Goal: Task Accomplishment & Management: Use online tool/utility

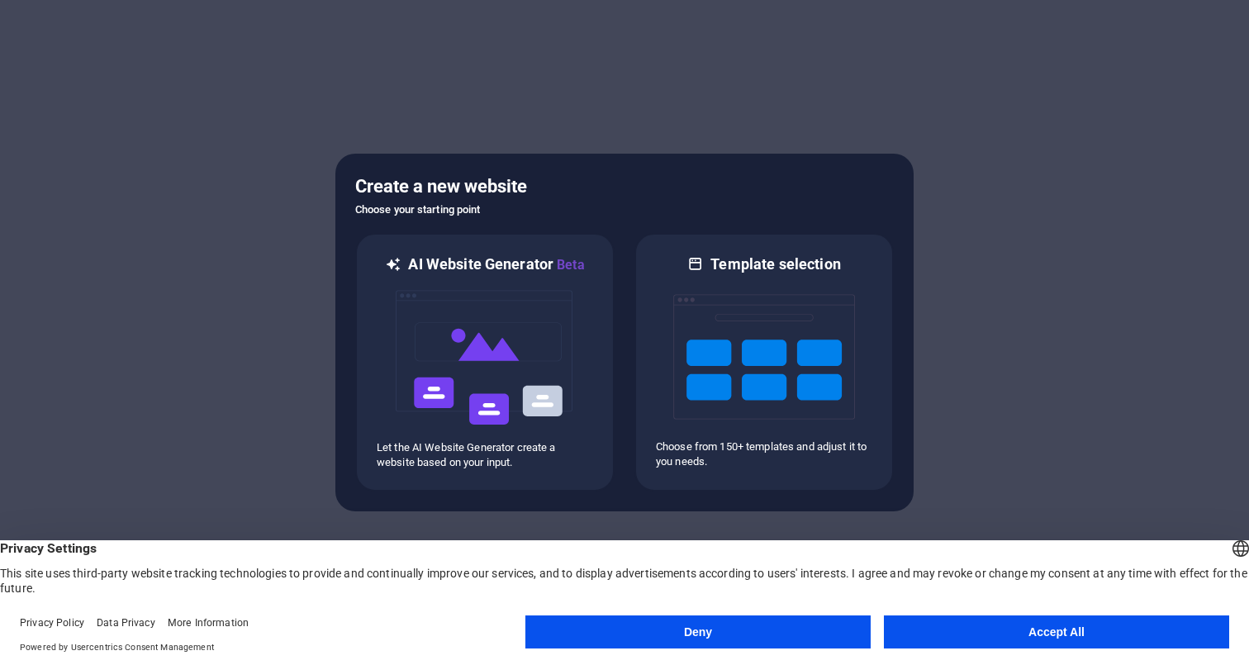
click at [1187, 179] on div at bounding box center [624, 332] width 1249 height 665
drag, startPoint x: 1005, startPoint y: 640, endPoint x: 971, endPoint y: 597, distance: 54.7
click at [1005, 640] on button "Accept All" at bounding box center [1056, 631] width 345 height 33
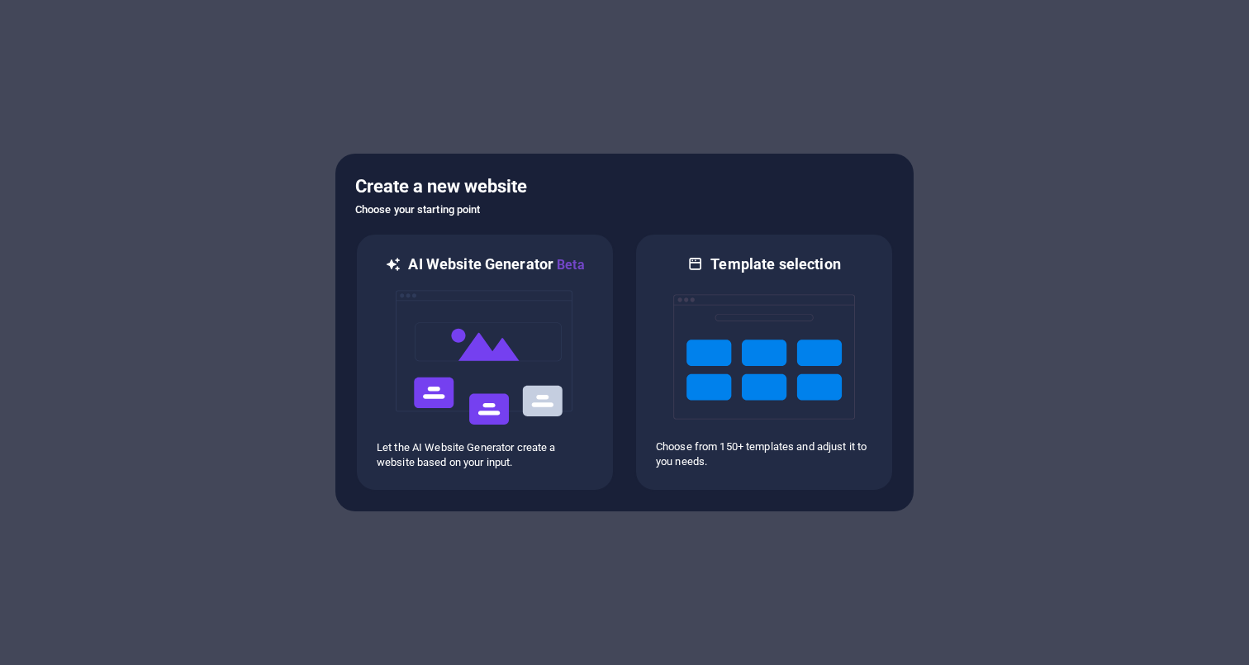
drag, startPoint x: 799, startPoint y: 153, endPoint x: 786, endPoint y: 157, distance: 13.1
click at [799, 152] on div at bounding box center [624, 332] width 1249 height 665
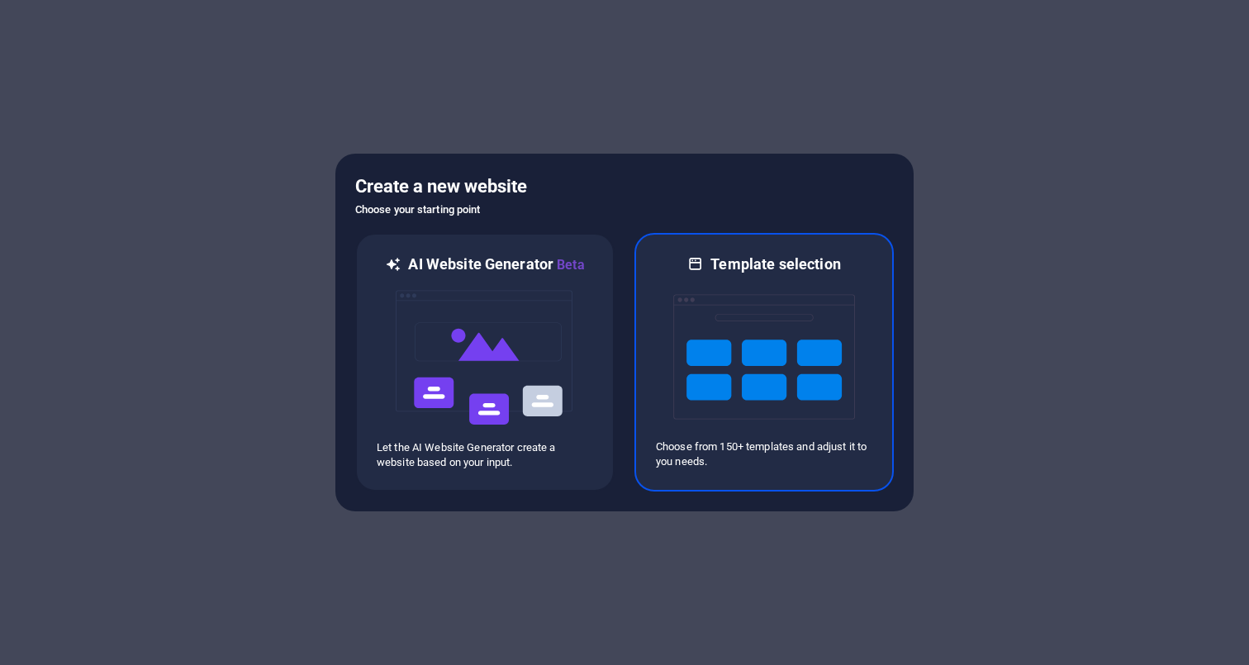
click at [722, 311] on img at bounding box center [764, 356] width 182 height 165
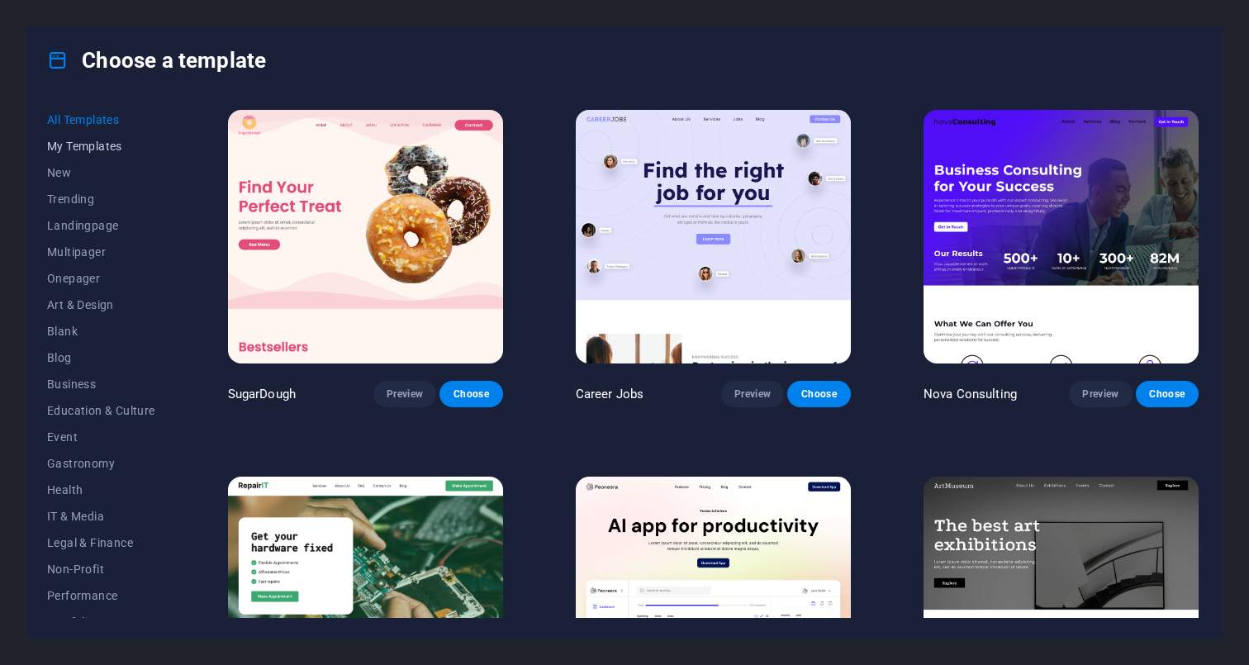
click at [95, 149] on span "My Templates" at bounding box center [101, 146] width 108 height 13
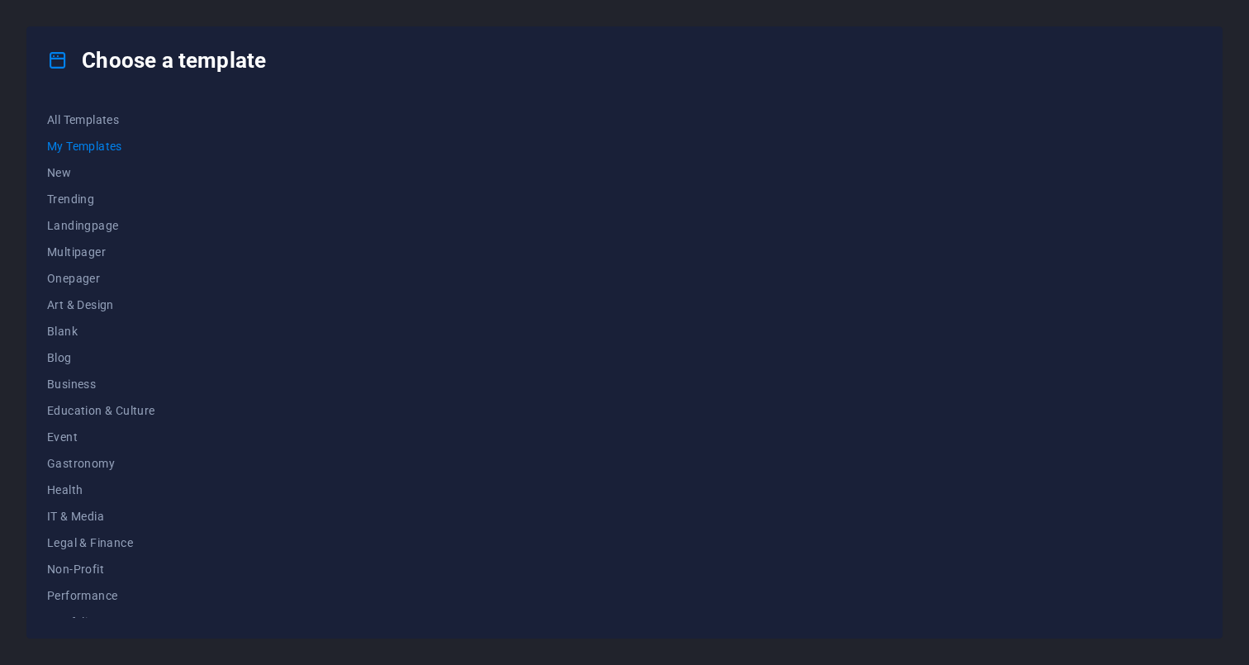
scroll to position [-1, 0]
click at [36, 49] on div "Choose a template" at bounding box center [624, 60] width 1194 height 66
click at [21, 46] on div "Choose a template All Templates My Templates New Trending Landingpage Multipage…" at bounding box center [624, 332] width 1249 height 665
drag, startPoint x: 21, startPoint y: 46, endPoint x: 36, endPoint y: 35, distance: 18.2
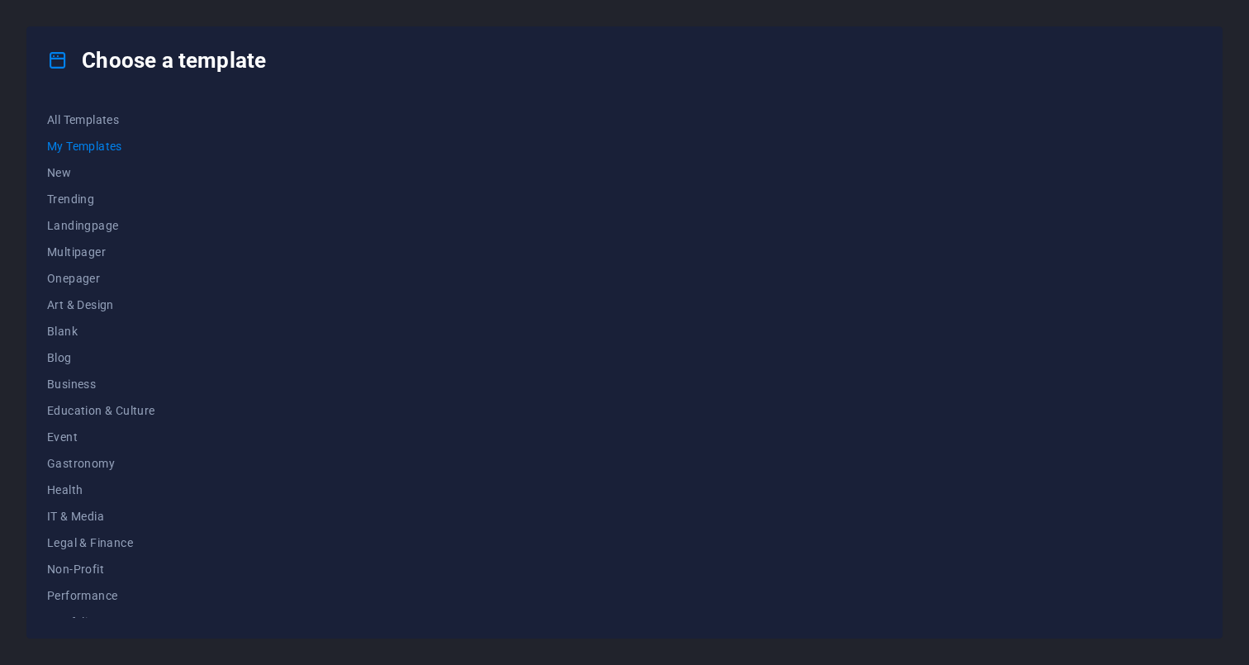
click at [21, 45] on div "Choose a template All Templates My Templates New Trending Landingpage Multipage…" at bounding box center [624, 332] width 1249 height 665
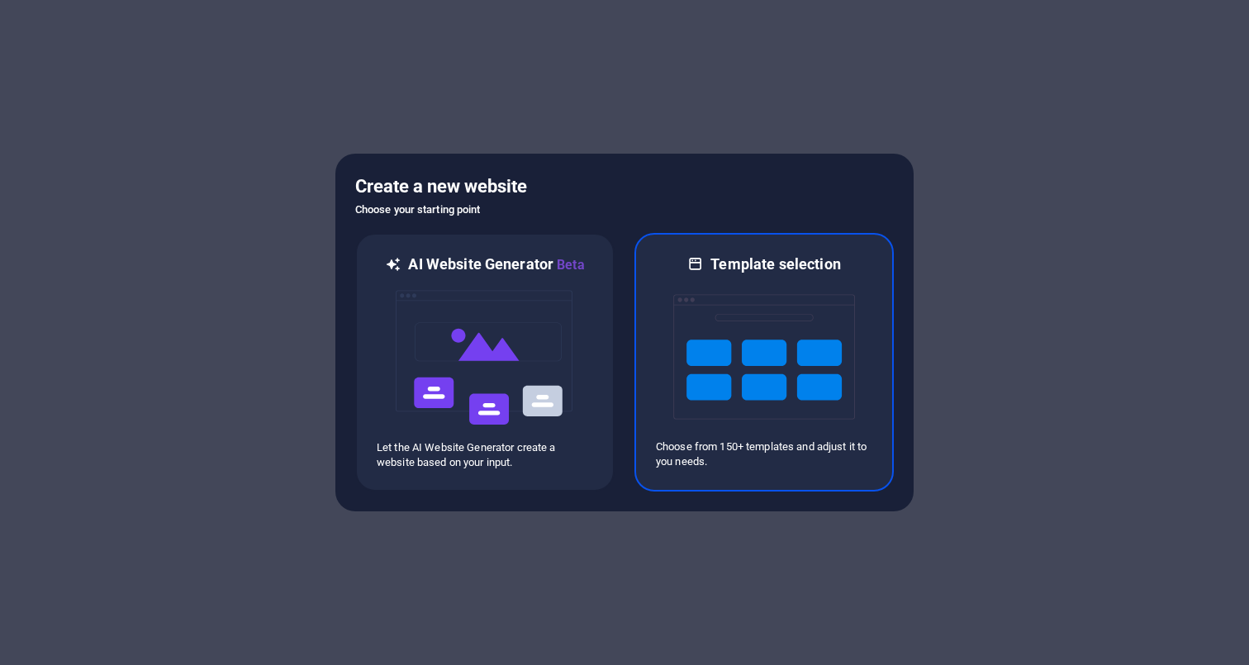
click at [861, 294] on div at bounding box center [764, 356] width 216 height 165
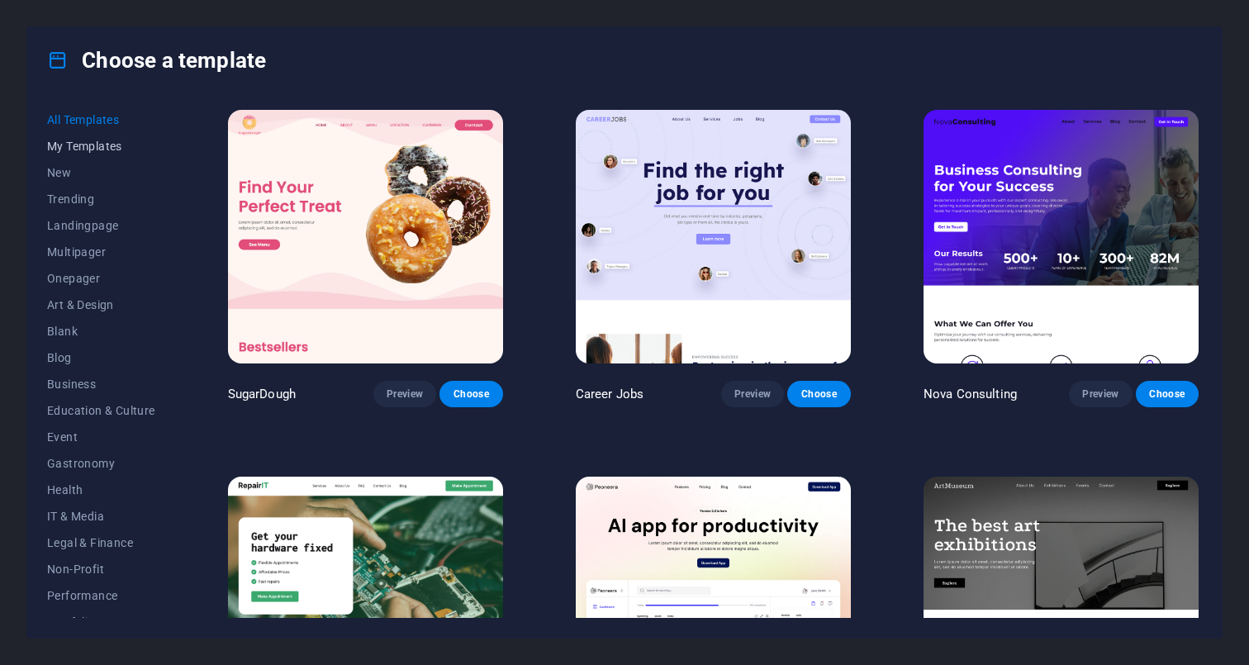
click at [84, 153] on button "My Templates" at bounding box center [101, 146] width 108 height 26
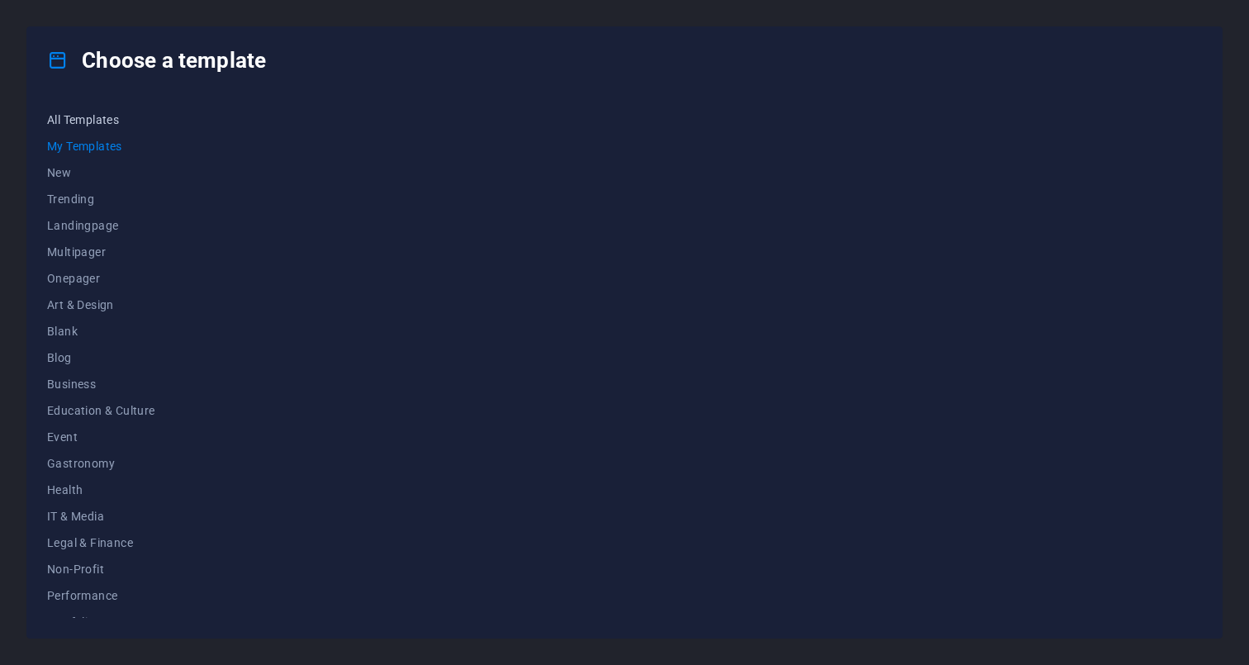
click at [77, 120] on span "All Templates" at bounding box center [101, 119] width 108 height 13
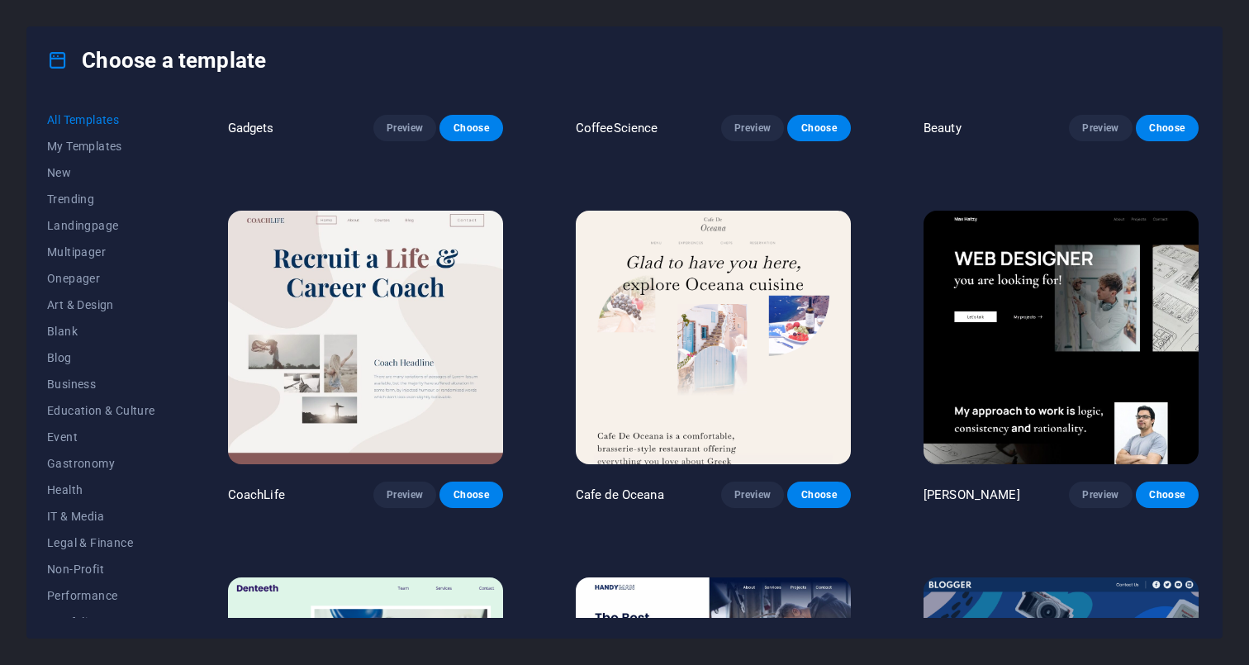
scroll to position [5513, 0]
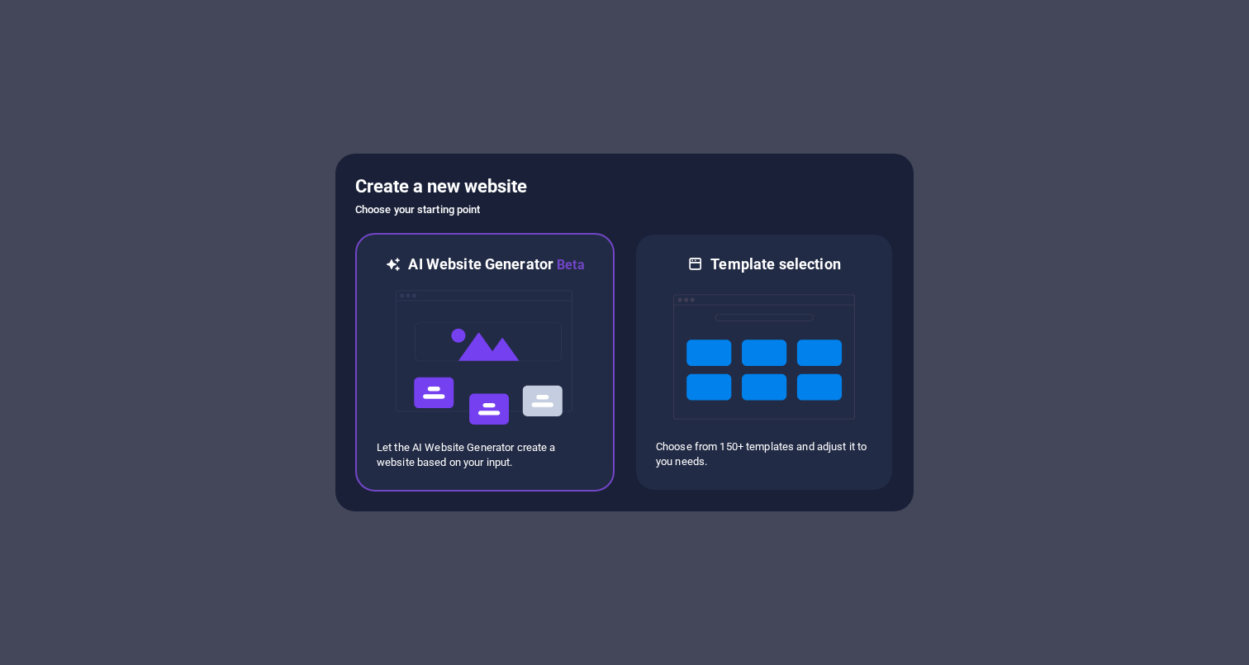
click at [410, 434] on img at bounding box center [485, 357] width 182 height 165
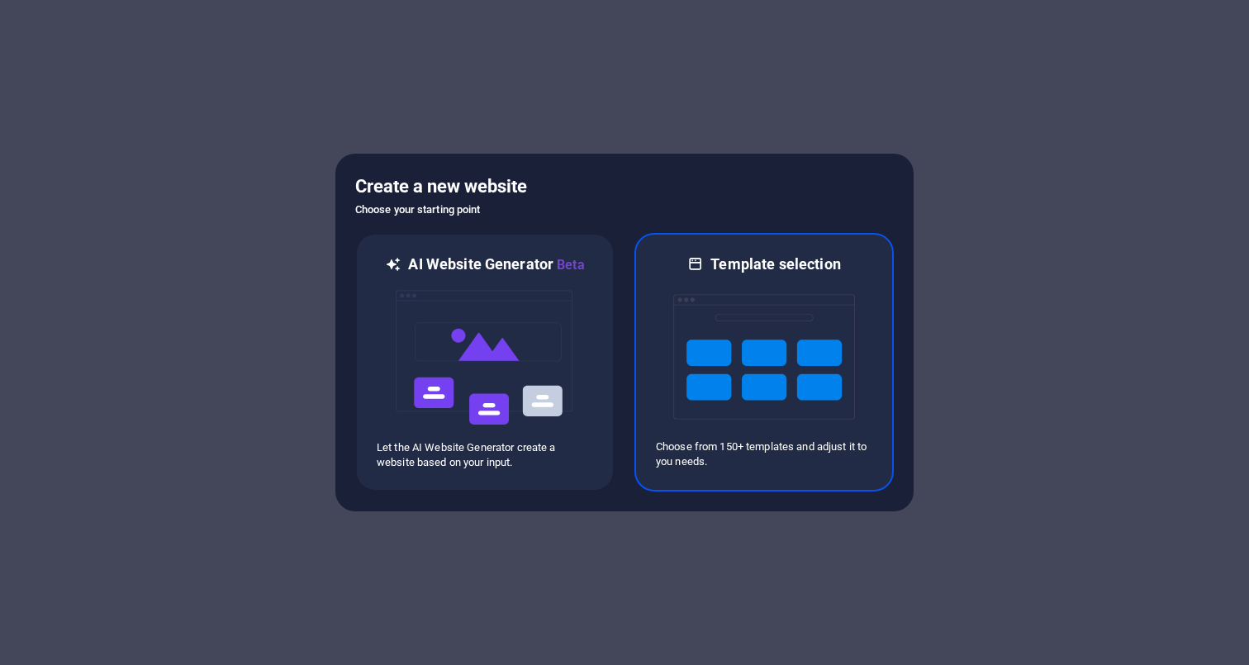
click at [788, 394] on img at bounding box center [764, 356] width 182 height 165
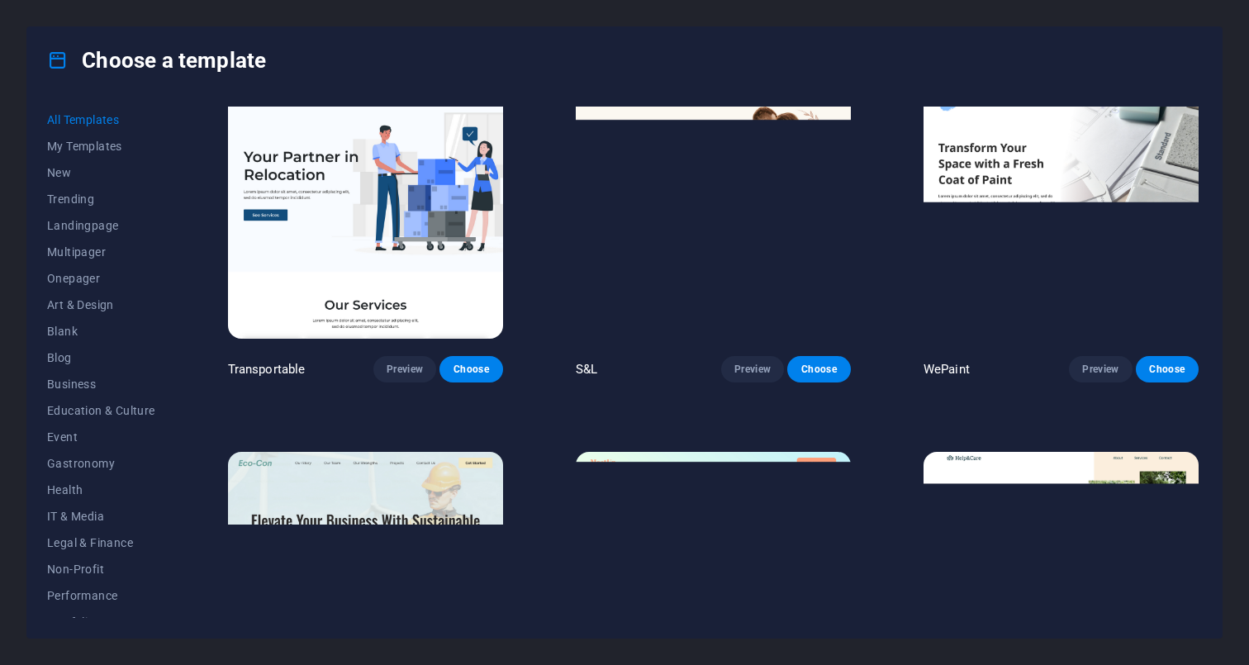
scroll to position [1498, 0]
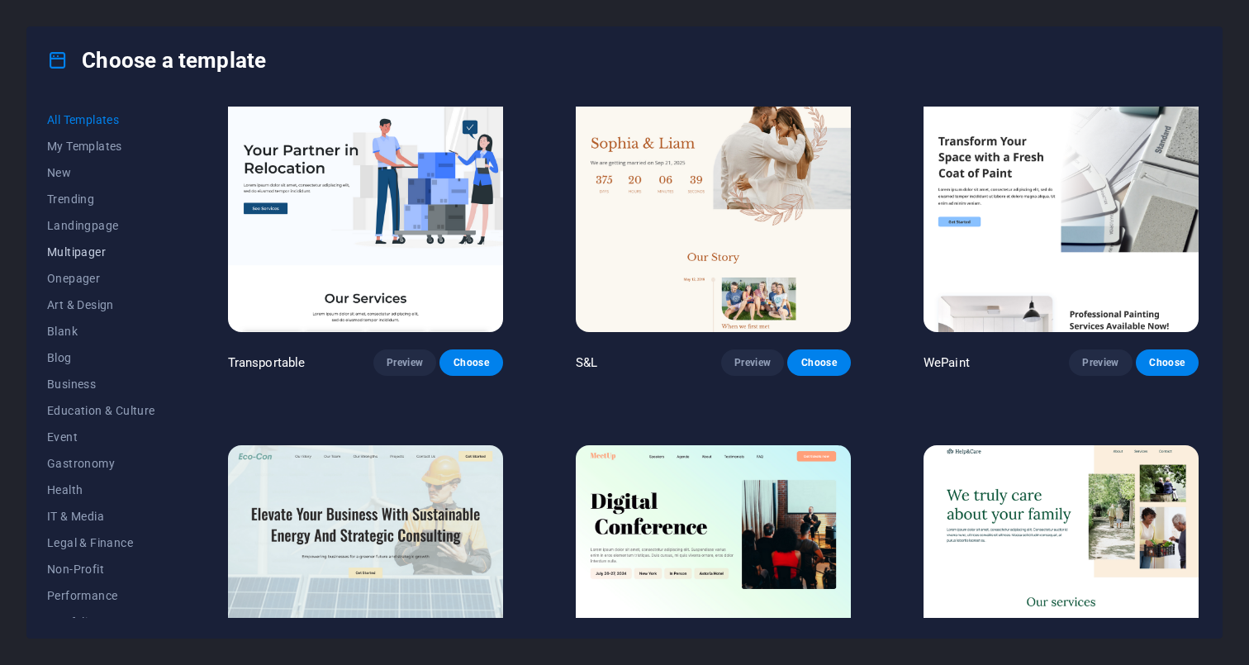
click at [92, 253] on span "Multipager" at bounding box center [101, 251] width 108 height 13
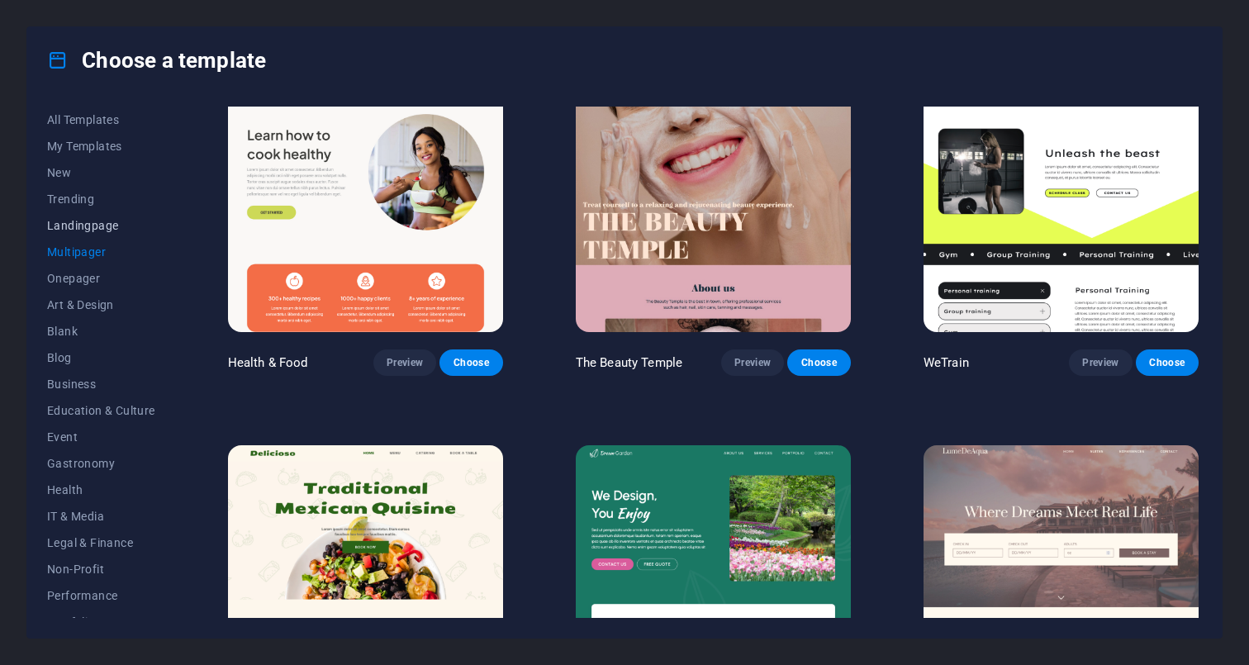
click at [92, 228] on span "Landingpage" at bounding box center [101, 225] width 108 height 13
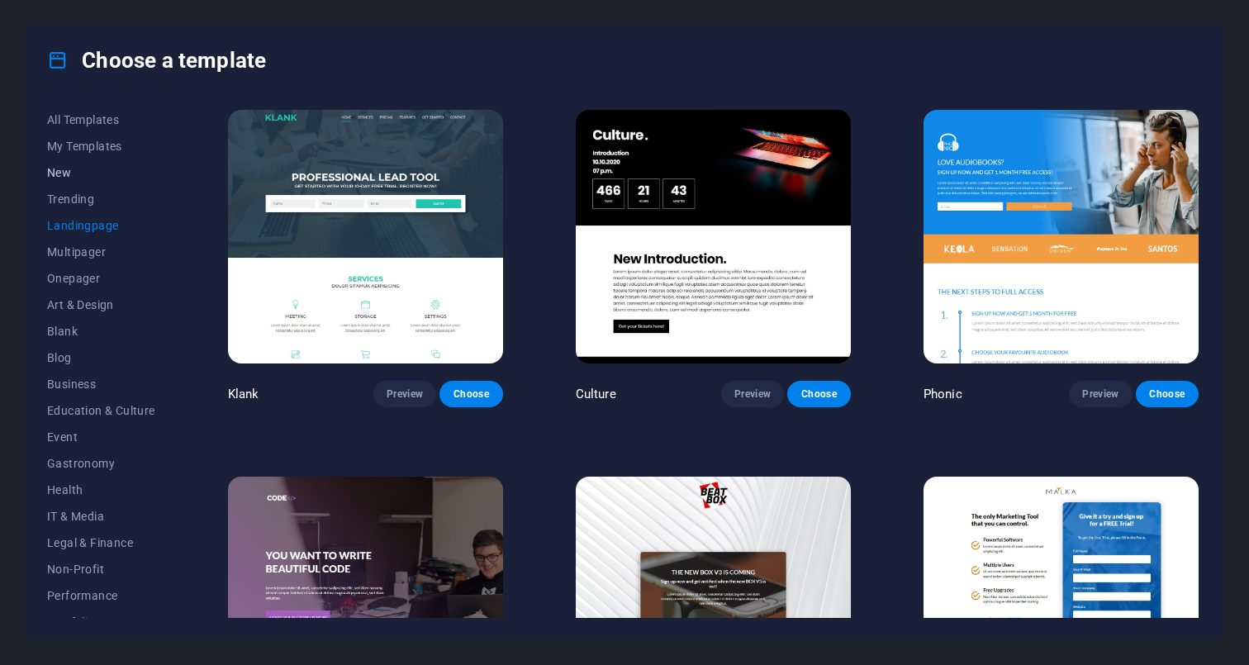
scroll to position [0, 0]
click at [68, 328] on span "Blank" at bounding box center [101, 331] width 108 height 13
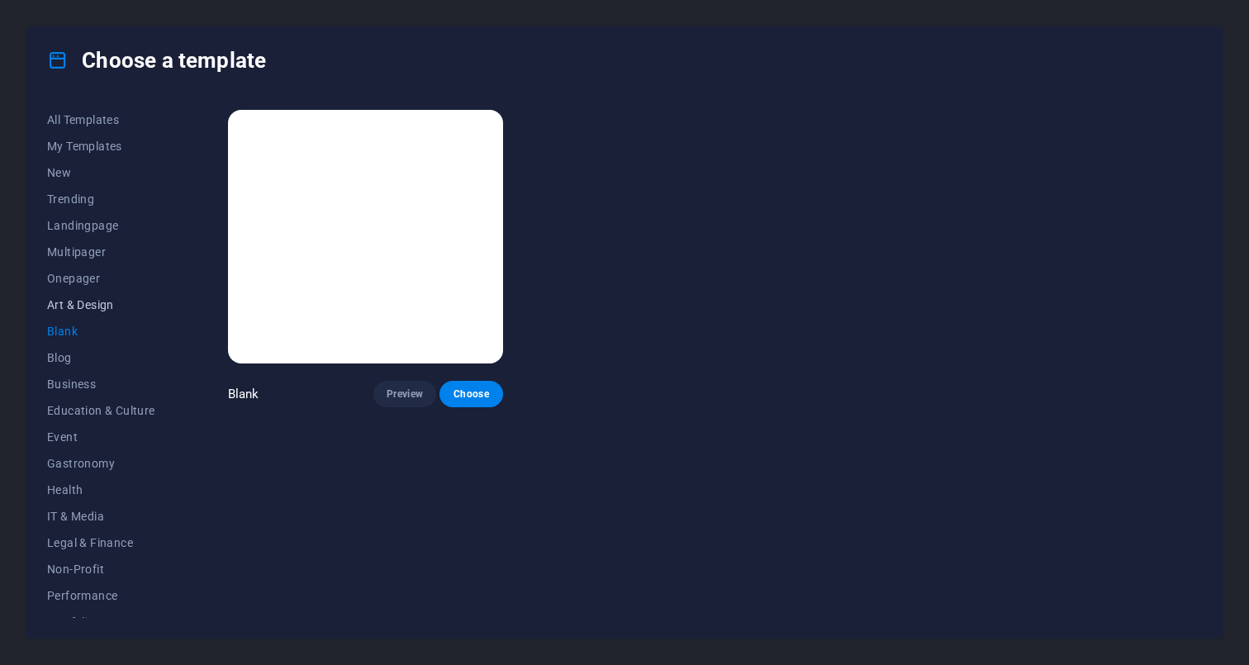
click at [69, 301] on span "Art & Design" at bounding box center [101, 304] width 108 height 13
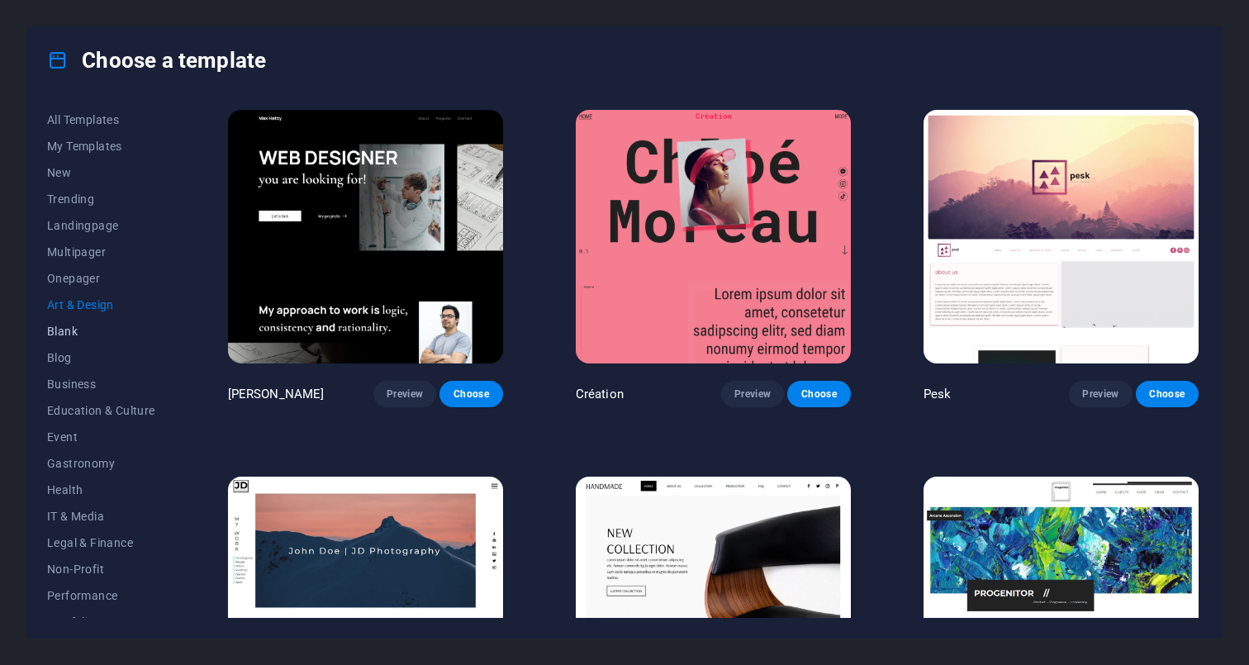
click at [70, 320] on button "Blank" at bounding box center [101, 331] width 108 height 26
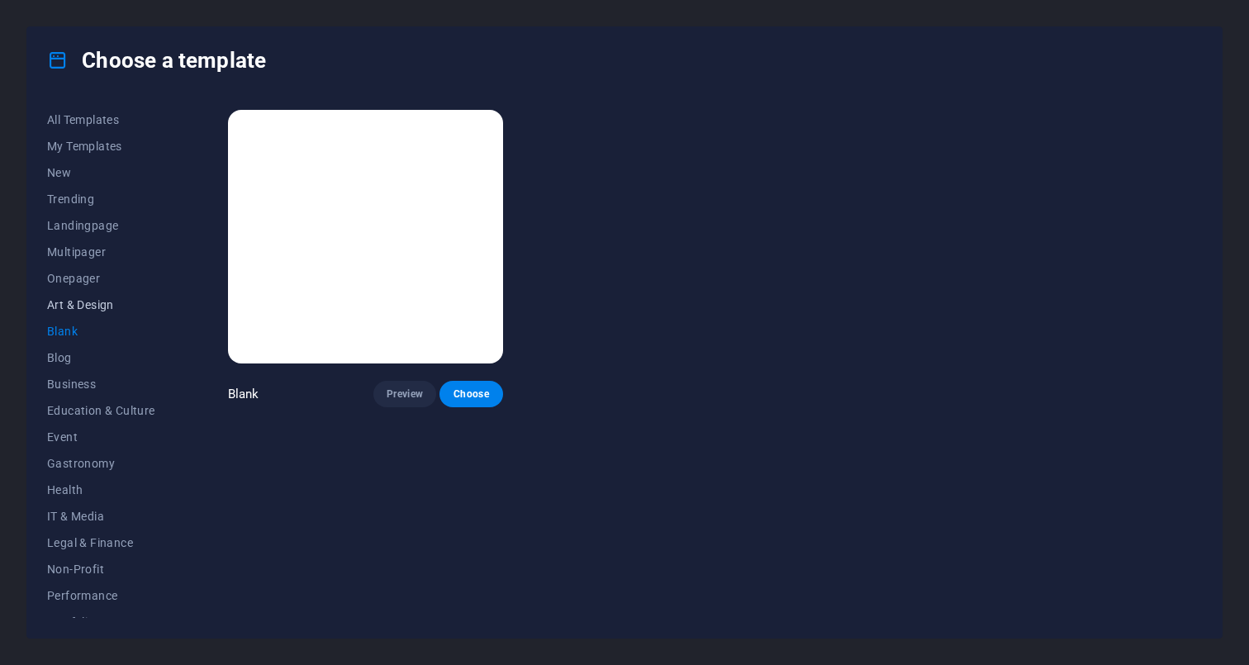
click at [70, 296] on button "Art & Design" at bounding box center [101, 304] width 108 height 26
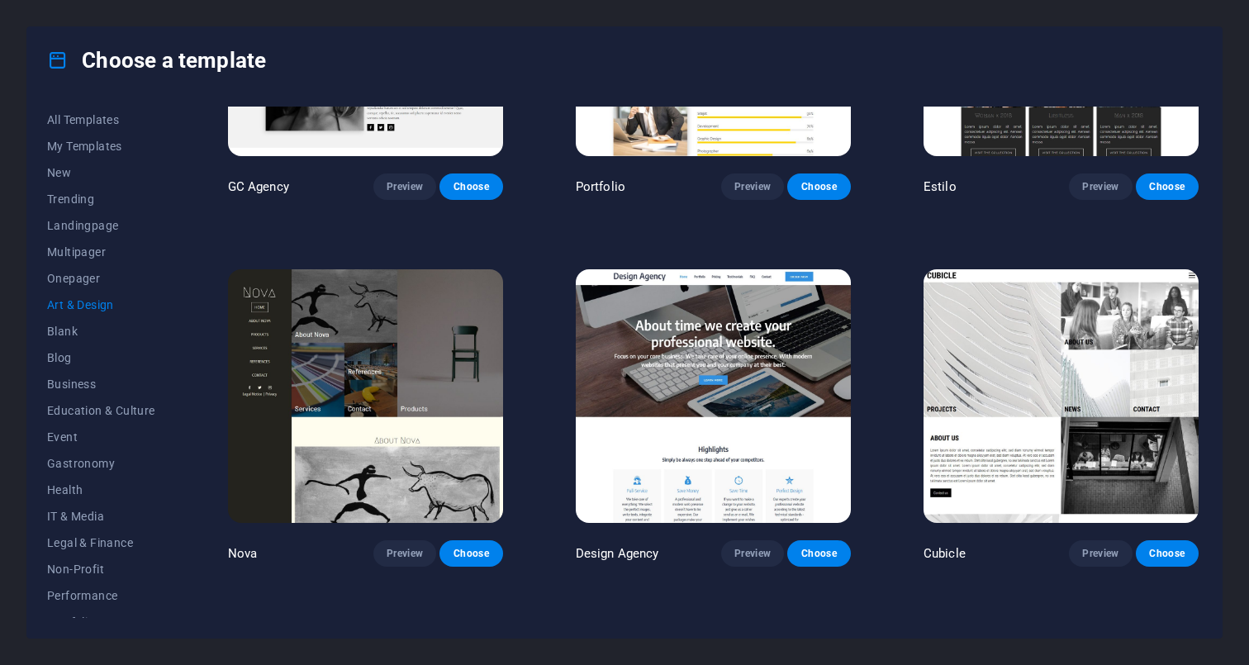
scroll to position [1415, 0]
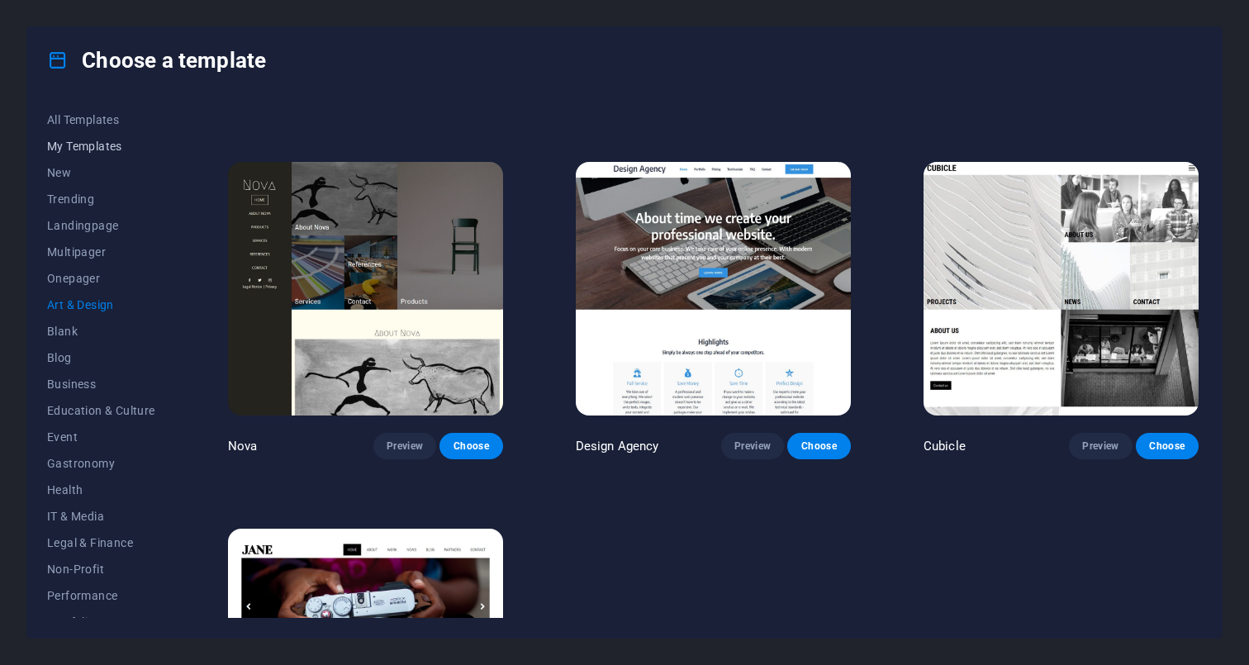
click at [92, 151] on span "My Templates" at bounding box center [101, 146] width 108 height 13
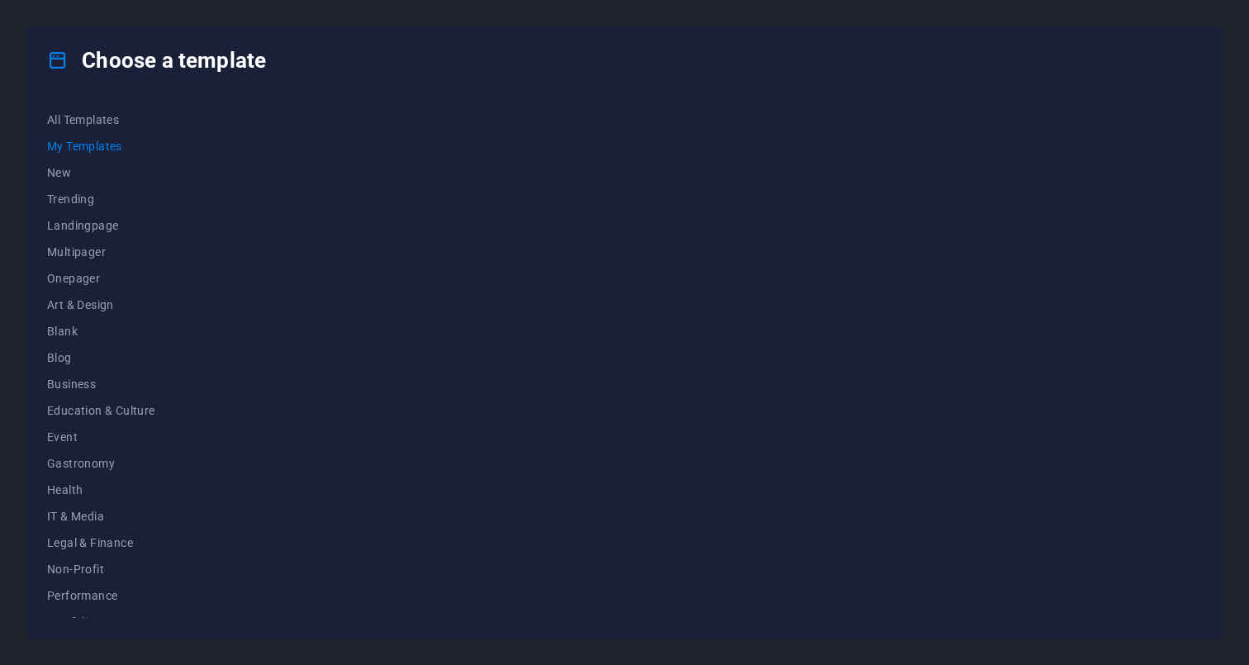
scroll to position [0, 0]
click at [51, 171] on span "New" at bounding box center [101, 172] width 108 height 13
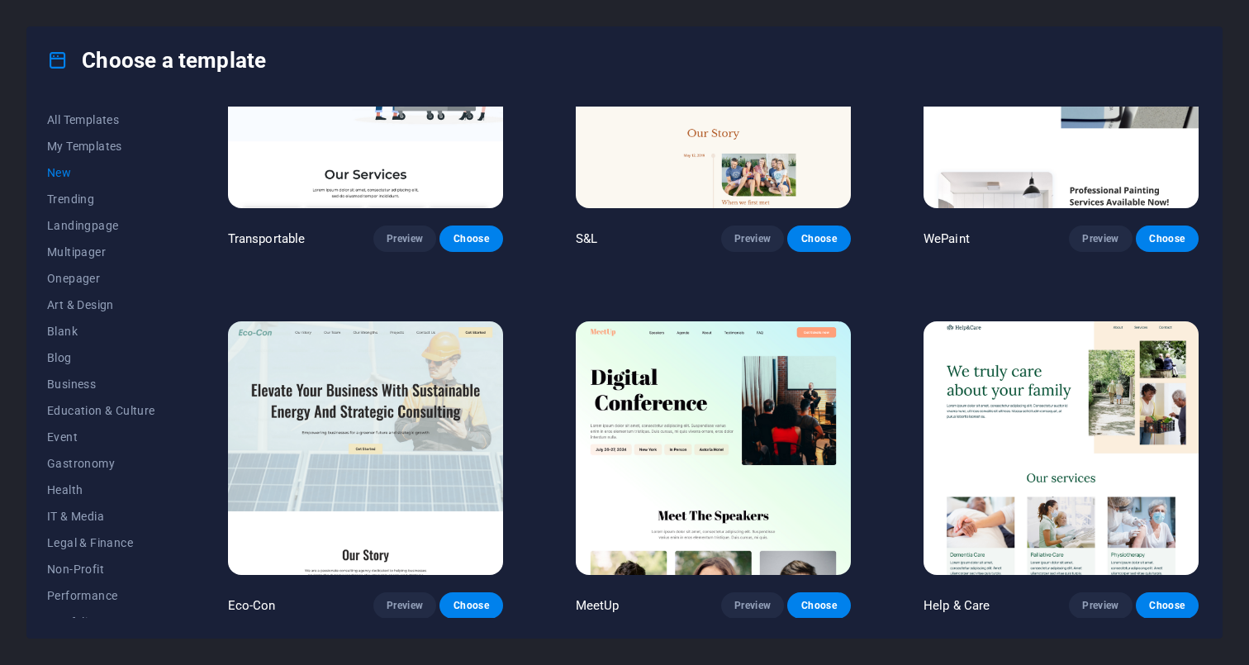
scroll to position [1613, 0]
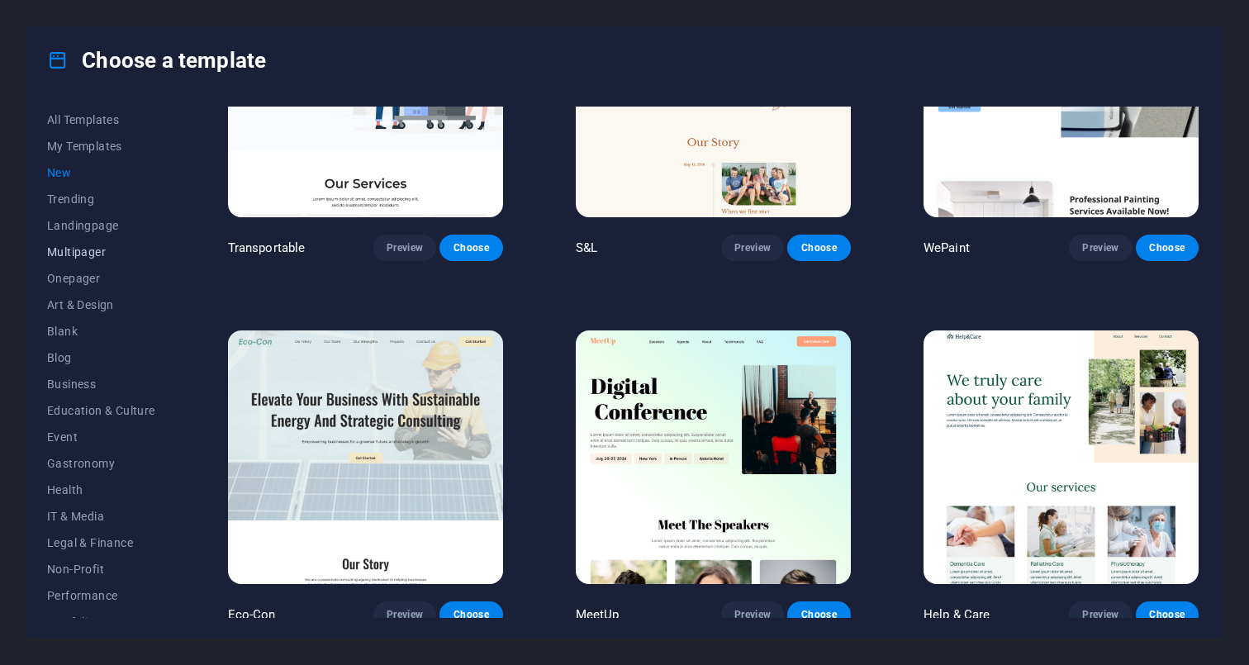
click at [73, 244] on button "Multipager" at bounding box center [101, 252] width 108 height 26
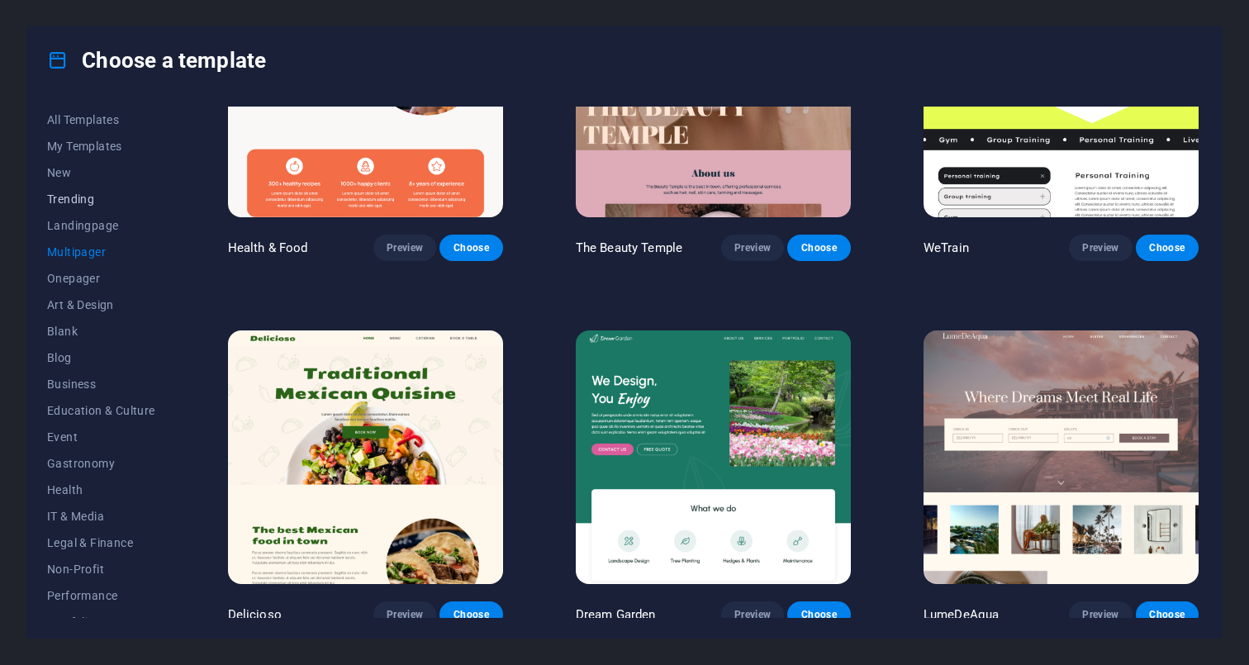
click at [73, 199] on span "Trending" at bounding box center [101, 198] width 108 height 13
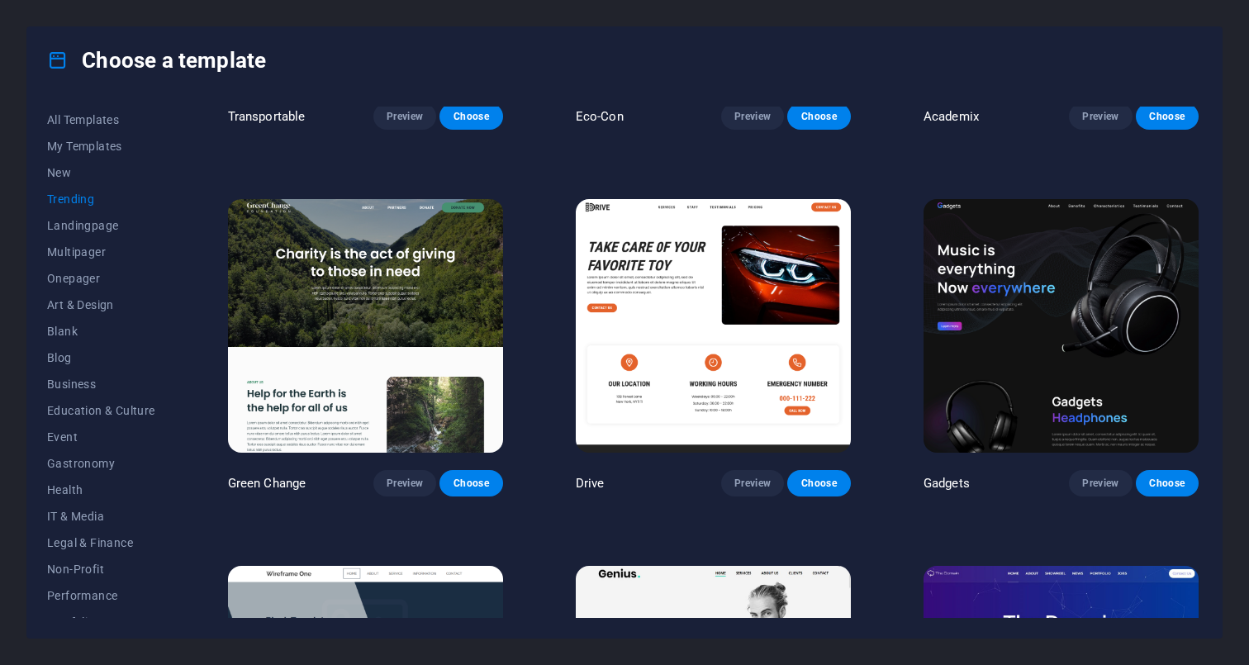
scroll to position [1013, 0]
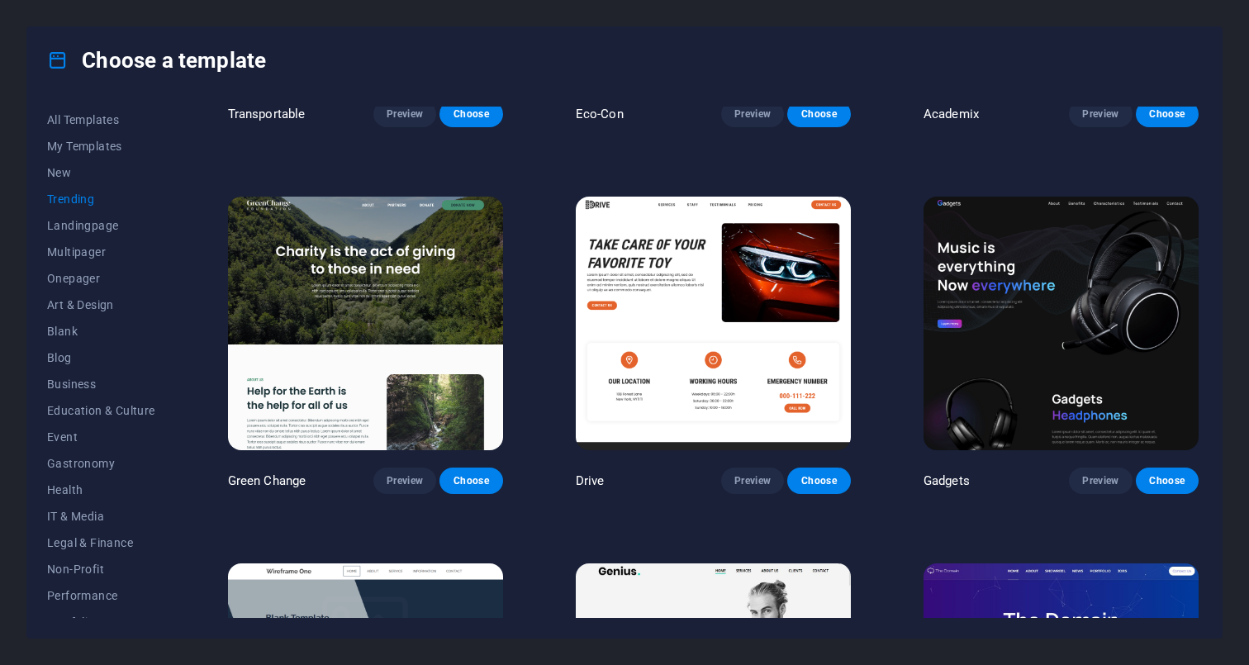
click at [1037, 381] on img at bounding box center [1060, 324] width 275 height 254
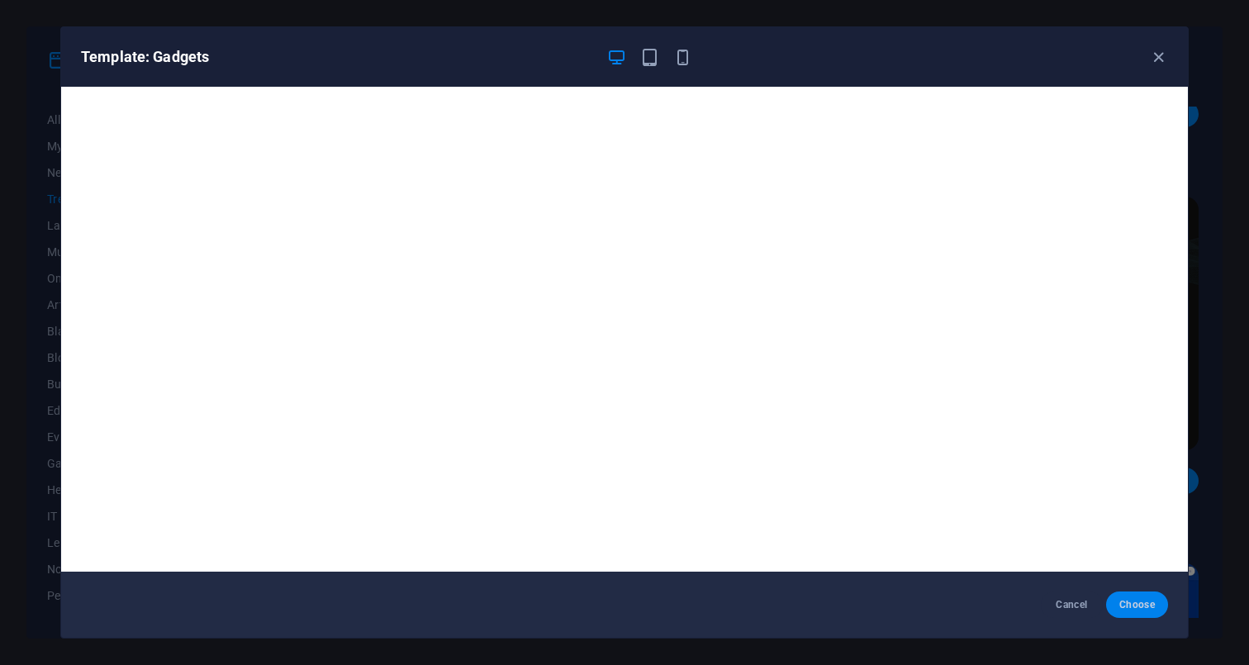
click at [1147, 609] on span "Choose" at bounding box center [1137, 604] width 36 height 13
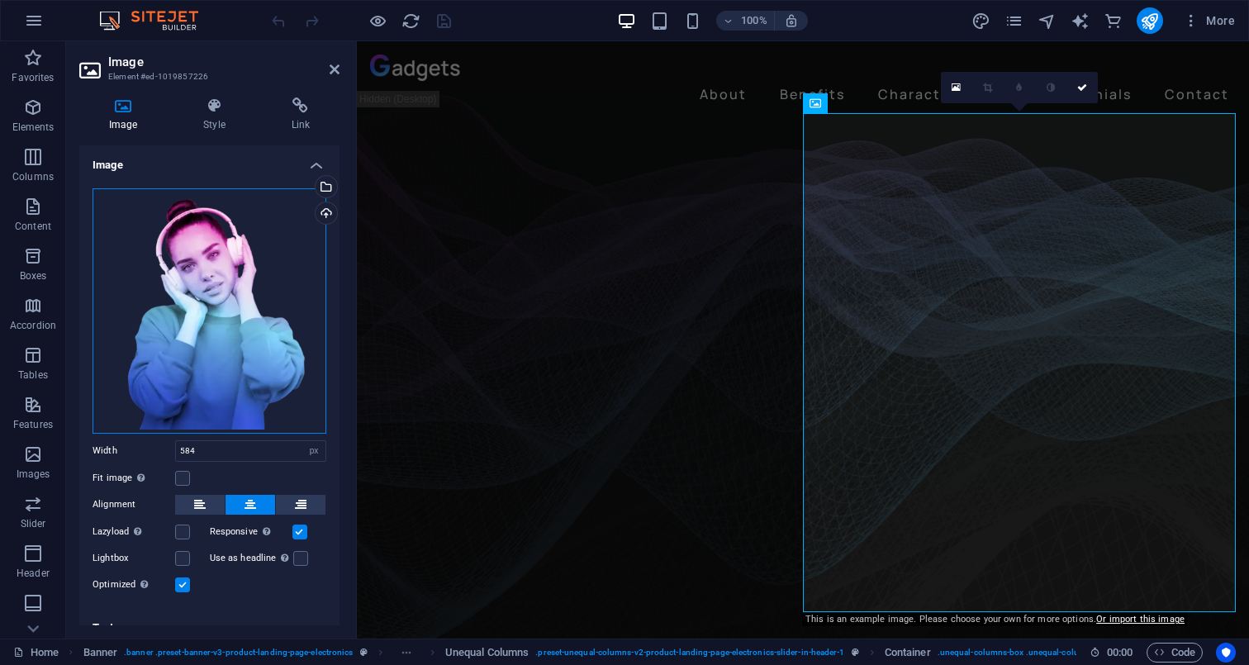
click at [217, 339] on div "Drag files here, click to choose files or select files from Files or our free s…" at bounding box center [209, 310] width 234 height 245
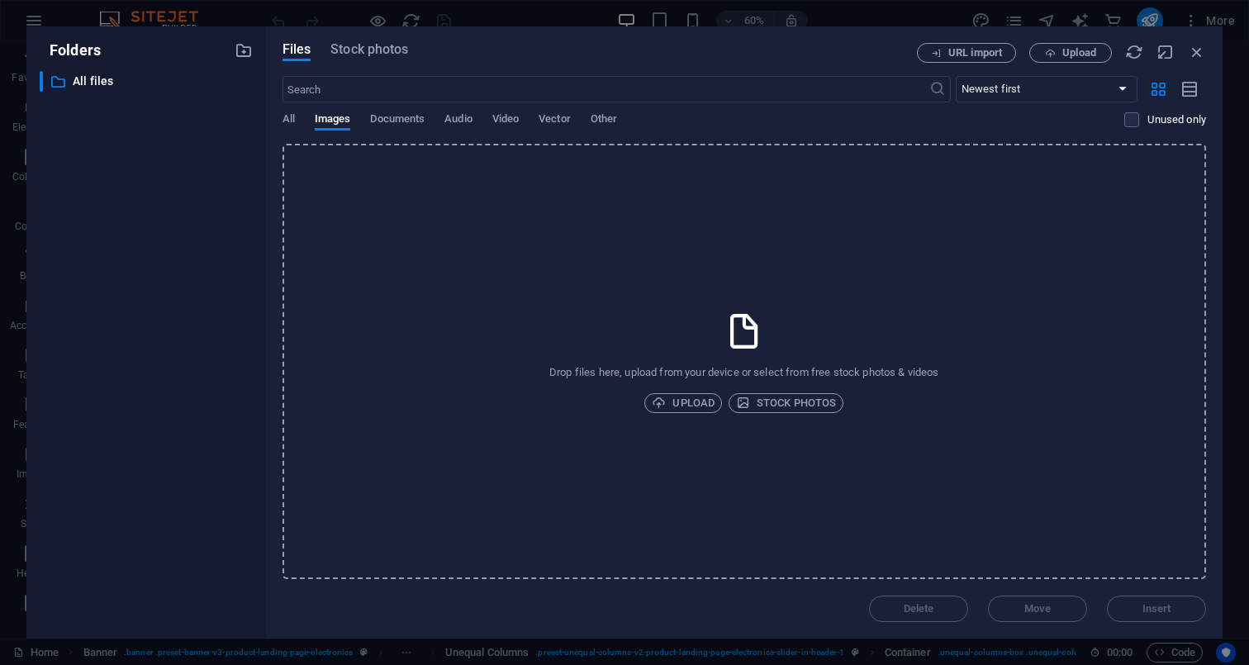
click at [743, 351] on icon at bounding box center [743, 330] width 41 height 41
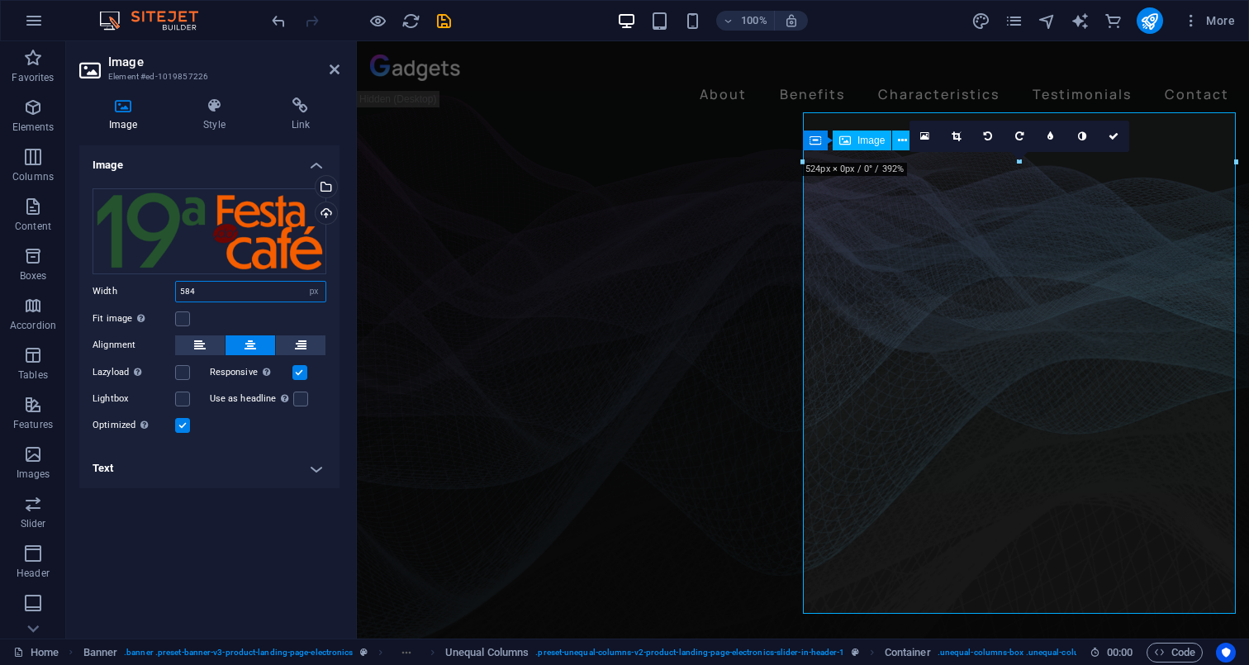
click at [219, 293] on input "584" at bounding box center [250, 292] width 149 height 20
select select "default"
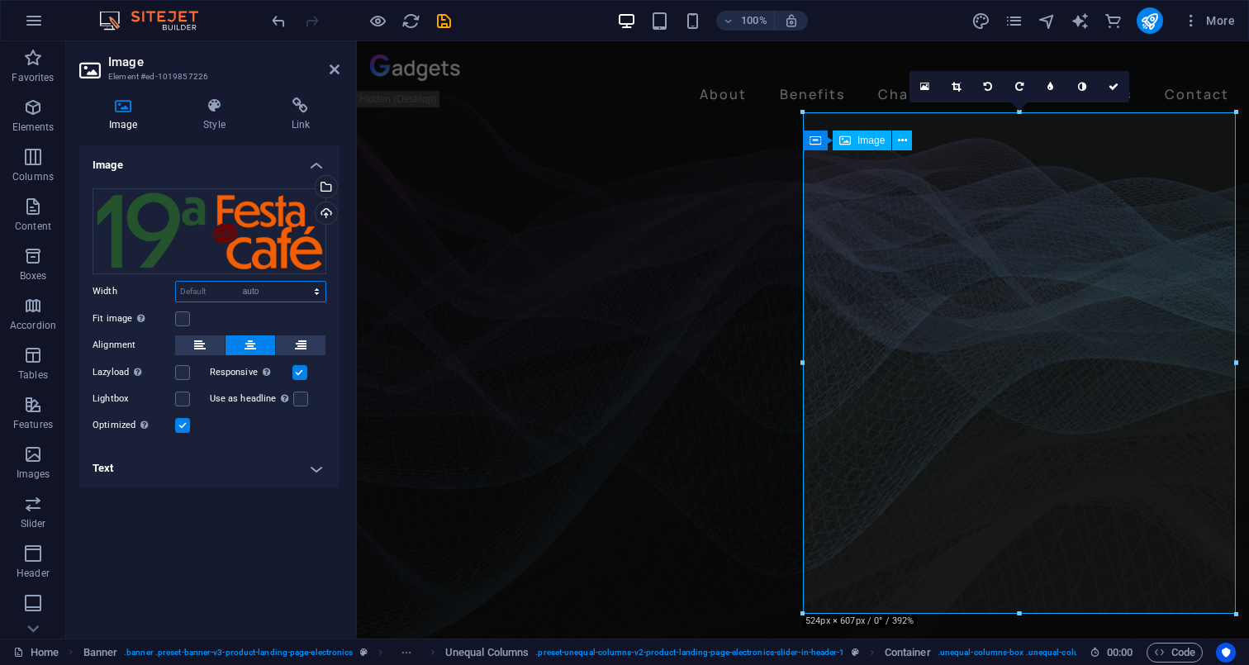
select select "DISABLED_OPTION_VALUE"
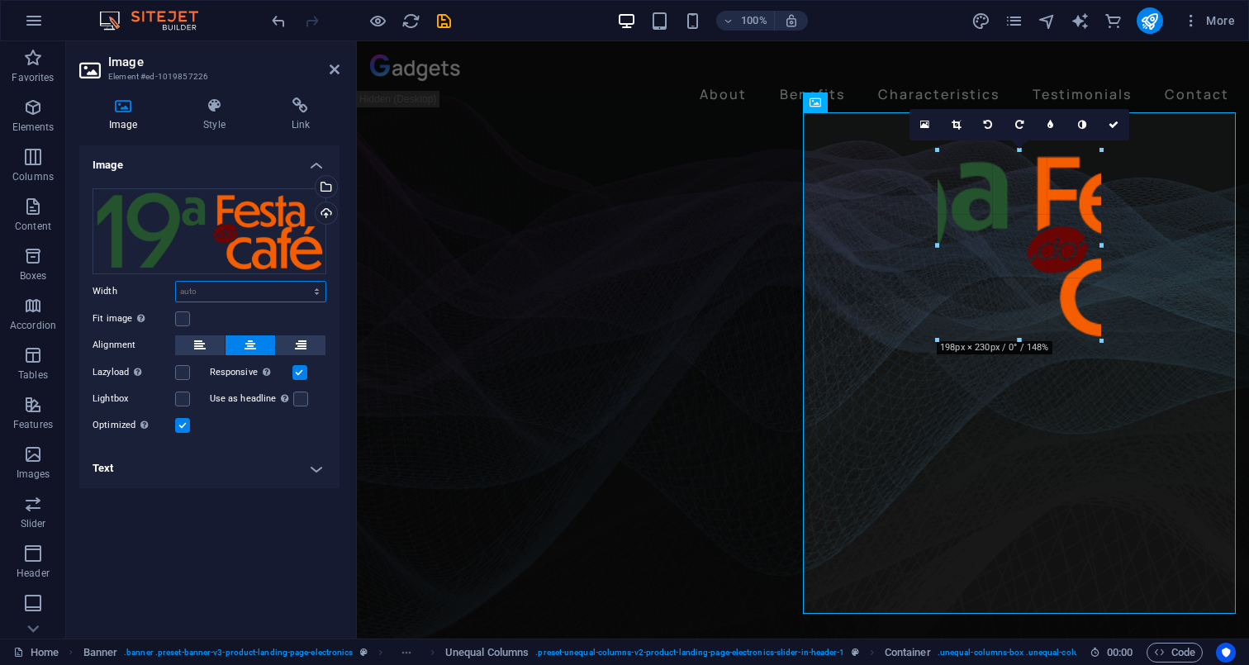
drag, startPoint x: 1017, startPoint y: 612, endPoint x: 984, endPoint y: 296, distance: 317.2
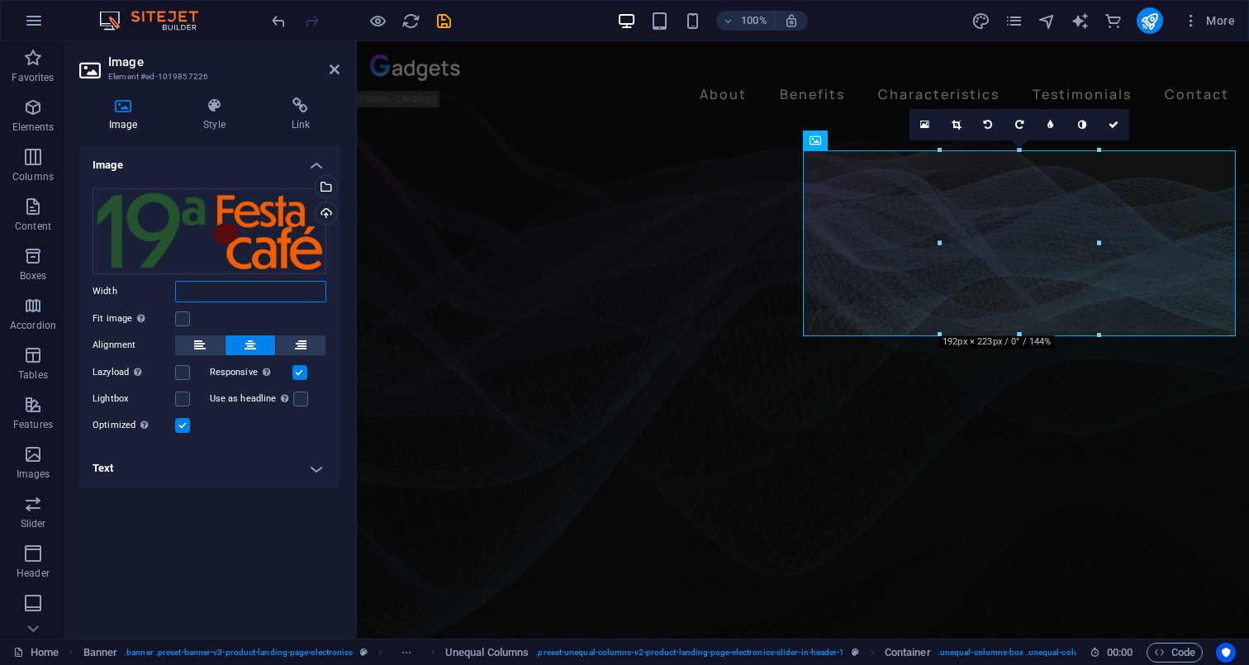
type input "191"
select select "px"
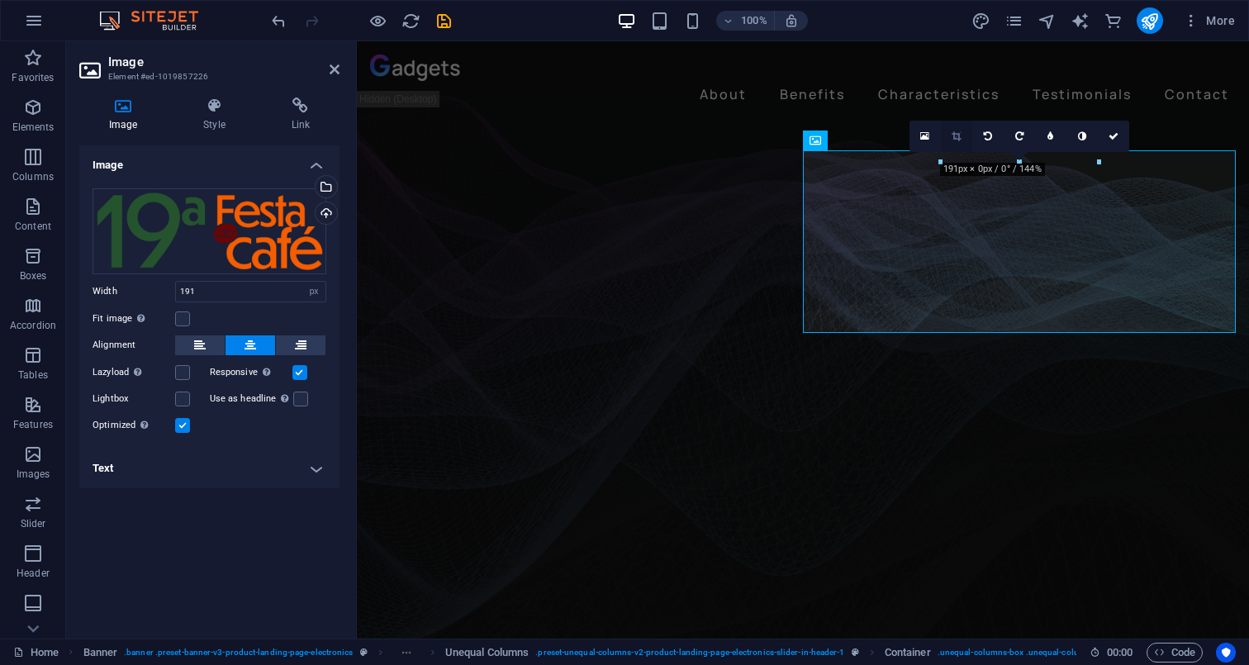
click at [953, 130] on link at bounding box center [956, 136] width 31 height 31
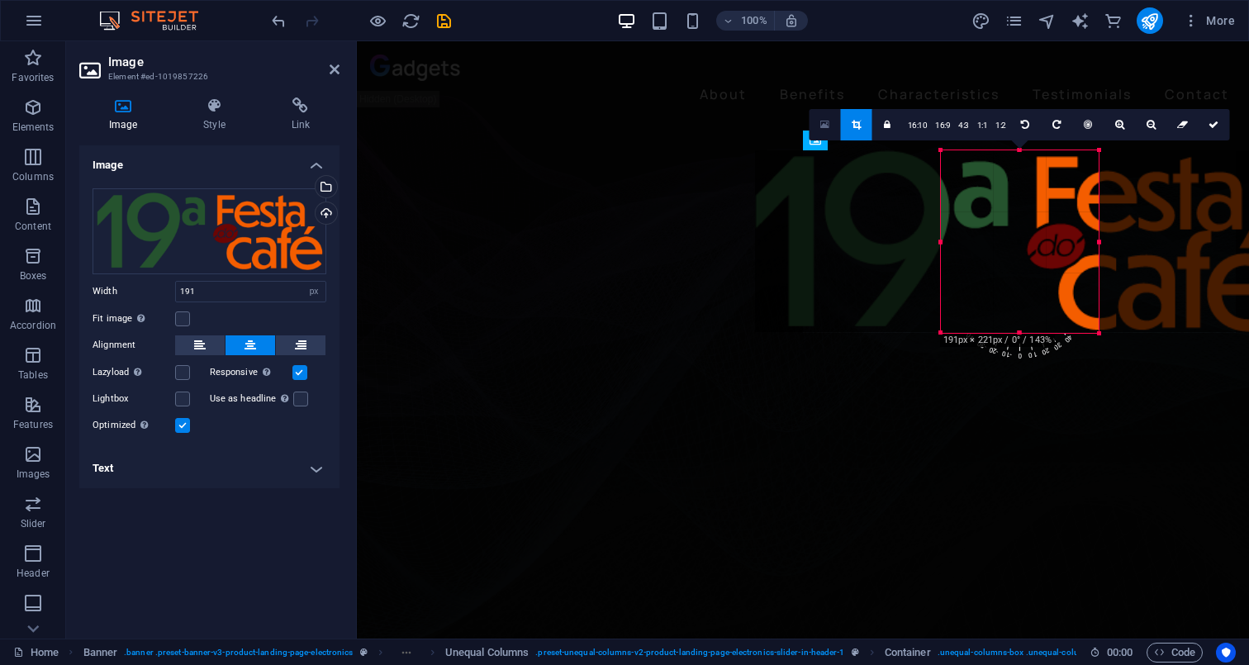
click at [824, 123] on icon at bounding box center [824, 125] width 9 height 12
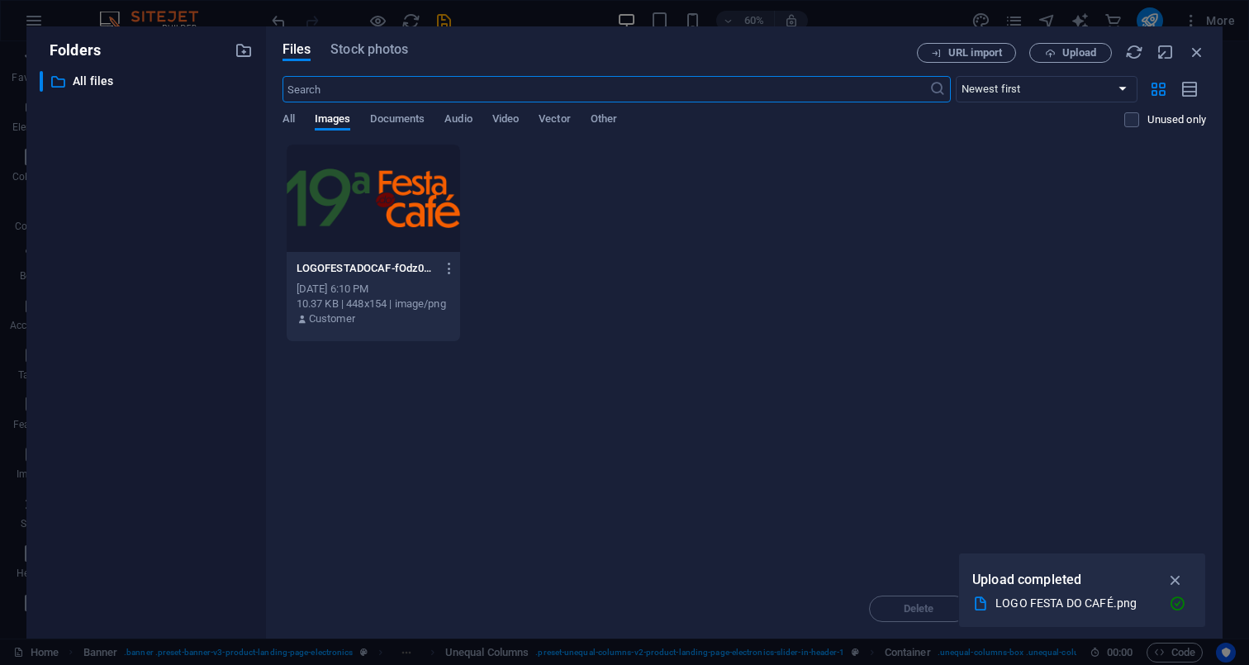
click at [405, 190] on div at bounding box center [373, 198] width 173 height 107
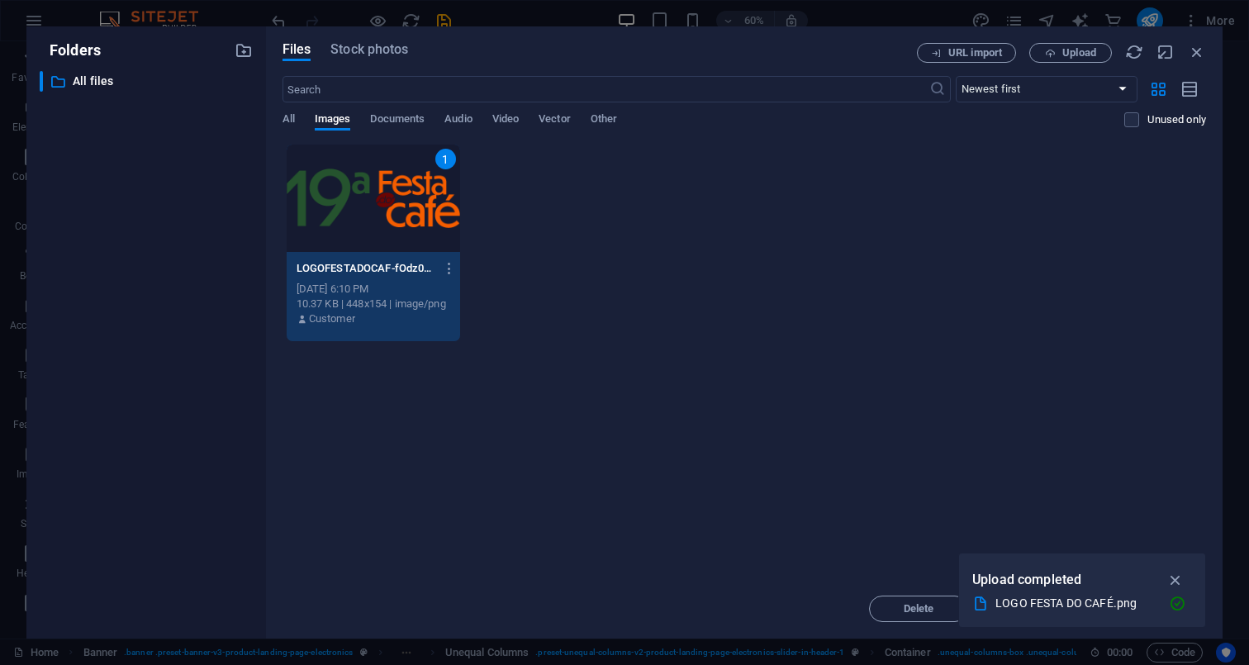
click at [405, 190] on div "1" at bounding box center [373, 198] width 173 height 107
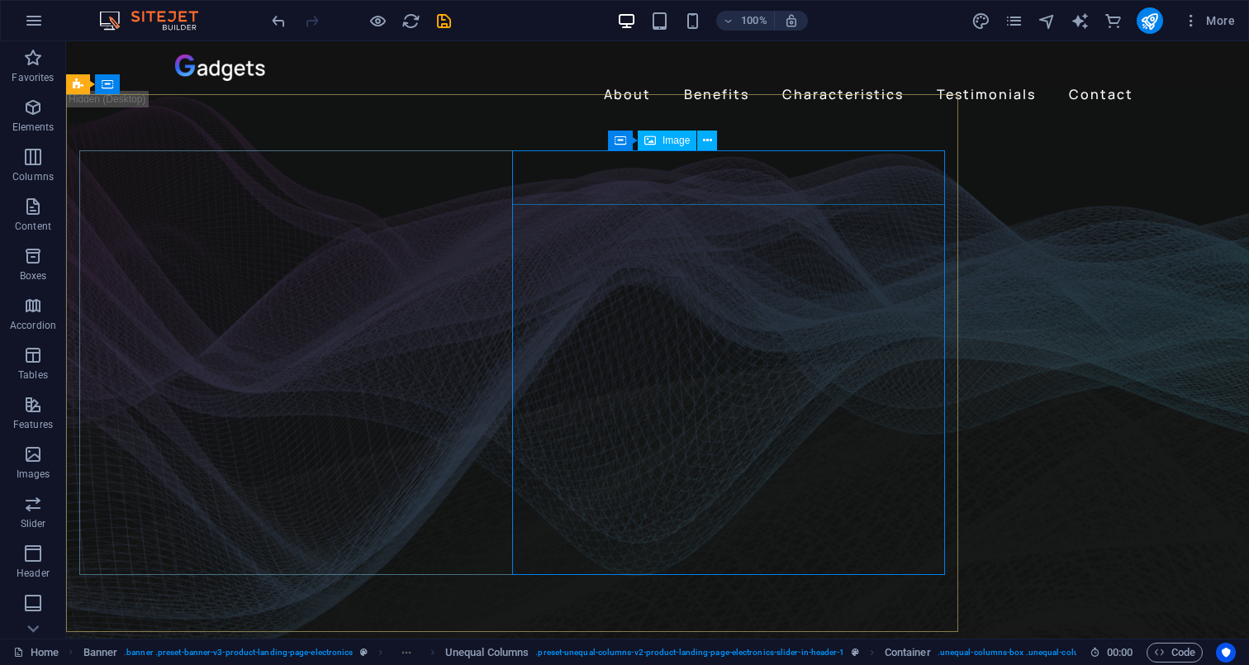
drag, startPoint x: 921, startPoint y: 179, endPoint x: 988, endPoint y: 221, distance: 79.0
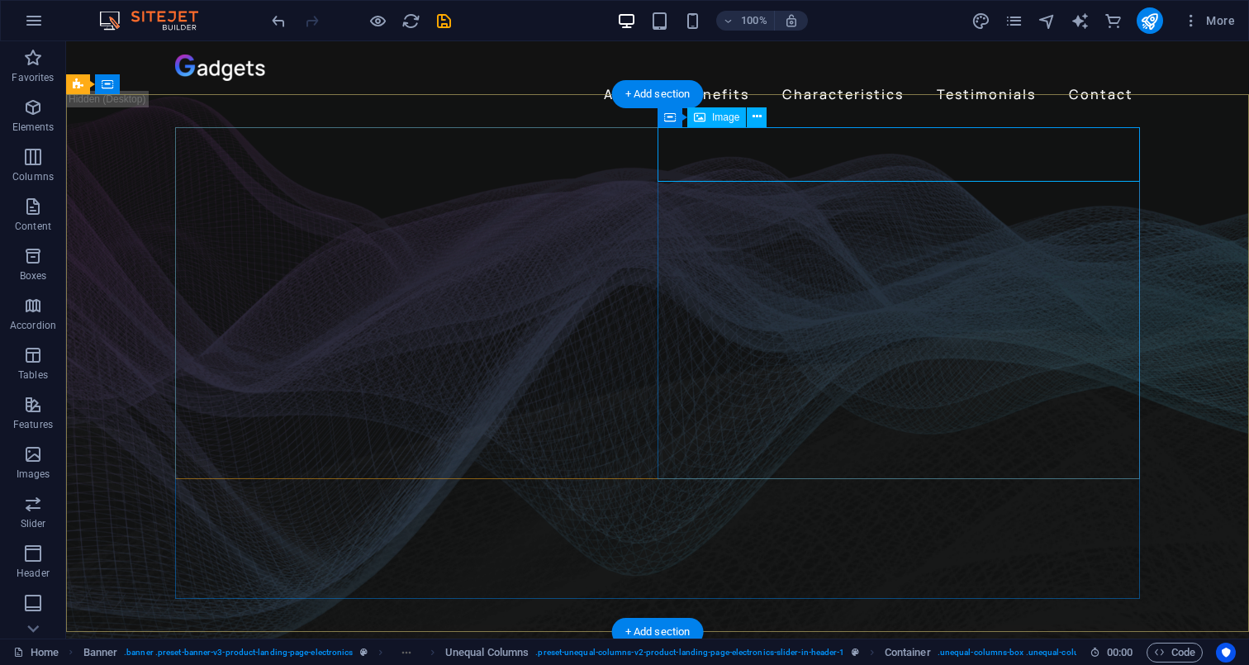
drag, startPoint x: 900, startPoint y: 160, endPoint x: 893, endPoint y: 182, distance: 22.7
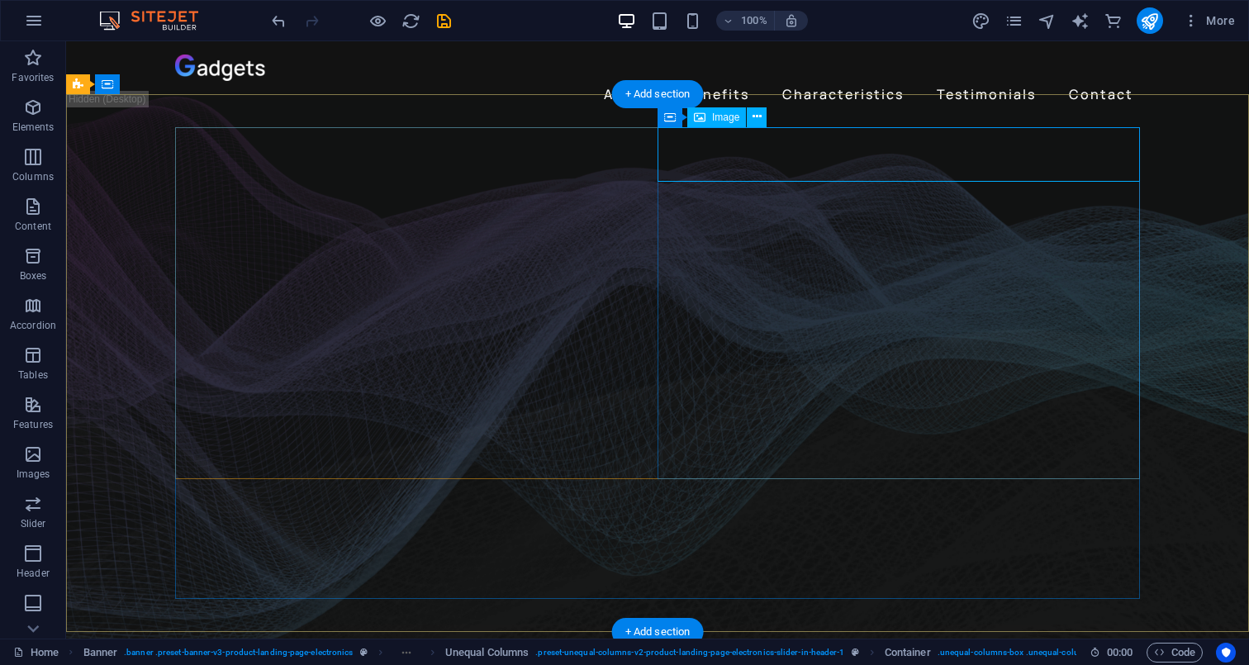
select select "px"
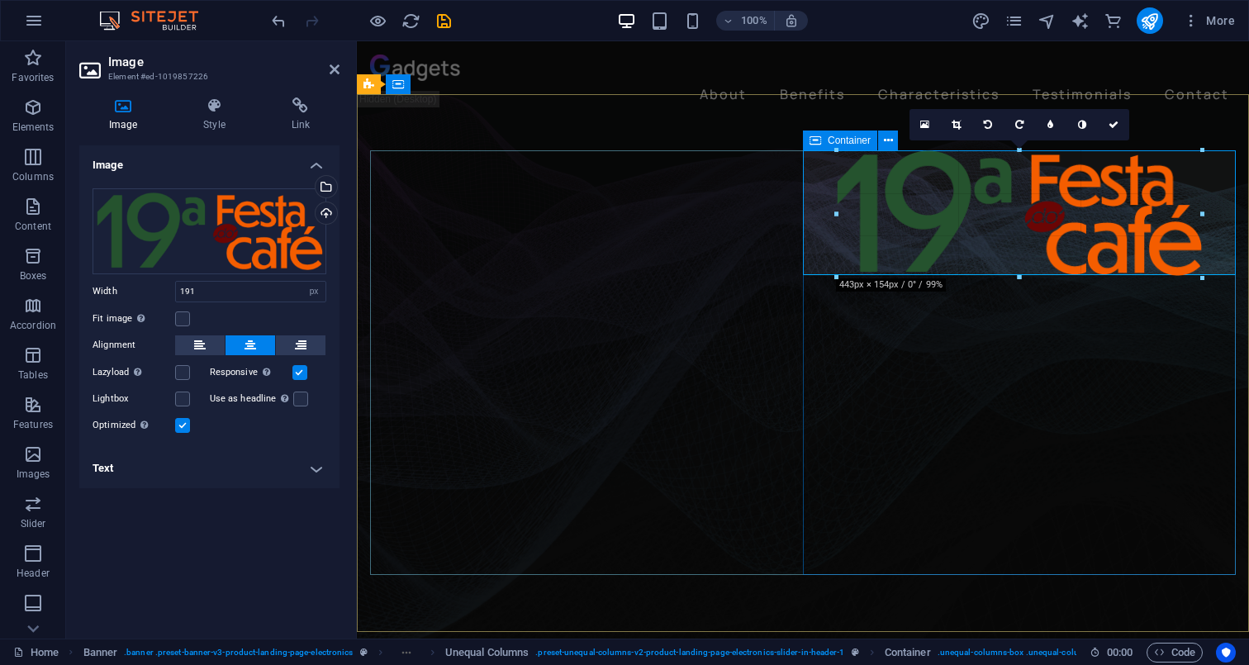
drag, startPoint x: 1022, startPoint y: 206, endPoint x: 1026, endPoint y: 277, distance: 71.1
type input "429"
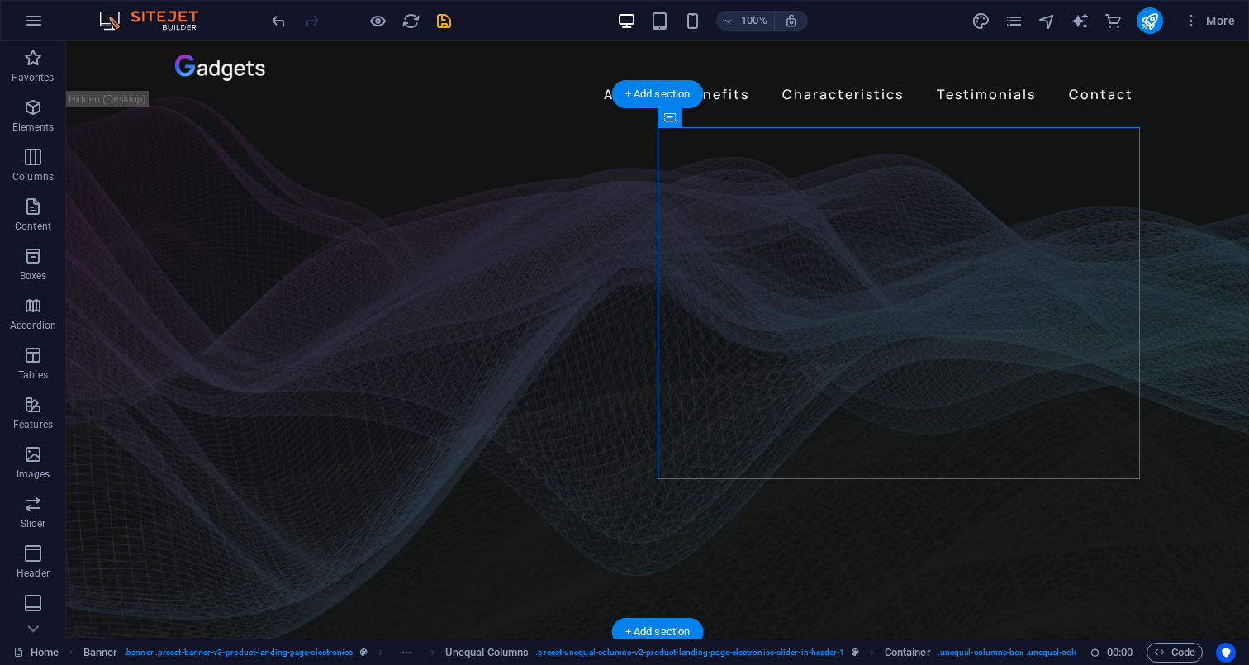
drag, startPoint x: 763, startPoint y: 207, endPoint x: 1049, endPoint y: 277, distance: 294.0
click at [121, 318] on figure at bounding box center [657, 380] width 1182 height 562
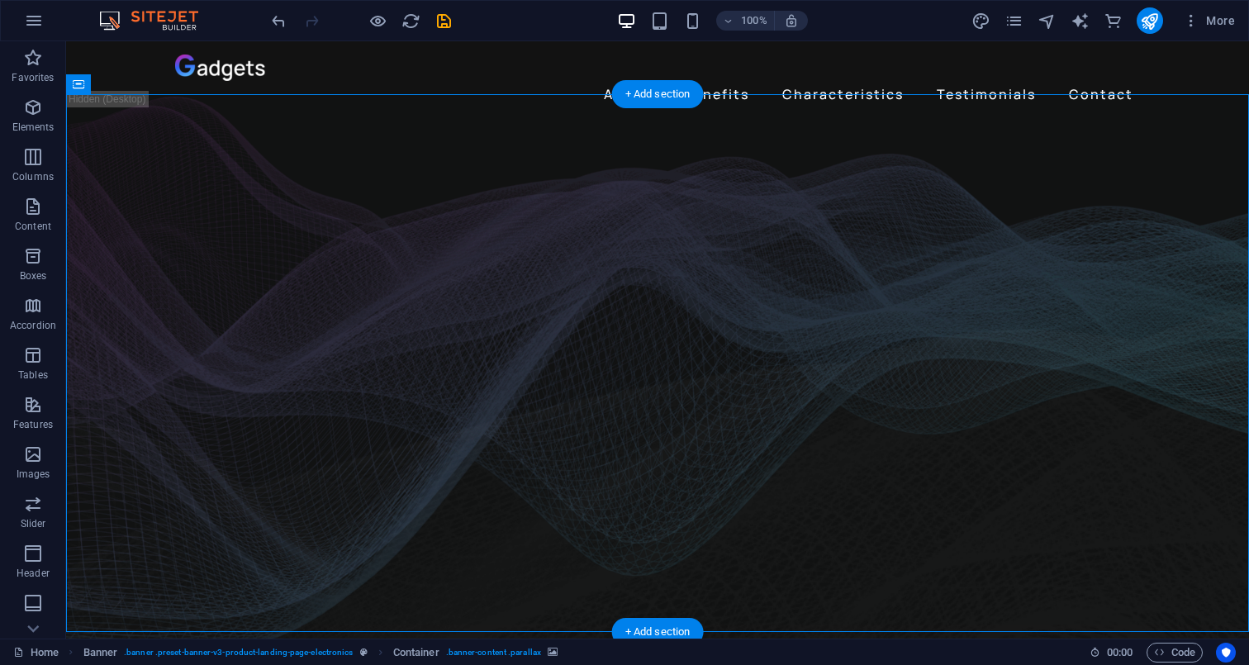
click at [102, 283] on figure at bounding box center [657, 380] width 1182 height 562
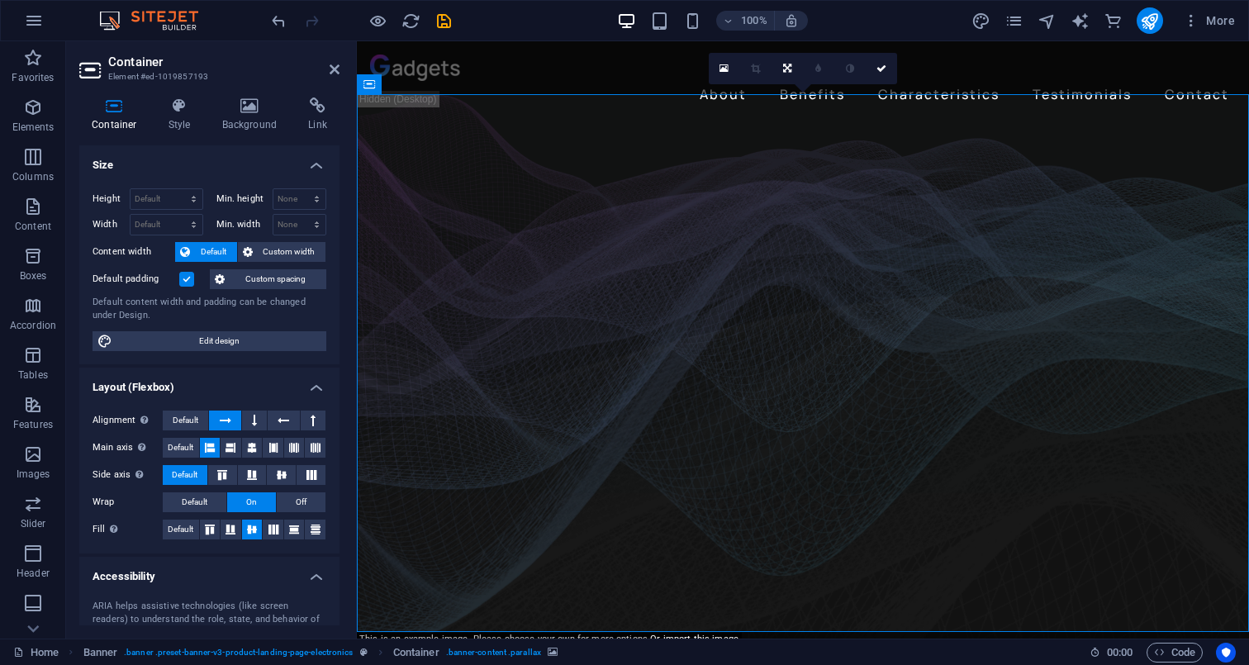
click at [480, 114] on figure at bounding box center [803, 380] width 892 height 562
click at [493, 81] on nav "About Benefits Characteristics Testimonials Contact" at bounding box center [802, 94] width 865 height 26
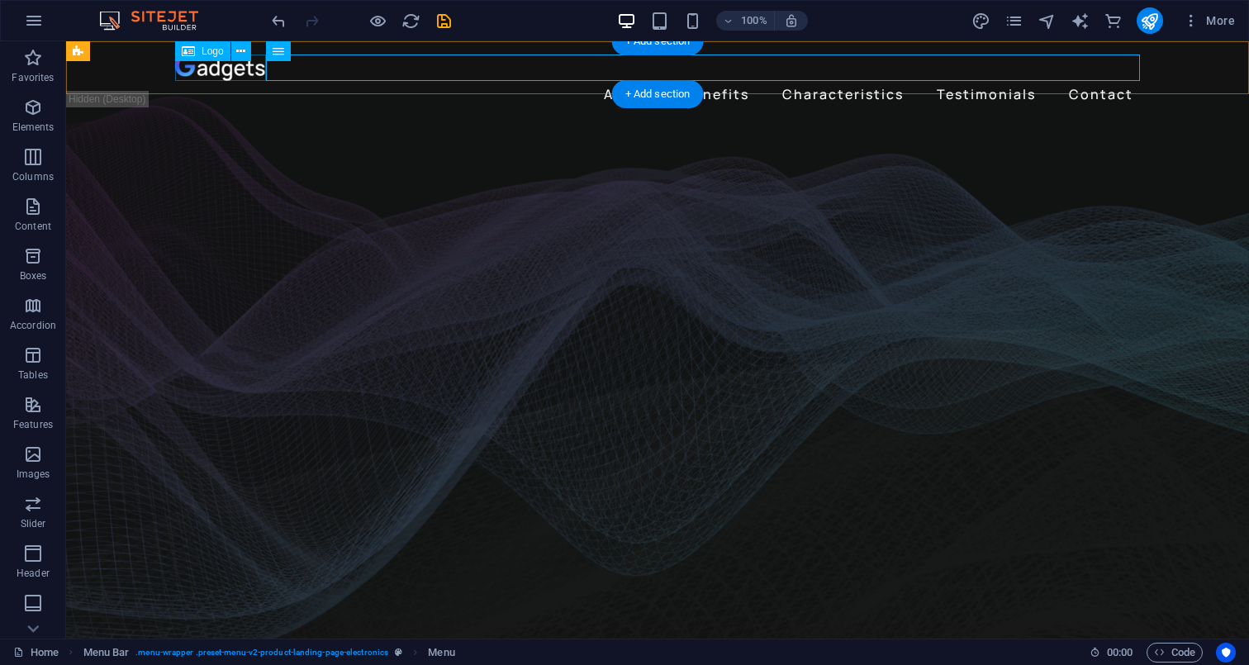
click at [227, 71] on div at bounding box center [657, 67] width 964 height 26
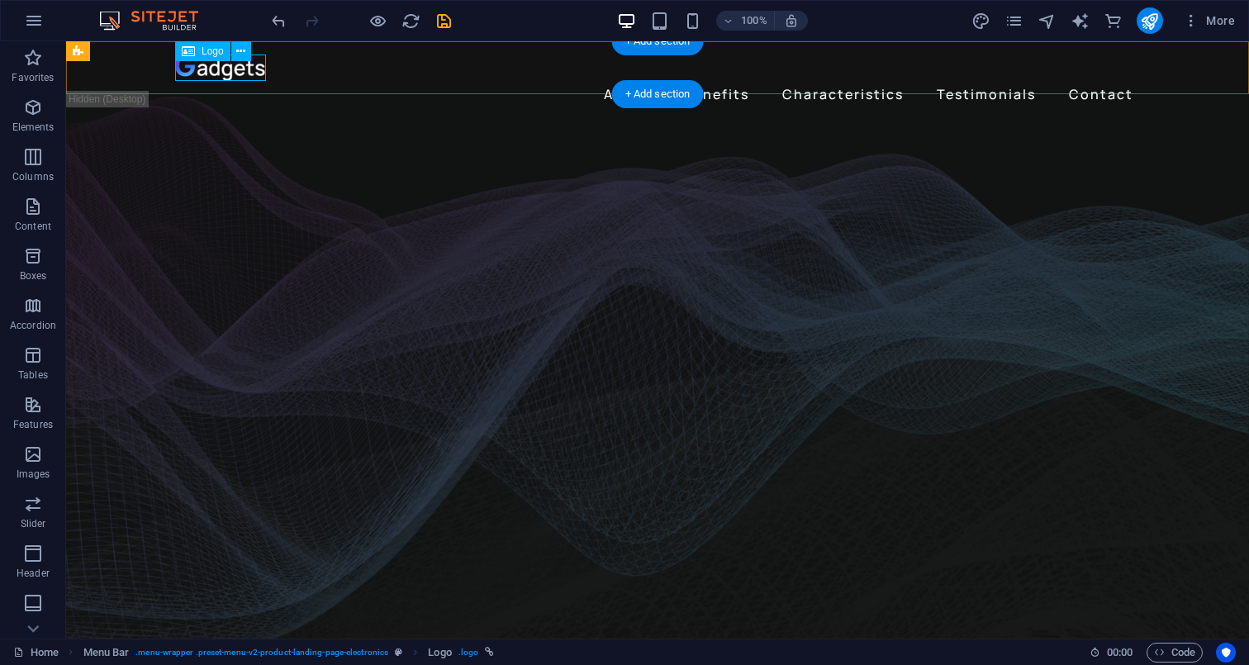
click at [196, 49] on div "Logo" at bounding box center [202, 51] width 55 height 20
click at [190, 54] on icon at bounding box center [188, 51] width 13 height 20
select select "px"
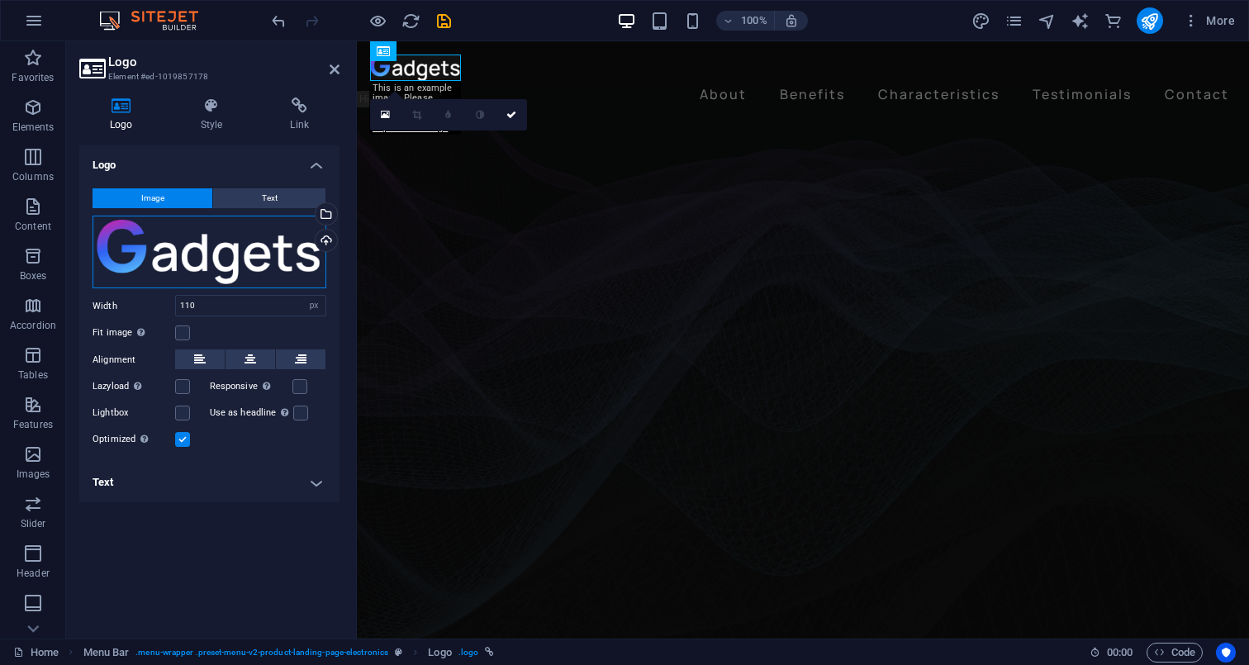
click at [224, 232] on div "Drag files here, click to choose files or select files from Files or our free s…" at bounding box center [209, 252] width 234 height 73
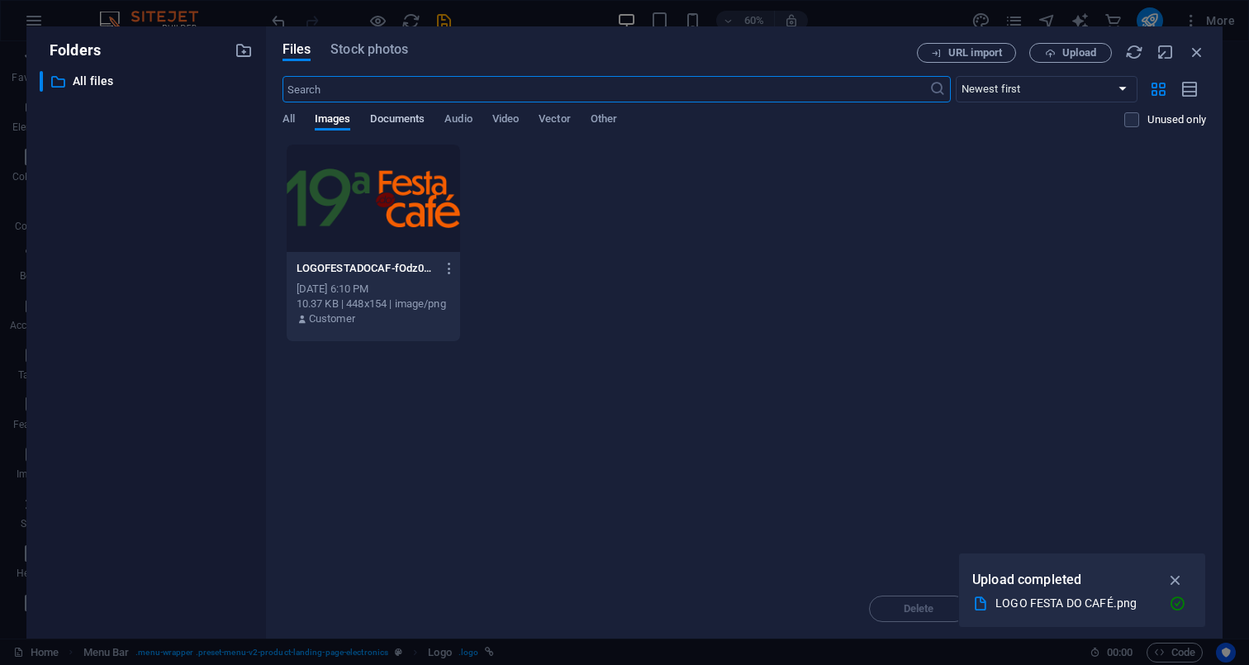
click at [390, 112] on span "Documents" at bounding box center [397, 120] width 54 height 23
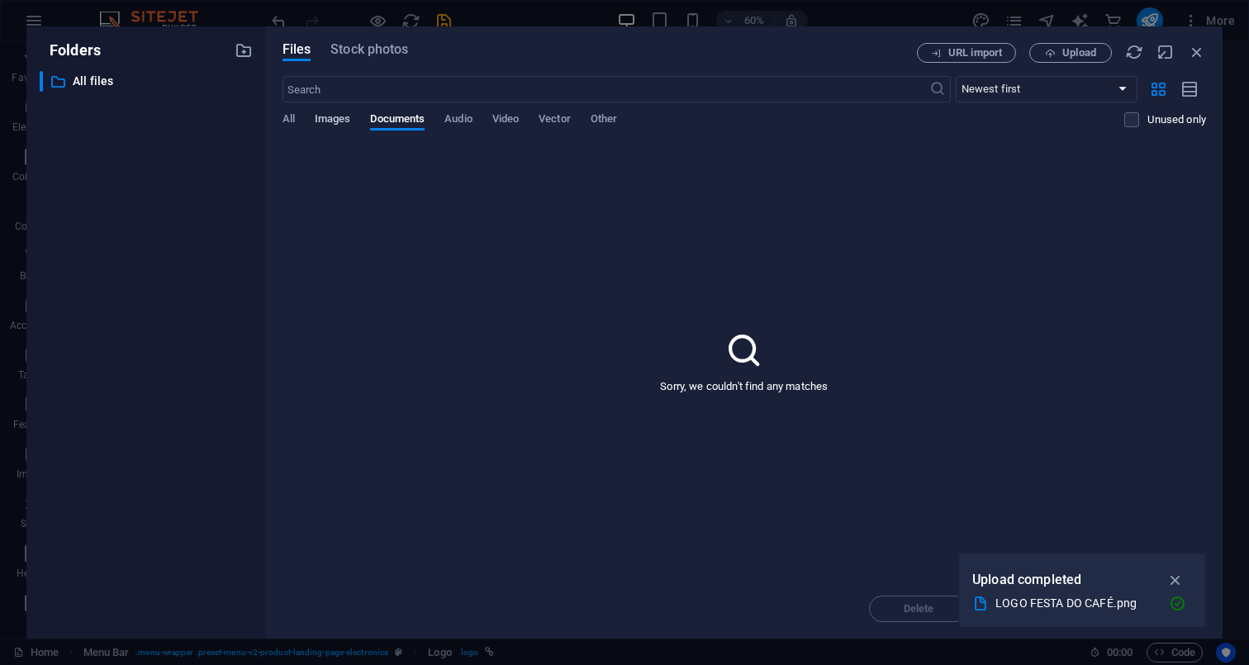
click at [328, 116] on span "Images" at bounding box center [333, 120] width 36 height 23
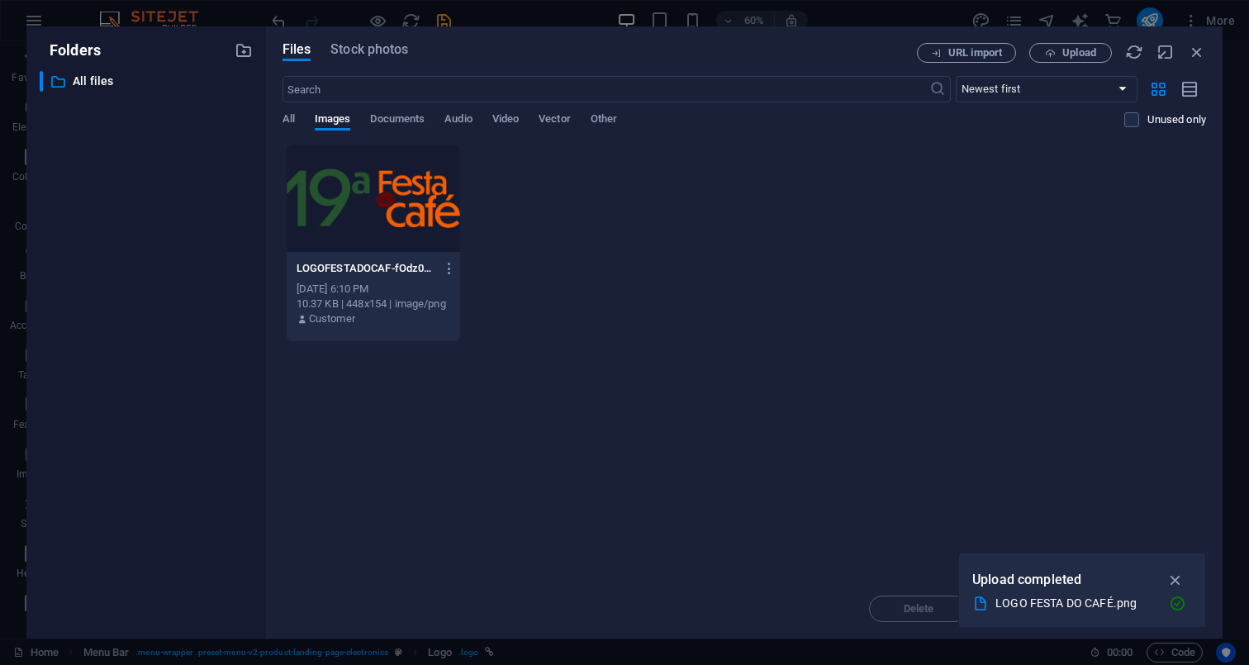
drag, startPoint x: 753, startPoint y: 272, endPoint x: 736, endPoint y: 274, distance: 17.4
click at [753, 272] on div "LOGOFESTADOCAF-fOdz0C6kPqSA7b2QYCP6hA.png LOGOFESTADOCAF-fOdz0C6kPqSA7b2QYCP6hA…" at bounding box center [743, 243] width 923 height 198
click at [1101, 44] on button "Upload" at bounding box center [1070, 53] width 83 height 20
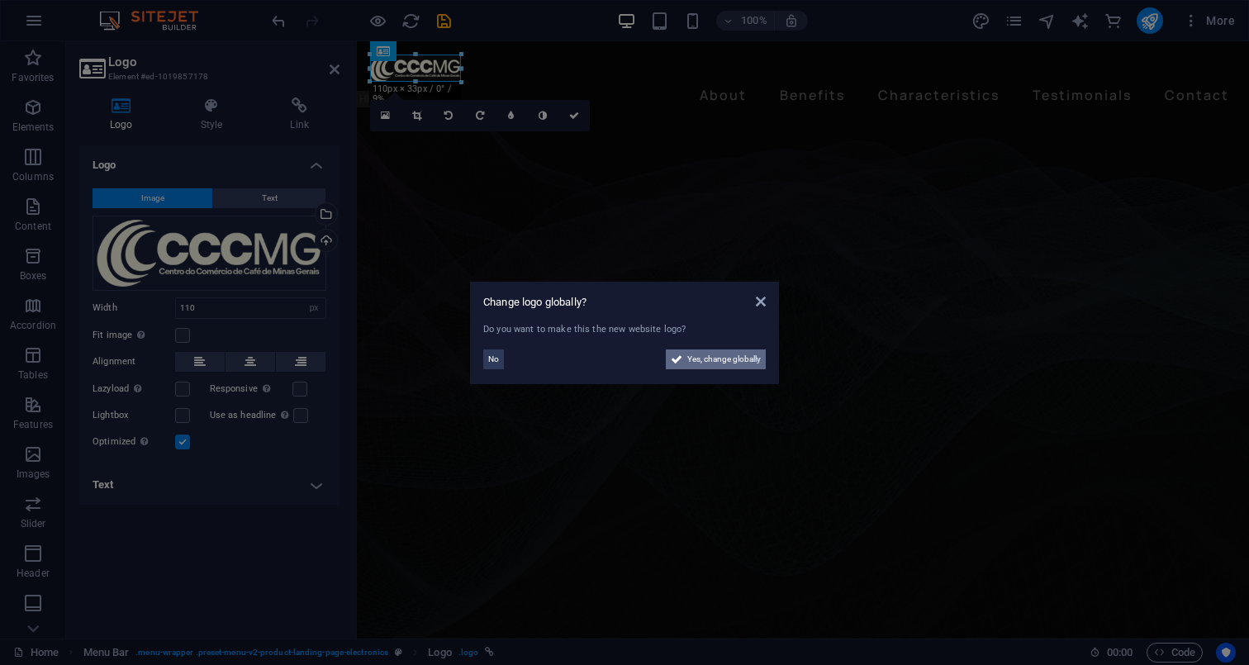
click at [704, 358] on span "Yes, change globally" at bounding box center [723, 359] width 73 height 20
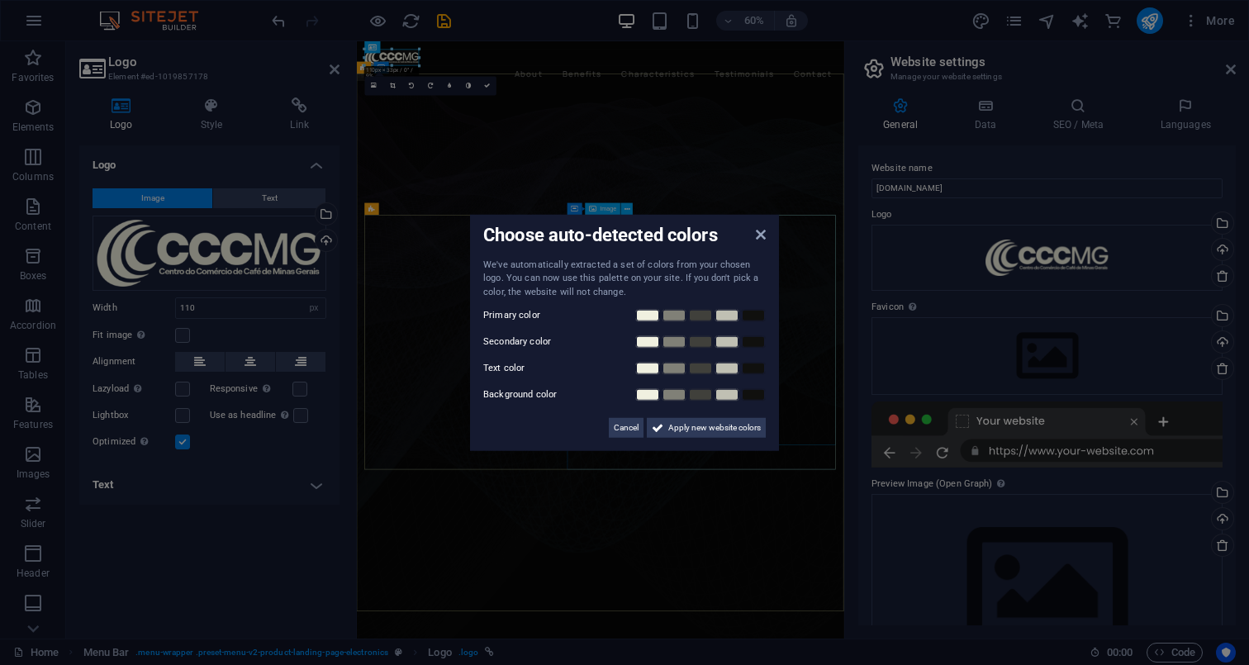
click at [759, 223] on div "Choose auto-detected colors We've automatically extracted a set of colors from …" at bounding box center [624, 332] width 309 height 237
click at [765, 244] on div "Choose auto-detected colors" at bounding box center [624, 235] width 282 height 17
click at [761, 234] on icon at bounding box center [761, 233] width 10 height 13
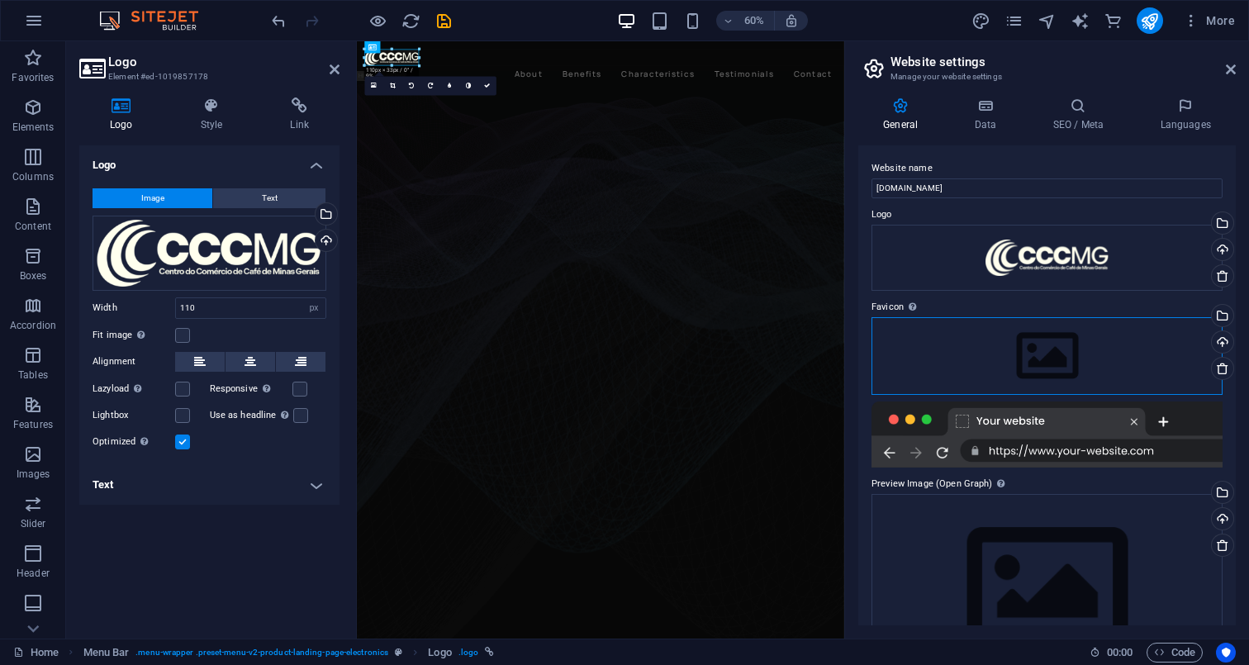
click at [1063, 358] on div "Drag files here, click to choose files or select files from Files or our free s…" at bounding box center [1046, 356] width 351 height 78
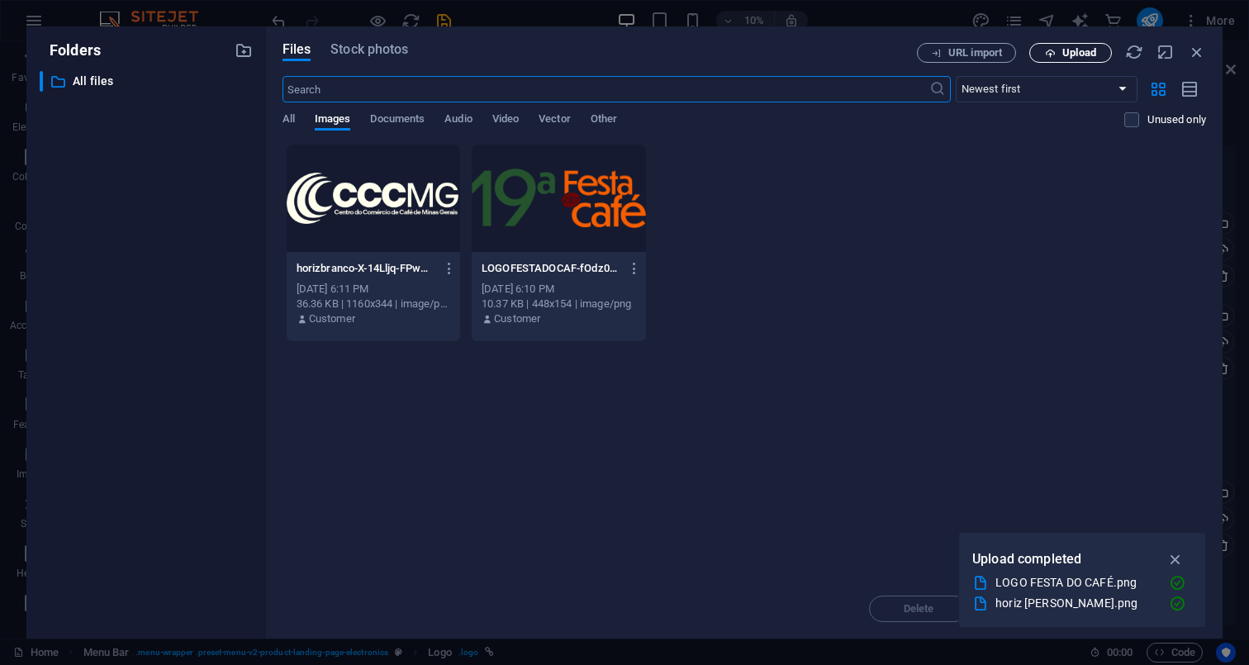
click at [1058, 48] on span "Upload" at bounding box center [1070, 53] width 68 height 11
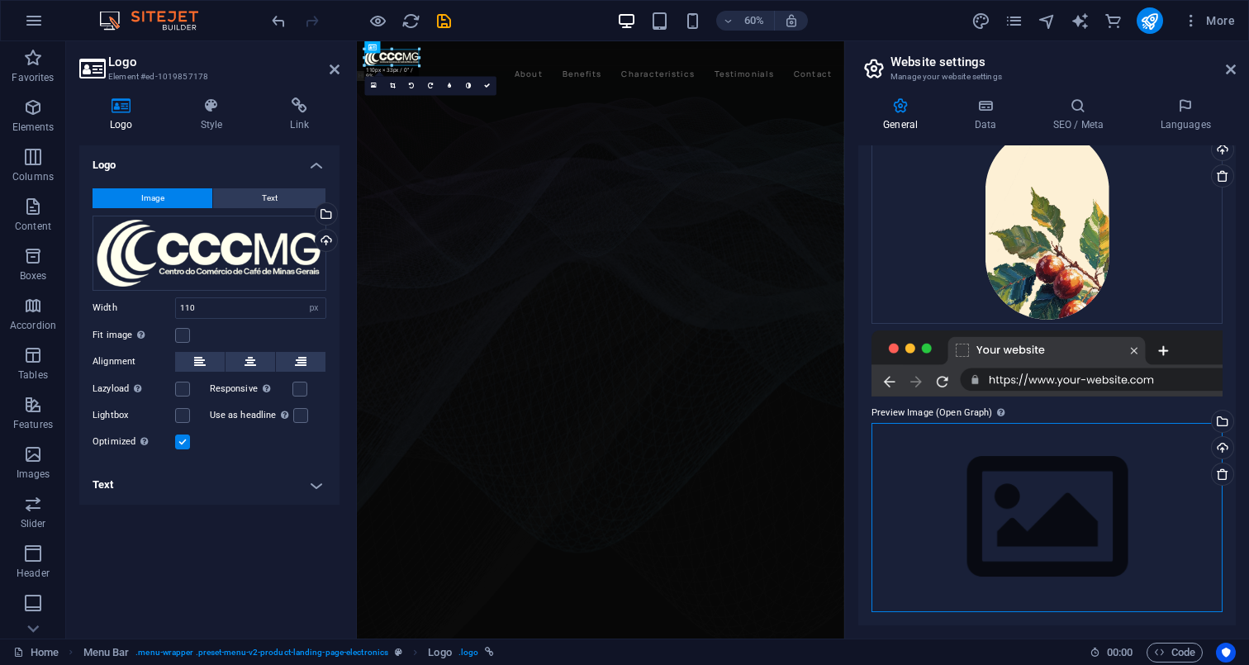
scroll to position [192, 0]
click at [1036, 511] on div "Drag files here, click to choose files or select files from Files or our free s…" at bounding box center [1046, 518] width 351 height 189
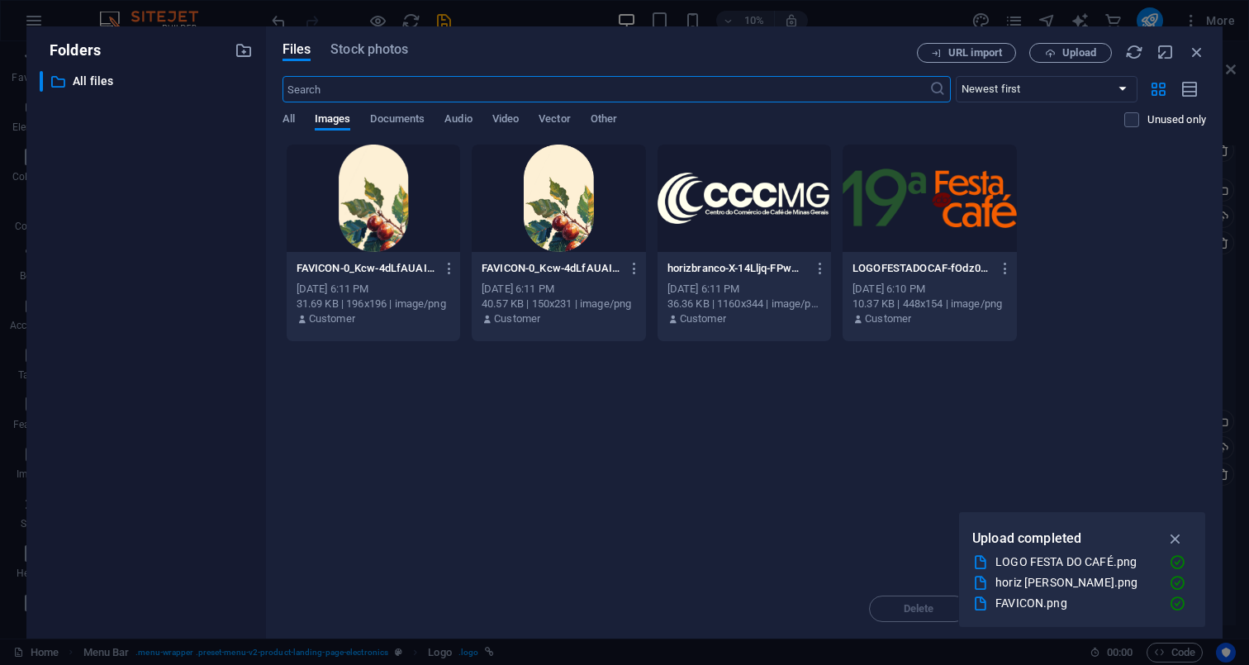
scroll to position [125, 0]
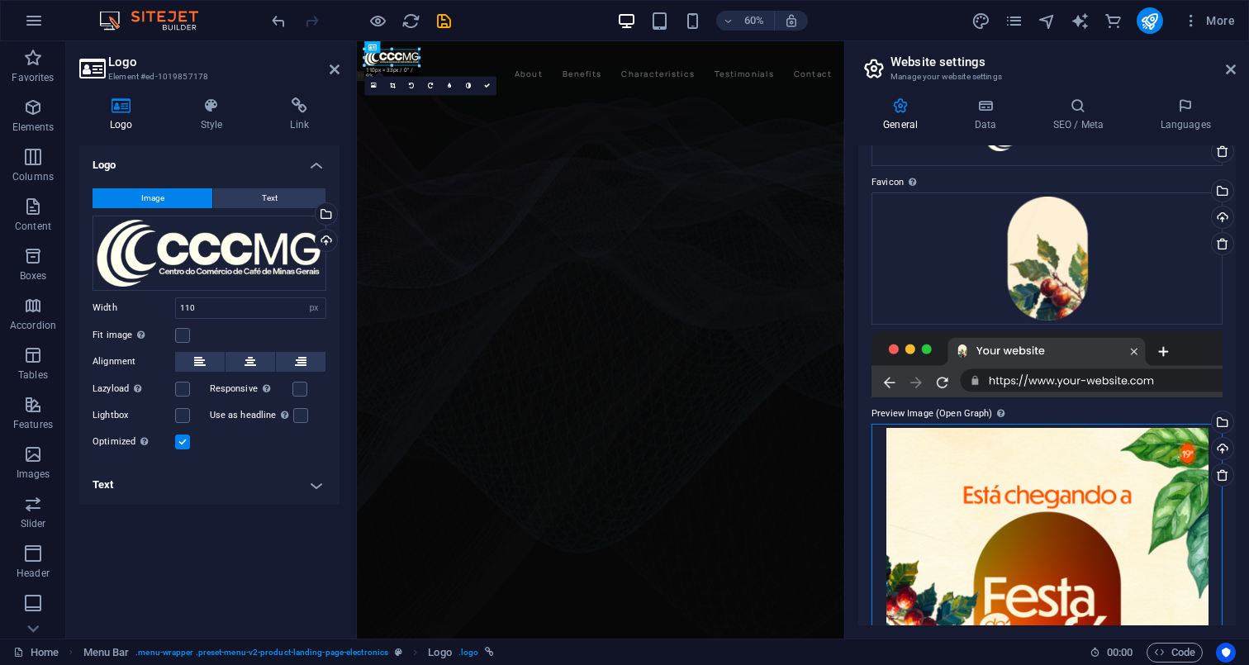
click at [1115, 502] on div "Drag files here, click to choose files or select files from Files or our free s…" at bounding box center [1046, 643] width 351 height 438
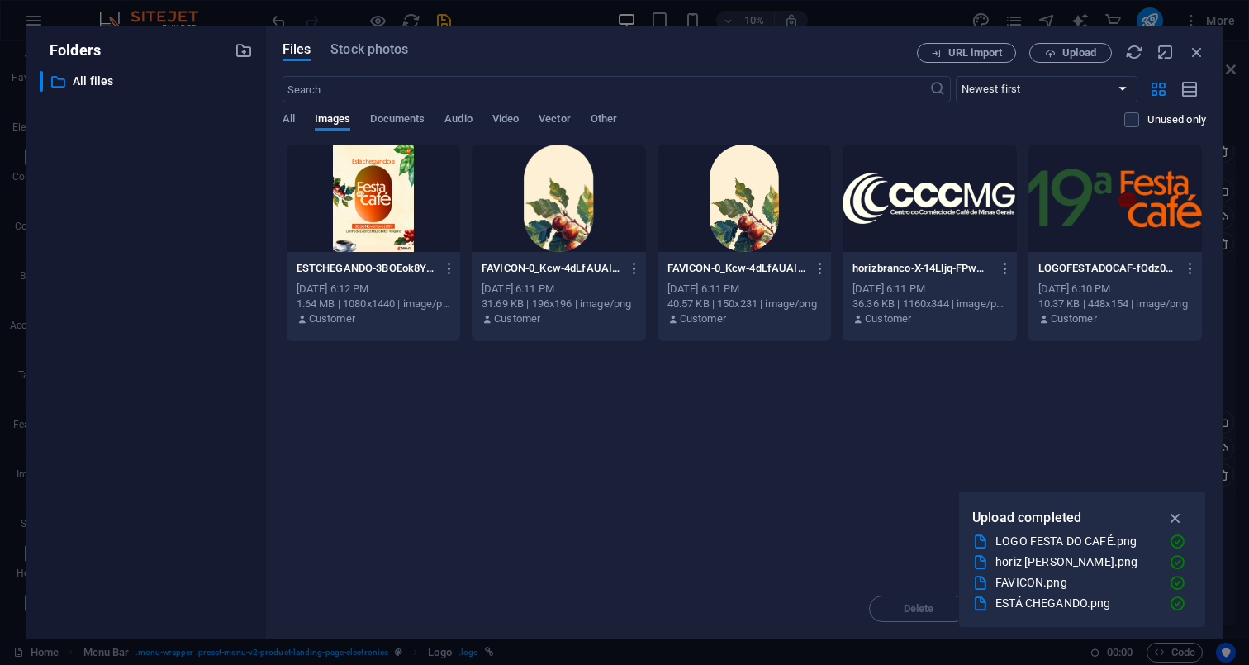
click at [339, 191] on div at bounding box center [373, 198] width 173 height 107
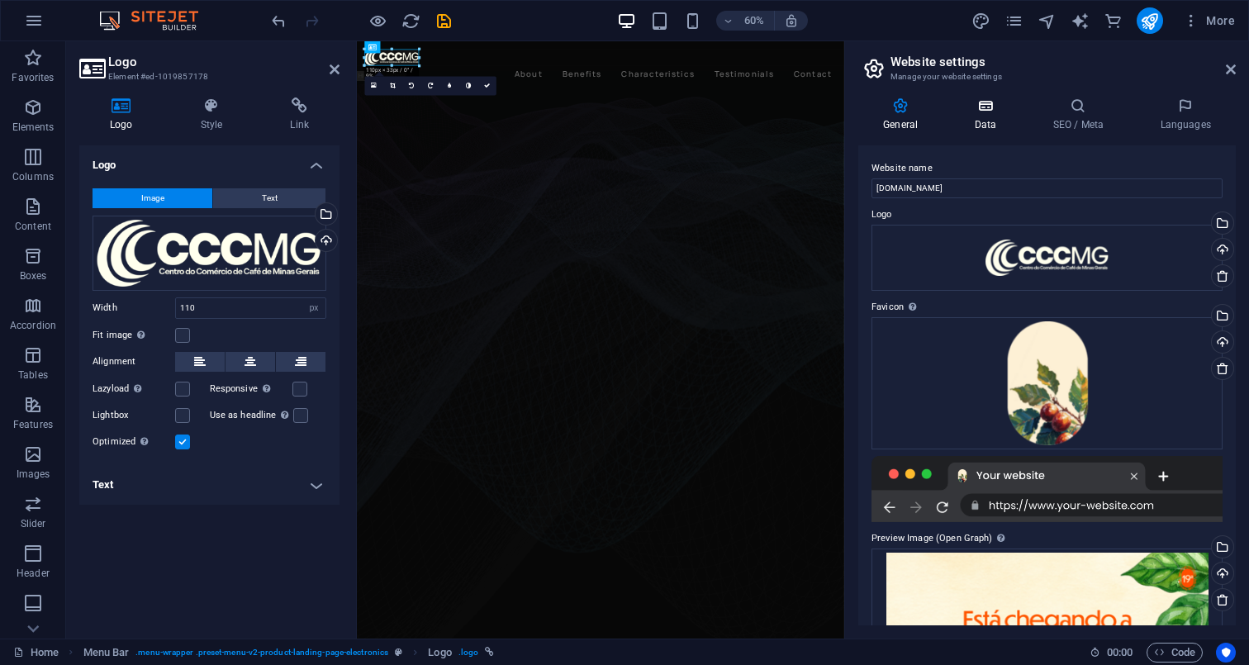
scroll to position [0, 0]
click at [980, 234] on figure at bounding box center [763, 568] width 812 height 936
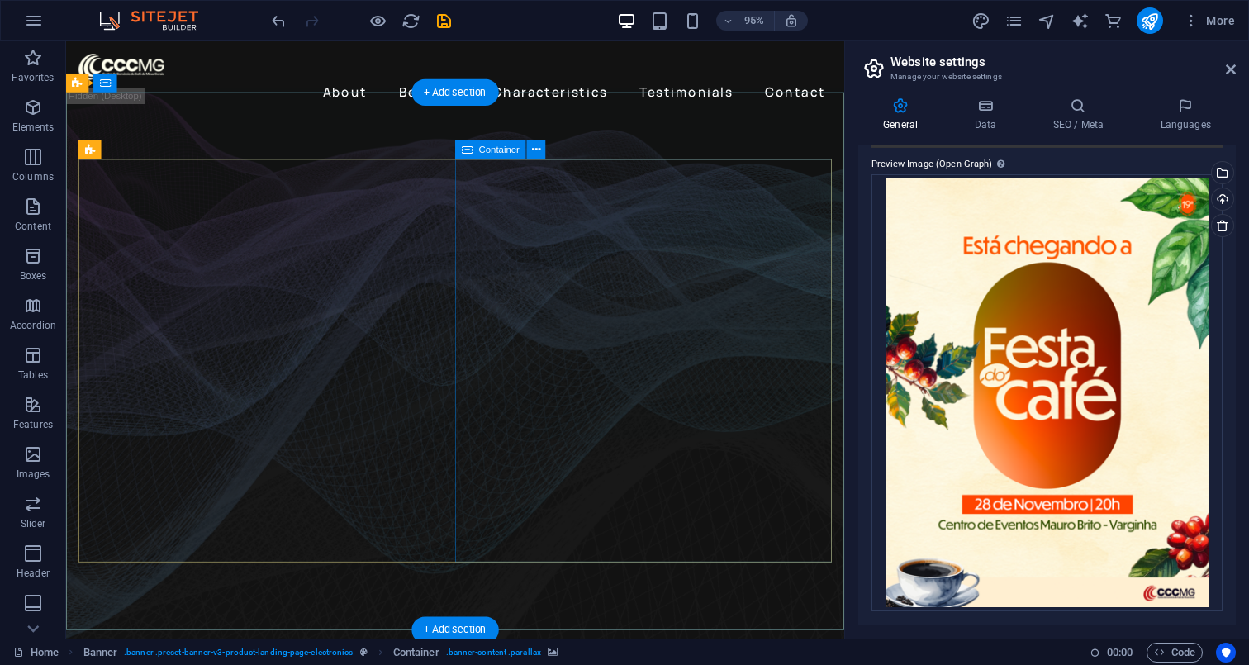
scroll to position [373, 0]
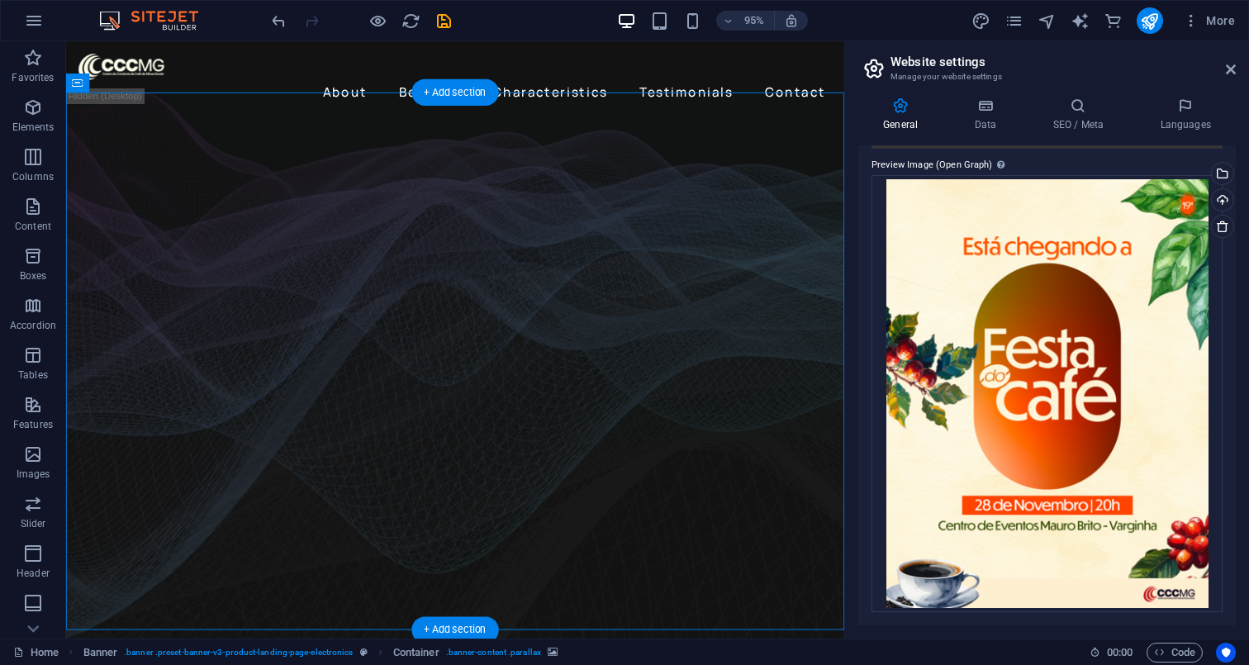
click at [288, 137] on figure at bounding box center [475, 395] width 819 height 591
click at [442, 126] on figure at bounding box center [475, 395] width 819 height 591
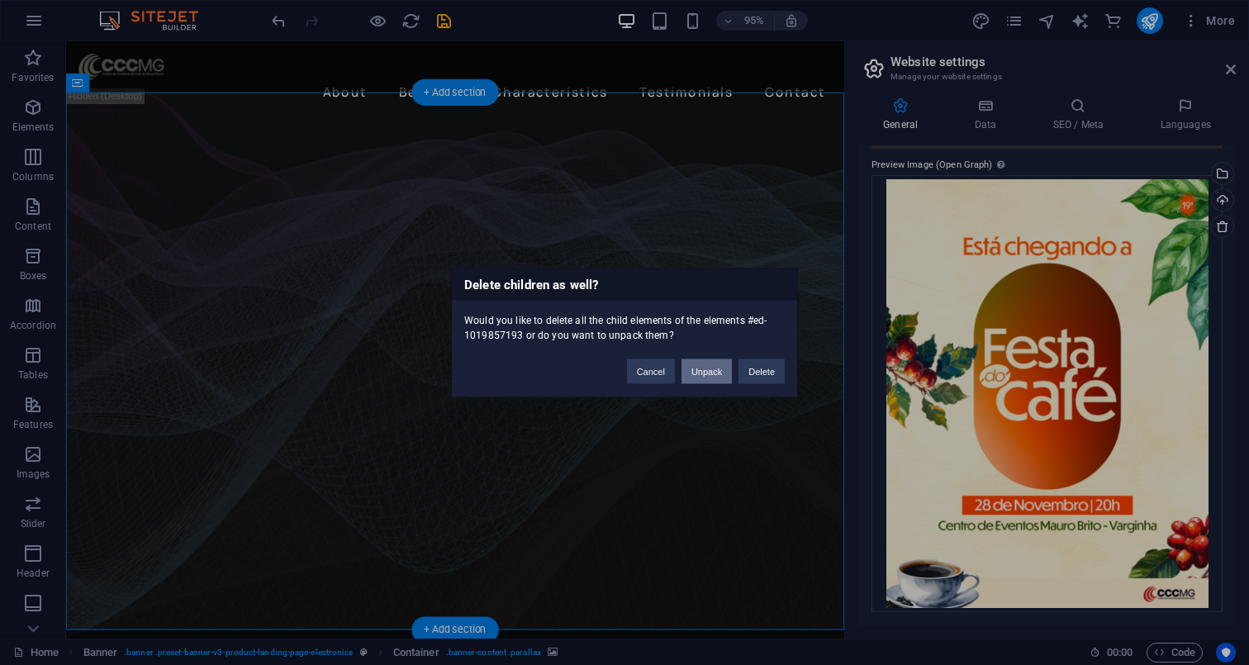
click at [714, 381] on button "Unpack" at bounding box center [706, 370] width 50 height 25
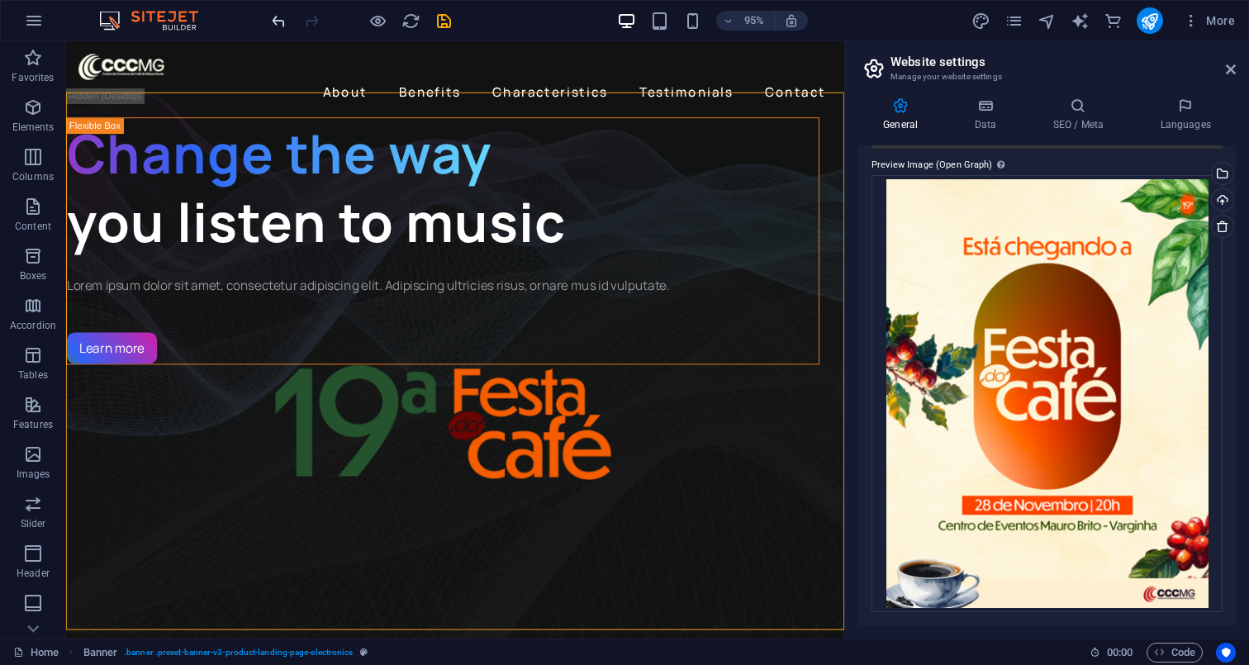
click at [269, 20] on icon "undo" at bounding box center [278, 21] width 19 height 19
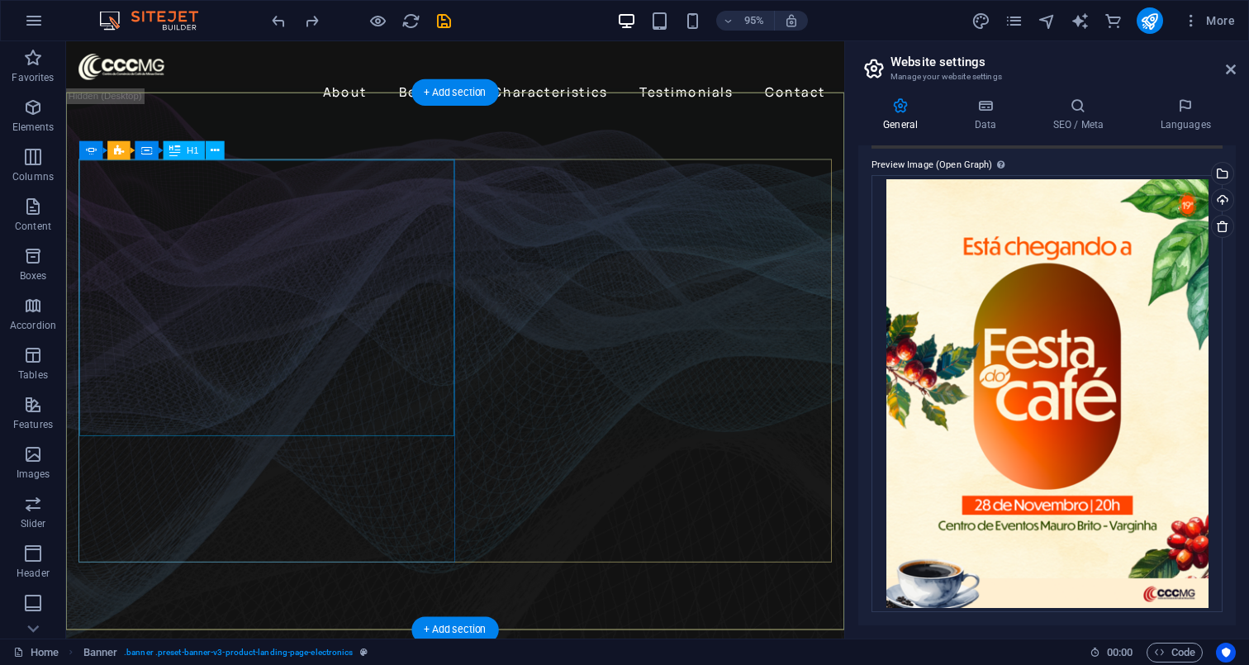
drag, startPoint x: 474, startPoint y: 175, endPoint x: 406, endPoint y: 173, distance: 67.7
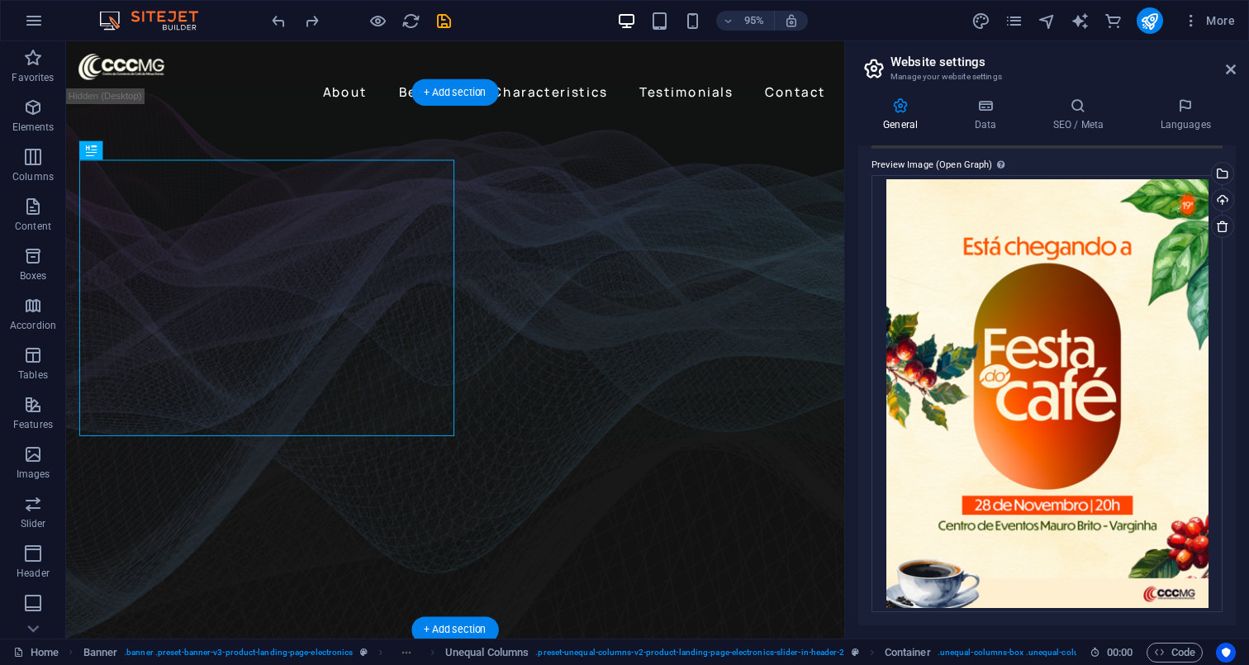
click at [88, 146] on figure at bounding box center [475, 395] width 819 height 591
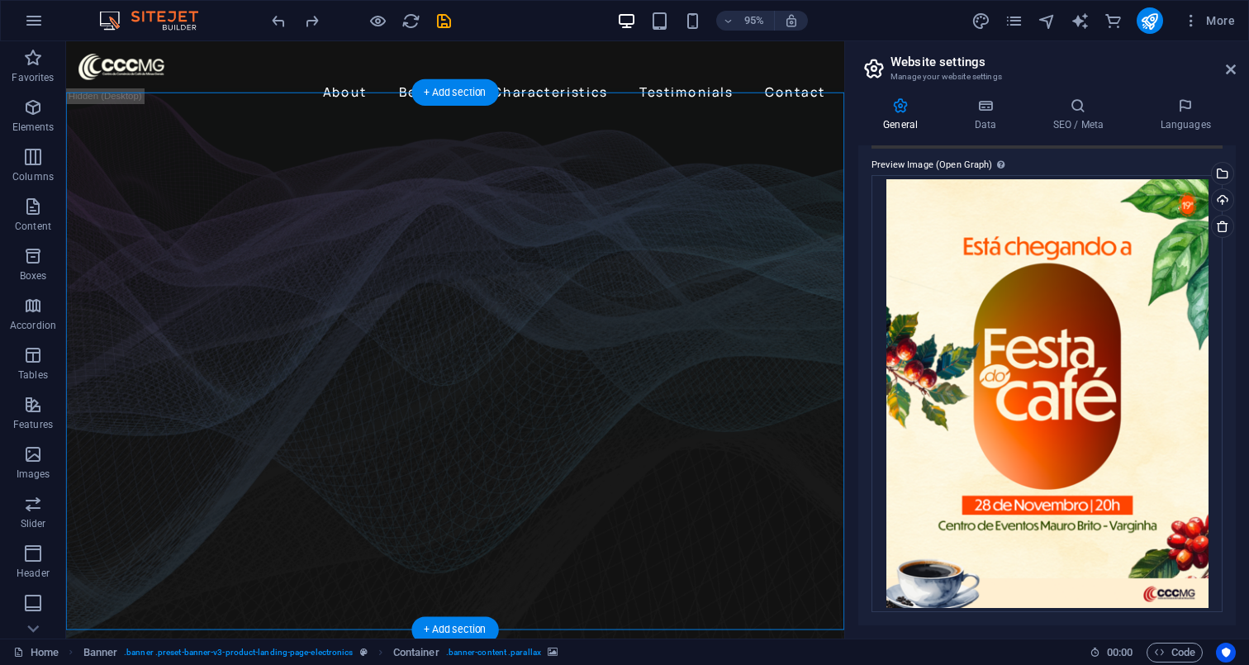
drag, startPoint x: 165, startPoint y: 101, endPoint x: 386, endPoint y: 87, distance: 220.9
click at [165, 101] on figure at bounding box center [475, 395] width 819 height 591
click at [1224, 60] on h2 "Website settings" at bounding box center [1062, 61] width 345 height 15
click at [1225, 68] on icon at bounding box center [1230, 69] width 10 height 13
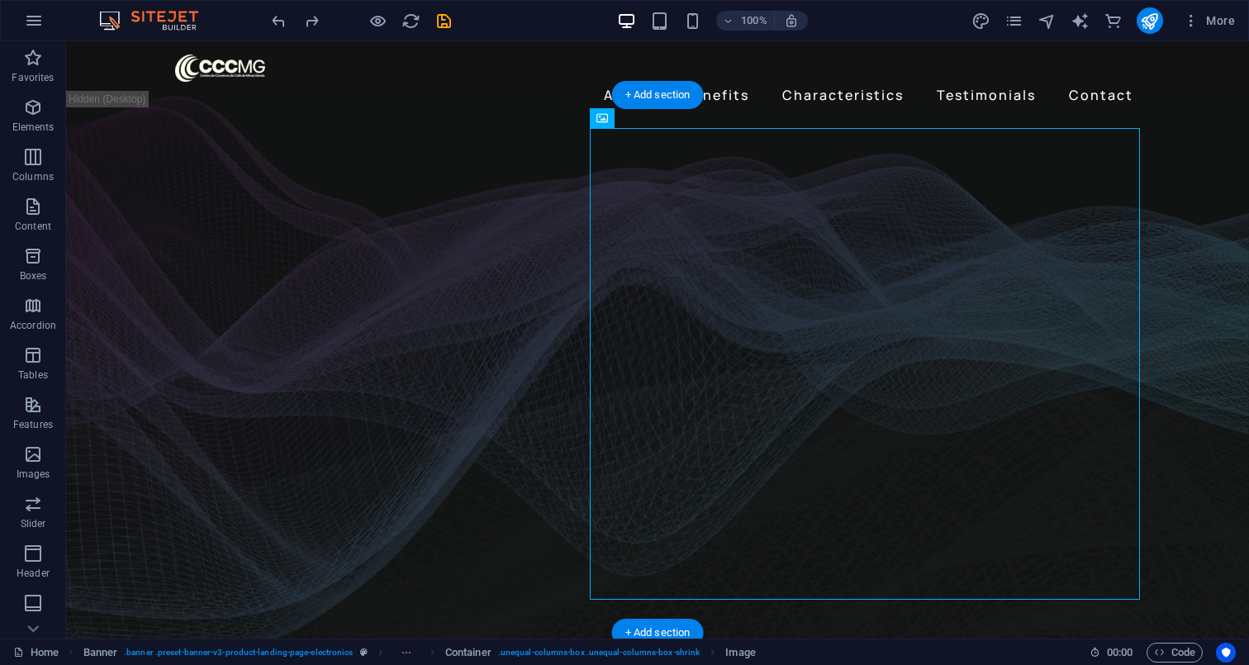
click at [1192, 126] on figure at bounding box center [657, 381] width 1182 height 562
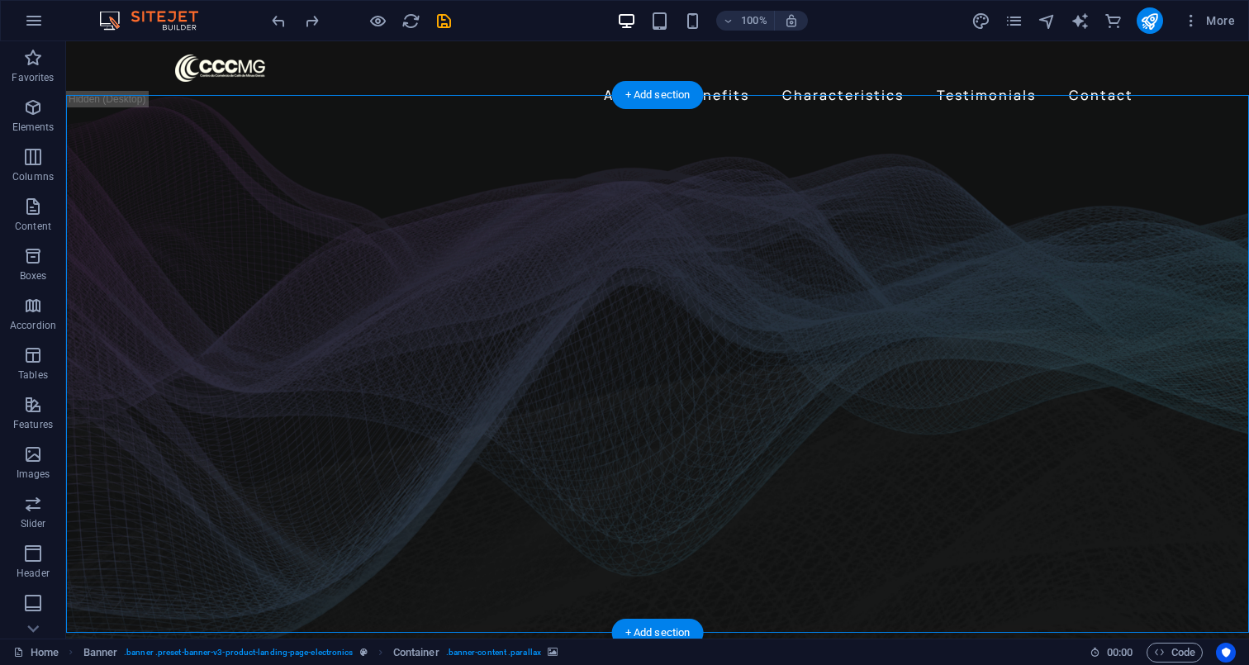
click at [108, 111] on figure at bounding box center [657, 381] width 1182 height 562
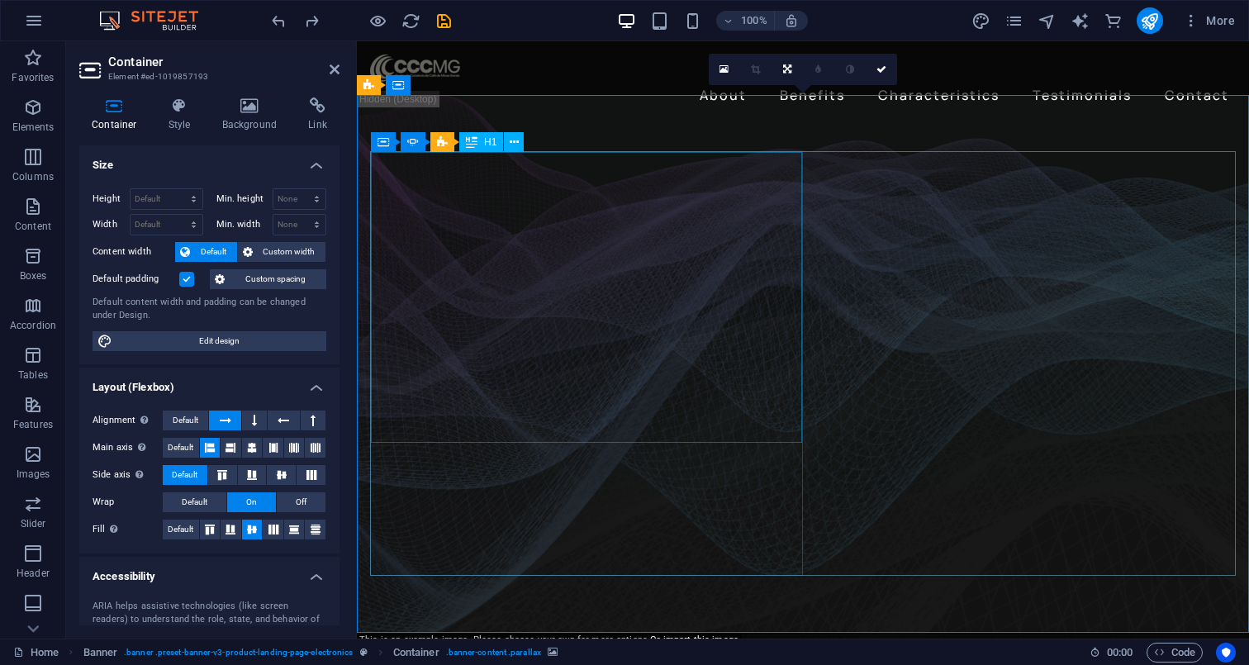
scroll to position [0, 0]
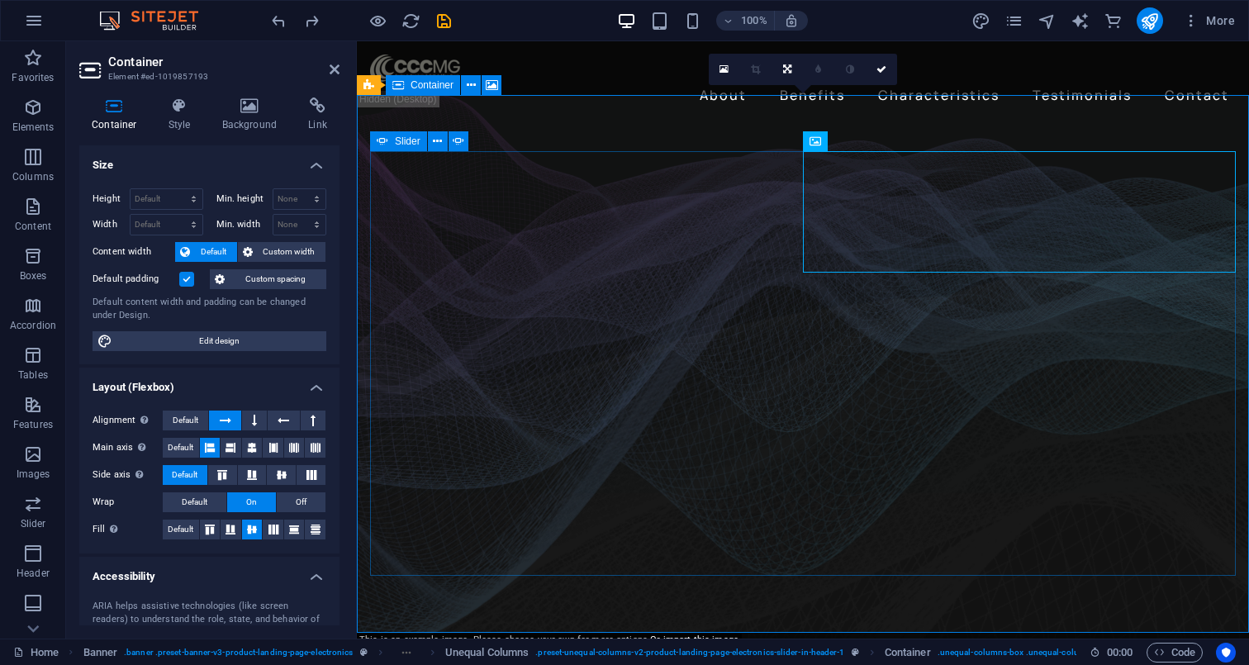
click at [405, 87] on div "Container" at bounding box center [423, 85] width 74 height 20
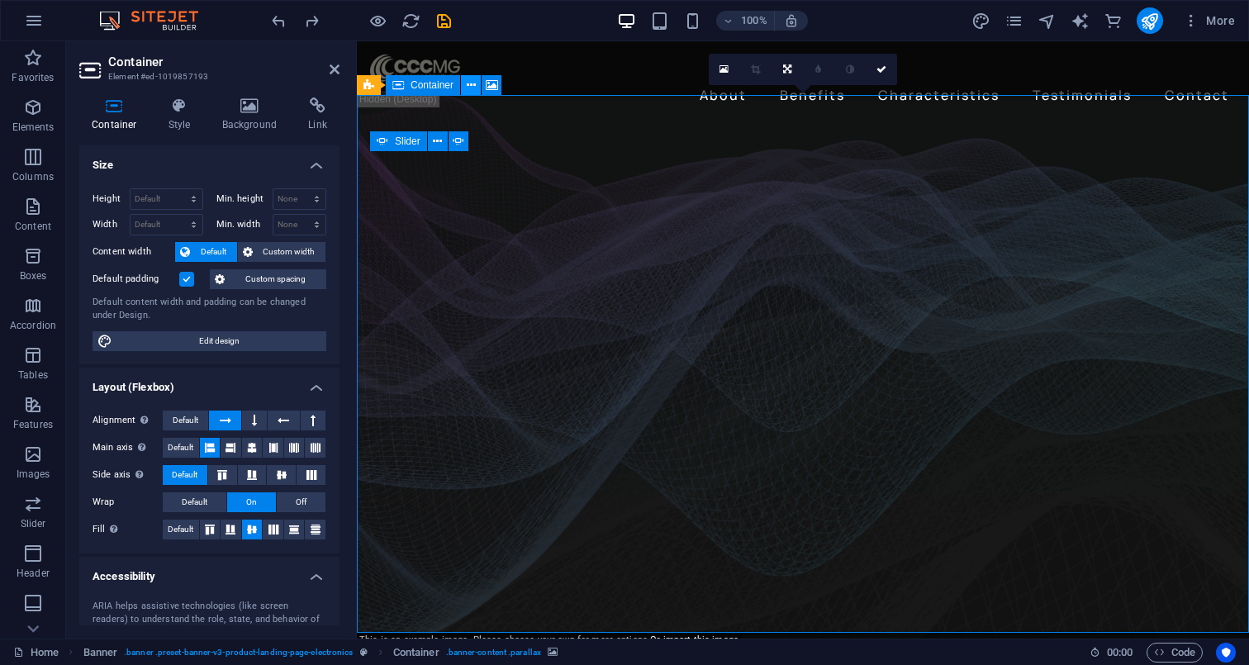
click at [471, 82] on icon at bounding box center [471, 85] width 9 height 17
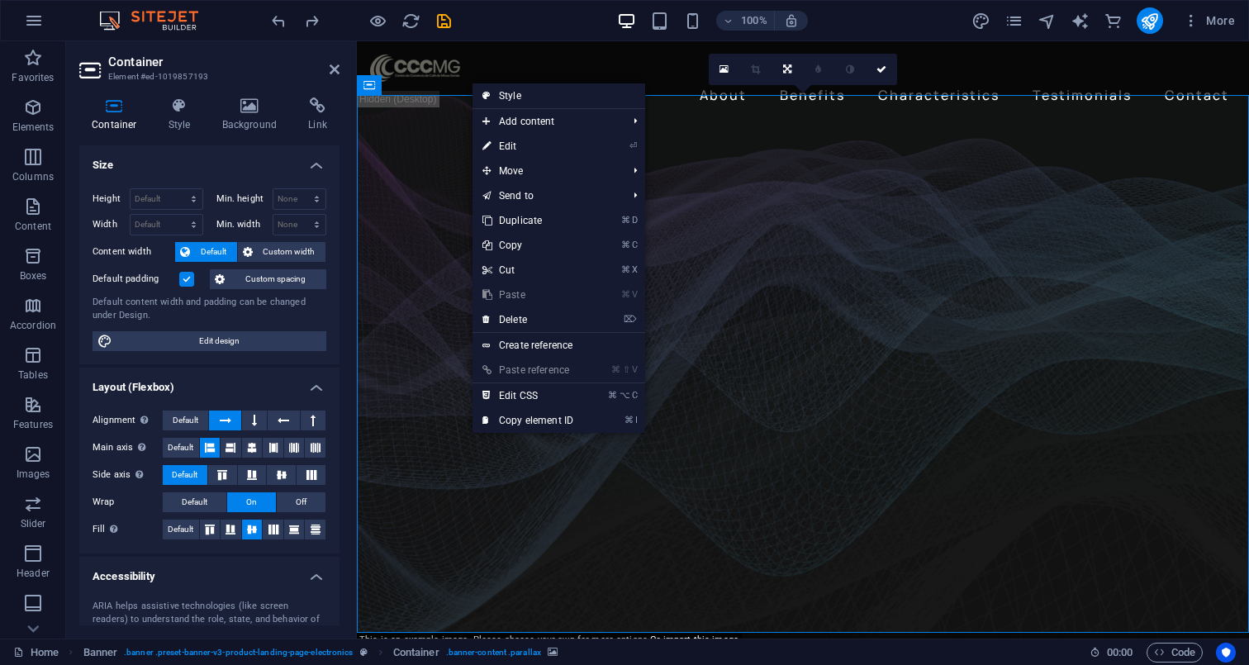
click at [794, 107] on figure at bounding box center [803, 381] width 892 height 562
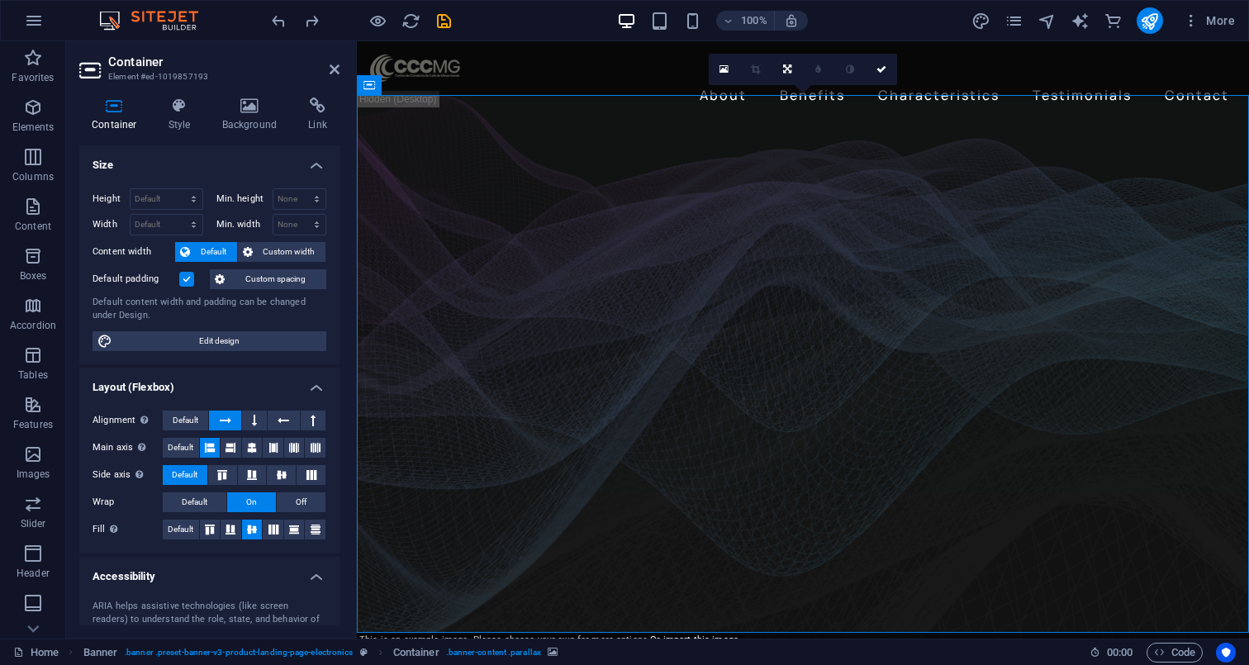
click at [789, 70] on icon at bounding box center [787, 69] width 8 height 10
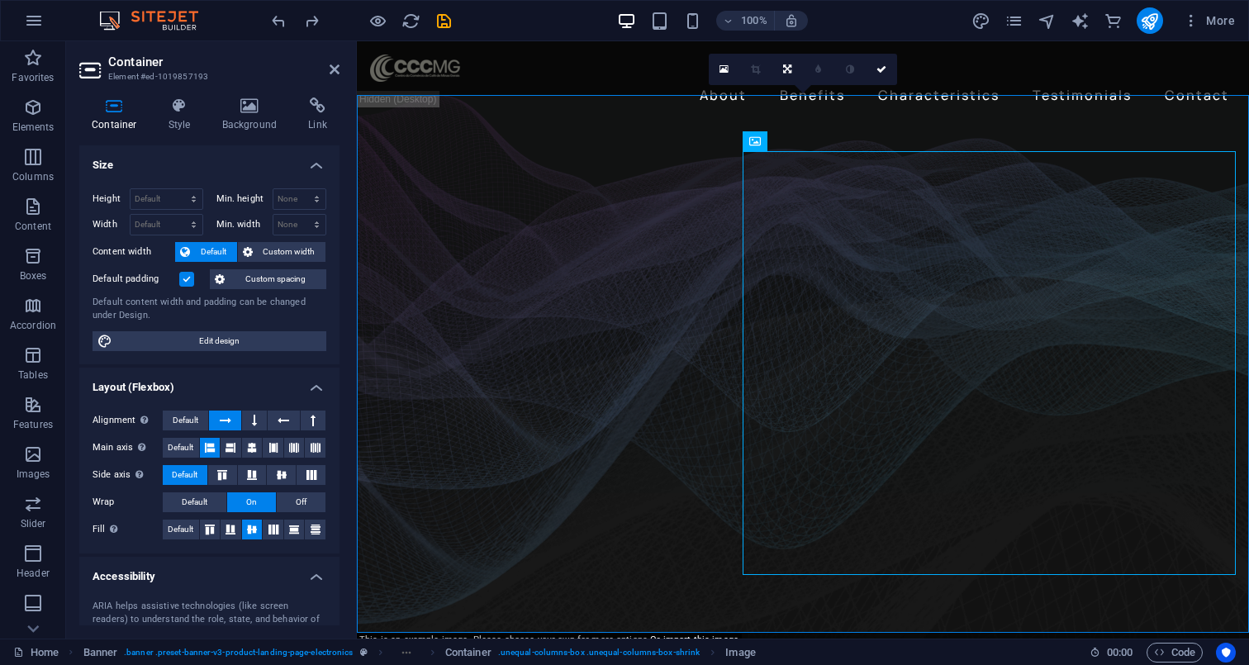
click at [97, 72] on icon at bounding box center [91, 70] width 25 height 26
click at [181, 73] on h3 "Element #ed-1019857193" at bounding box center [207, 76] width 198 height 15
click at [533, 105] on figure at bounding box center [803, 364] width 892 height 529
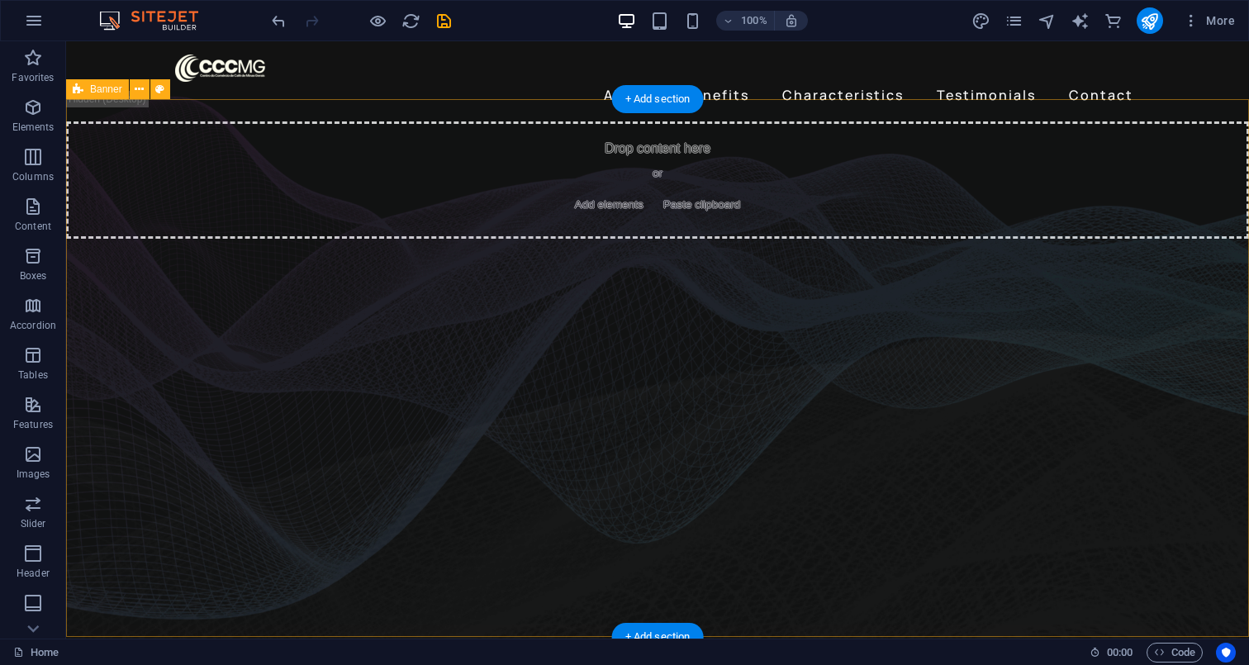
click at [675, 291] on div "Drop content here or Add elements Paste clipboard" at bounding box center [657, 390] width 1182 height 538
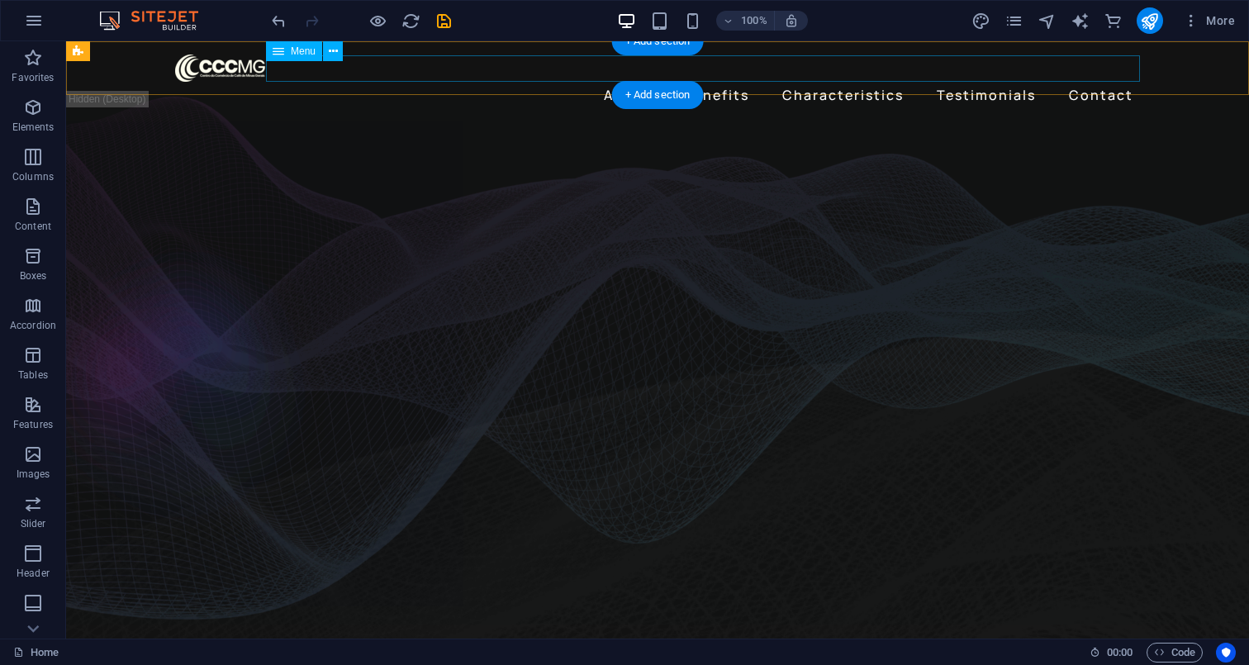
click at [641, 82] on nav "About Benefits Characteristics Testimonials Contact" at bounding box center [657, 95] width 964 height 26
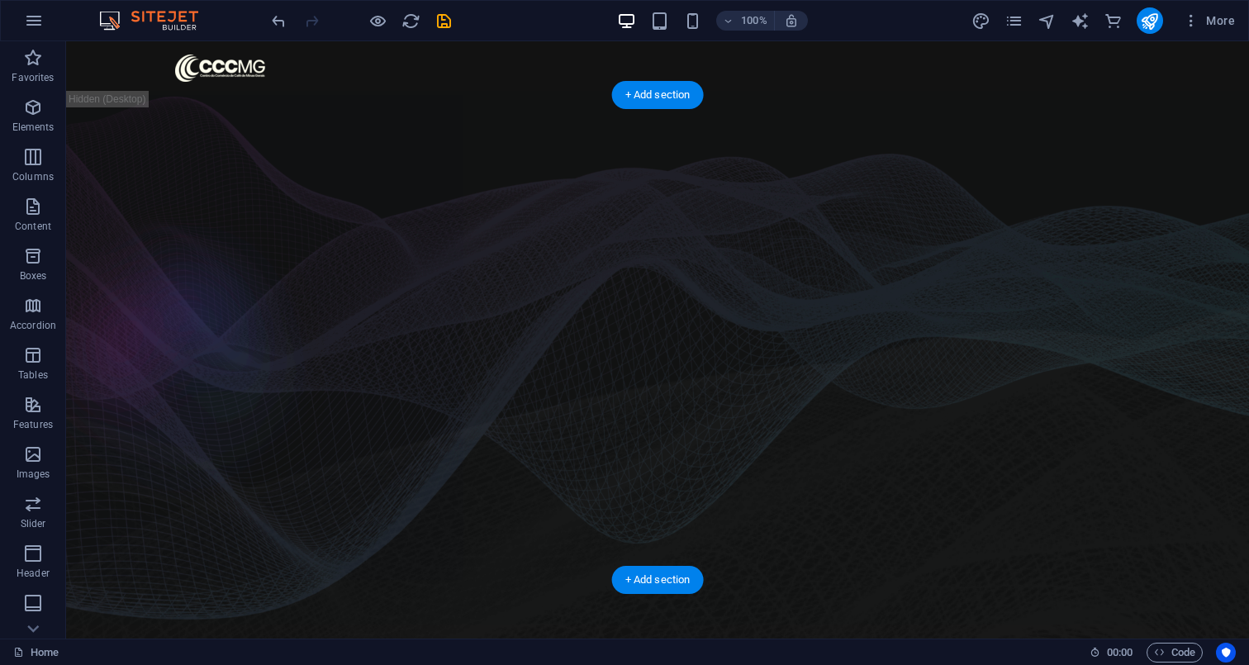
click at [604, 121] on figure at bounding box center [657, 337] width 1182 height 485
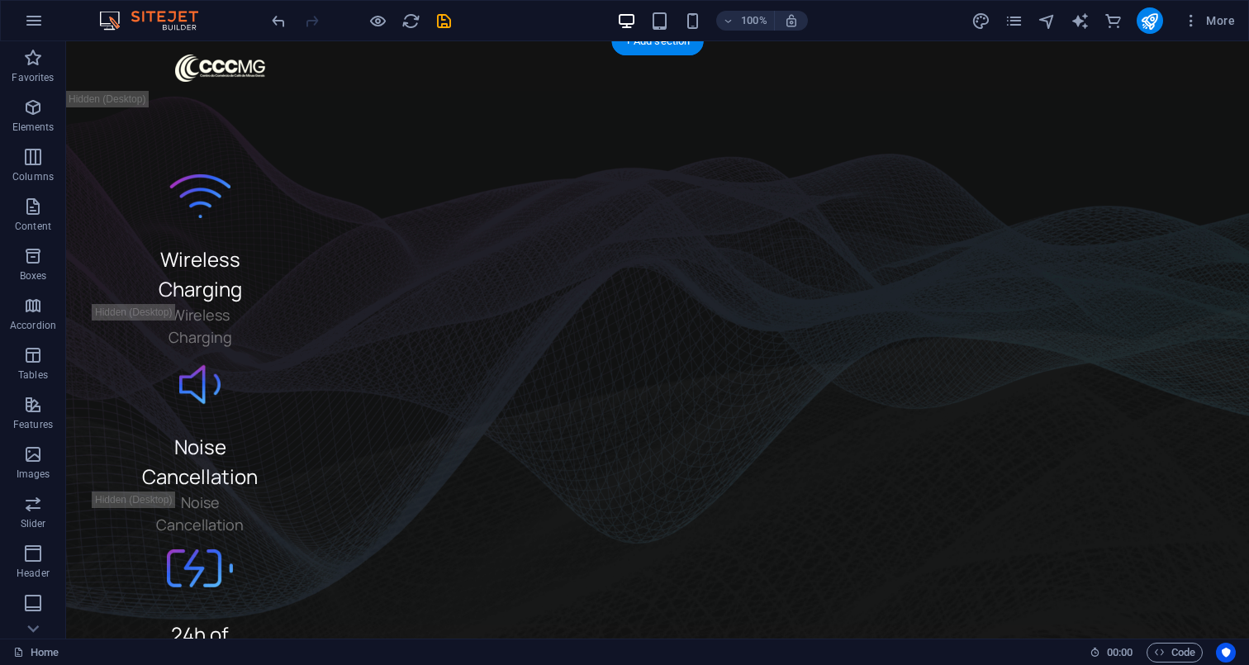
click at [604, 120] on div "Wireless Charging Wireless Charging Noise Cancellation Noise Cancellation 24h o…" at bounding box center [657, 542] width 1182 height 895
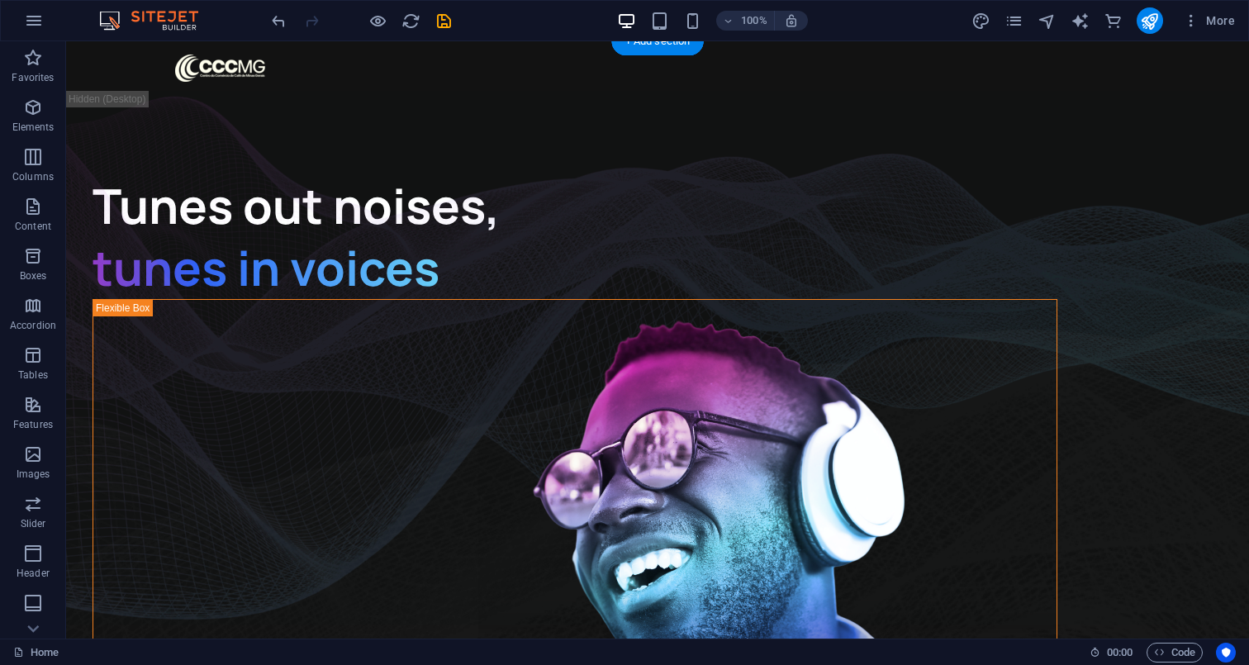
click at [604, 120] on div "Tunes out noises, tunes in voices" at bounding box center [657, 525] width 1182 height 861
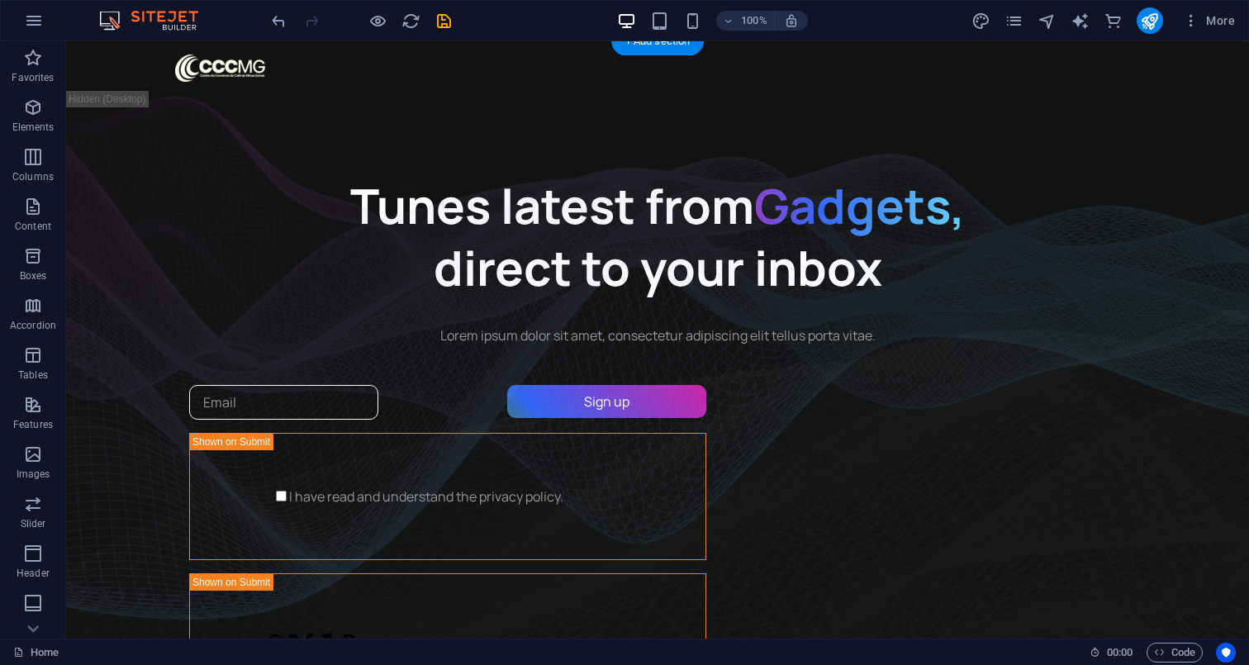
click at [604, 120] on div "Tunes latest from Gadgets, direct to your inbox Lorem ipsum dolor sit amet, con…" at bounding box center [657, 473] width 1182 height 756
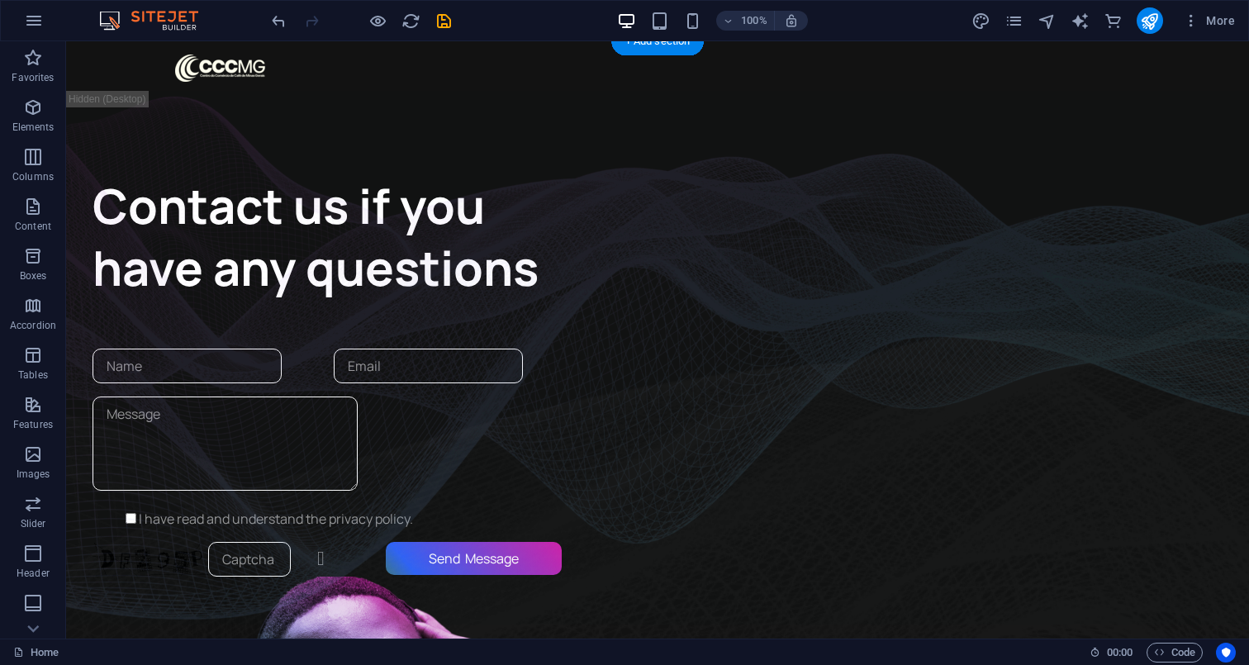
click at [604, 120] on div "Contact us if you have any questions I have read and understand the privacy pol…" at bounding box center [657, 562] width 1182 height 934
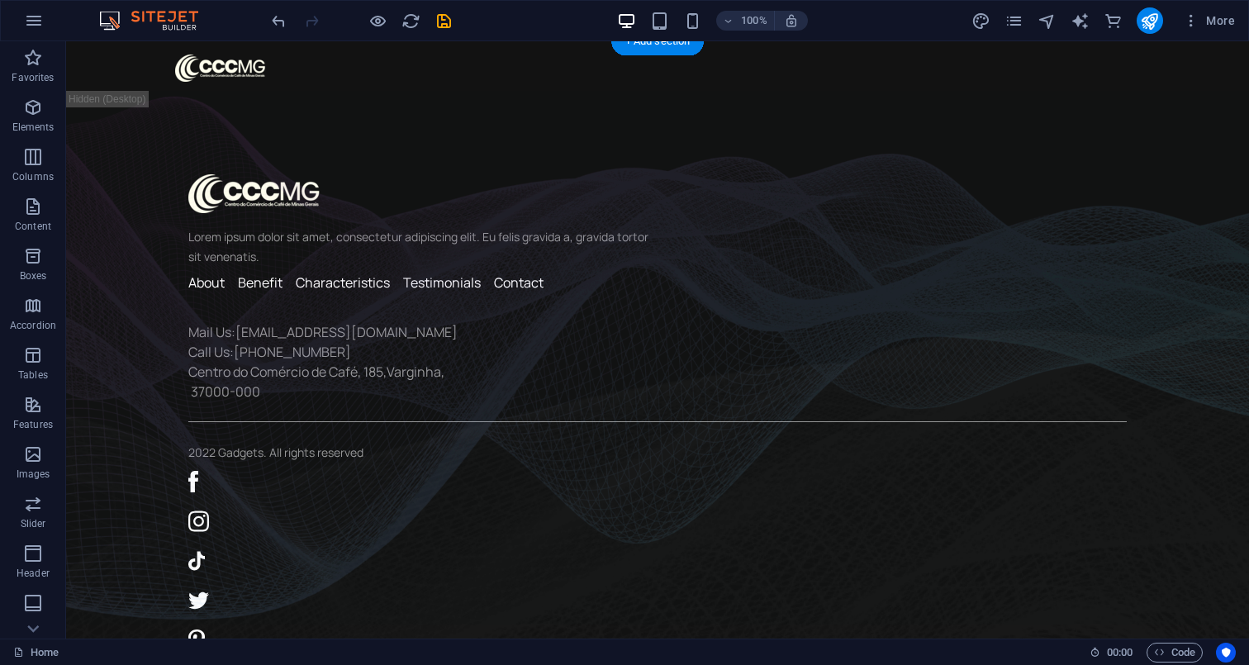
click at [604, 120] on div "Lorem ipsum dolor sit amet, consectetur adipiscing elit. Eu felis gravida a, gr…" at bounding box center [657, 395] width 1182 height 601
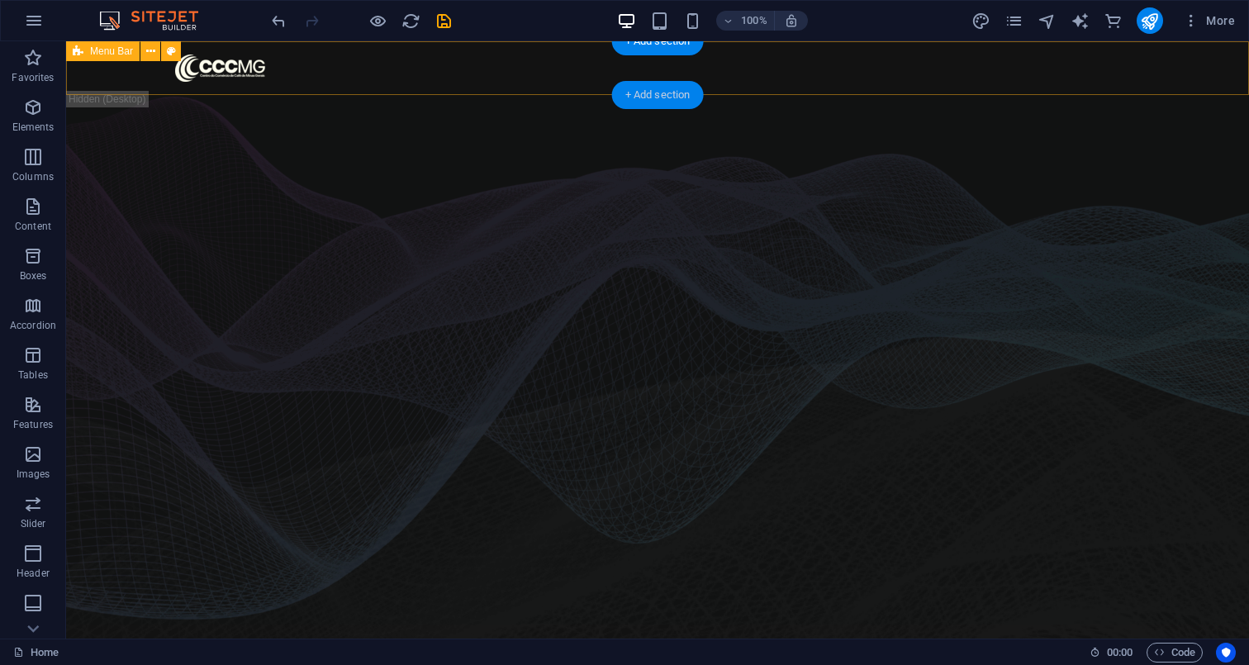
click at [655, 105] on div "+ Add section" at bounding box center [658, 95] width 92 height 28
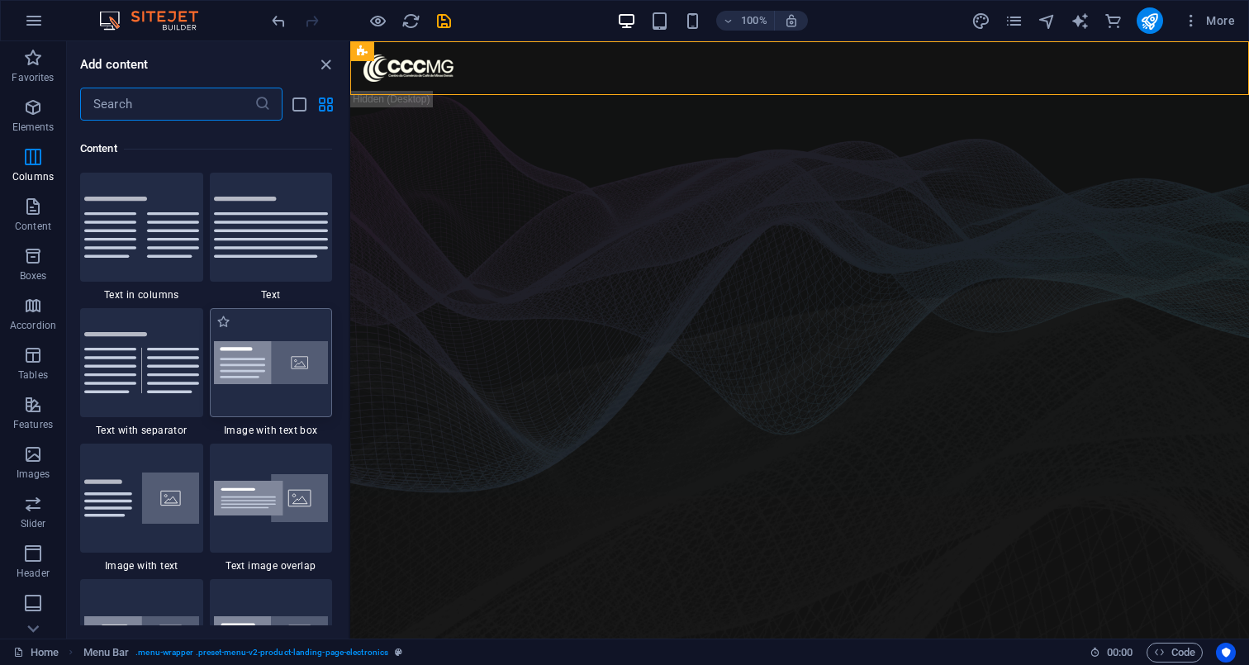
scroll to position [2893, 0]
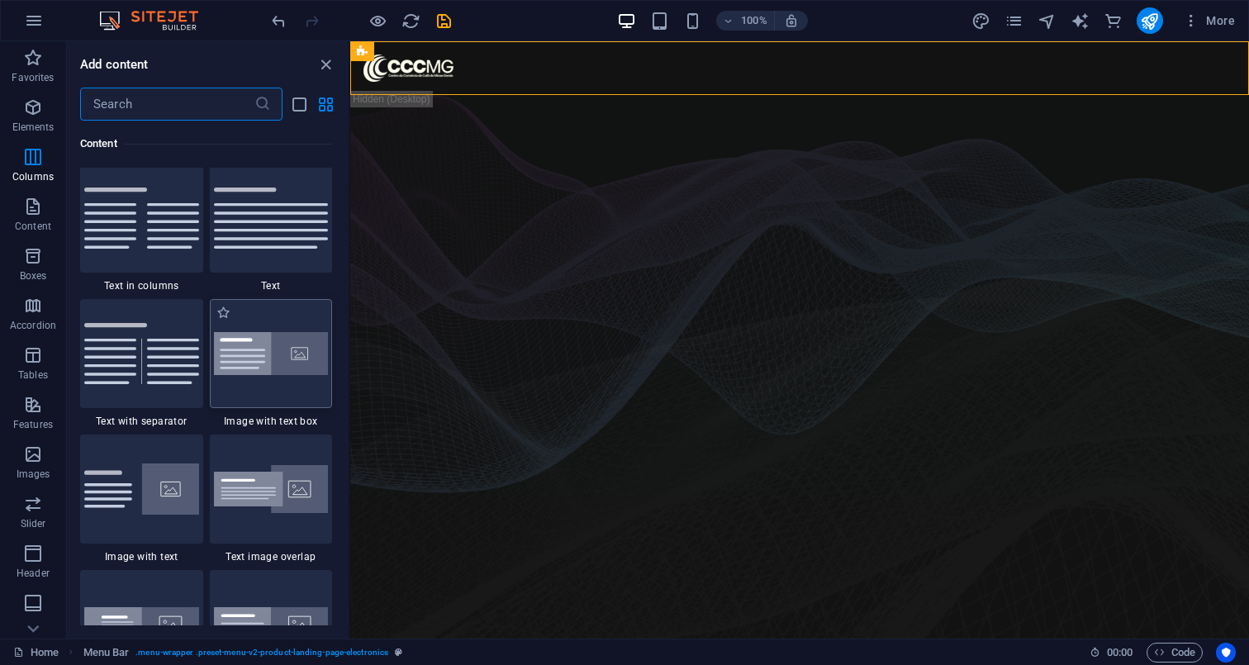
click at [287, 376] on img at bounding box center [271, 354] width 115 height 44
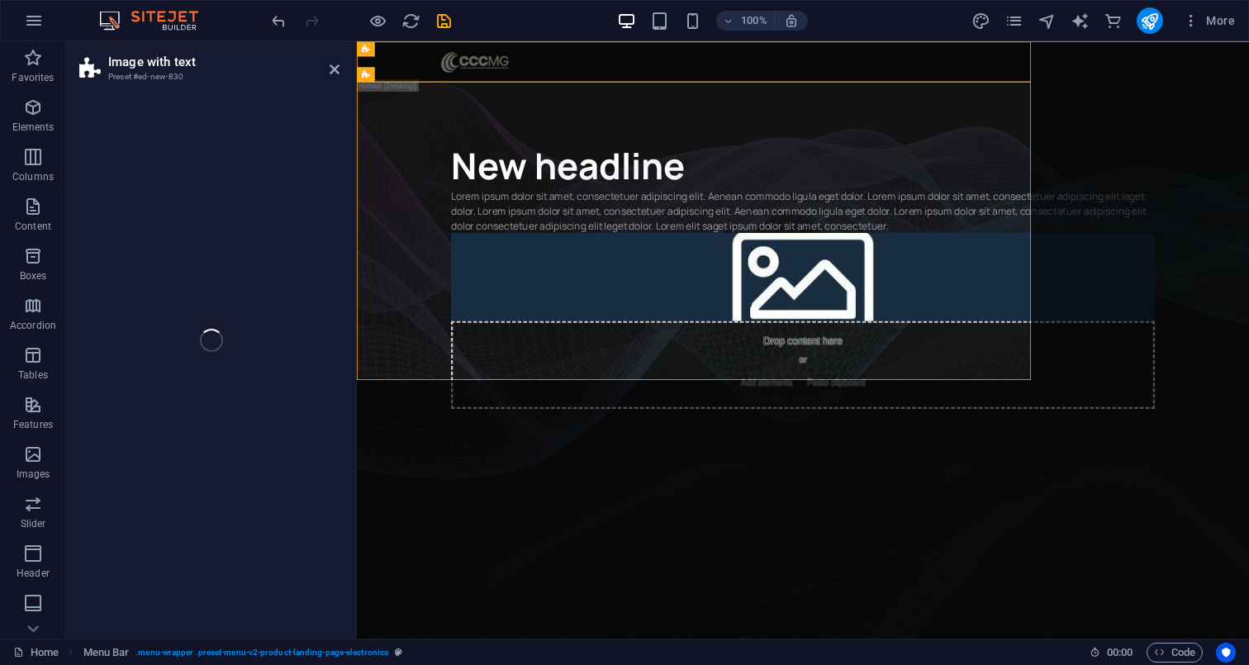
select select "rem"
select select "px"
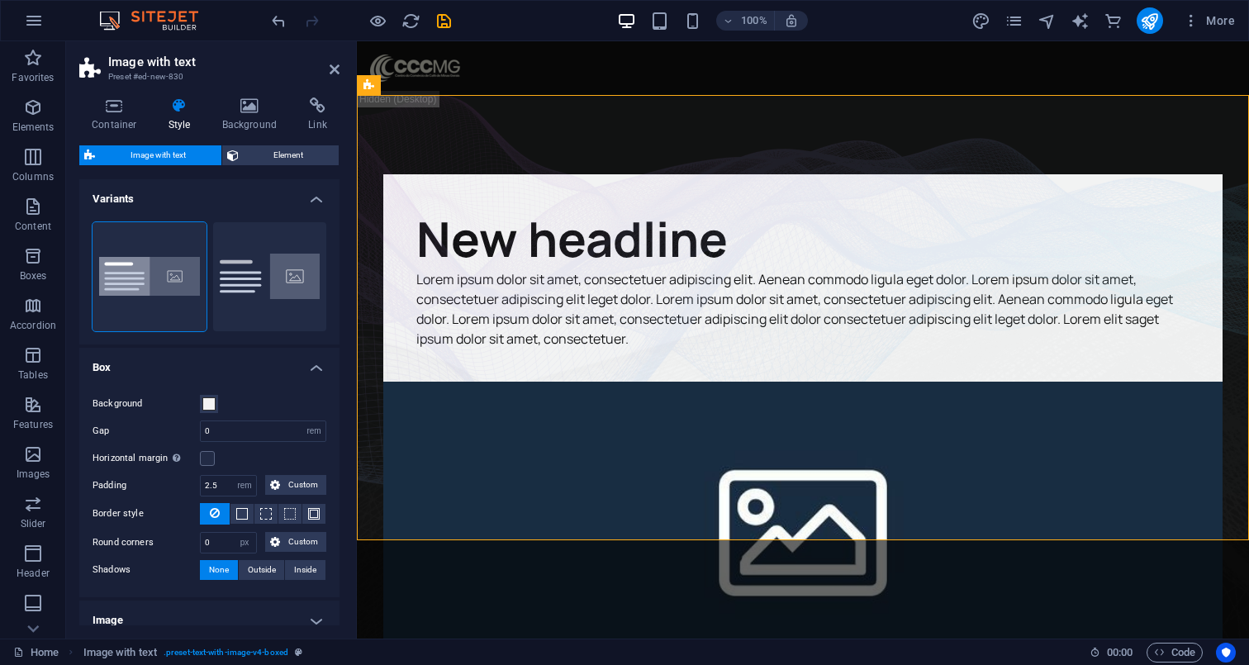
drag, startPoint x: 1044, startPoint y: 303, endPoint x: 1033, endPoint y: 326, distance: 25.5
click at [1043, 381] on figure at bounding box center [802, 524] width 839 height 287
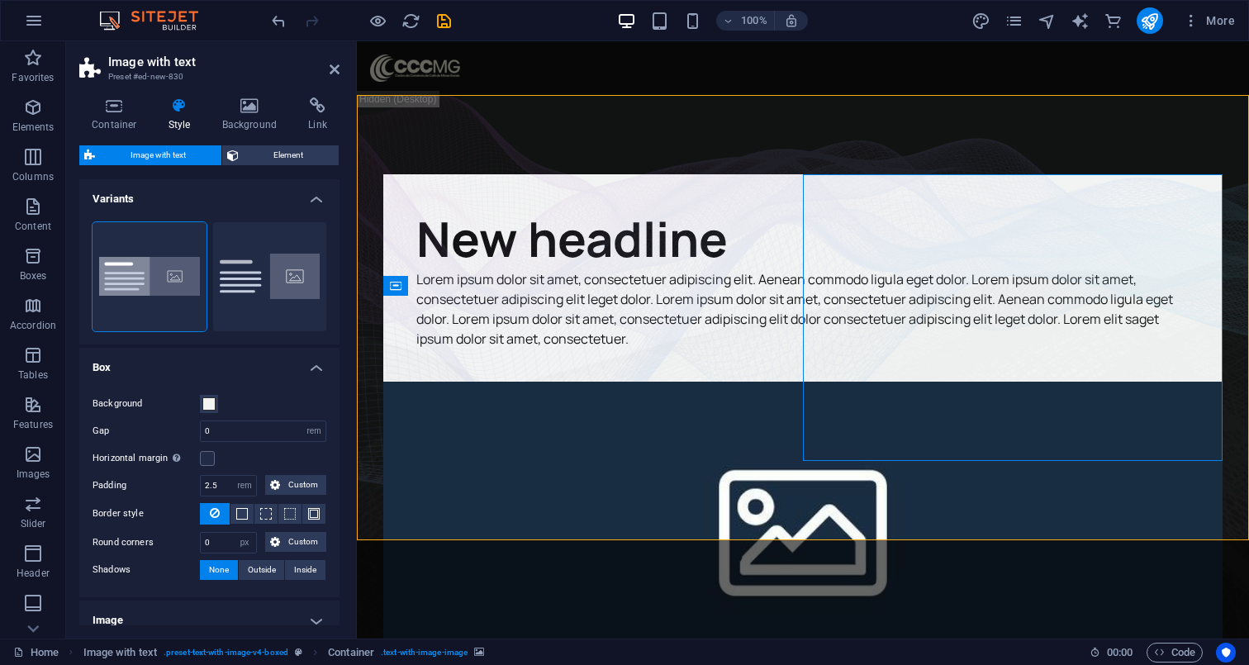
click at [990, 381] on figure at bounding box center [802, 524] width 839 height 287
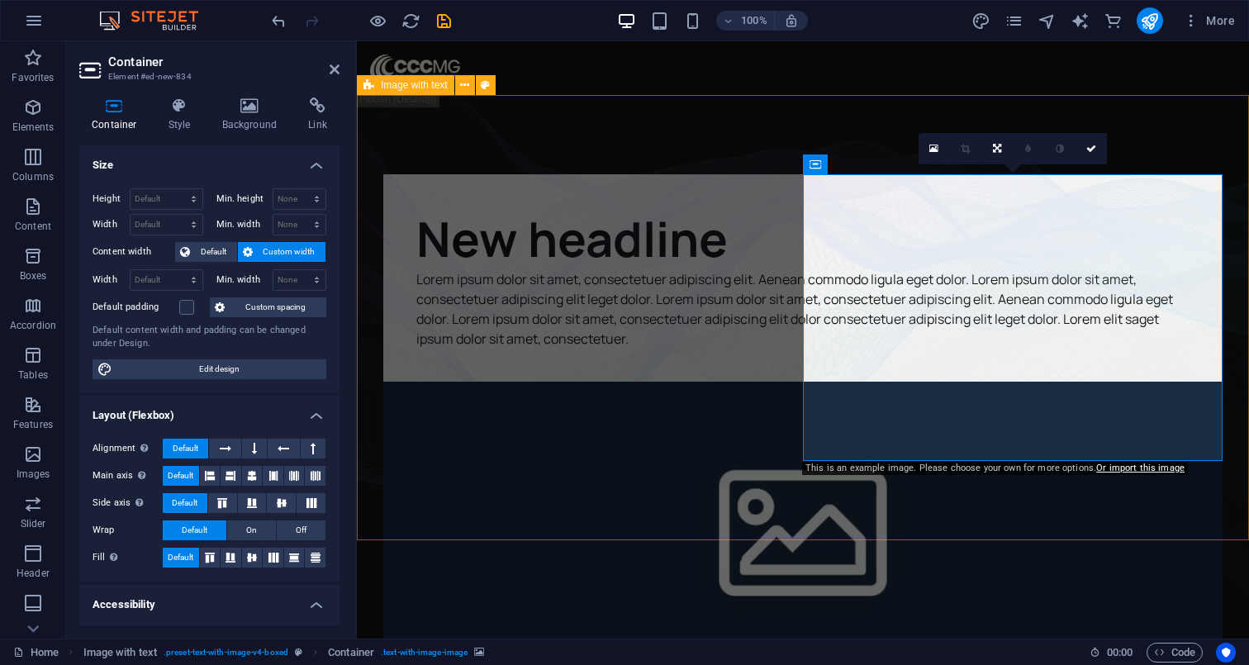
click at [1052, 381] on figure at bounding box center [802, 524] width 839 height 287
drag, startPoint x: 239, startPoint y: 99, endPoint x: 206, endPoint y: 101, distance: 33.9
click at [239, 99] on icon at bounding box center [250, 105] width 80 height 17
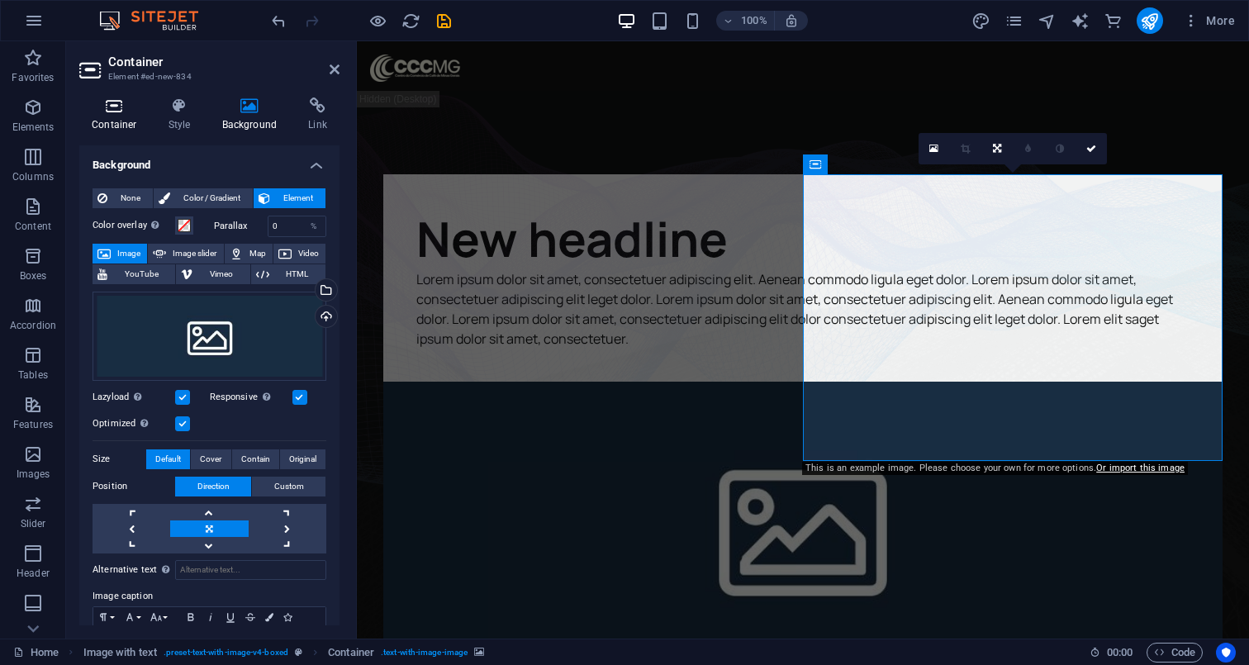
drag, startPoint x: 97, startPoint y: 102, endPoint x: 121, endPoint y: 100, distance: 24.0
click at [97, 102] on icon at bounding box center [114, 105] width 70 height 17
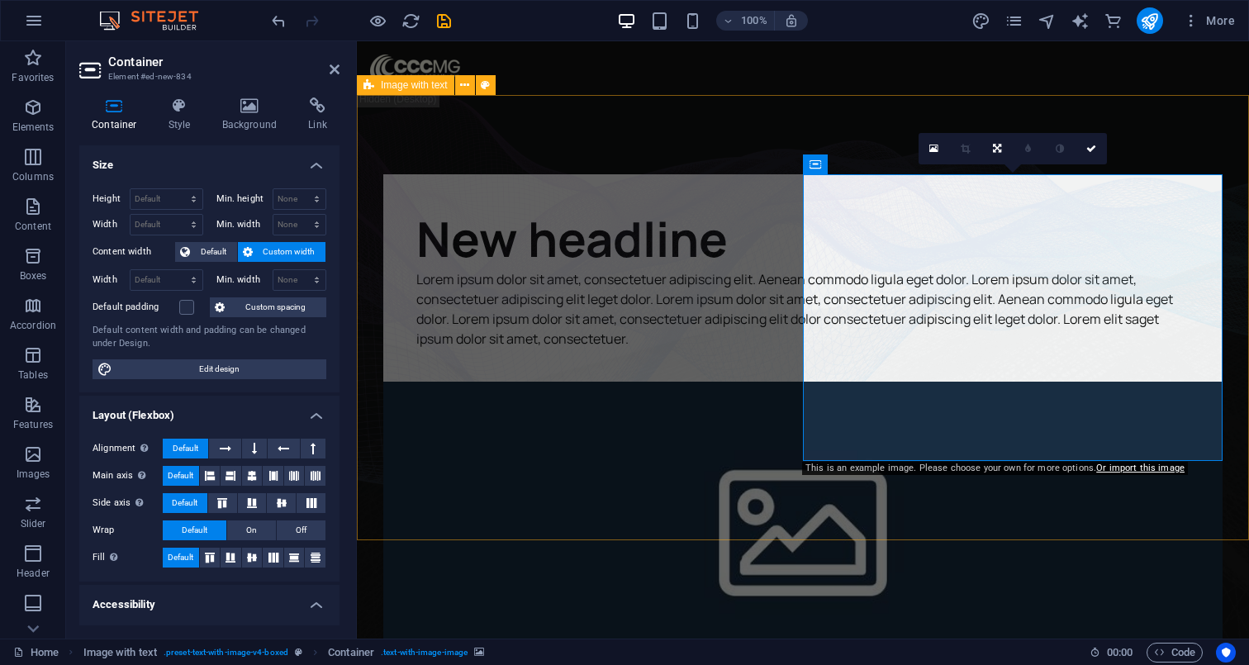
click at [1068, 381] on figure at bounding box center [802, 524] width 839 height 287
click at [934, 146] on icon at bounding box center [933, 149] width 9 height 12
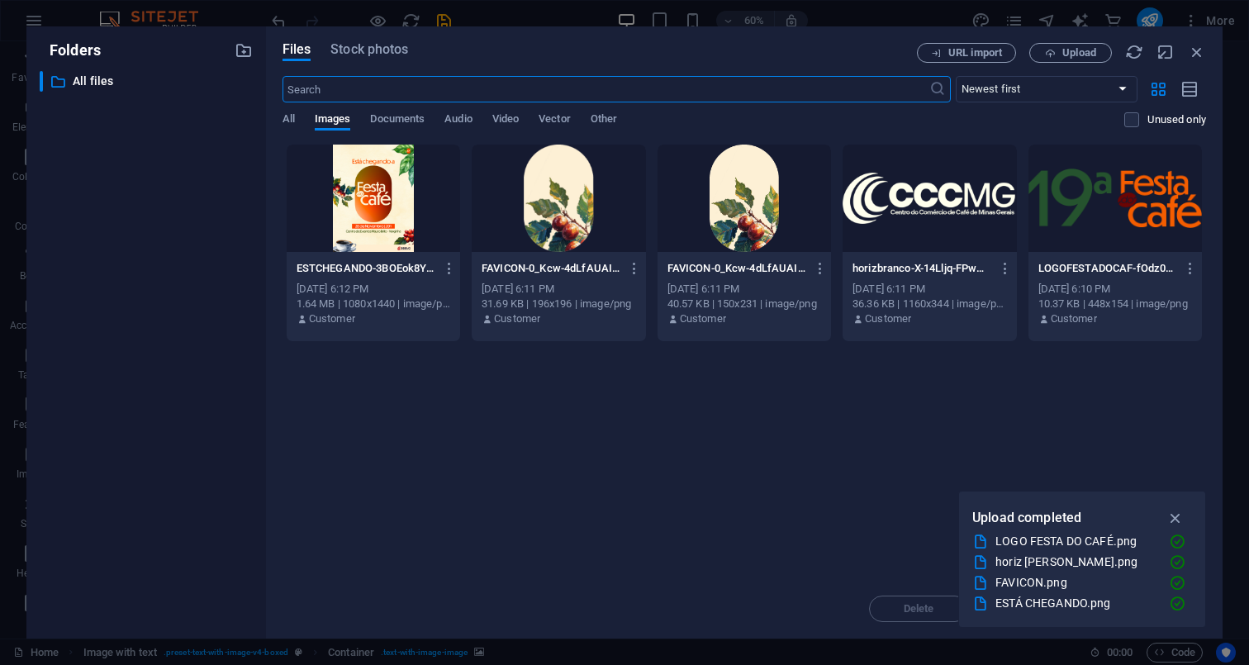
click at [1074, 206] on div at bounding box center [1114, 198] width 173 height 107
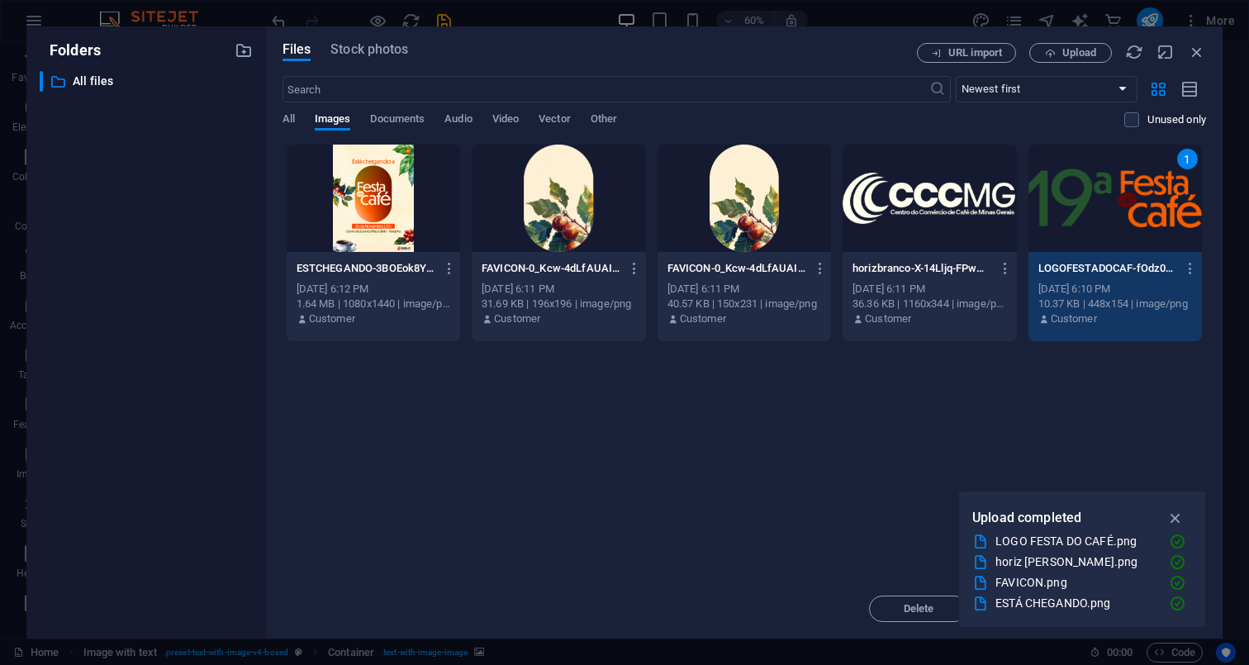
click at [1074, 206] on div "1" at bounding box center [1114, 198] width 173 height 107
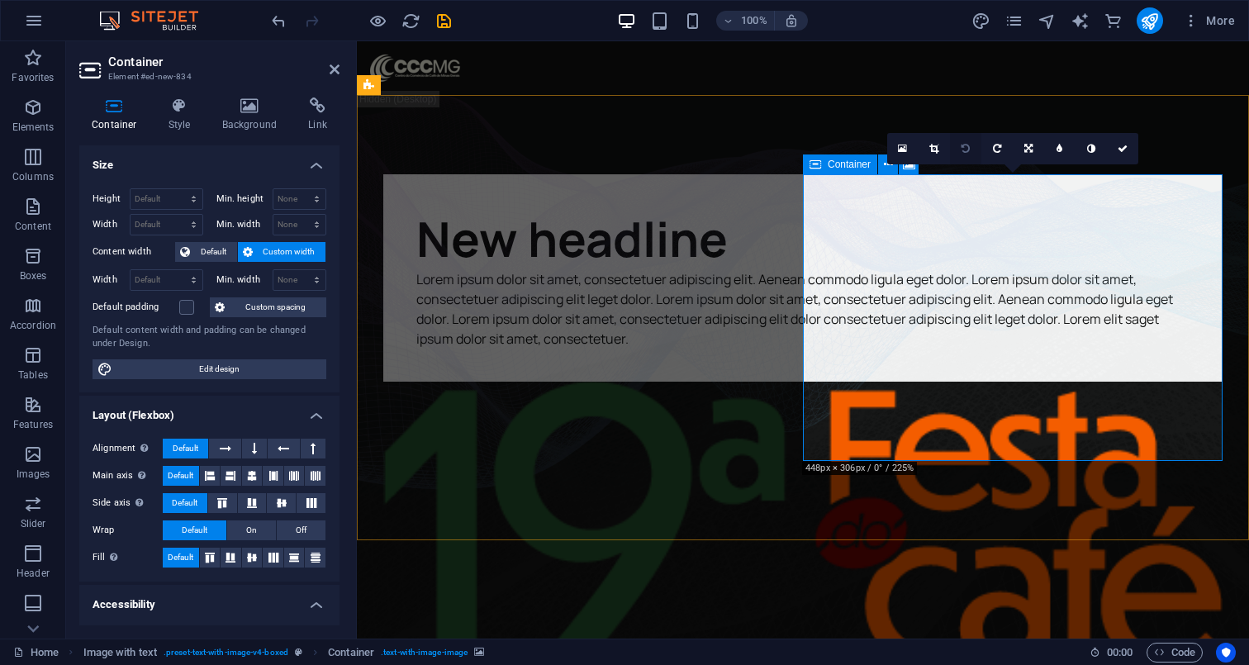
click at [952, 147] on link at bounding box center [965, 148] width 31 height 31
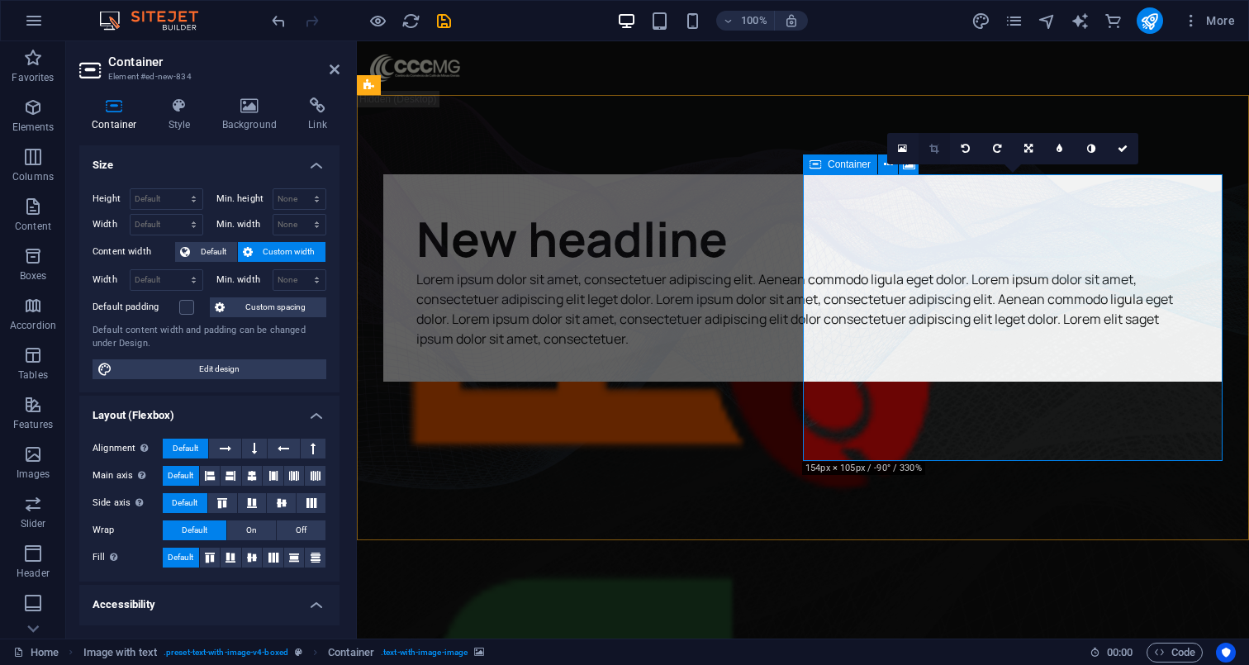
click at [930, 148] on icon at bounding box center [933, 149] width 9 height 10
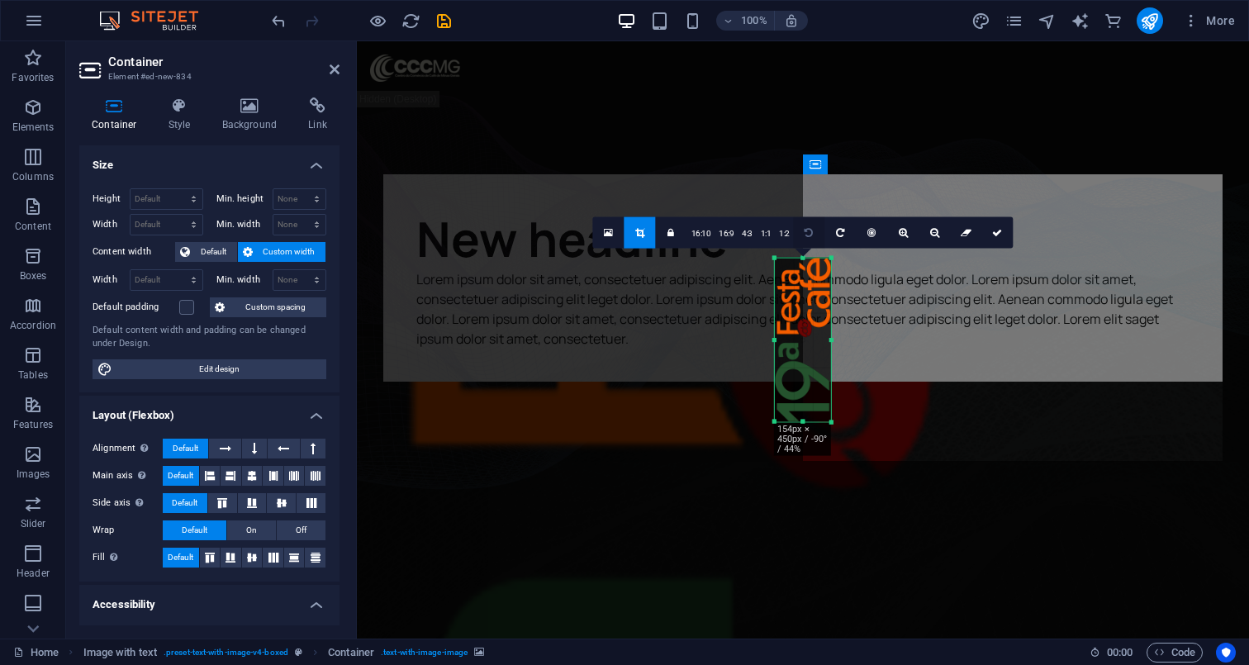
click at [806, 232] on icon at bounding box center [808, 232] width 8 height 10
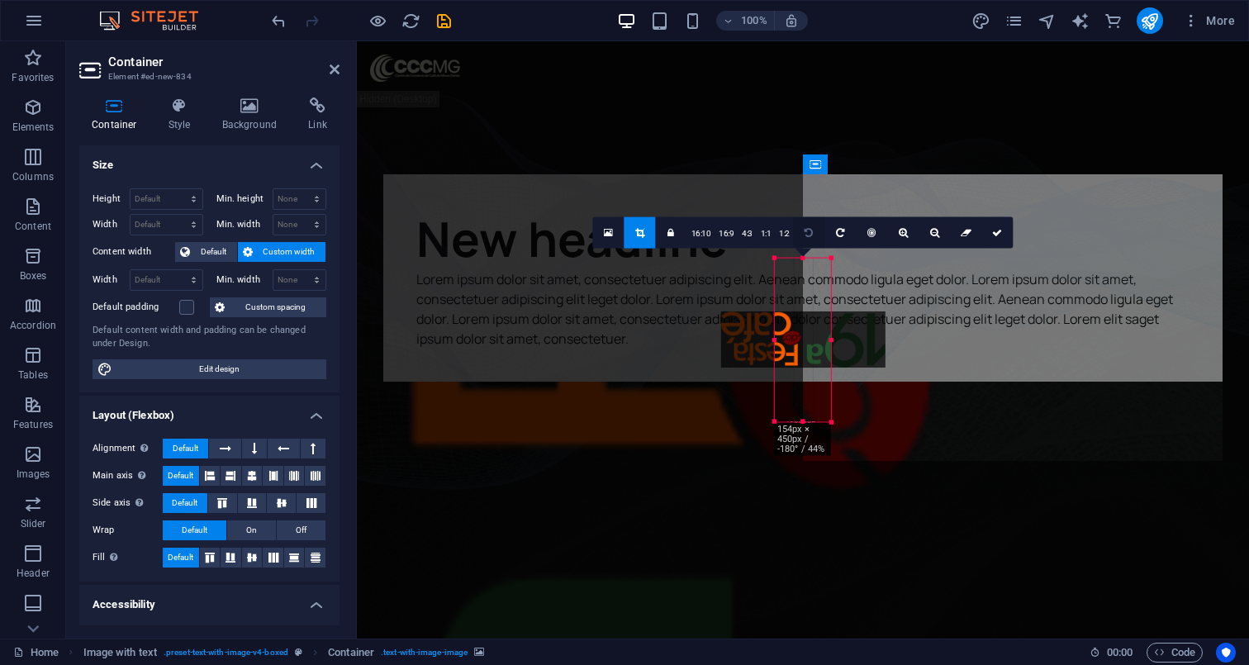
click at [806, 232] on icon at bounding box center [808, 232] width 8 height 10
click at [613, 226] on icon at bounding box center [608, 232] width 9 height 12
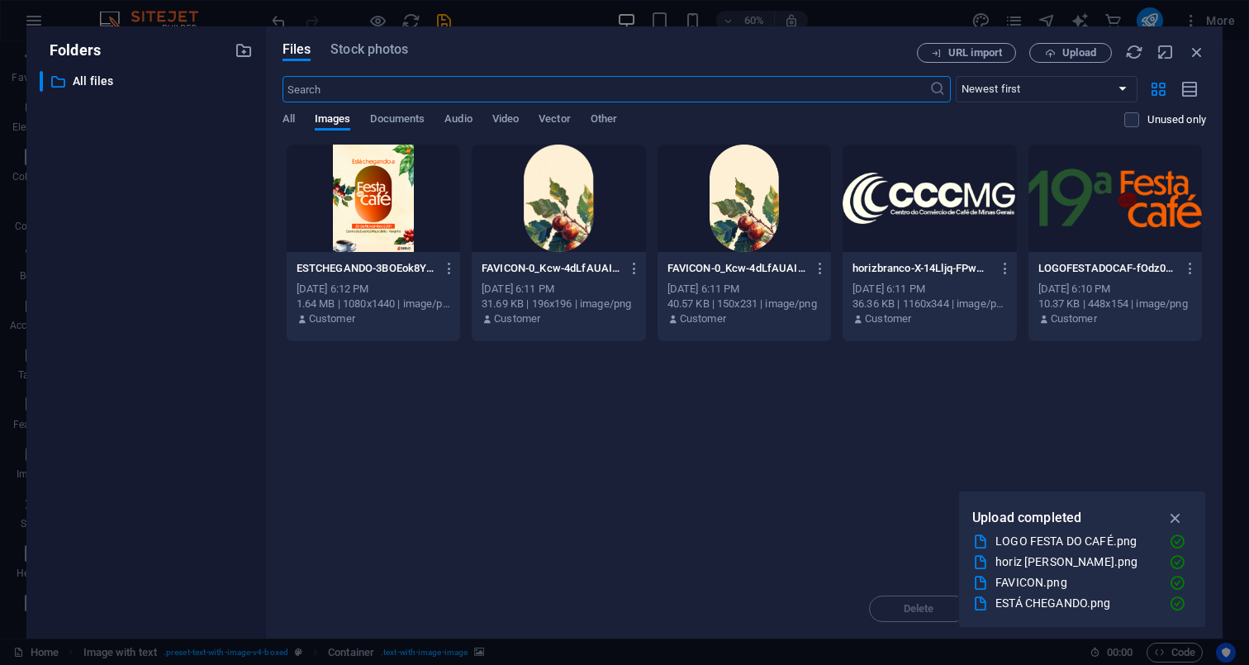
drag, startPoint x: 1174, startPoint y: 182, endPoint x: 1128, endPoint y: 207, distance: 52.9
click at [1174, 182] on div at bounding box center [1114, 198] width 173 height 107
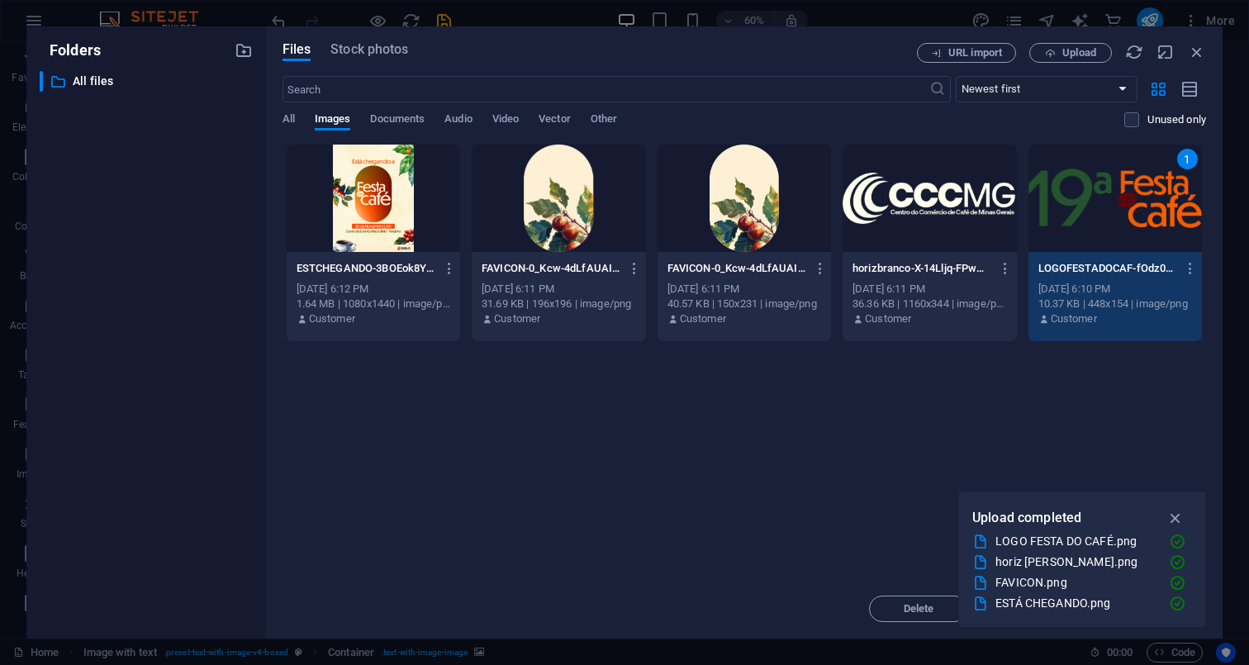
click at [1144, 222] on div "1" at bounding box center [1114, 198] width 173 height 107
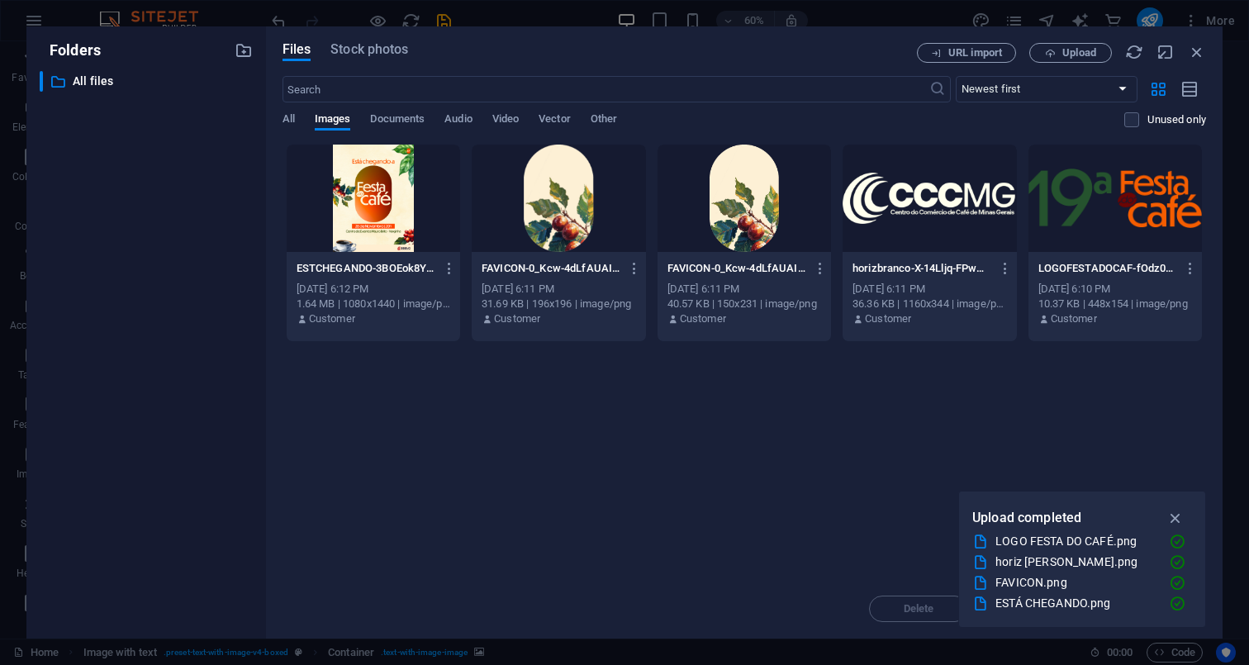
click at [1144, 222] on div at bounding box center [1114, 198] width 173 height 107
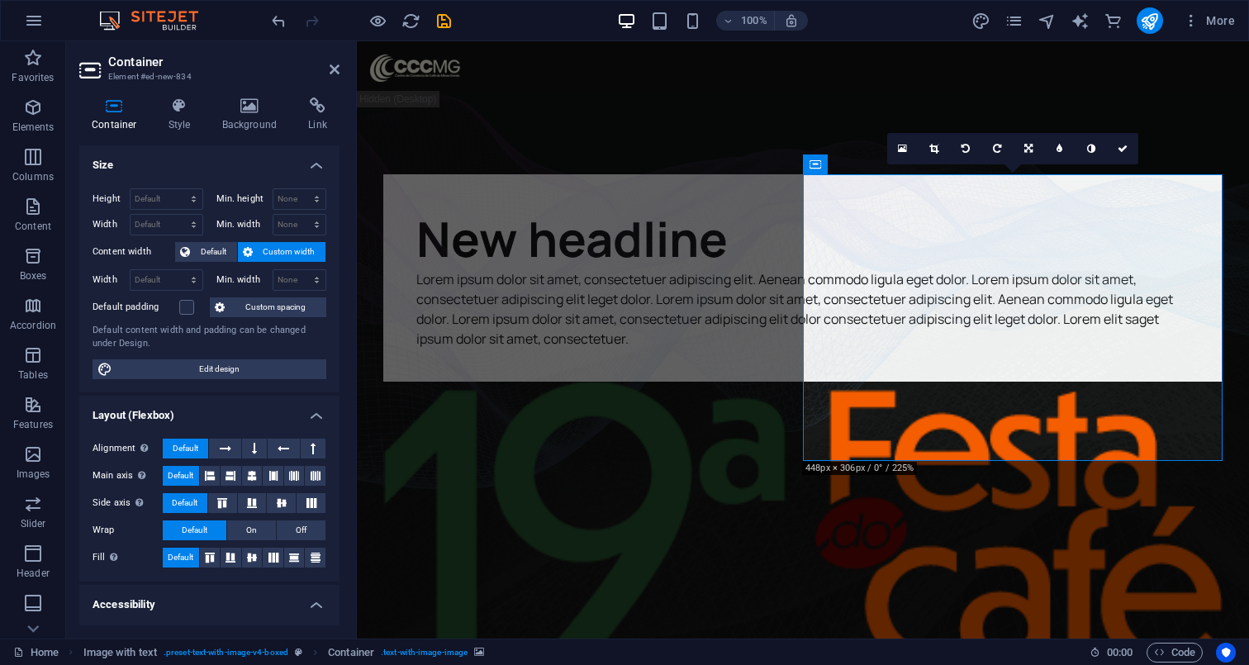
click at [1007, 466] on div "New headline Lorem ipsum dolor sit amet, consectetuer adipiscing elit. Aenean c…" at bounding box center [803, 480] width 892 height 770
click at [1015, 541] on figure at bounding box center [803, 364] width 892 height 547
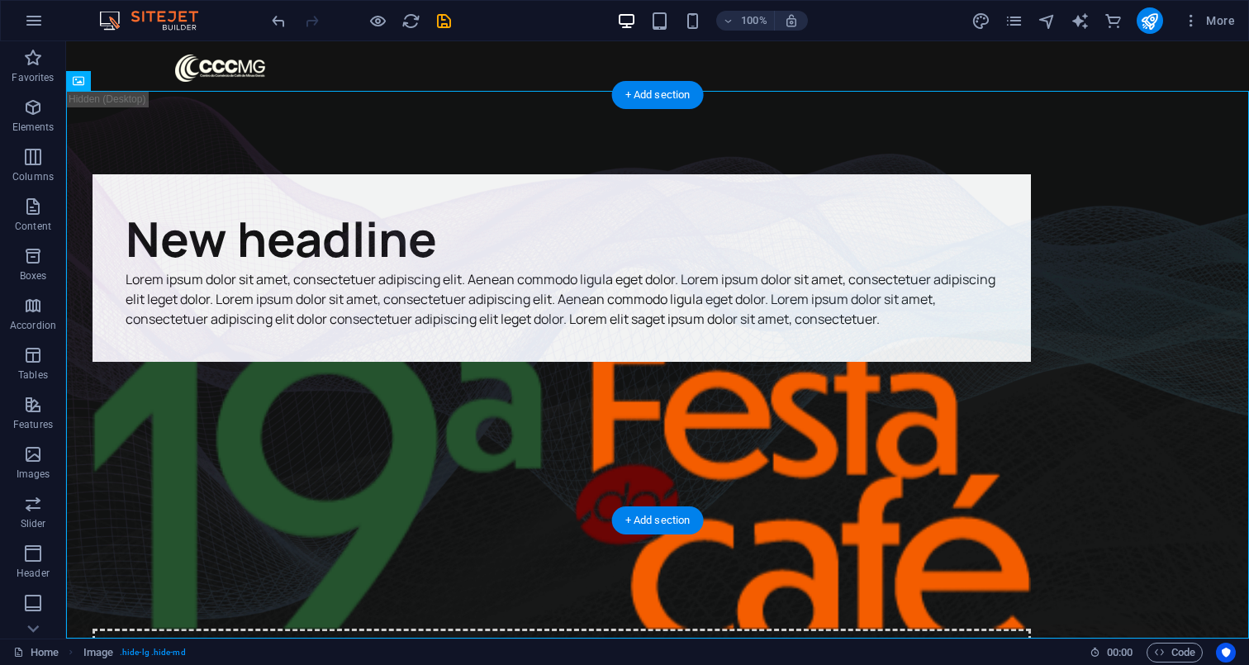
click at [843, 362] on figure at bounding box center [561, 495] width 938 height 267
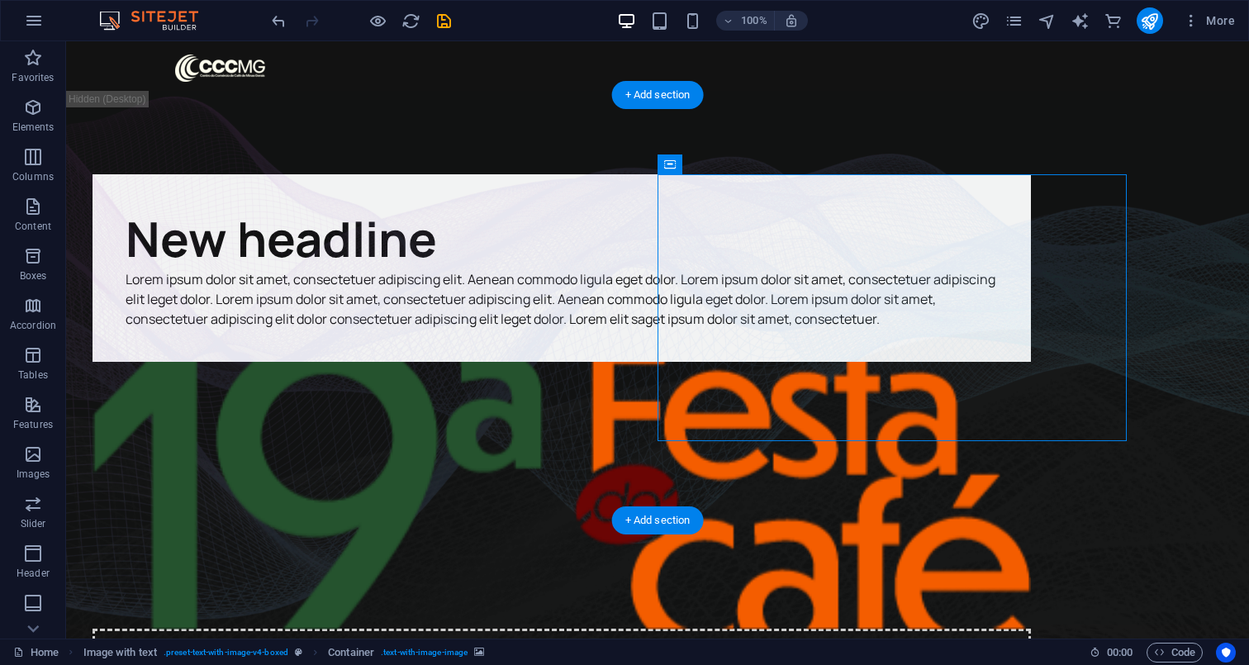
click at [993, 362] on figure at bounding box center [561, 495] width 938 height 267
click at [1012, 362] on figure at bounding box center [561, 495] width 938 height 267
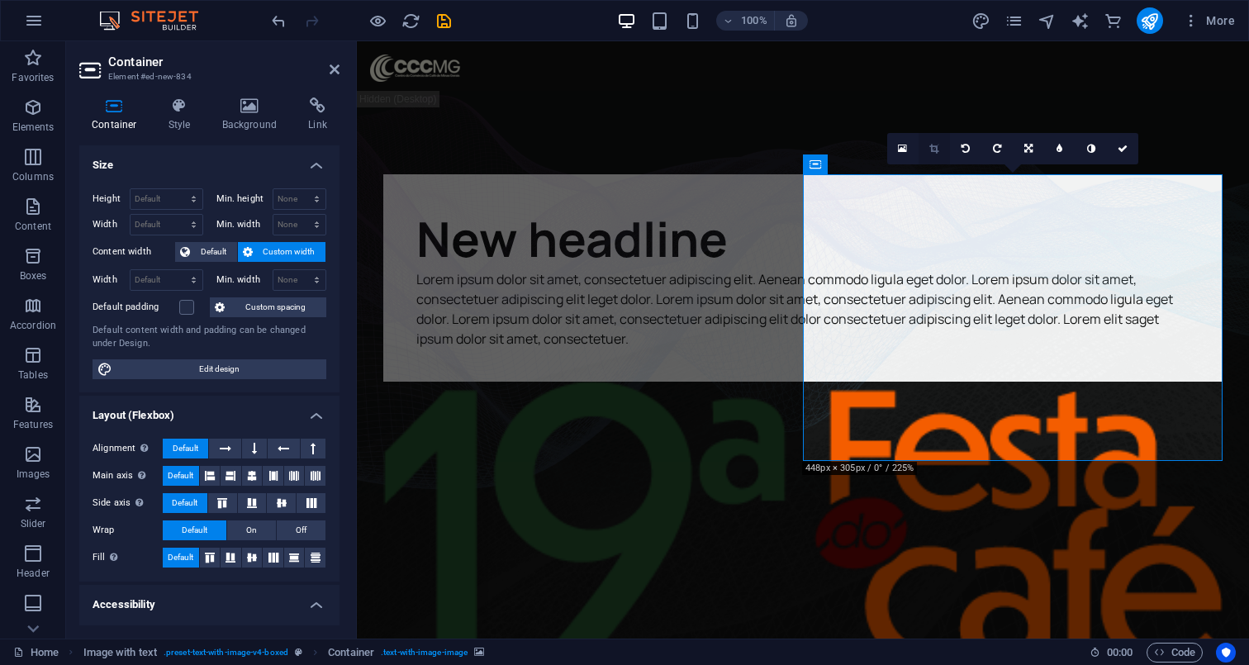
click at [934, 147] on icon at bounding box center [933, 149] width 9 height 10
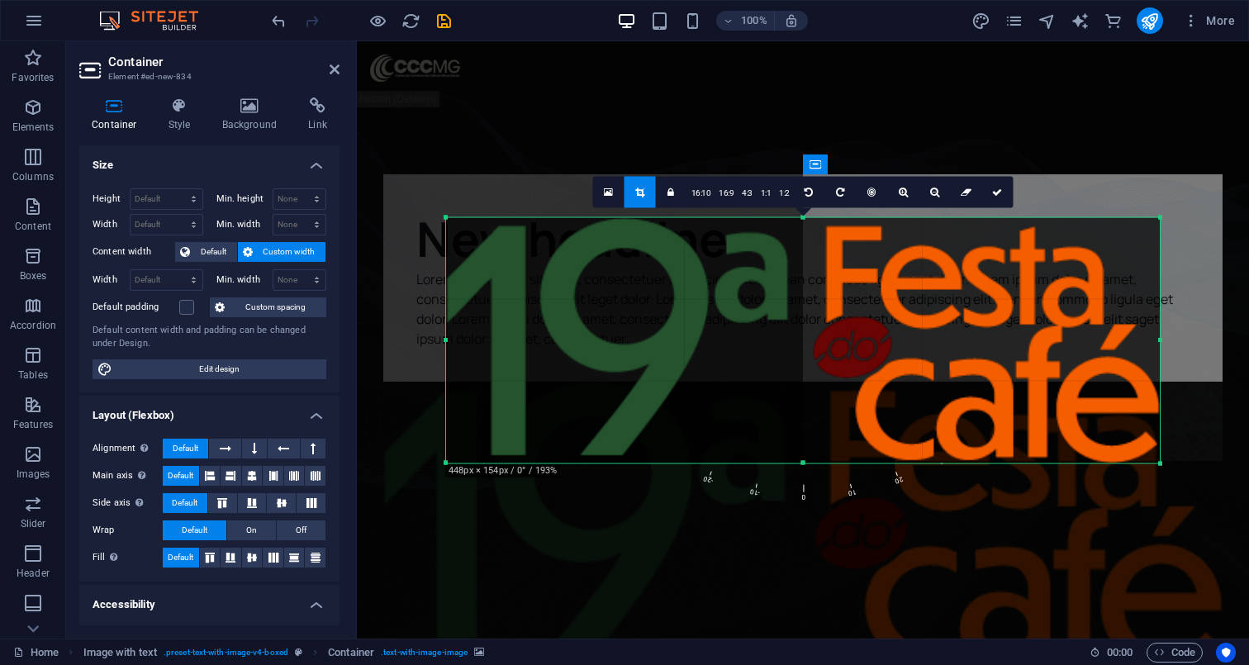
drag, startPoint x: 974, startPoint y: 374, endPoint x: 998, endPoint y: 348, distance: 35.7
click at [1019, 357] on div at bounding box center [802, 339] width 713 height 245
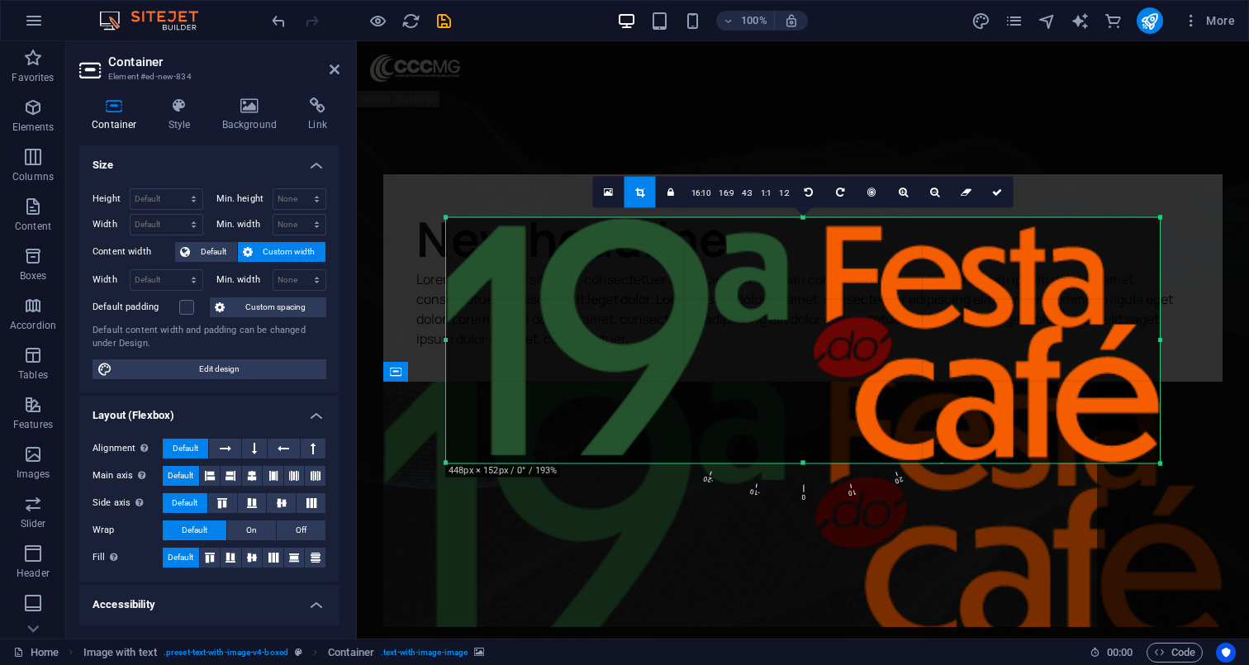
drag, startPoint x: 800, startPoint y: 461, endPoint x: 810, endPoint y: 457, distance: 10.4
click at [810, 457] on div "180 170 160 150 140 130 120 110 100 90 80 70 60 50 40 30 20 10 0 -10 -20 -30 -4…" at bounding box center [802, 339] width 713 height 245
click at [681, 341] on div at bounding box center [802, 339] width 713 height 245
click at [681, 340] on div at bounding box center [802, 339] width 713 height 245
click at [706, 191] on link "16:10" at bounding box center [701, 192] width 28 height 31
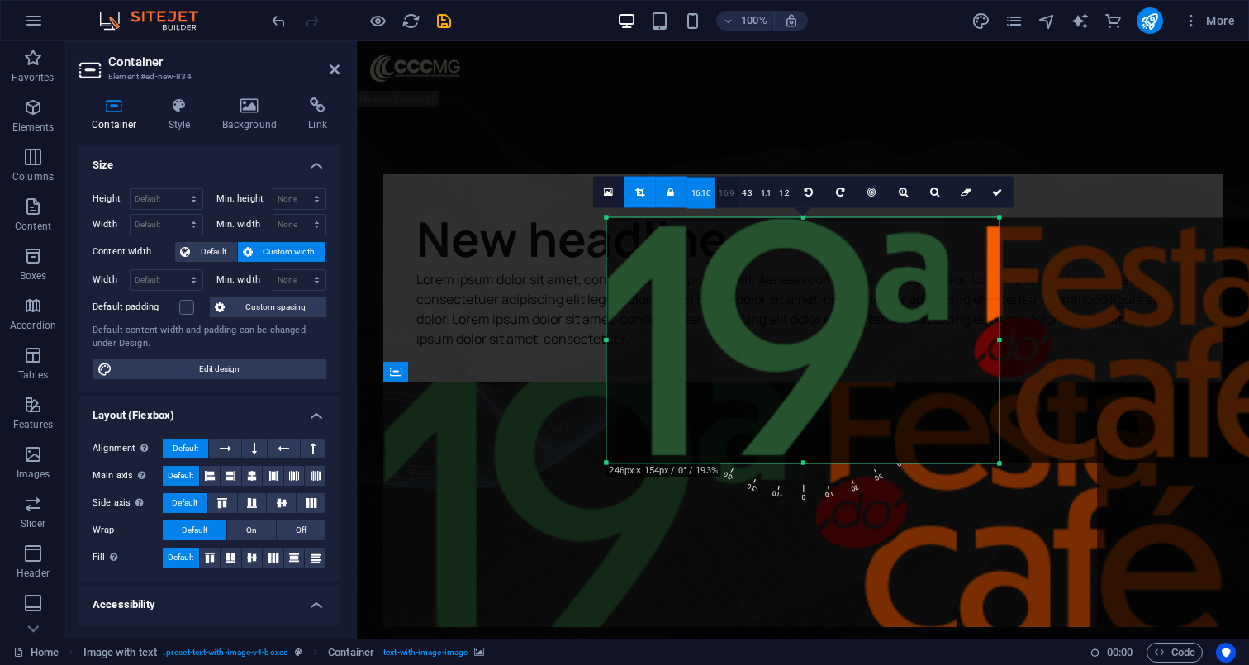
click at [729, 190] on link "16:9" at bounding box center [725, 192] width 23 height 31
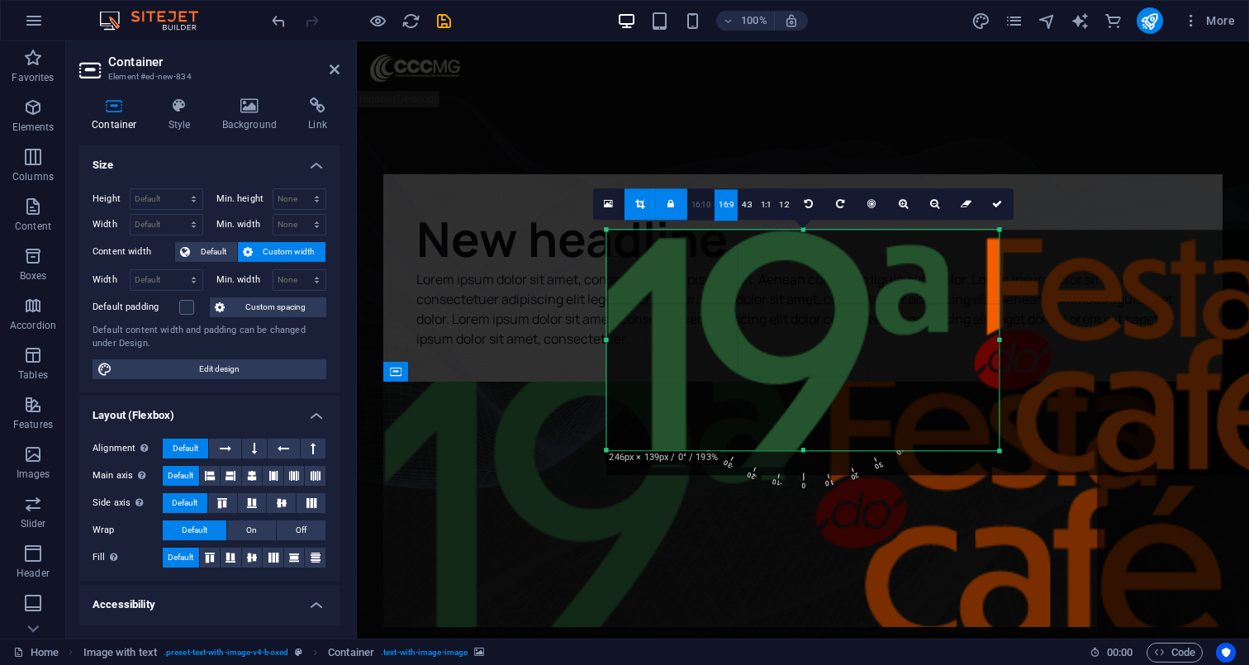
click at [711, 201] on link "16:10" at bounding box center [701, 204] width 28 height 31
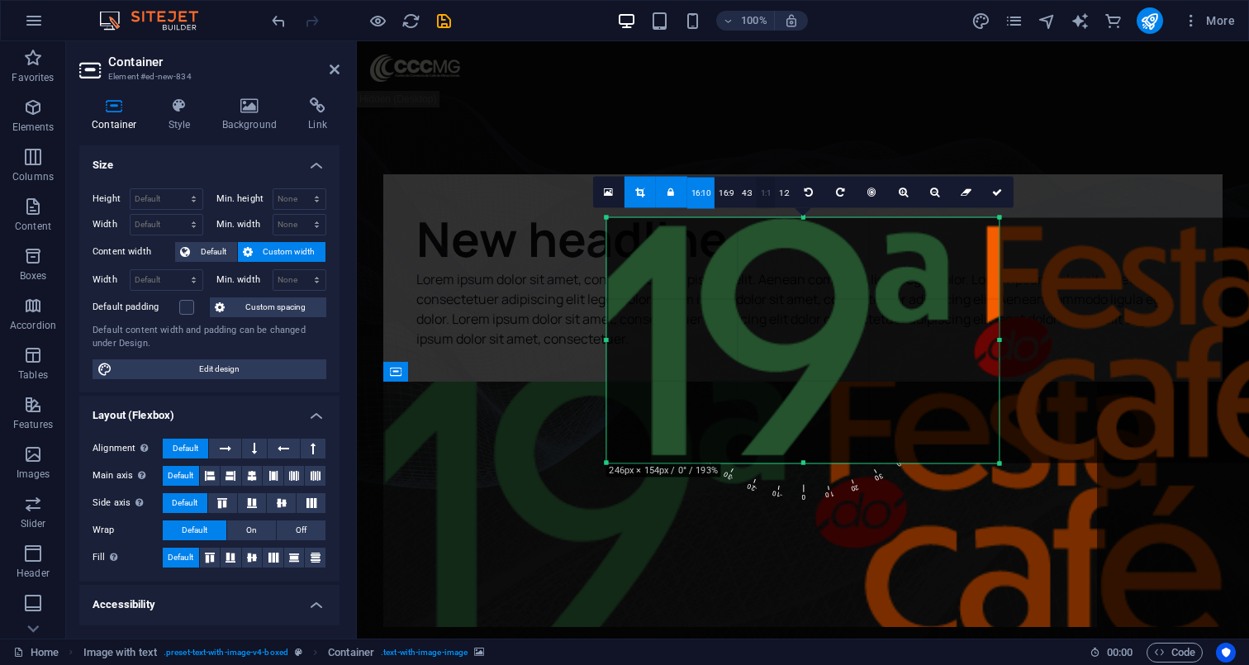
drag, startPoint x: 752, startPoint y: 201, endPoint x: 766, endPoint y: 195, distance: 15.2
click at [752, 201] on link "4:3" at bounding box center [746, 192] width 19 height 31
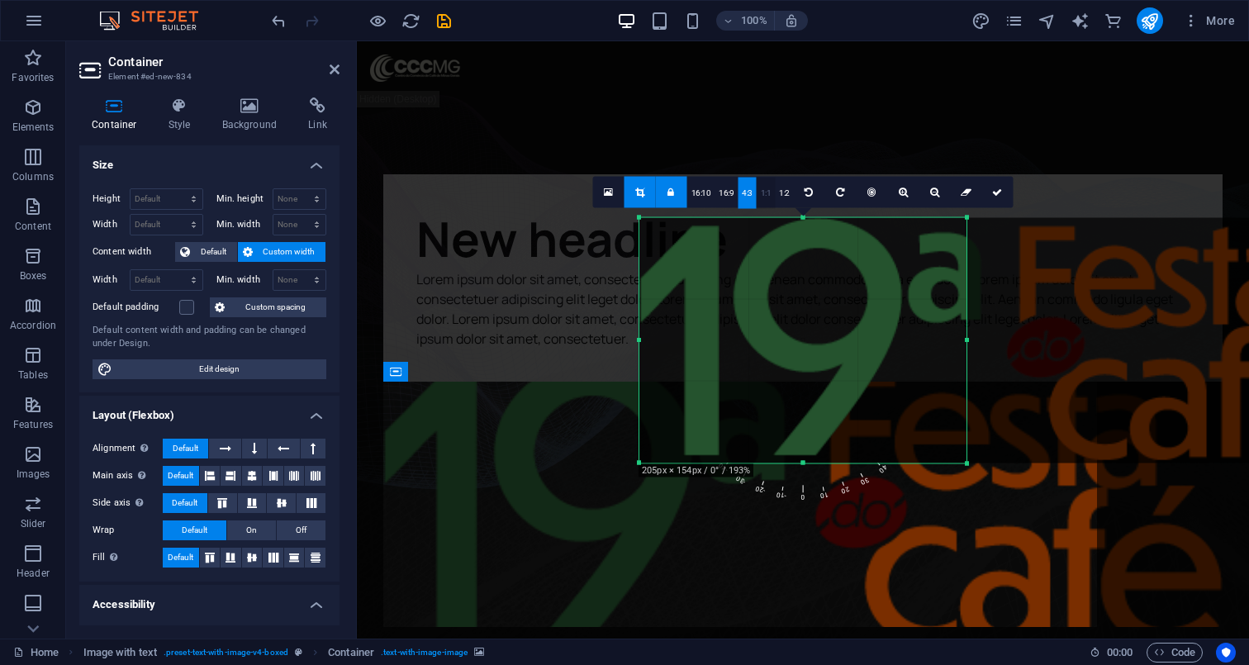
drag, startPoint x: 780, startPoint y: 192, endPoint x: 764, endPoint y: 192, distance: 15.7
click at [779, 192] on link "1:2" at bounding box center [784, 192] width 19 height 31
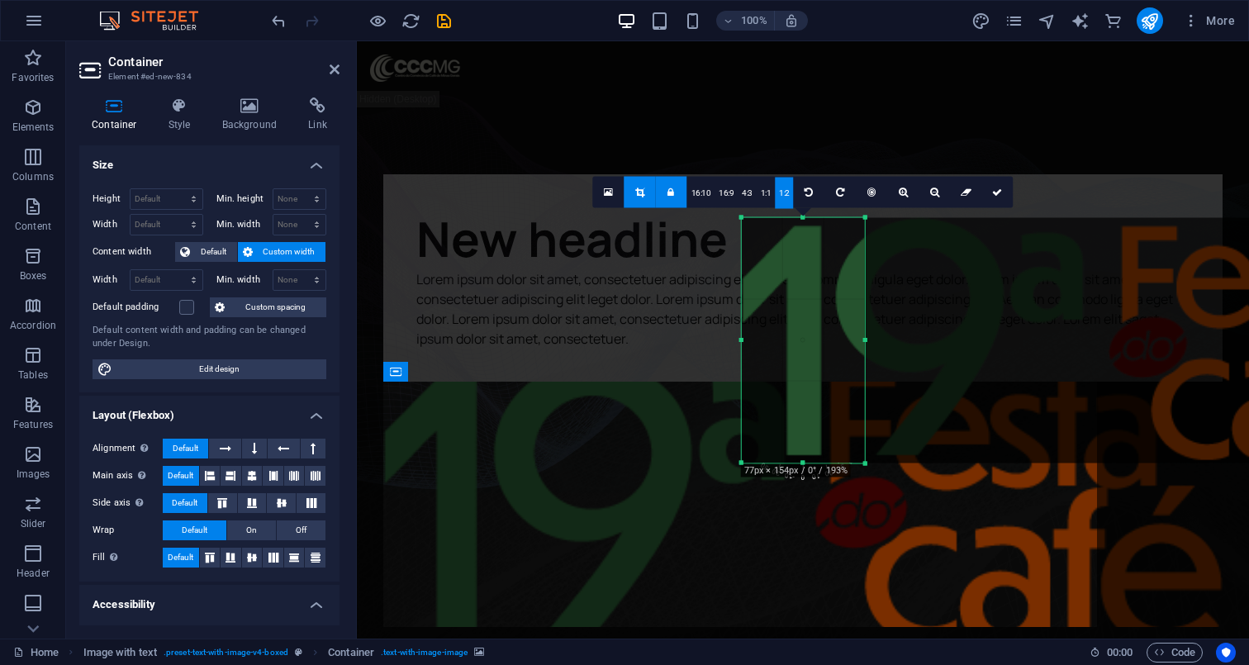
click at [652, 188] on link at bounding box center [639, 191] width 31 height 31
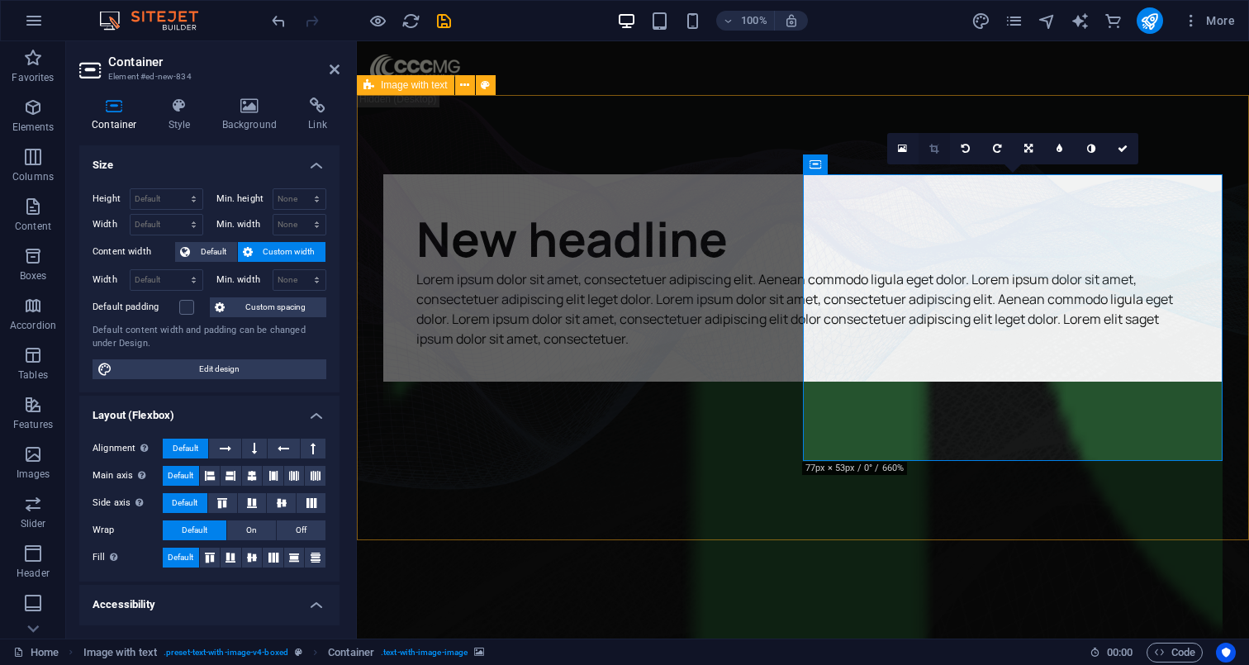
click at [934, 149] on icon at bounding box center [933, 149] width 9 height 10
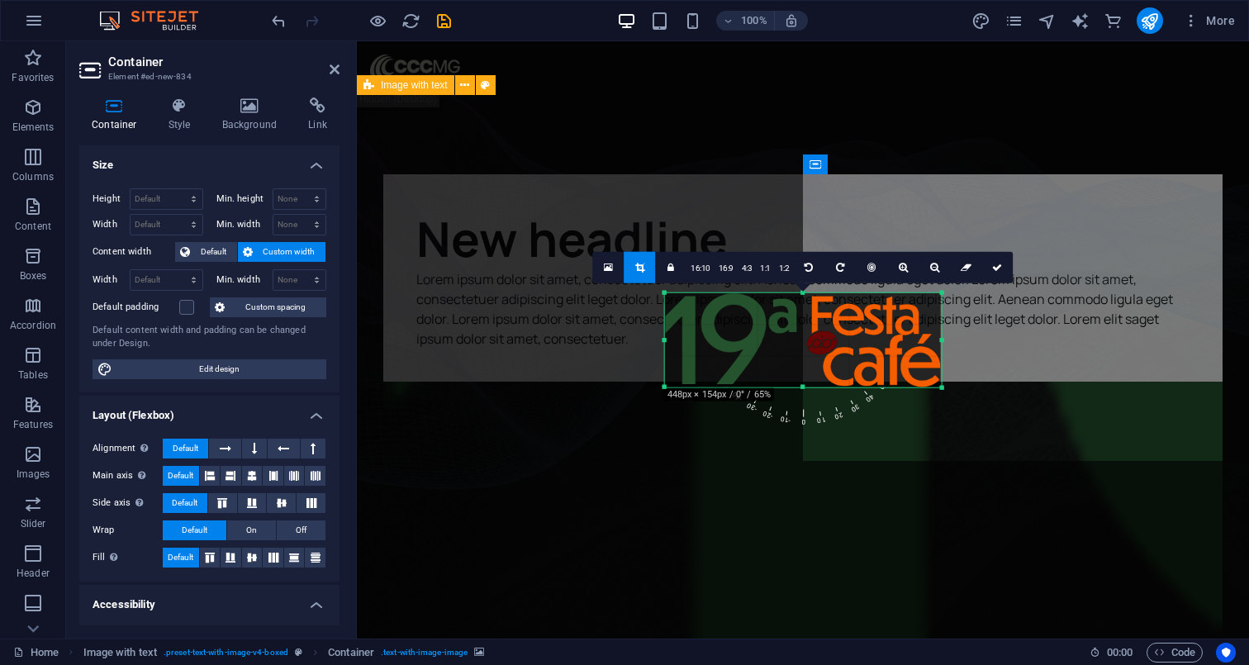
drag, startPoint x: 825, startPoint y: 342, endPoint x: 1060, endPoint y: 341, distance: 235.3
click at [1060, 341] on div "Drag here to replace the existing content. Press “Ctrl” if you want to create a…" at bounding box center [803, 339] width 892 height 597
click at [1049, 343] on div "Drag here to replace the existing content. Press “Ctrl” if you want to create a…" at bounding box center [803, 339] width 892 height 597
click at [855, 179] on div "Drag here to replace the existing content. Press “Ctrl” if you want to create a…" at bounding box center [803, 339] width 892 height 597
click at [993, 268] on icon at bounding box center [997, 267] width 10 height 10
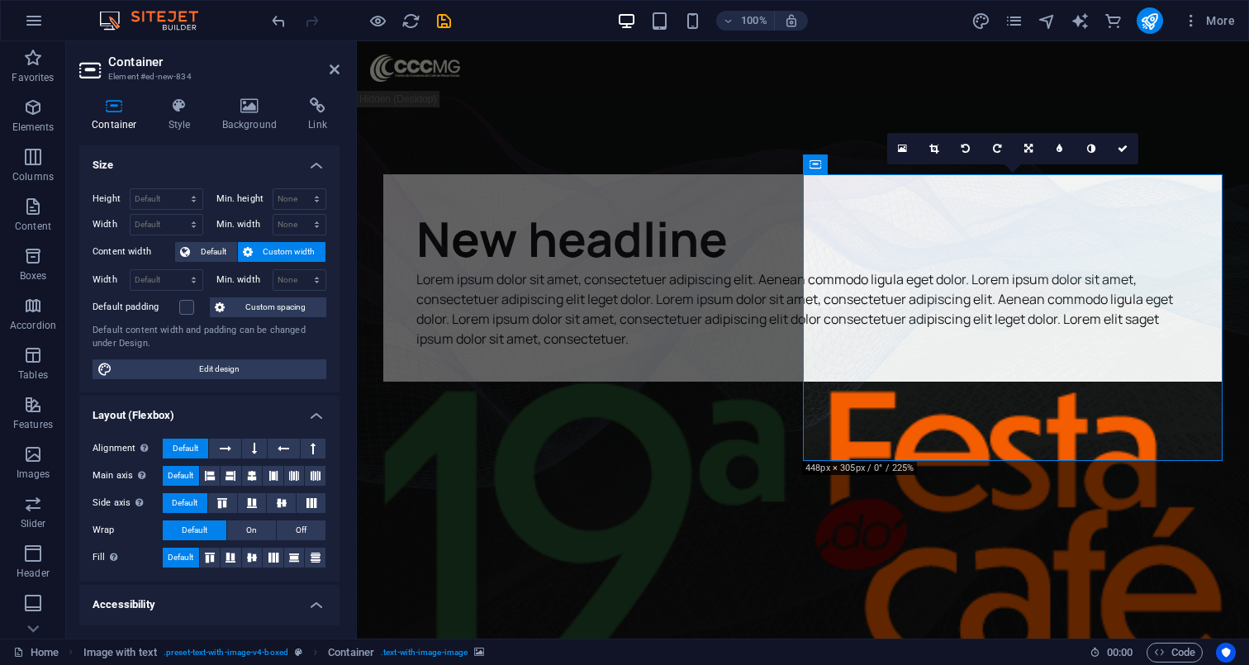
click at [1059, 381] on figure at bounding box center [802, 524] width 839 height 287
drag, startPoint x: 780, startPoint y: 301, endPoint x: 766, endPoint y: 272, distance: 32.5
click at [780, 301] on div "New headline Lorem ipsum dolor sit amet, consectetuer adipiscing elit. Aenean c…" at bounding box center [802, 277] width 839 height 207
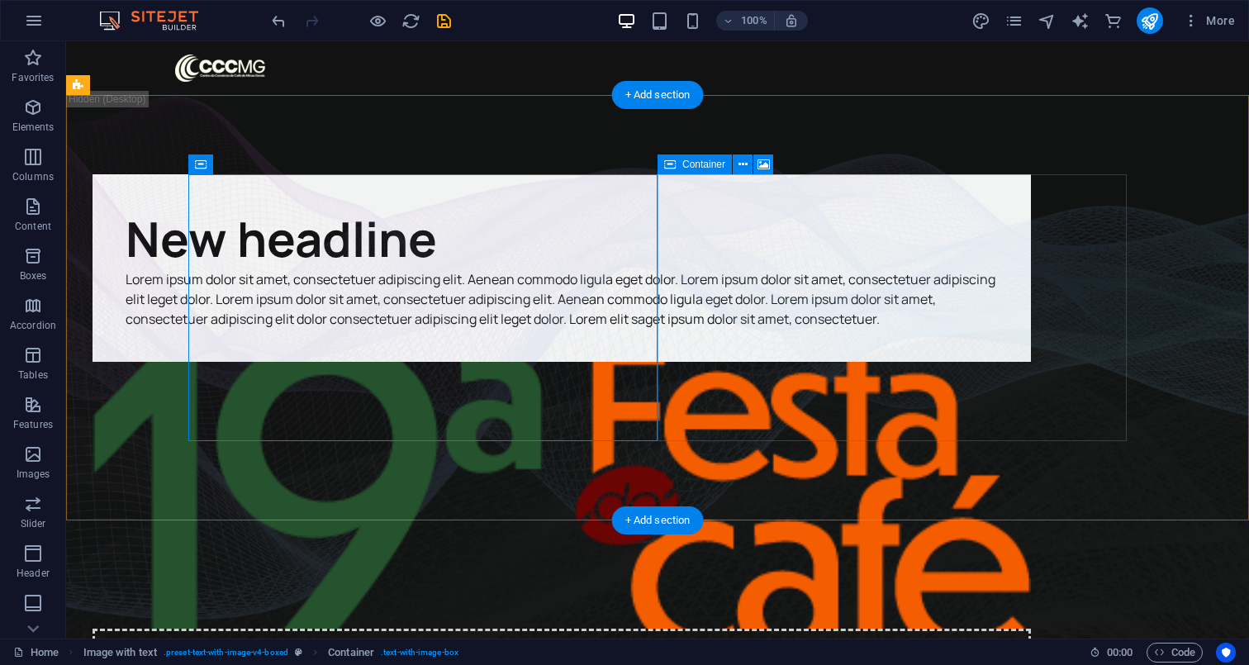
drag, startPoint x: 750, startPoint y: 224, endPoint x: 733, endPoint y: 216, distance: 18.1
click at [635, 197] on div "New headline Lorem ipsum dolor sit amet, consectetuer adipiscing elit. Aenean c…" at bounding box center [561, 267] width 938 height 187
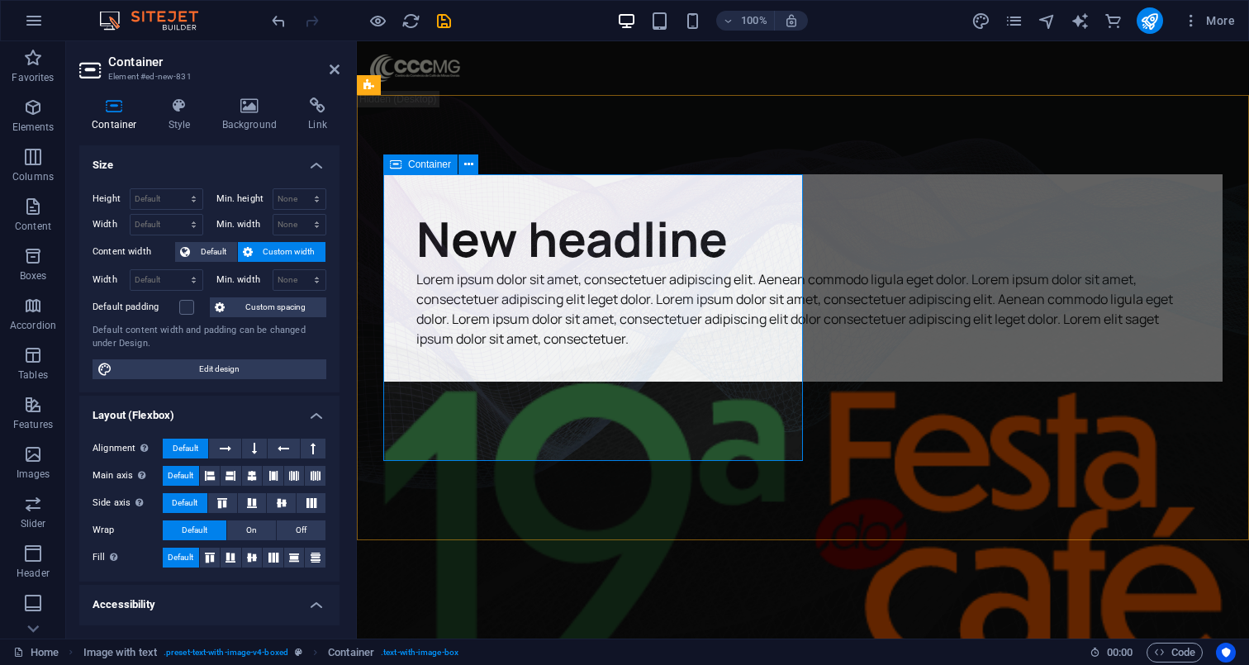
click at [413, 202] on div "New headline Lorem ipsum dolor sit amet, consectetuer adipiscing elit. Aenean c…" at bounding box center [802, 277] width 839 height 207
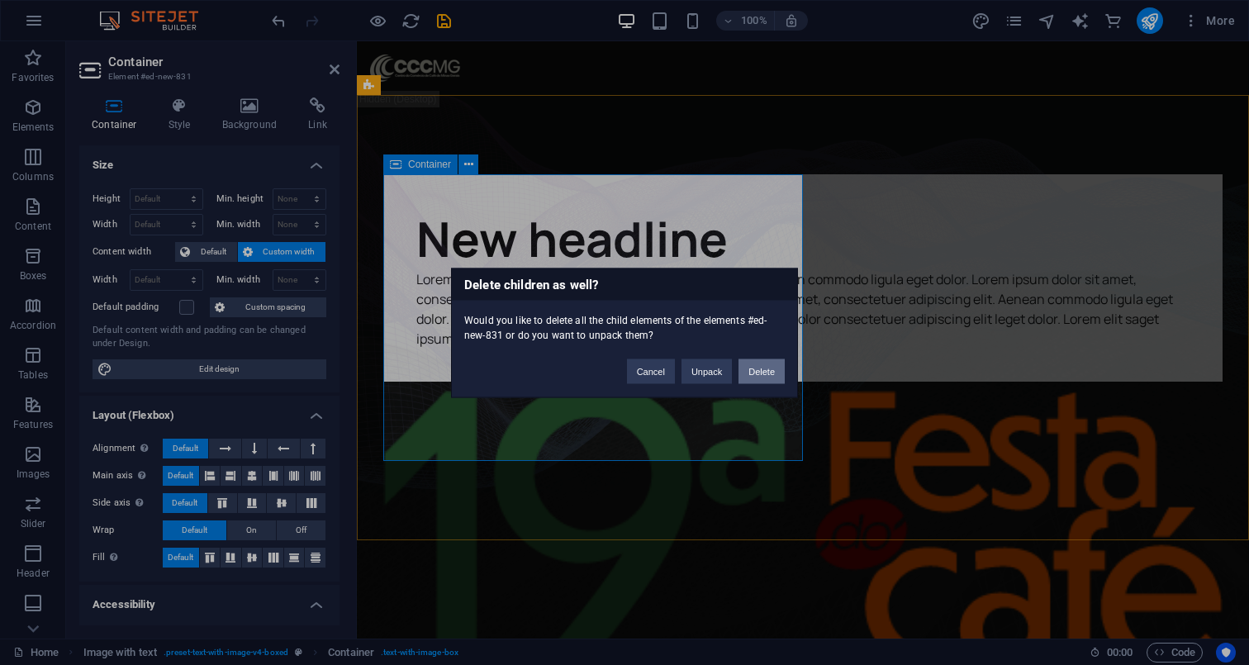
click at [741, 378] on button "Delete" at bounding box center [761, 370] width 46 height 25
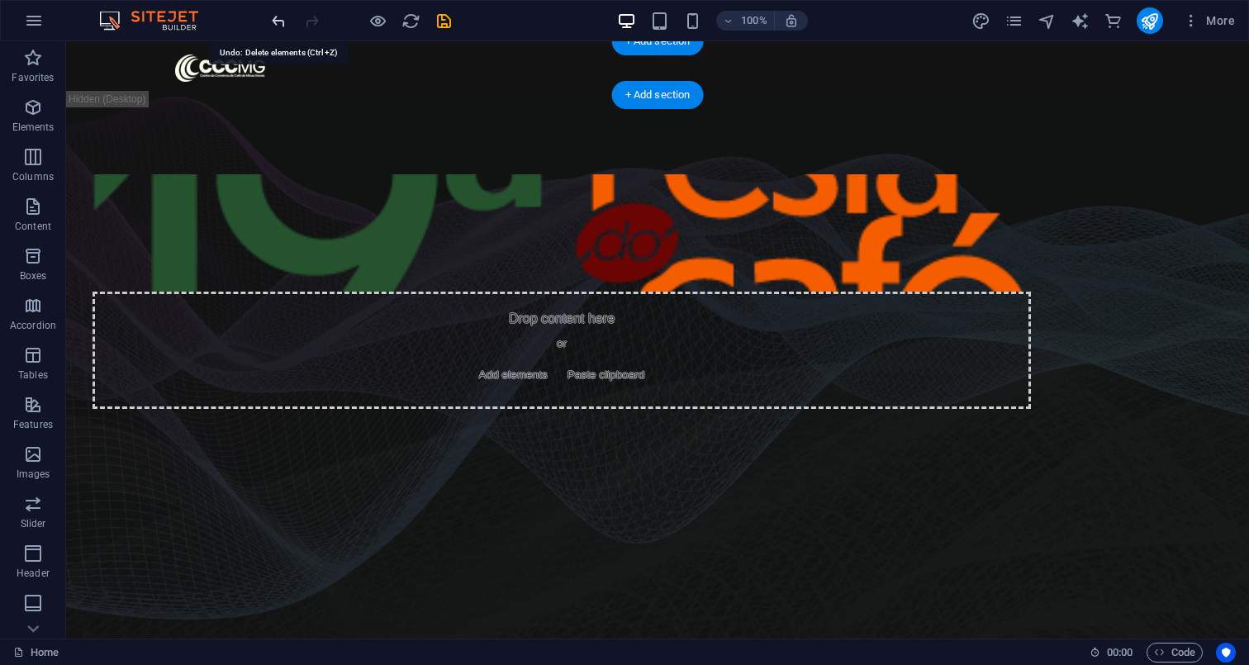
click at [277, 24] on icon "undo" at bounding box center [278, 21] width 19 height 19
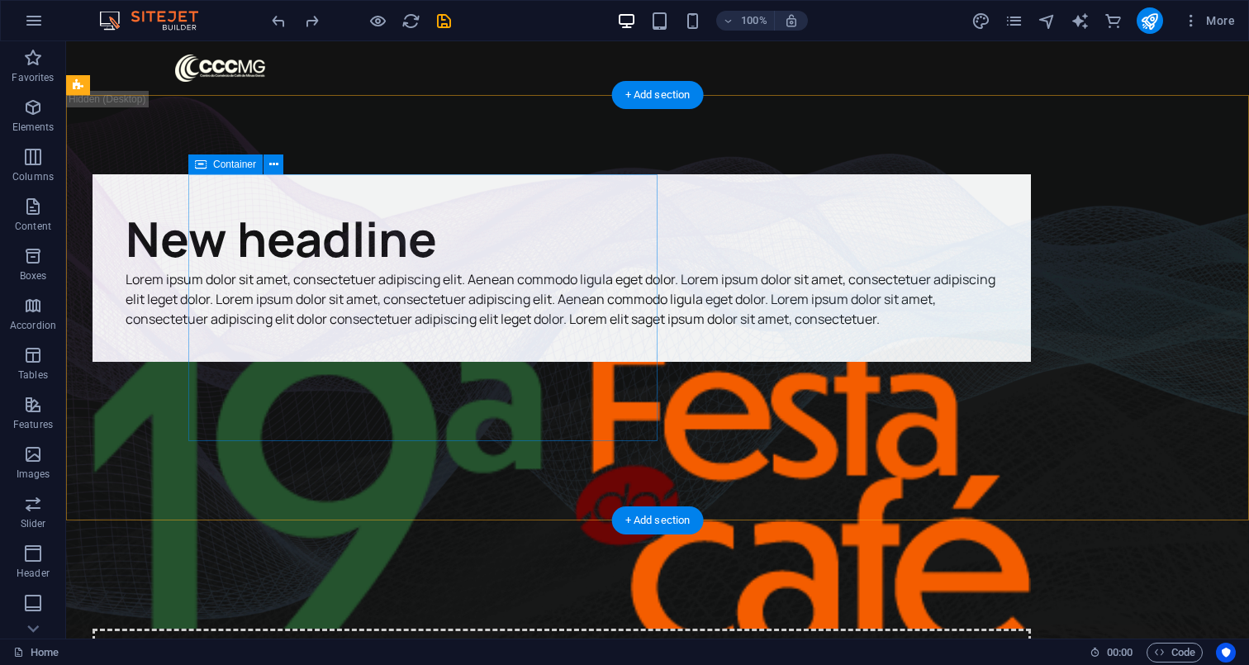
click at [637, 362] on div "New headline Lorem ipsum dolor sit amet, consectetuer adipiscing elit. Aenean c…" at bounding box center [561, 267] width 938 height 187
click at [237, 201] on div "New headline Lorem ipsum dolor sit amet, consectetuer adipiscing elit. Aenean c…" at bounding box center [561, 267] width 938 height 187
drag, startPoint x: 200, startPoint y: 162, endPoint x: 211, endPoint y: 167, distance: 11.8
click at [203, 163] on icon at bounding box center [201, 164] width 12 height 20
click at [231, 188] on div "New headline Lorem ipsum dolor sit amet, consectetuer adipiscing elit. Aenean c…" at bounding box center [561, 267] width 938 height 187
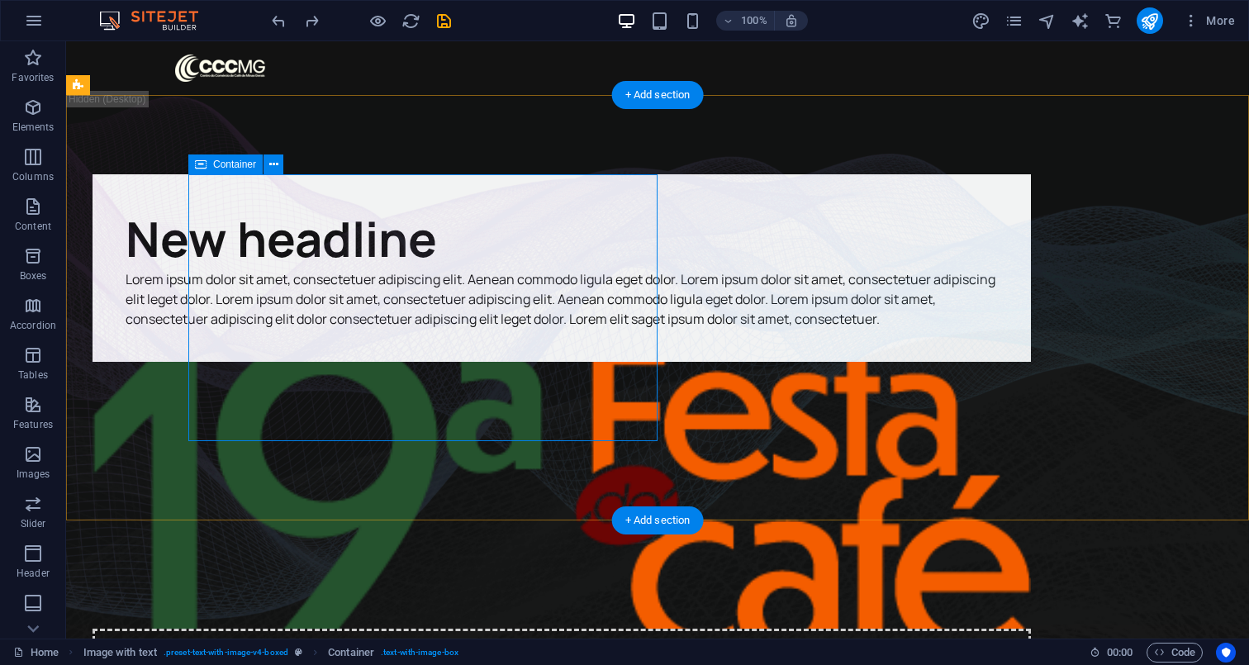
click at [232, 188] on div "New headline Lorem ipsum dolor sit amet, consectetuer adipiscing elit. Aenean c…" at bounding box center [561, 267] width 938 height 187
select select "px"
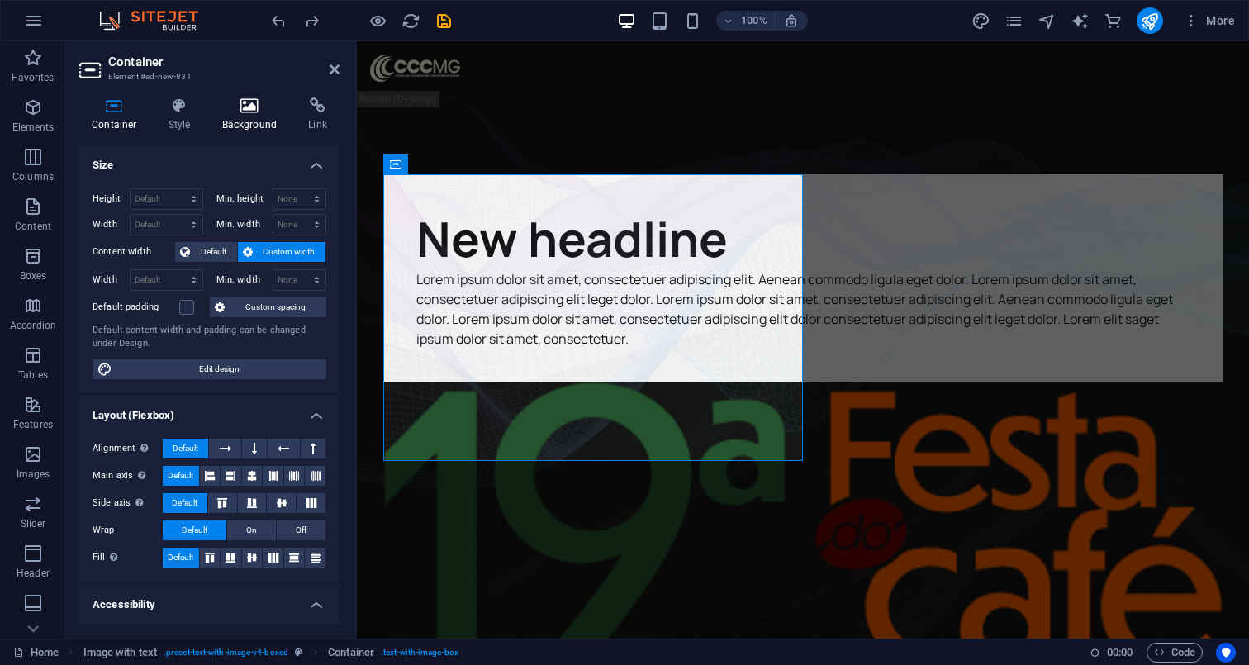
drag, startPoint x: 179, startPoint y: 114, endPoint x: 259, endPoint y: 126, distance: 81.1
click at [184, 116] on h4 "Style" at bounding box center [183, 114] width 54 height 35
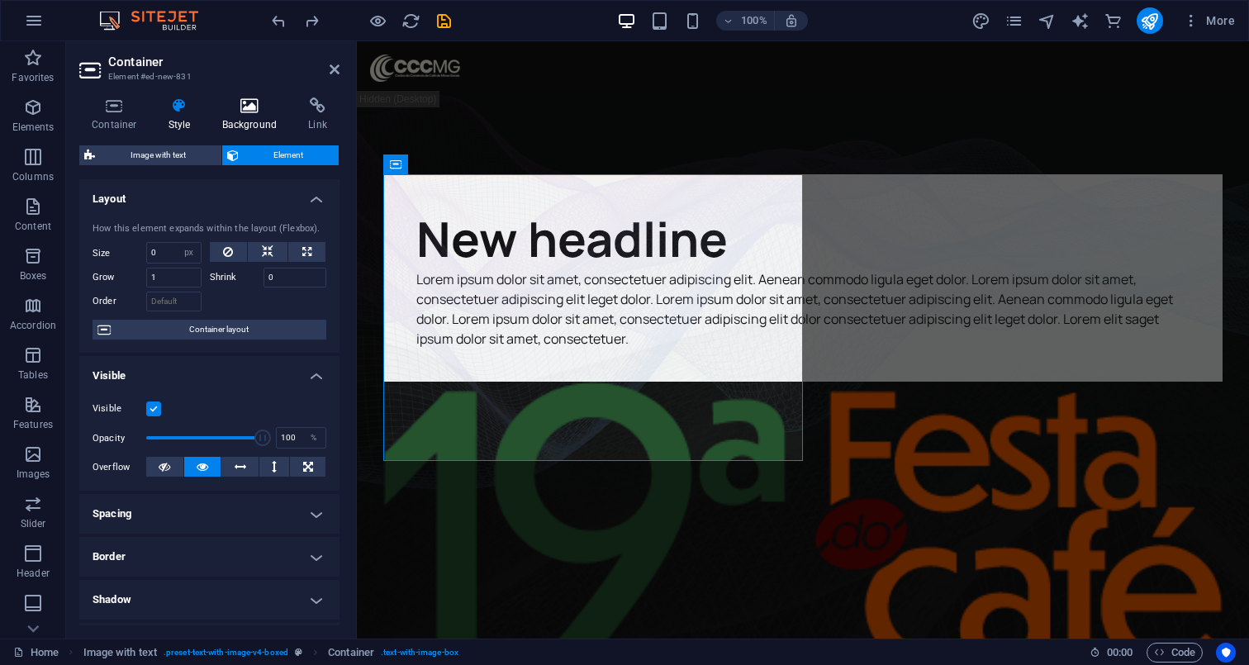
click at [273, 121] on h4 "Background" at bounding box center [253, 114] width 87 height 35
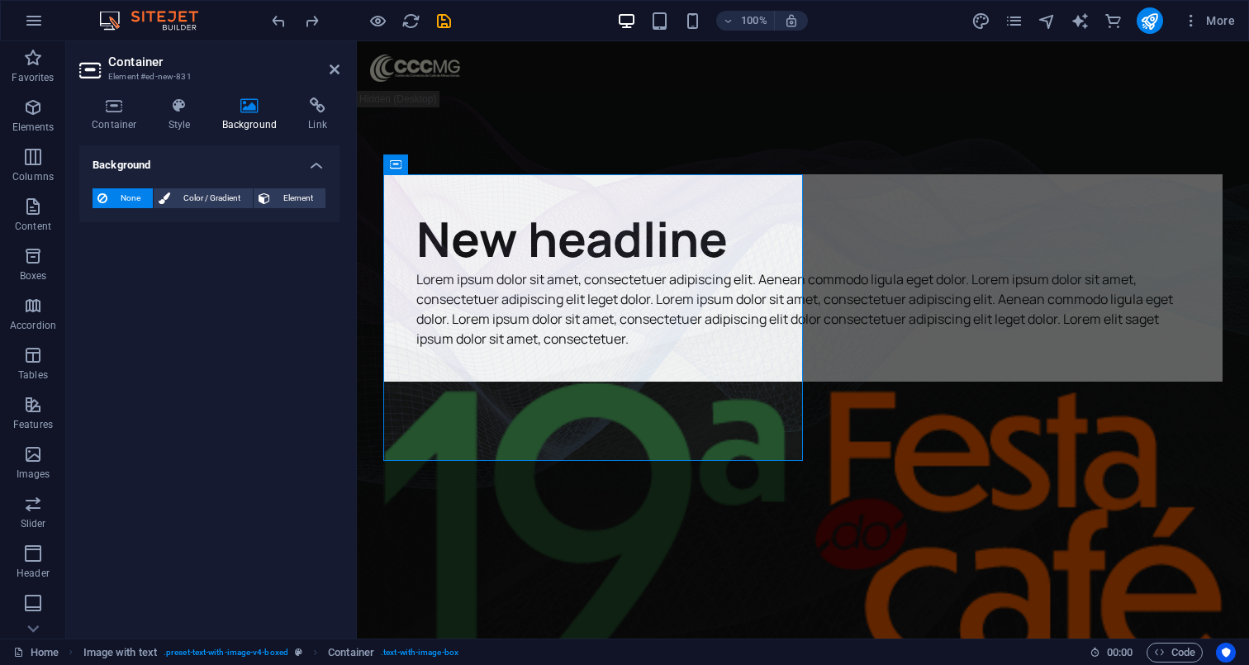
drag, startPoint x: 125, startPoint y: 192, endPoint x: 145, endPoint y: 175, distance: 27.0
click at [138, 183] on div "None Color / Gradient Element Stretch background to full-width Color overlay Pl…" at bounding box center [209, 198] width 260 height 47
click at [183, 107] on icon at bounding box center [179, 105] width 47 height 17
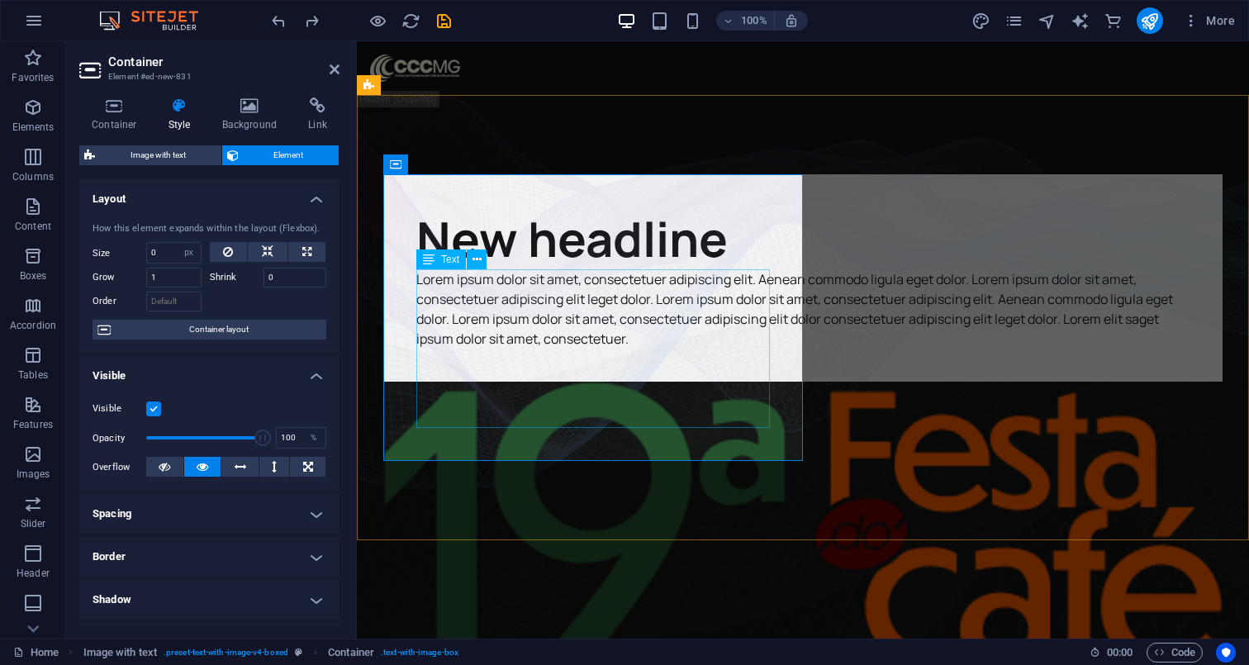
click at [474, 325] on div "Lorem ipsum dolor sit amet, consectetuer adipiscing elit. Aenean commodo ligula…" at bounding box center [802, 308] width 773 height 79
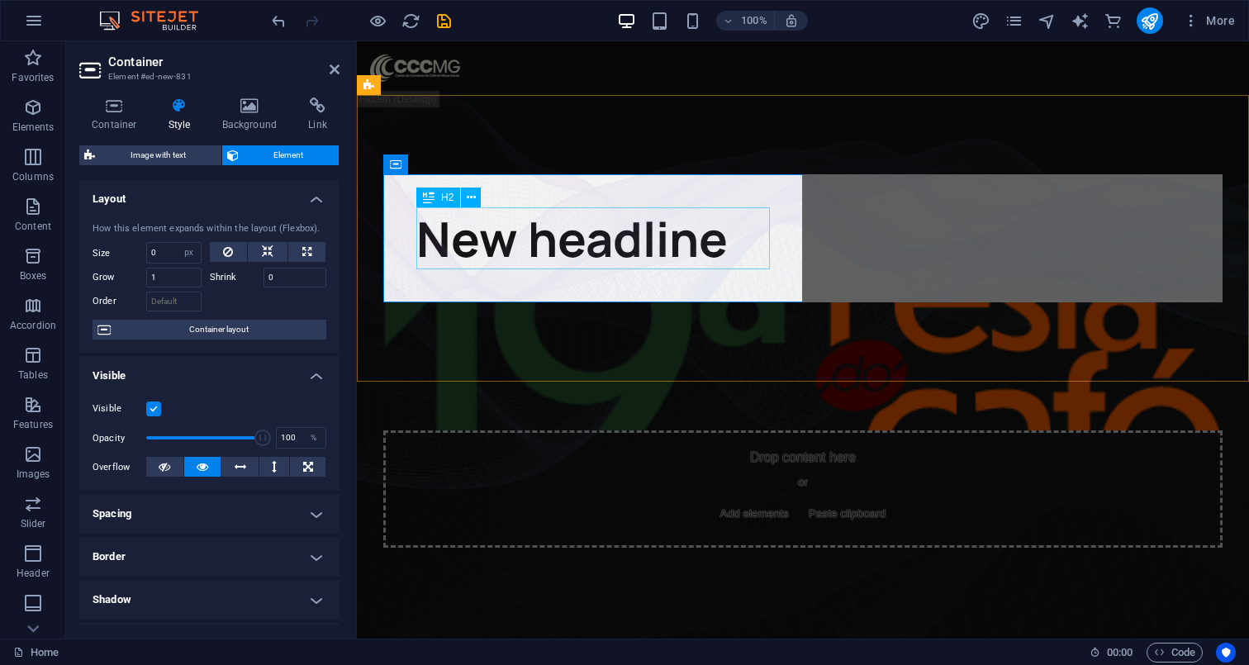
click at [561, 235] on div "New headline" at bounding box center [802, 238] width 773 height 62
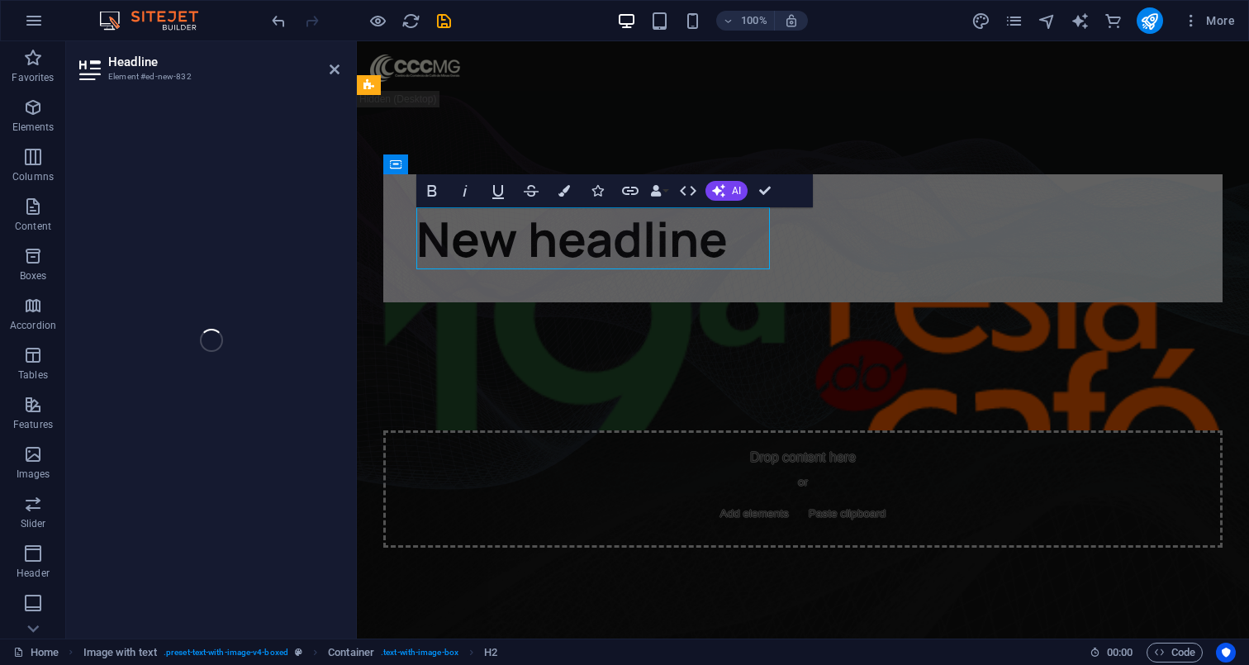
click at [561, 235] on h2 "New headline" at bounding box center [802, 238] width 773 height 62
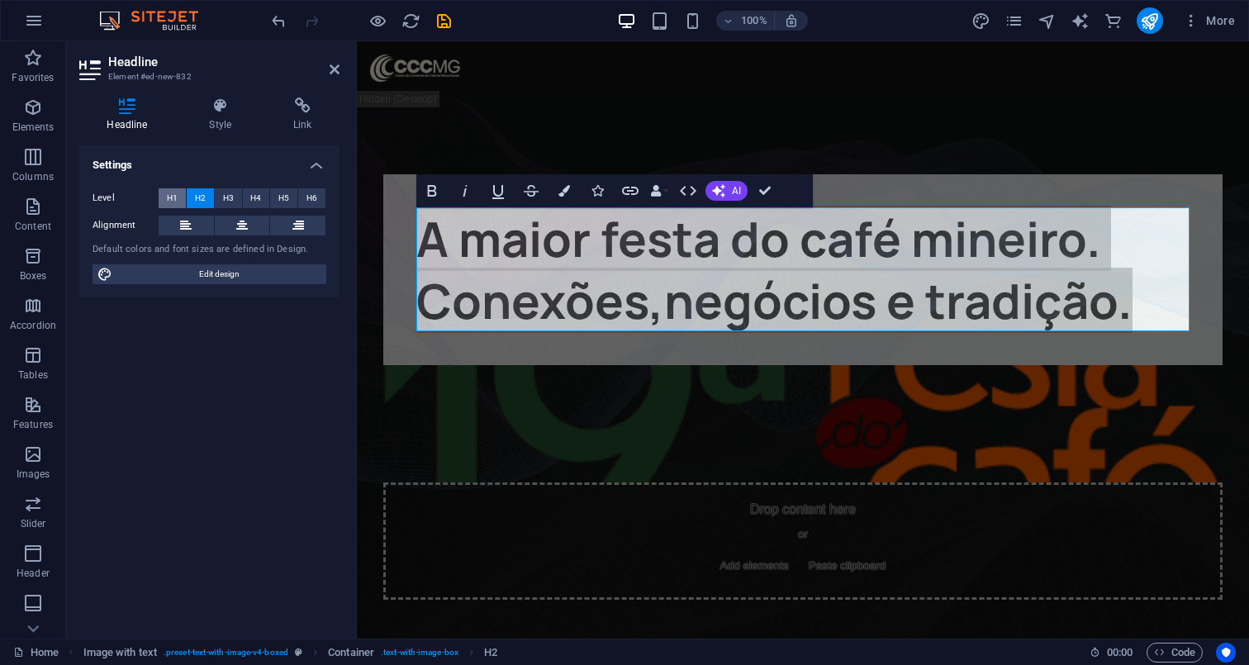
click at [166, 199] on button "H1" at bounding box center [172, 198] width 27 height 20
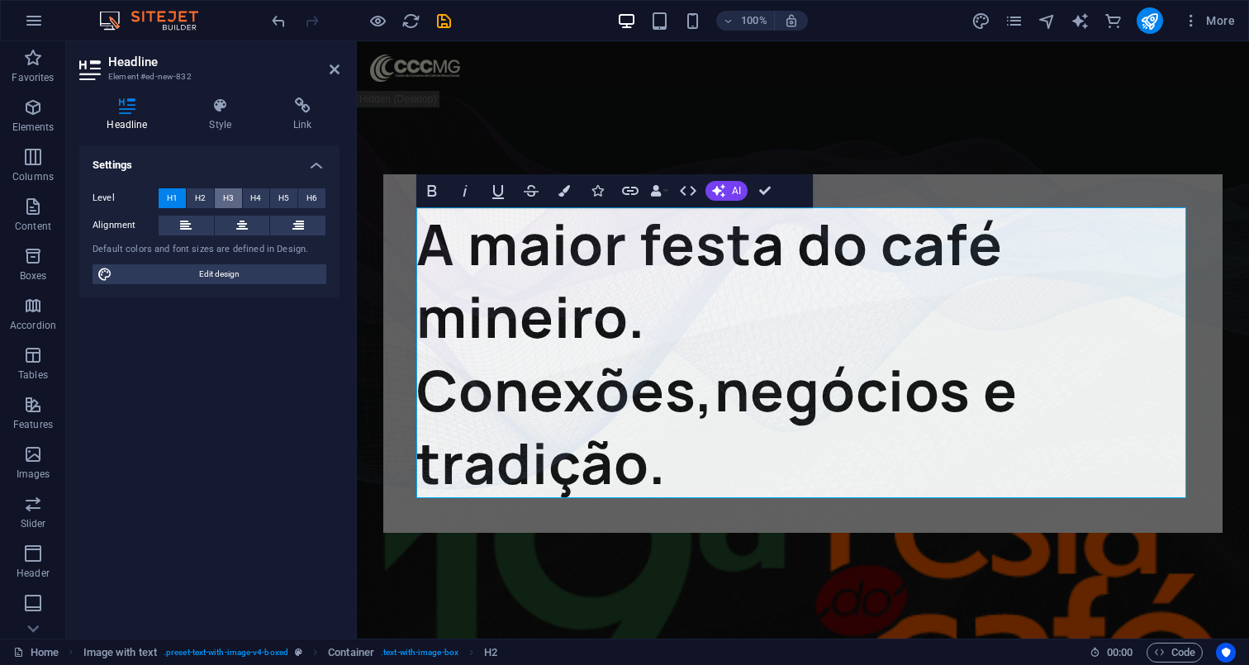
click at [225, 199] on span "H3" at bounding box center [228, 198] width 11 height 20
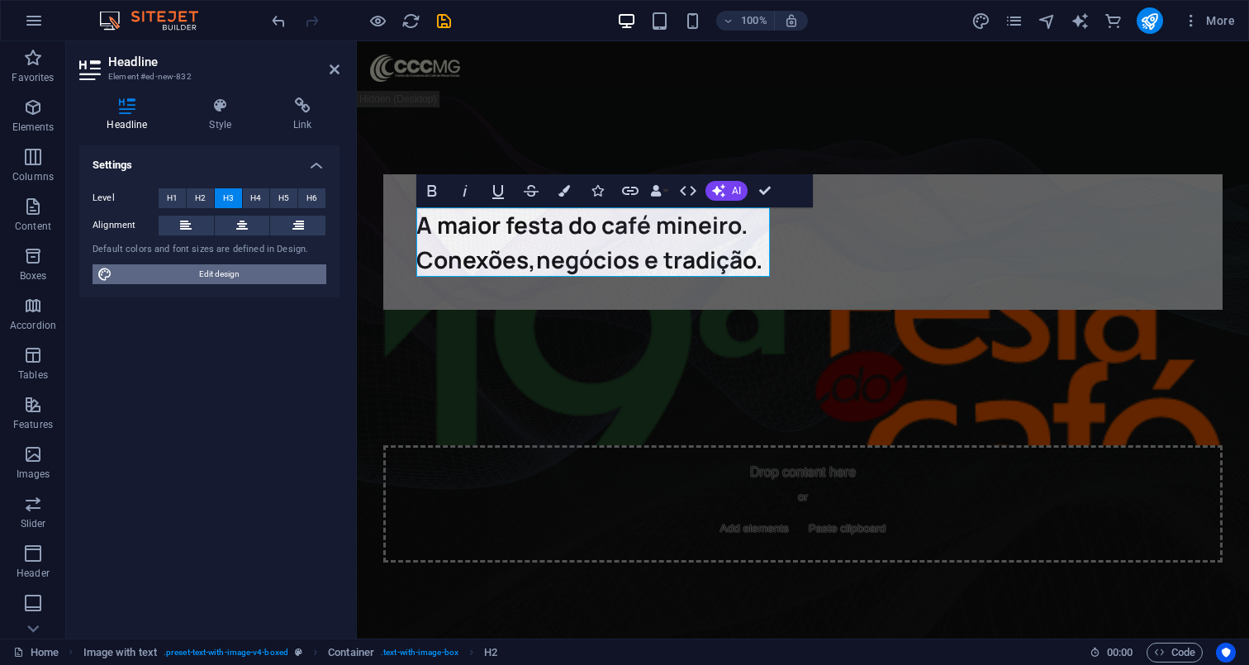
click at [222, 278] on span "Edit design" at bounding box center [219, 274] width 204 height 20
select select "px"
select select "400"
select select "px"
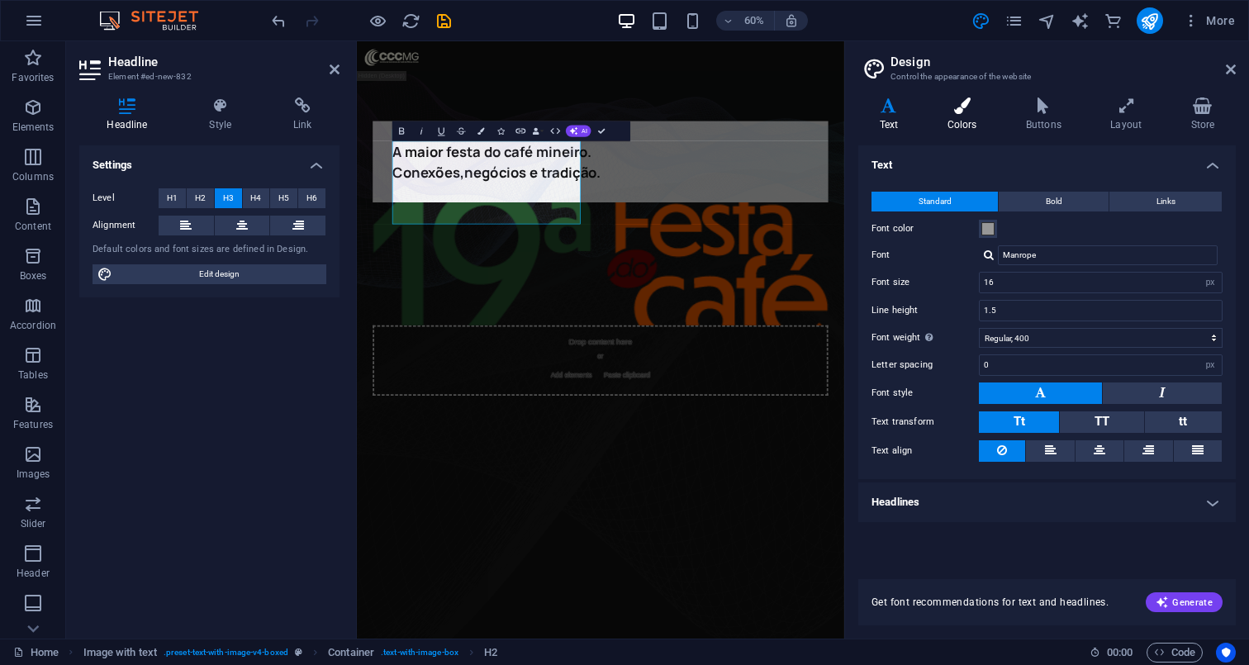
click at [974, 113] on icon at bounding box center [962, 105] width 72 height 17
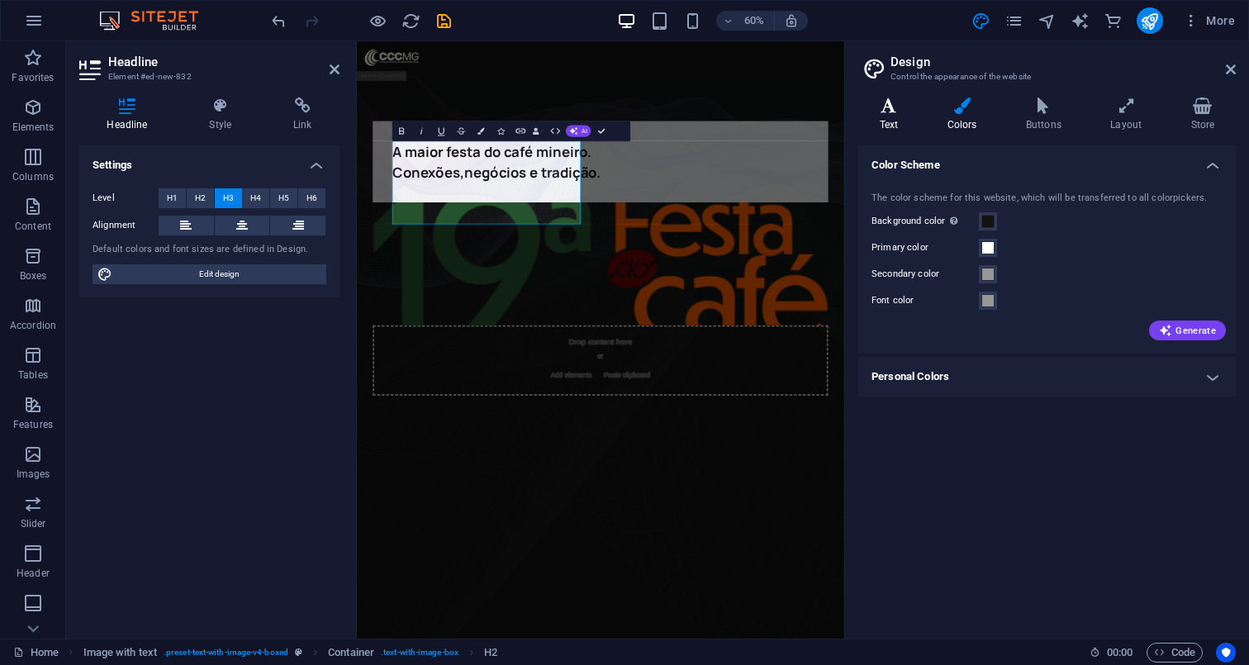
click at [892, 118] on h4 "Text" at bounding box center [892, 114] width 68 height 35
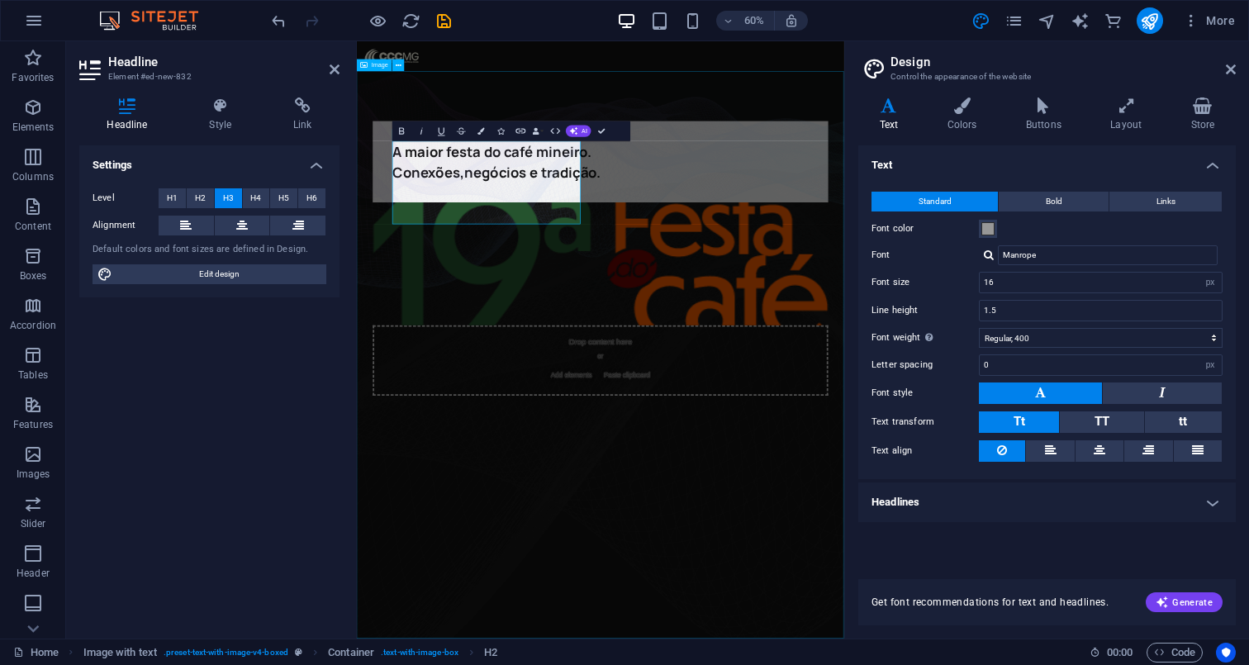
click at [825, 636] on figure at bounding box center [763, 563] width 812 height 945
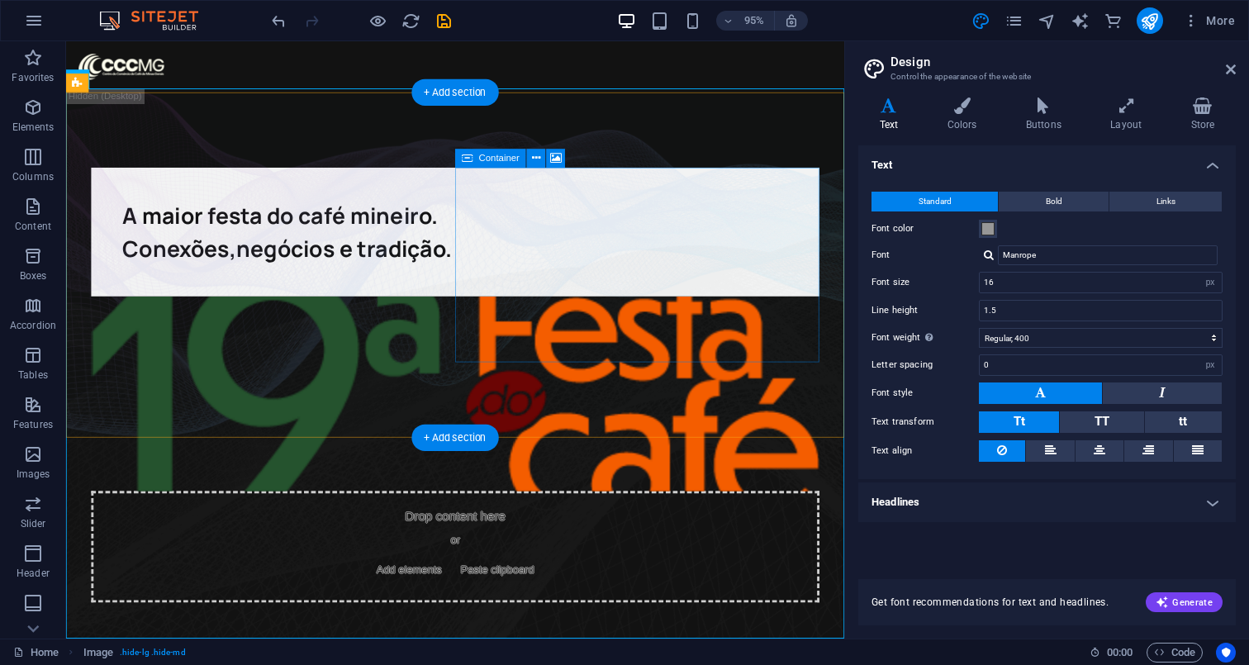
click at [633, 514] on div "Drop content here or Add elements Paste clipboard" at bounding box center [475, 572] width 766 height 117
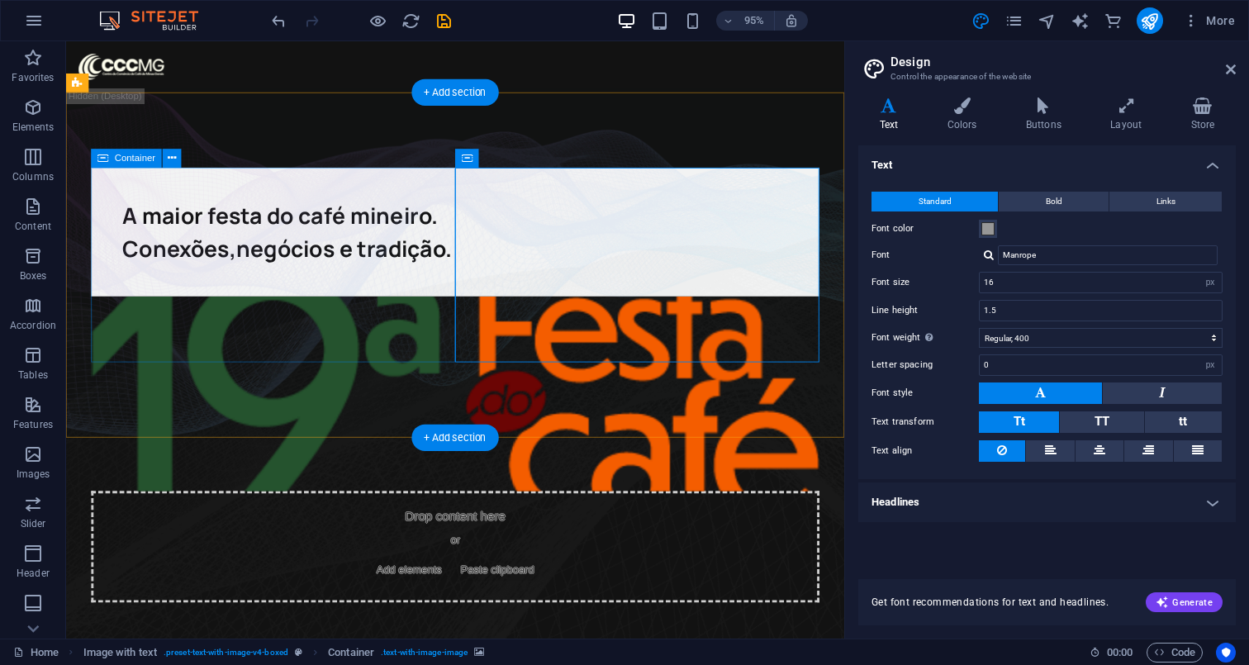
click at [427, 310] on div "A maior festa do café mineiro. Conexões,negócios e tradição." at bounding box center [475, 241] width 766 height 135
click at [461, 310] on div "A maior festa do café mineiro. Conexões,negócios e tradição." at bounding box center [475, 241] width 766 height 135
select select "px"
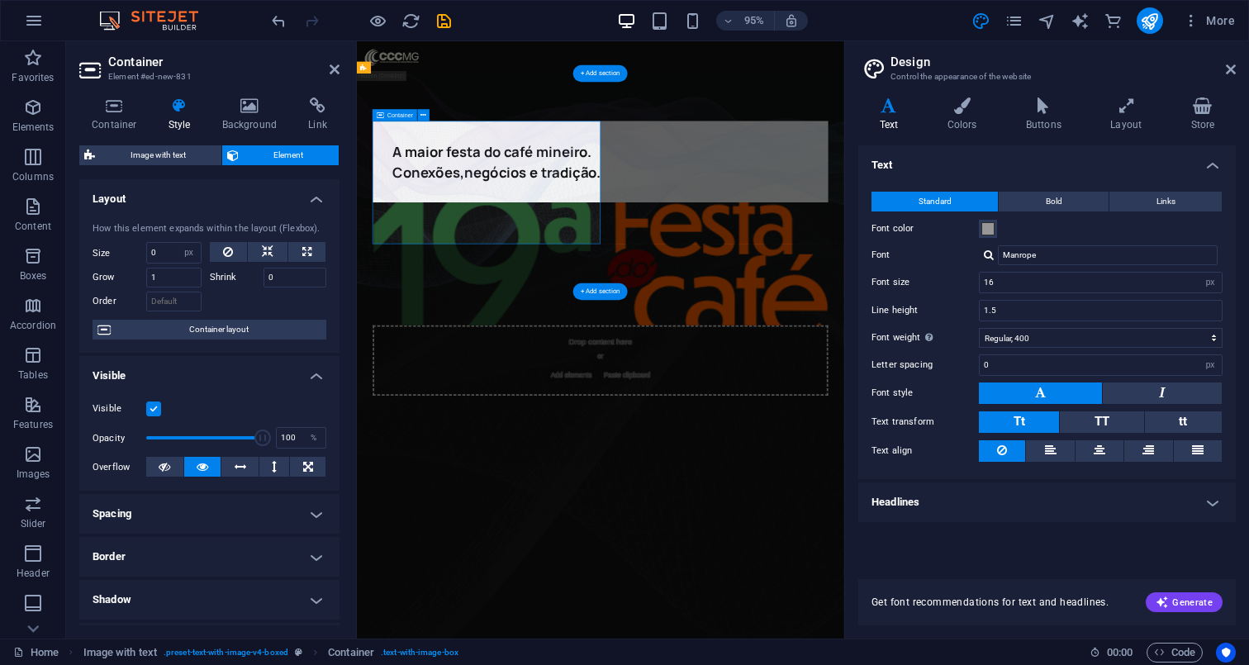
click at [497, 541] on figure at bounding box center [763, 563] width 812 height 945
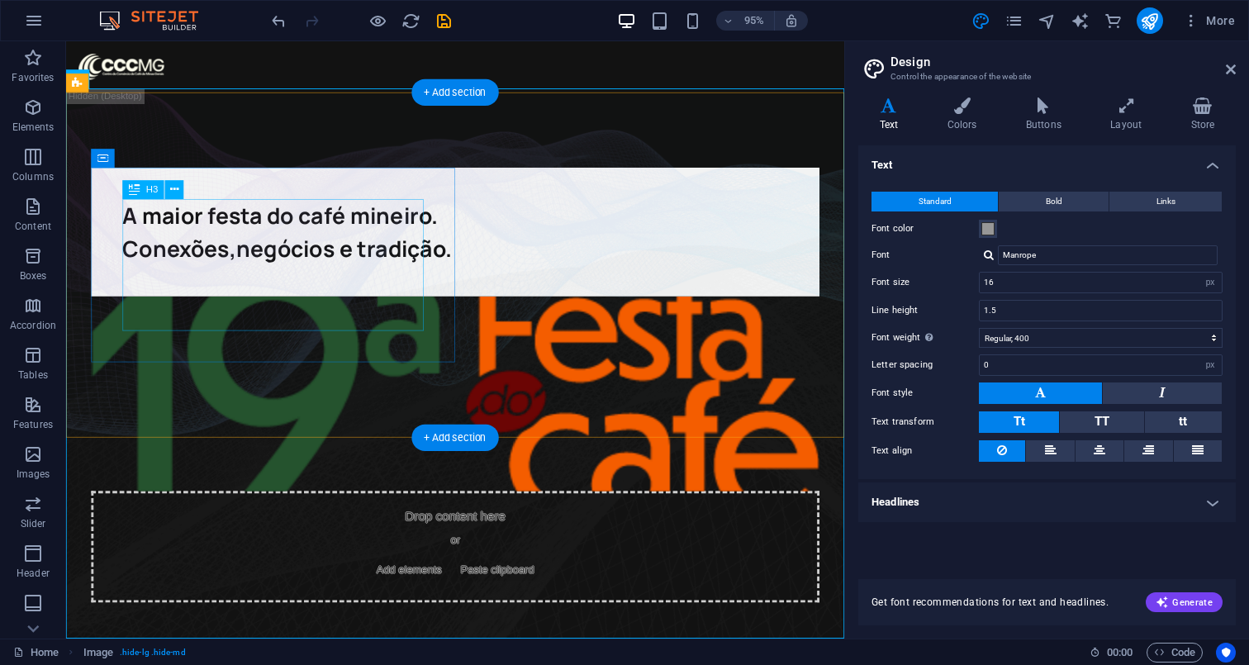
click at [433, 277] on div "A maior festa do café mineiro. Conexões,negócios e tradição." at bounding box center [476, 241] width 700 height 69
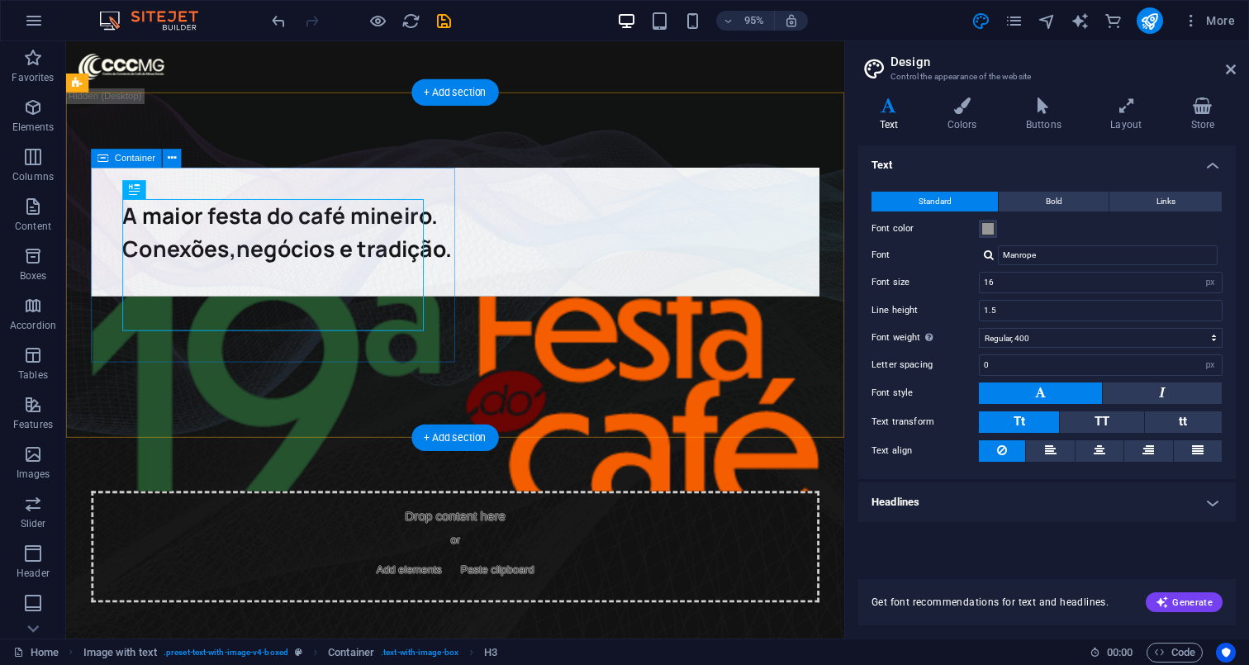
click at [463, 310] on div "A maior festa do café mineiro. Conexões,negócios e tradição." at bounding box center [475, 241] width 766 height 135
select select "px"
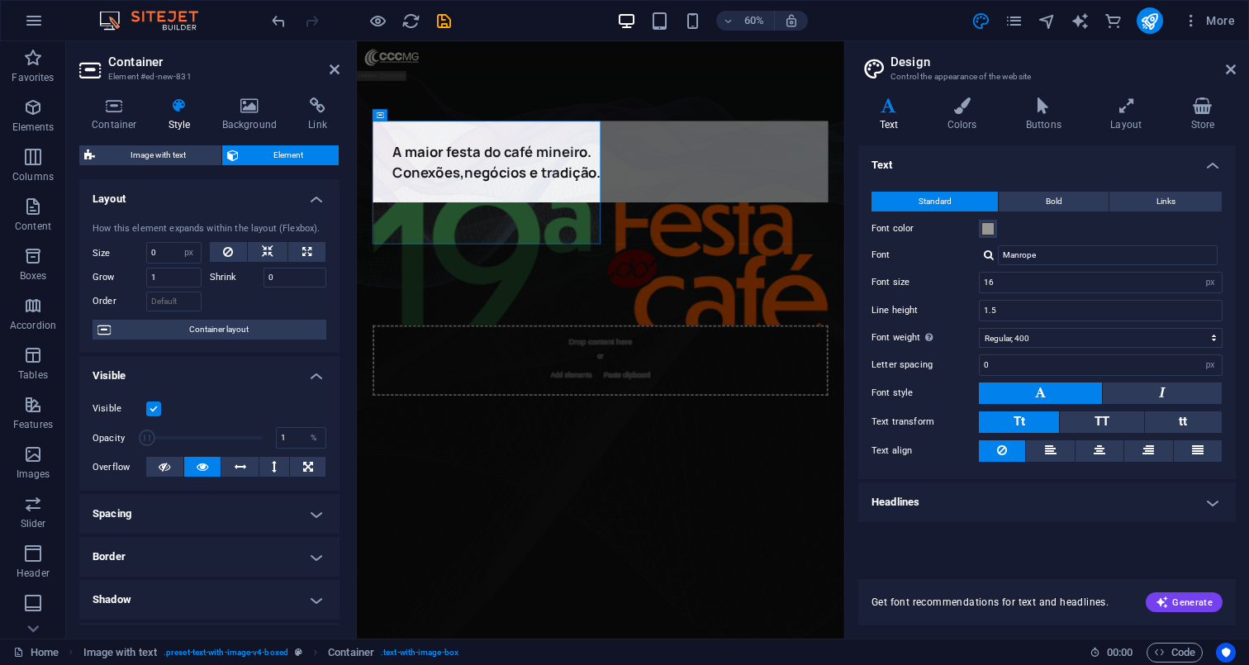
drag, startPoint x: 257, startPoint y: 434, endPoint x: 133, endPoint y: 435, distance: 123.9
click at [133, 435] on div "Opacity 1 %" at bounding box center [209, 437] width 234 height 25
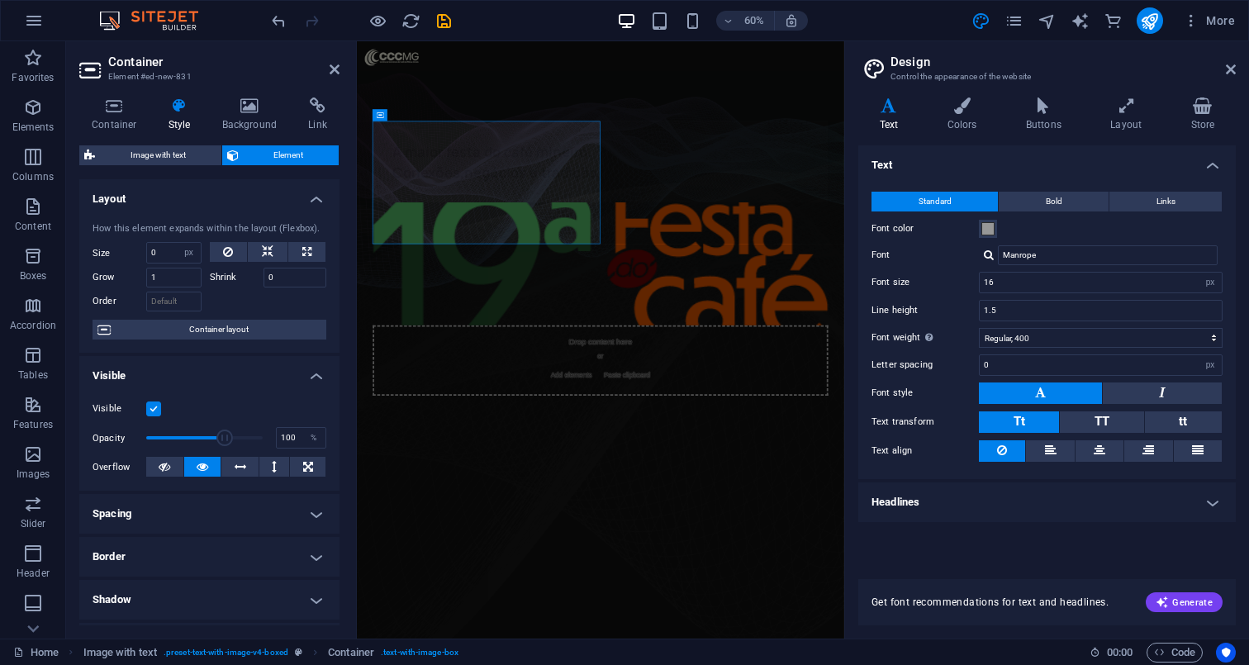
drag, startPoint x: 512, startPoint y: 481, endPoint x: 435, endPoint y: 700, distance: 232.7
click at [240, 407] on div "Visible" at bounding box center [209, 409] width 234 height 20
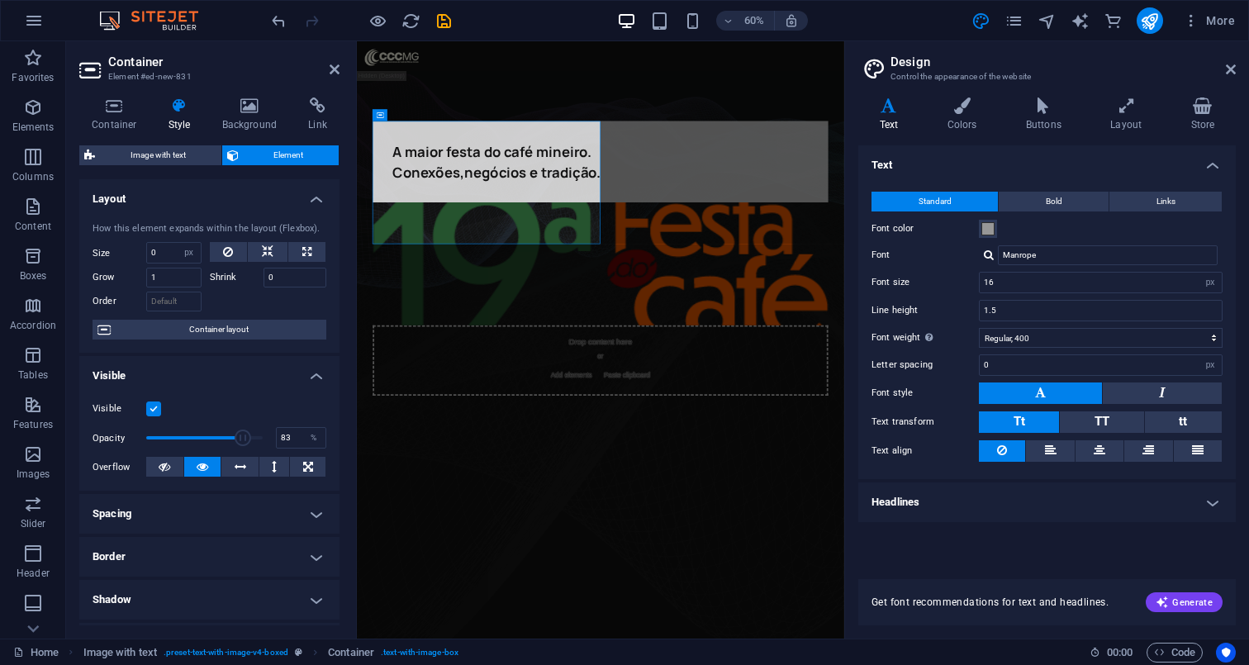
click at [205, 465] on icon at bounding box center [203, 467] width 12 height 20
click at [166, 463] on icon at bounding box center [165, 467] width 12 height 20
click at [169, 471] on icon at bounding box center [165, 467] width 12 height 20
type input "100"
drag, startPoint x: 244, startPoint y: 431, endPoint x: 291, endPoint y: 427, distance: 47.2
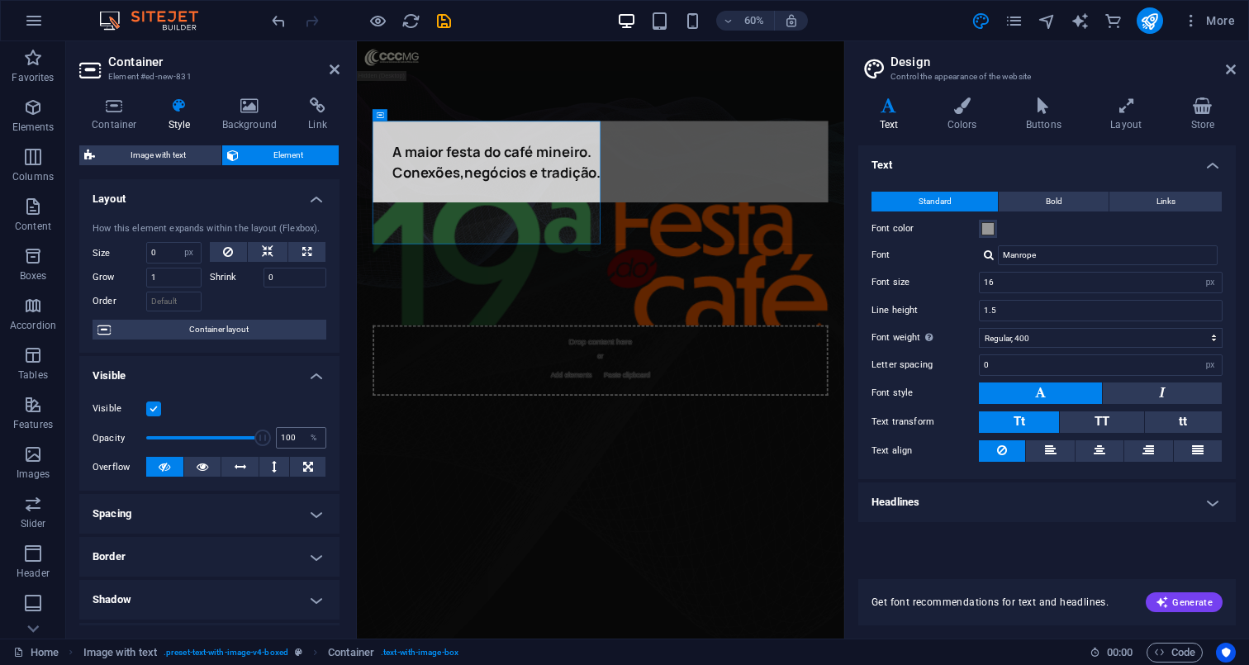
click at [291, 427] on div "Opacity 100 %" at bounding box center [209, 437] width 234 height 25
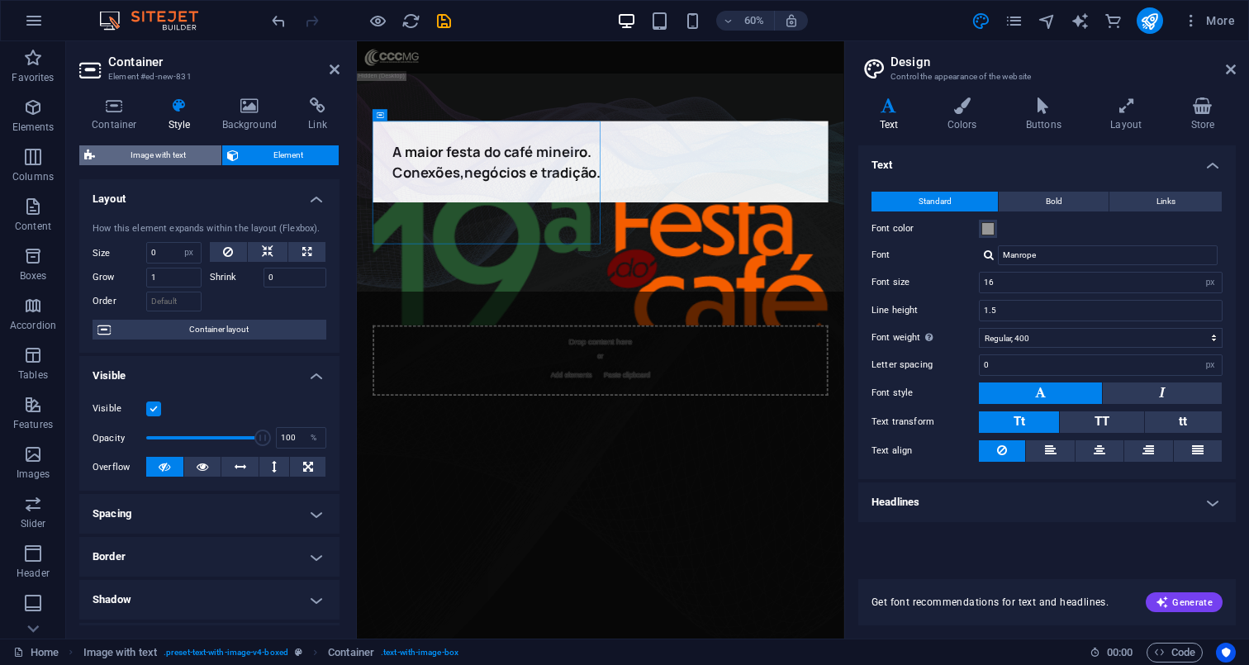
click at [165, 145] on span "Image with text" at bounding box center [158, 155] width 116 height 20
select select "rem"
select select "px"
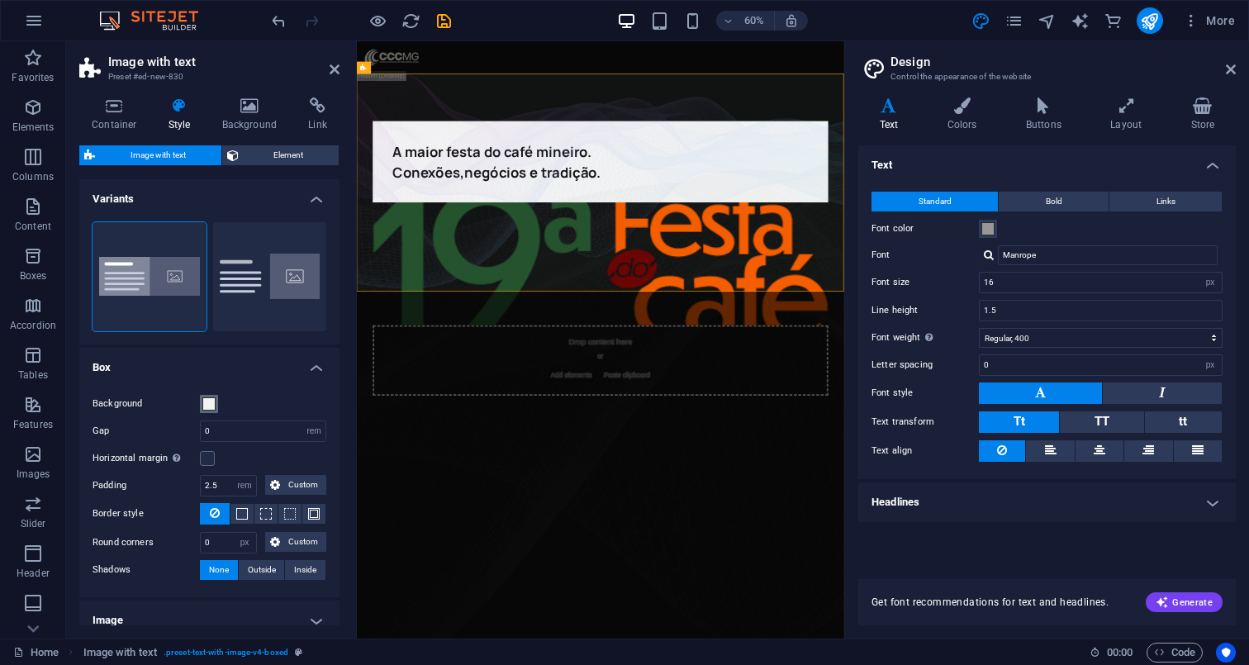
click at [209, 405] on span at bounding box center [208, 403] width 13 height 13
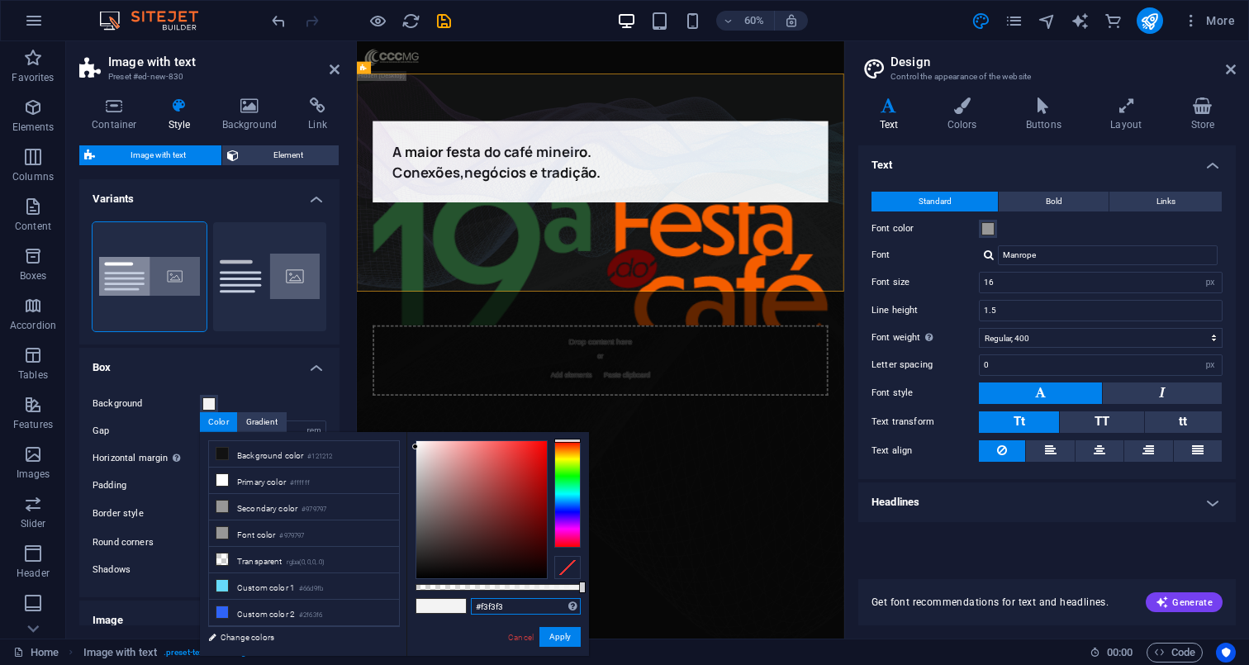
click at [530, 605] on input "#f3f3f3" at bounding box center [526, 606] width 110 height 17
click at [560, 642] on button "Apply" at bounding box center [559, 637] width 41 height 20
type input "rgba(243, 243, 243, 0)"
drag, startPoint x: 536, startPoint y: 586, endPoint x: 296, endPoint y: 586, distance: 240.3
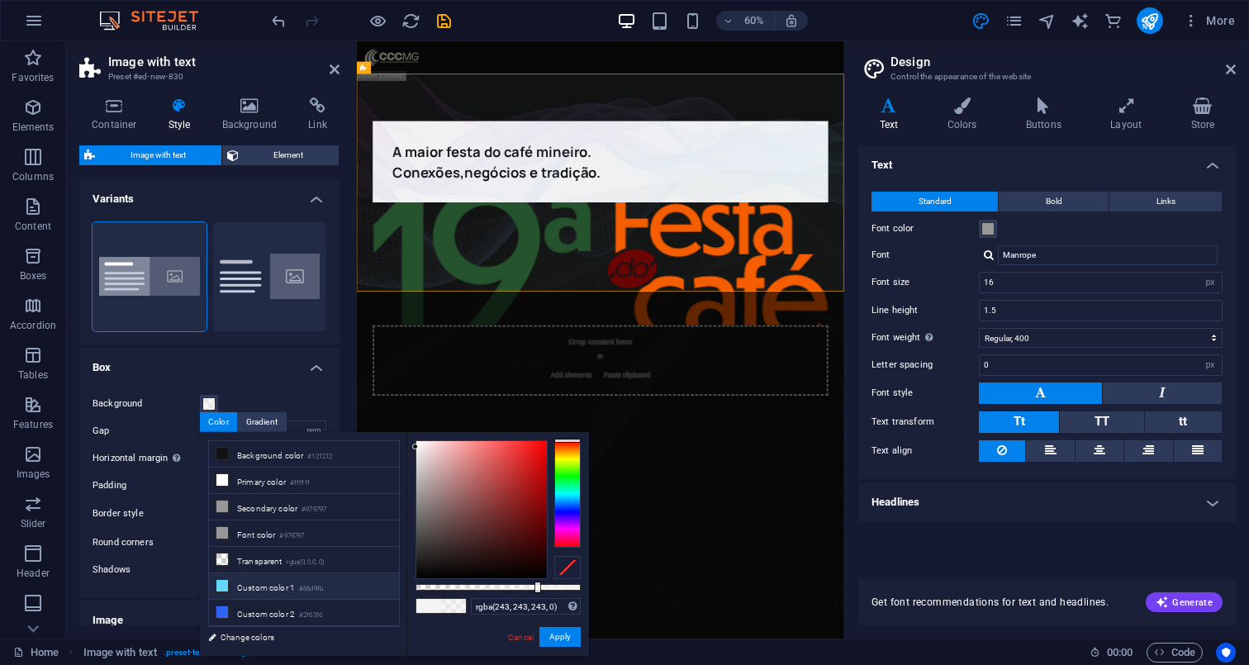
click at [296, 586] on div "less Background color #121212 Primary color #ffffff Secondary color #979797 Fon…" at bounding box center [394, 544] width 389 height 224
click at [567, 636] on button "Apply" at bounding box center [559, 637] width 41 height 20
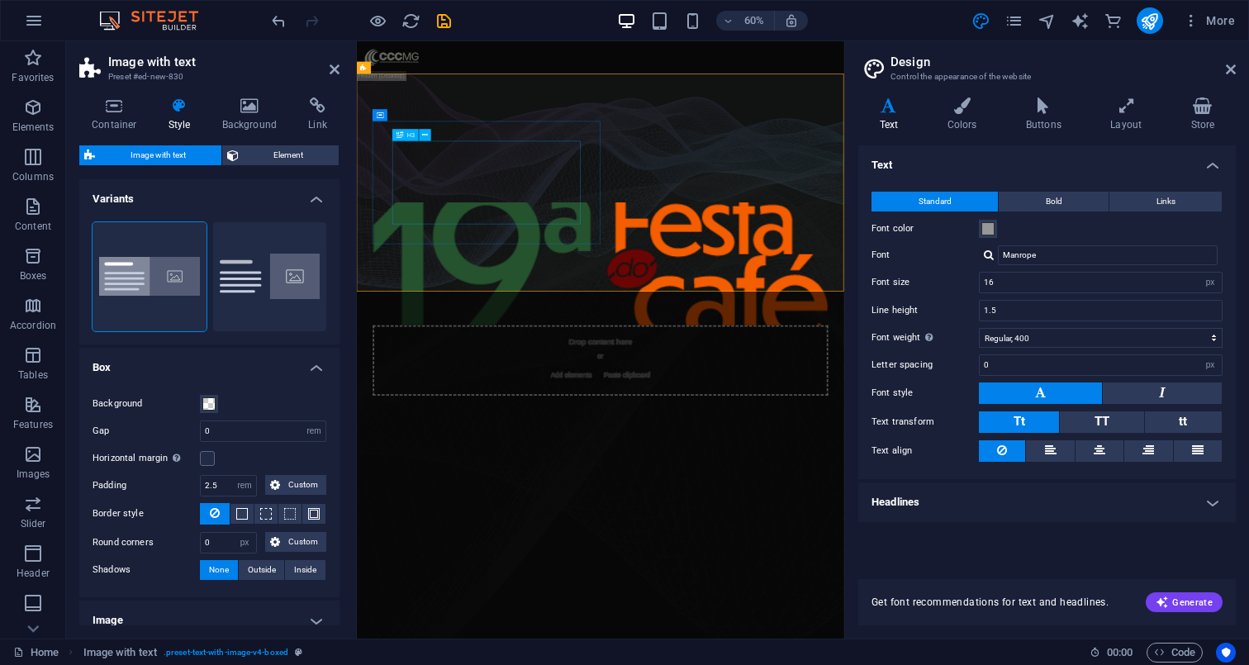
click at [448, 277] on div "A maior festa do café mineiro. Conexões,negócios e tradição." at bounding box center [762, 241] width 693 height 69
click at [482, 277] on div "A maior festa do café mineiro. Conexões,negócios e tradição." at bounding box center [762, 241] width 693 height 69
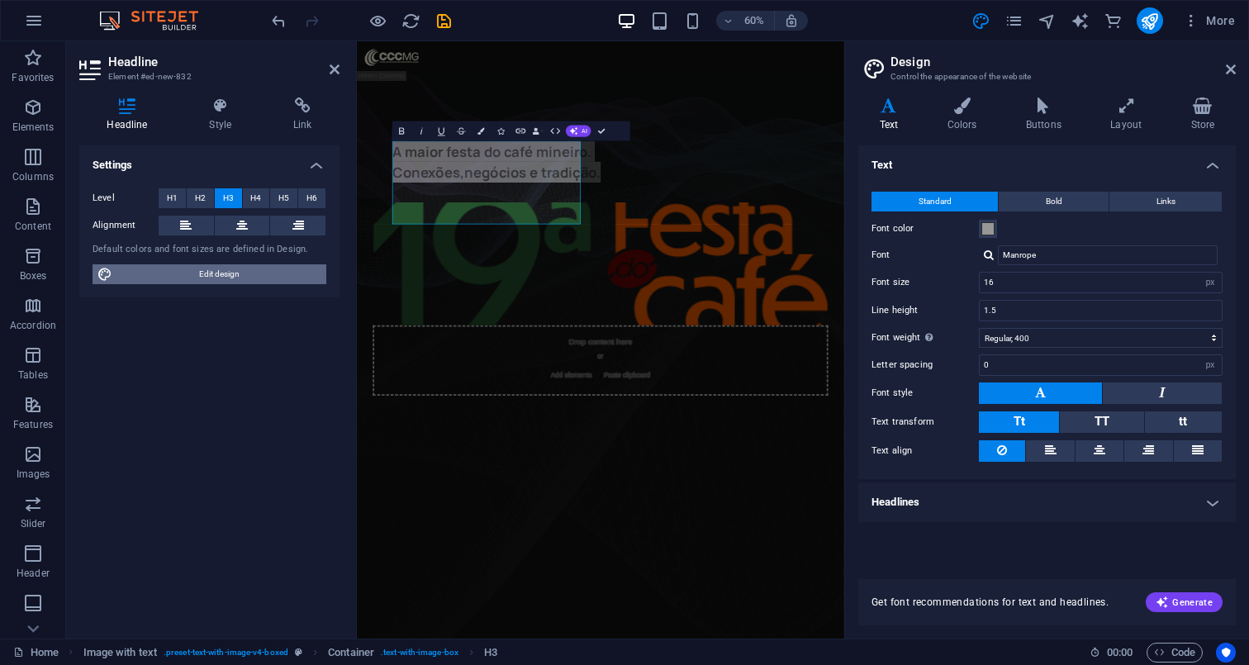
click at [224, 273] on span "Edit design" at bounding box center [219, 274] width 204 height 20
click at [985, 226] on span at bounding box center [987, 228] width 13 height 13
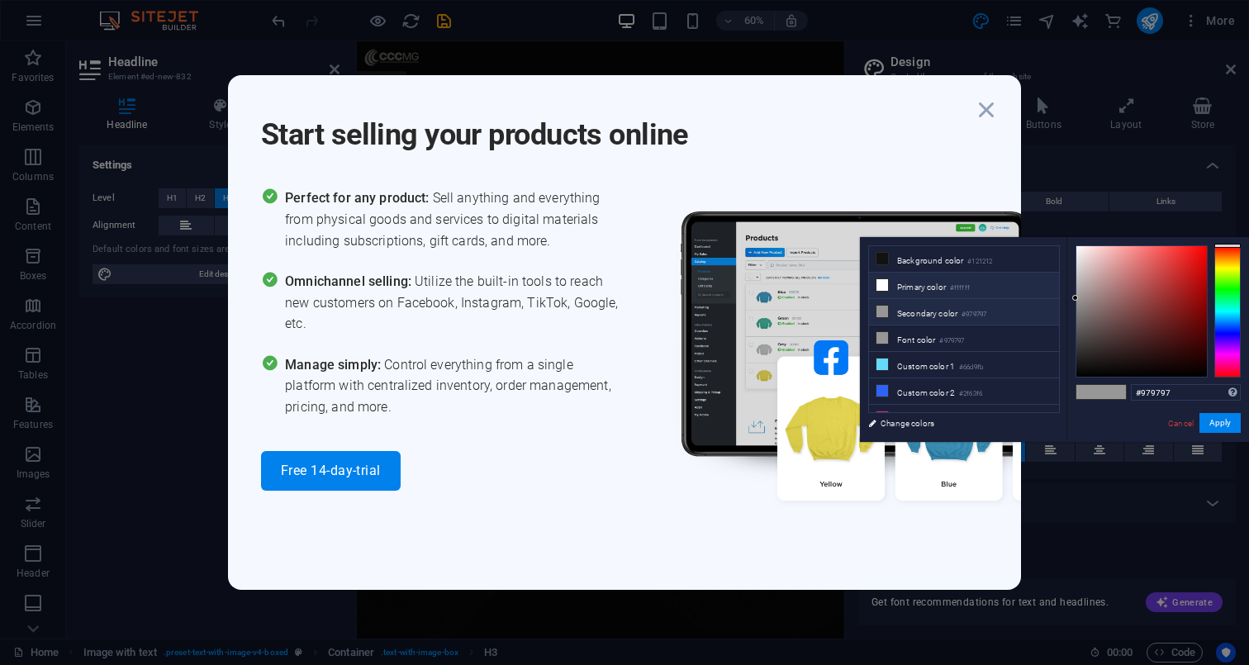
click at [881, 286] on icon at bounding box center [882, 285] width 12 height 12
drag, startPoint x: 1165, startPoint y: 326, endPoint x: 1224, endPoint y: 225, distance: 117.3
click at [1220, 234] on body "festa.cccmg.com.br Home Favorites Elements Columns Content Boxes Accordion Tabl…" at bounding box center [624, 332] width 1249 height 665
click at [1227, 257] on div at bounding box center [1227, 311] width 26 height 132
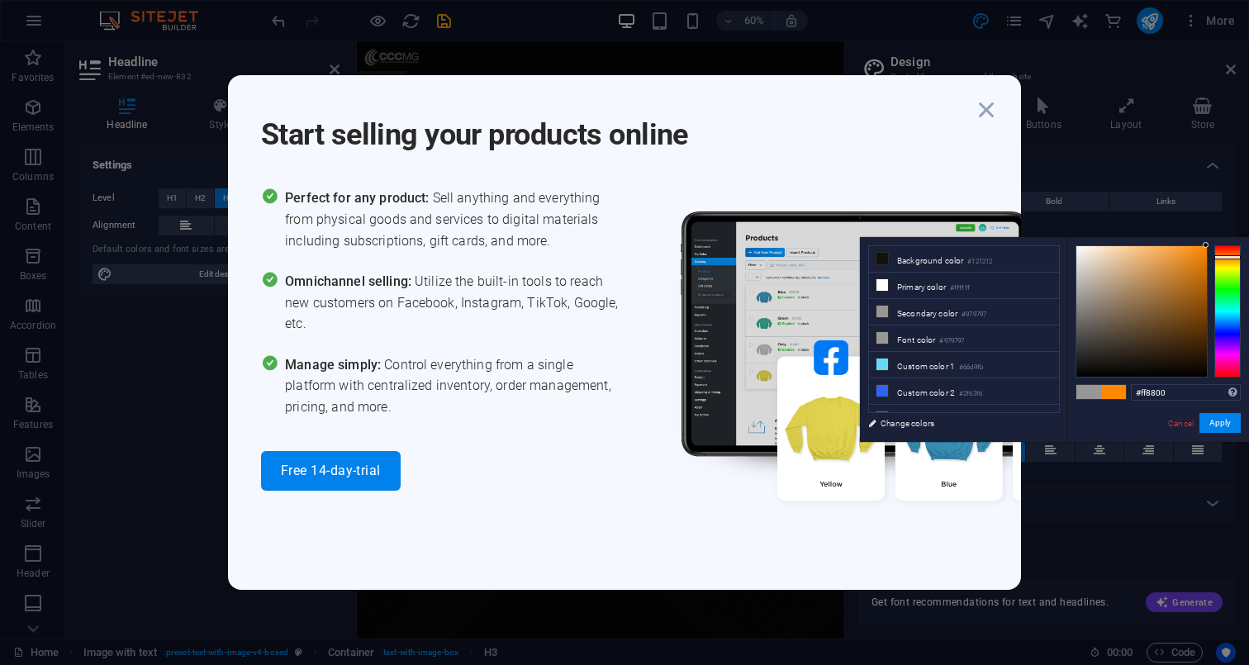
drag, startPoint x: 1194, startPoint y: 252, endPoint x: 1208, endPoint y: 239, distance: 19.3
click at [1208, 239] on div "#ff8800 Supported formats #0852ed rgb(8, 82, 237) rgba(8, 82, 237, 90%) hsv(221…" at bounding box center [1157, 459] width 182 height 444
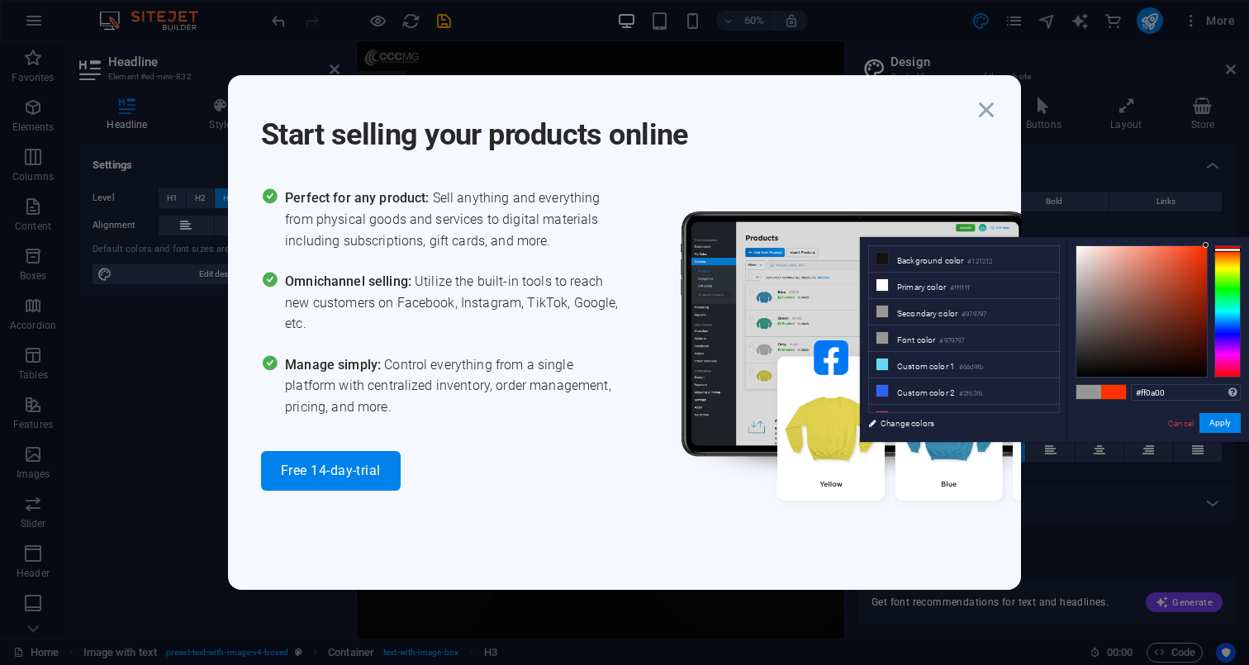
type input "#ff0000"
drag, startPoint x: 1230, startPoint y: 254, endPoint x: 1230, endPoint y: 243, distance: 10.7
click at [1230, 243] on div "#ff0000 Supported formats #0852ed rgb(8, 82, 237) rgba(8, 82, 237, 90%) hsv(221…" at bounding box center [1157, 459] width 182 height 444
click at [992, 111] on icon "button" at bounding box center [986, 110] width 30 height 30
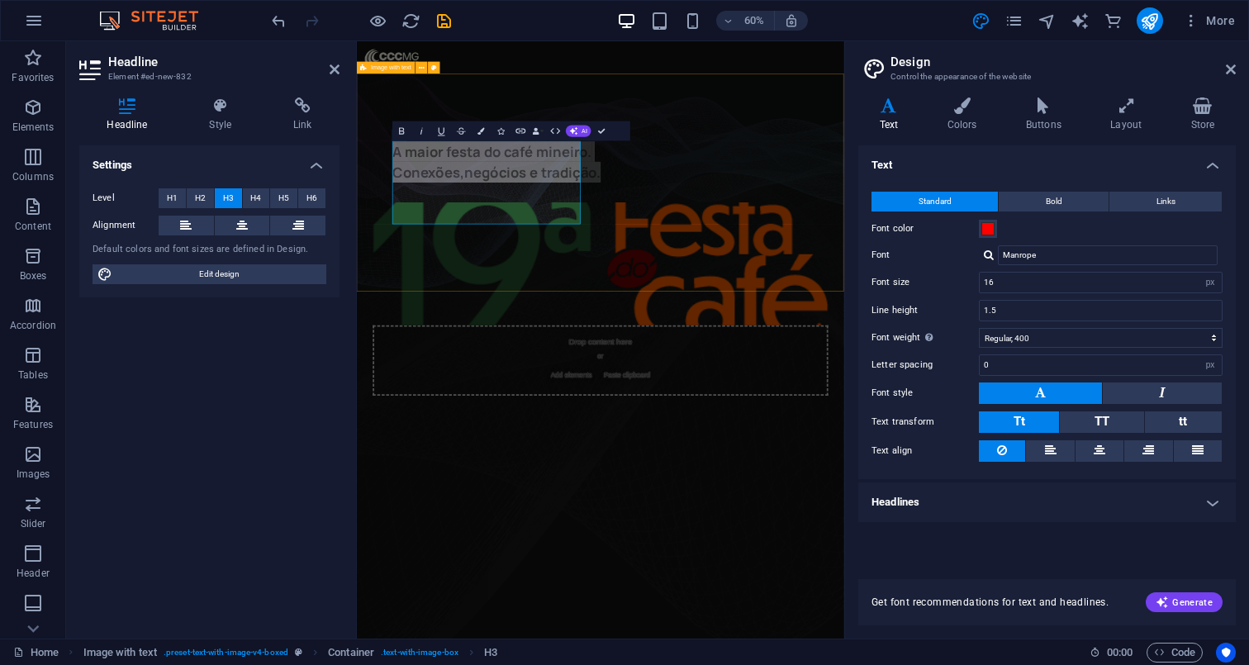
click at [841, 530] on figure at bounding box center [763, 563] width 812 height 945
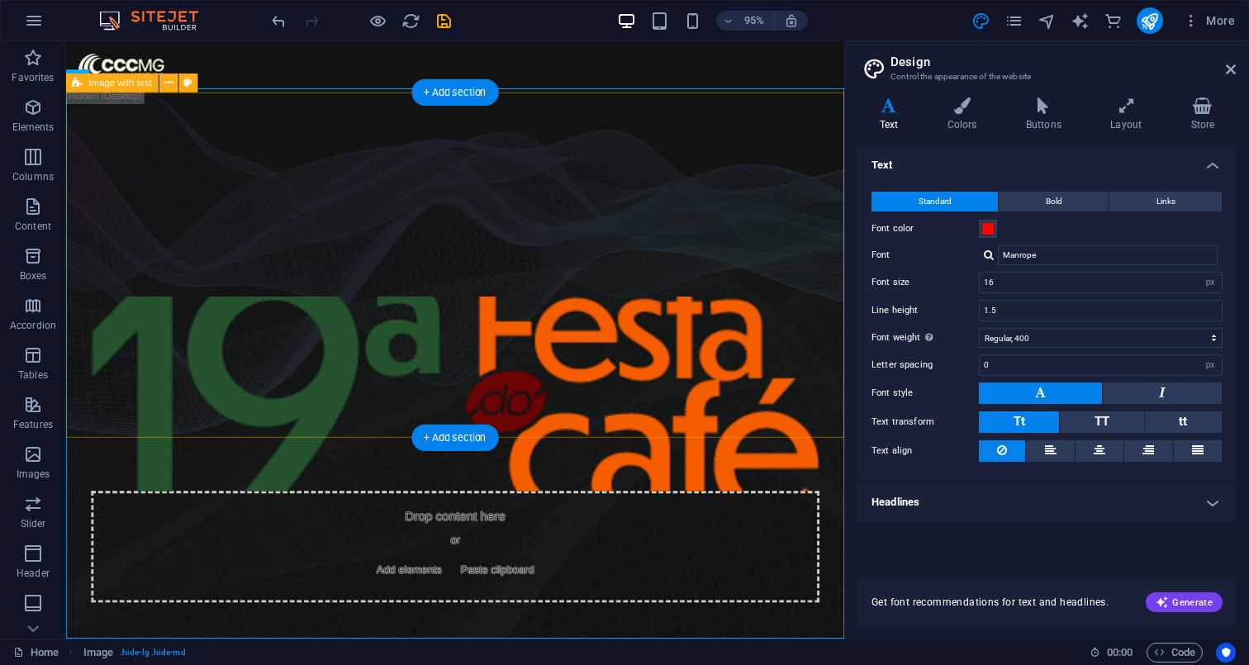
click at [689, 408] on div "A maior festa do café mineiro. Conexões,negócios e tradição. Drop content here …" at bounding box center [475, 403] width 819 height 616
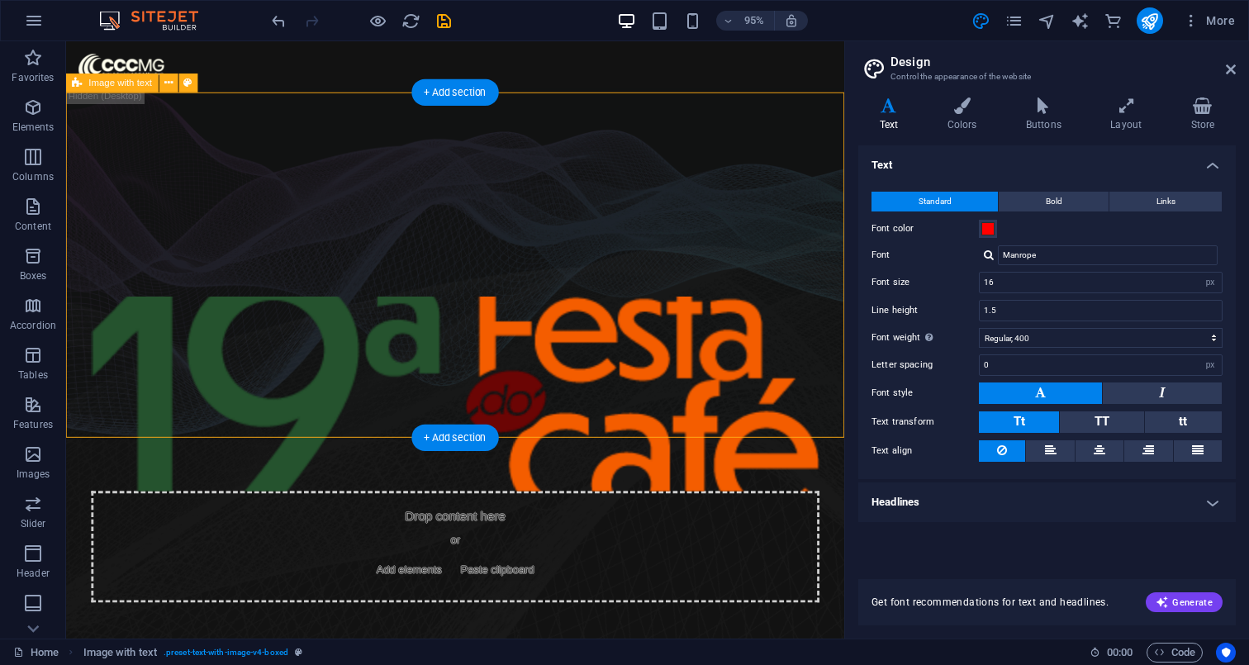
click at [623, 405] on div "A maior festa do café mineiro. Conexões,negócios e tradição. Drop content here …" at bounding box center [475, 403] width 819 height 616
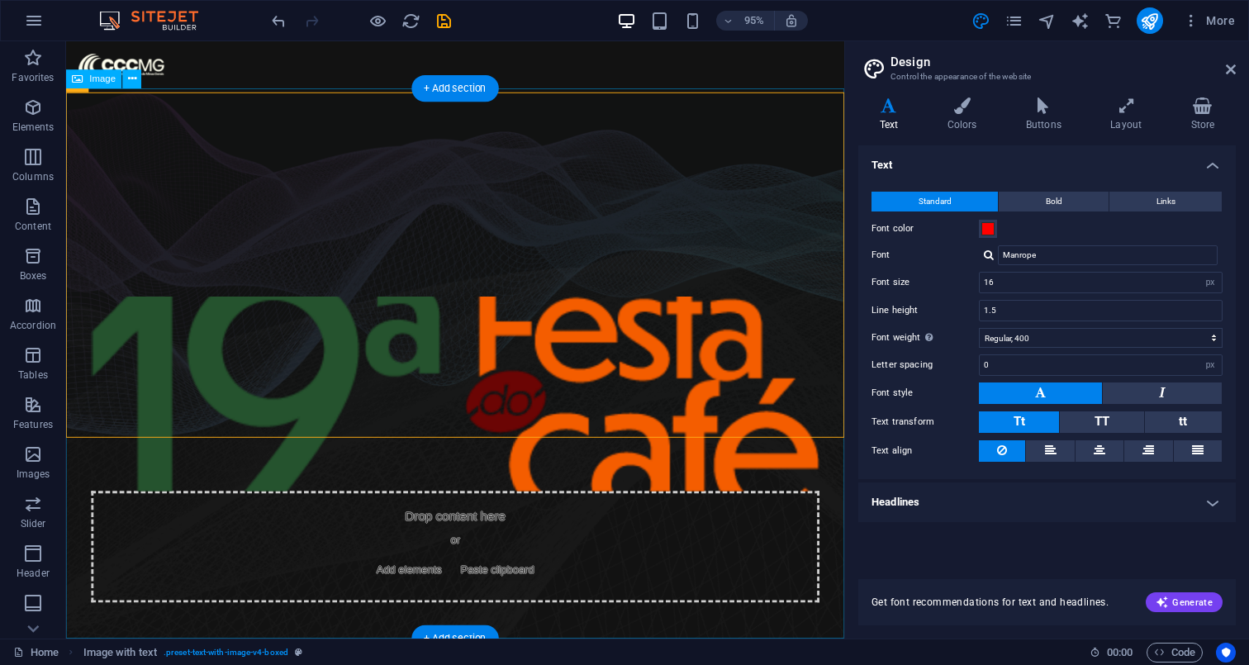
click at [773, 571] on figure at bounding box center [475, 380] width 819 height 579
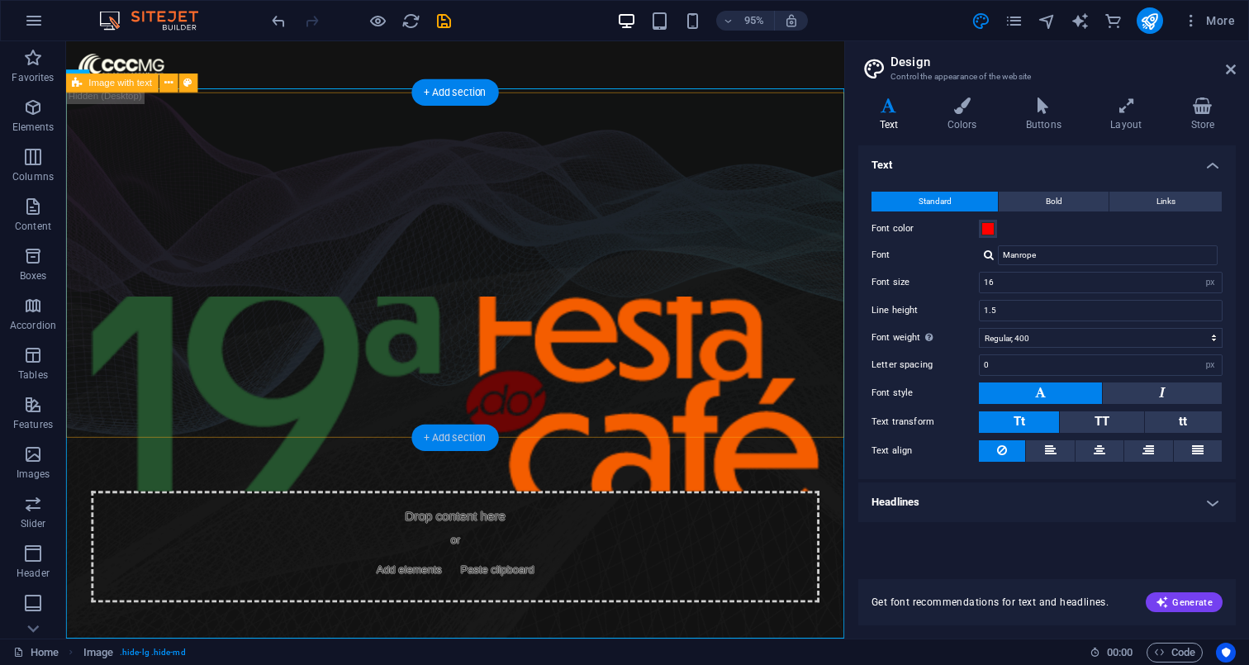
click at [493, 444] on div "+ Add section" at bounding box center [454, 437] width 87 height 26
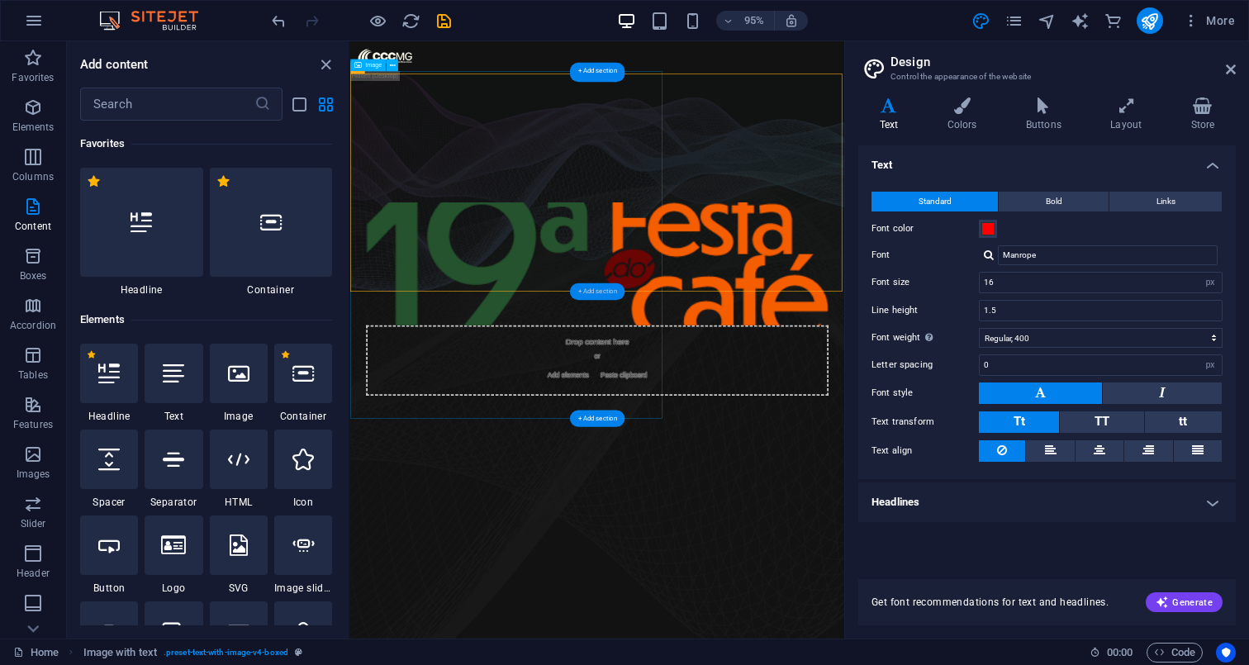
click at [588, 664] on figure at bounding box center [761, 563] width 823 height 945
select select "%"
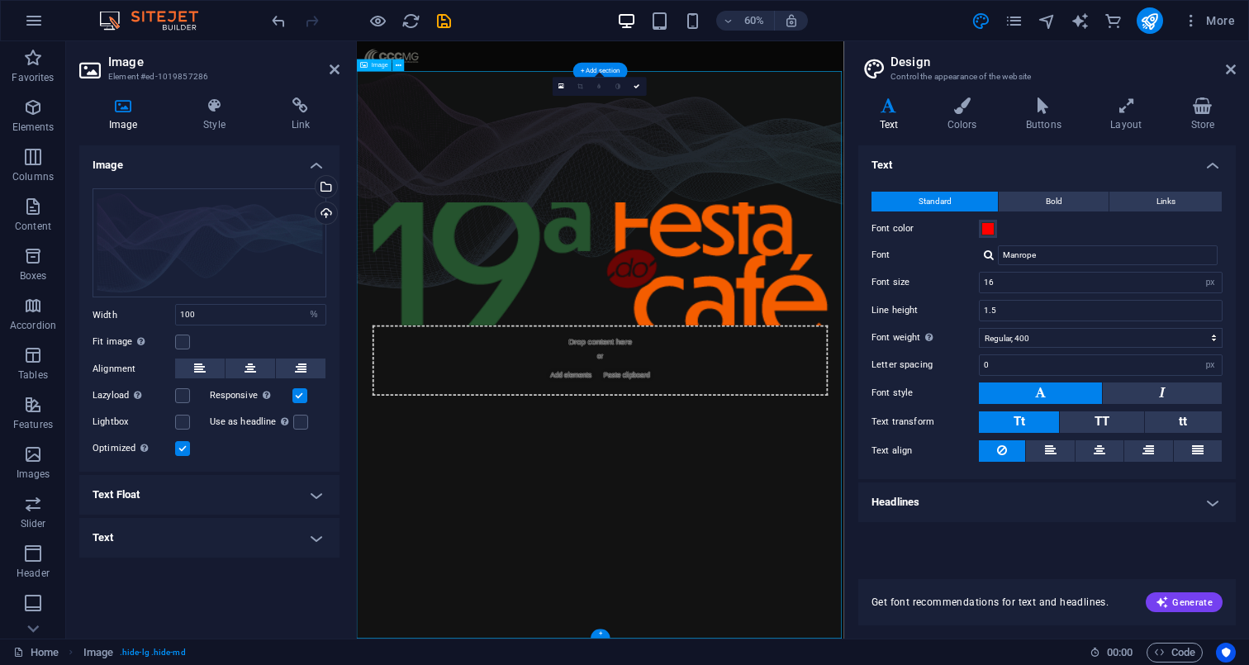
click at [775, 664] on figure at bounding box center [763, 563] width 812 height 945
click at [495, 564] on figure at bounding box center [763, 563] width 812 height 945
click at [172, 223] on div "Drag files here, click to choose files or select files from Files or our free s…" at bounding box center [209, 243] width 234 height 110
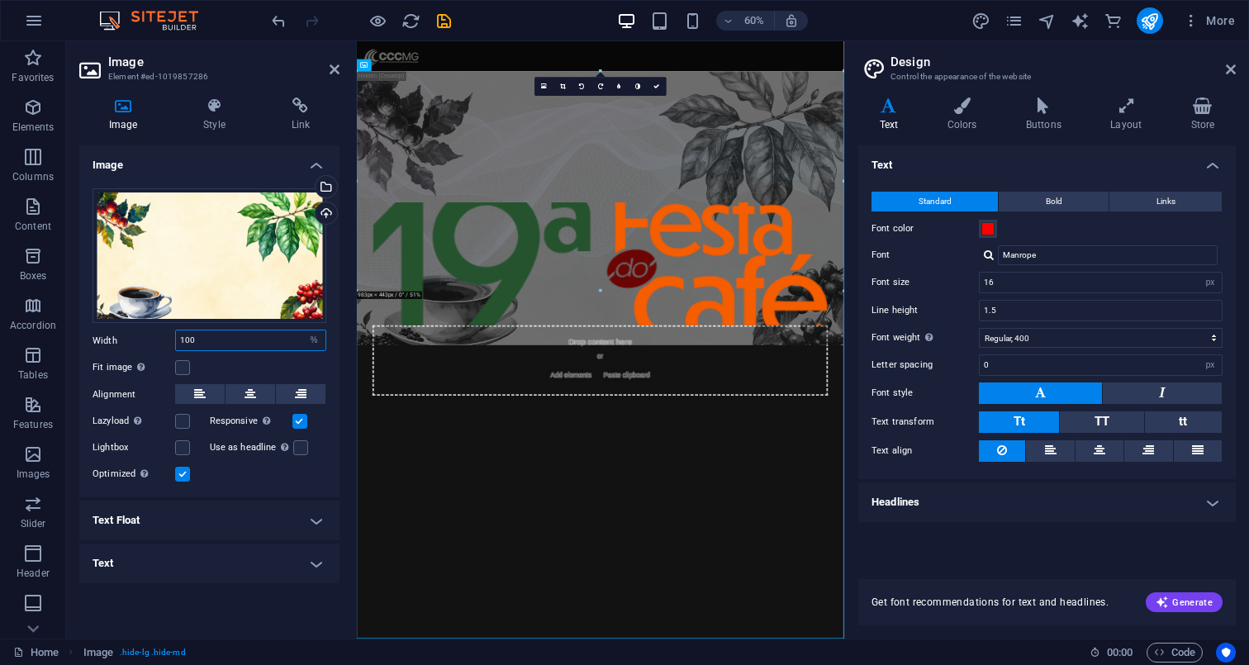
click at [230, 344] on input "100" at bounding box center [250, 340] width 149 height 20
click at [143, 347] on div "Width 100 Default auto px rem % em vh vw" at bounding box center [209, 339] width 234 height 21
click at [613, 595] on figure at bounding box center [763, 563] width 812 height 945
click at [162, 578] on h4 "Text" at bounding box center [209, 563] width 260 height 40
click at [164, 517] on h4 "Text Float" at bounding box center [209, 520] width 260 height 40
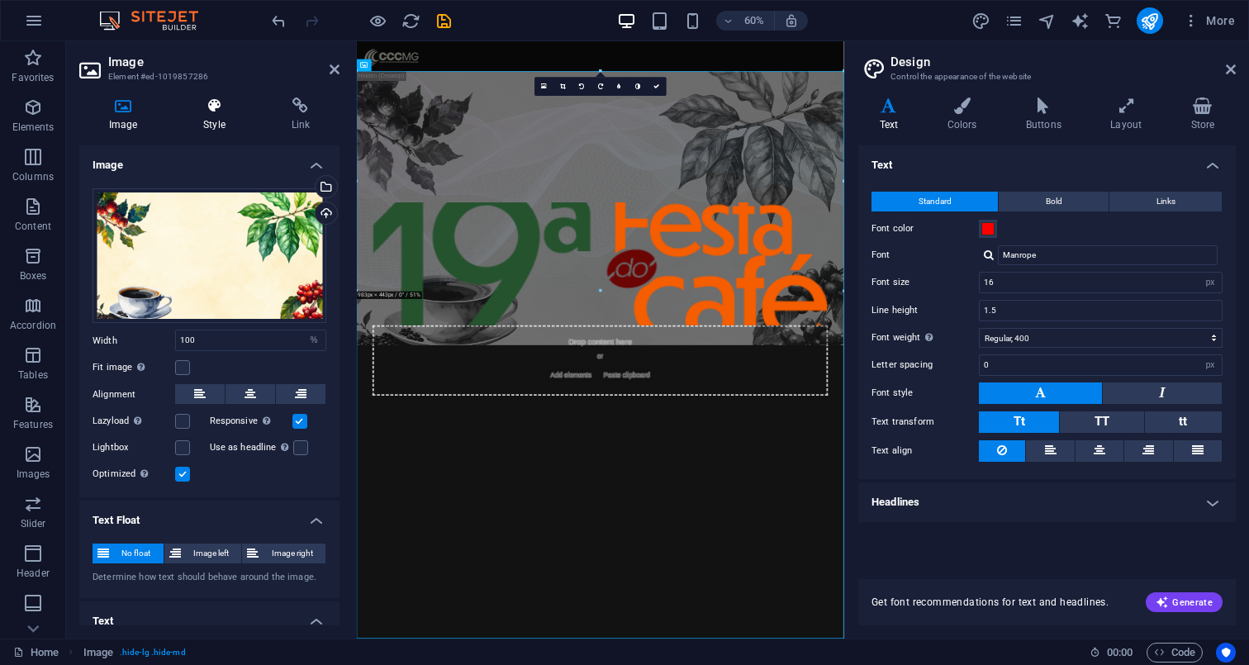
scroll to position [0, 0]
click at [216, 111] on icon at bounding box center [213, 105] width 81 height 17
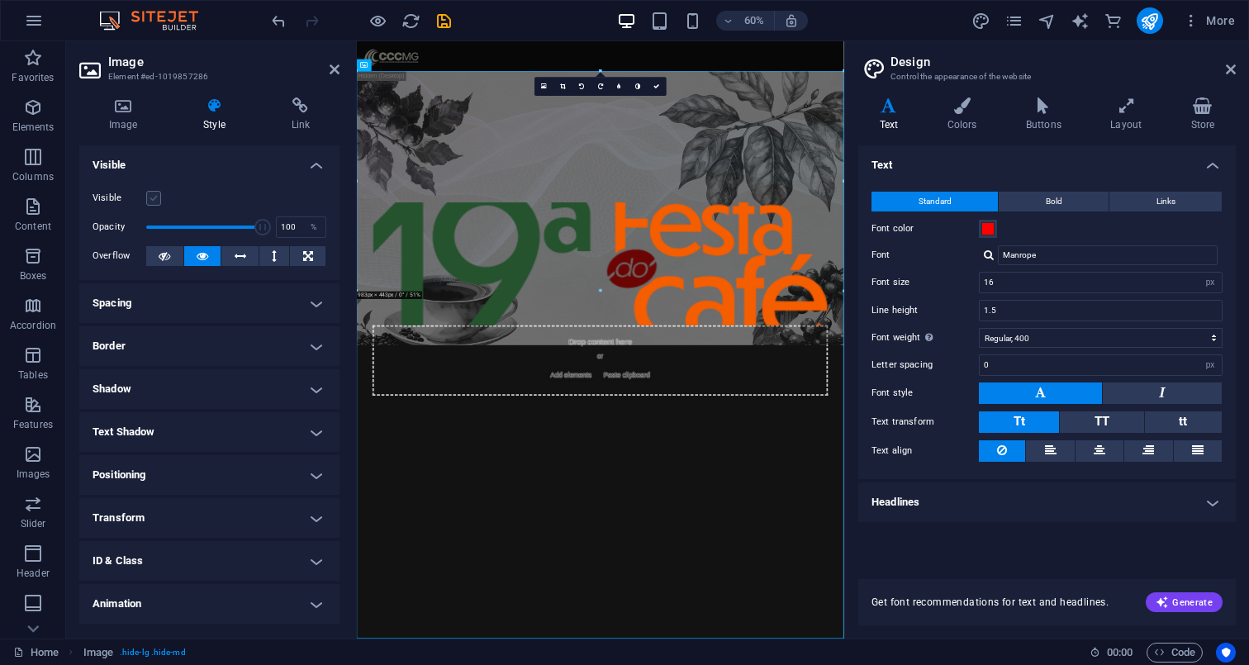
click at [149, 199] on label at bounding box center [153, 198] width 15 height 15
click at [0, 0] on input "Visible" at bounding box center [0, 0] width 0 height 0
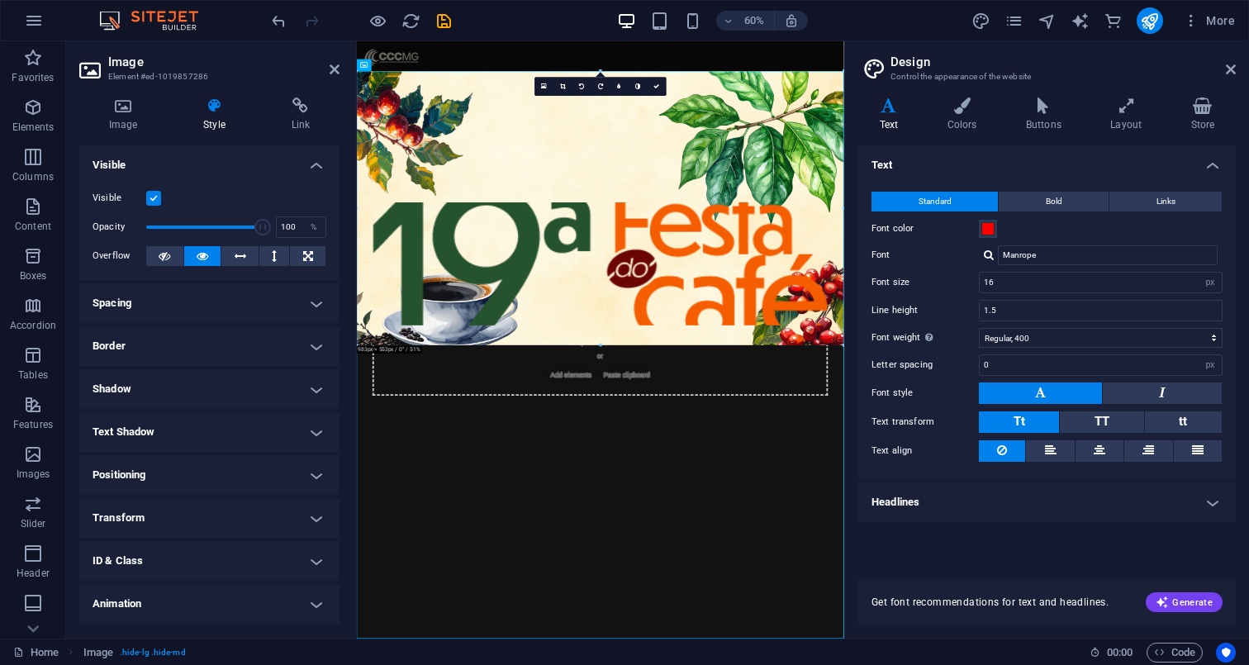
click at [149, 199] on label at bounding box center [153, 198] width 15 height 15
click at [0, 0] on input "Visible" at bounding box center [0, 0] width 0 height 0
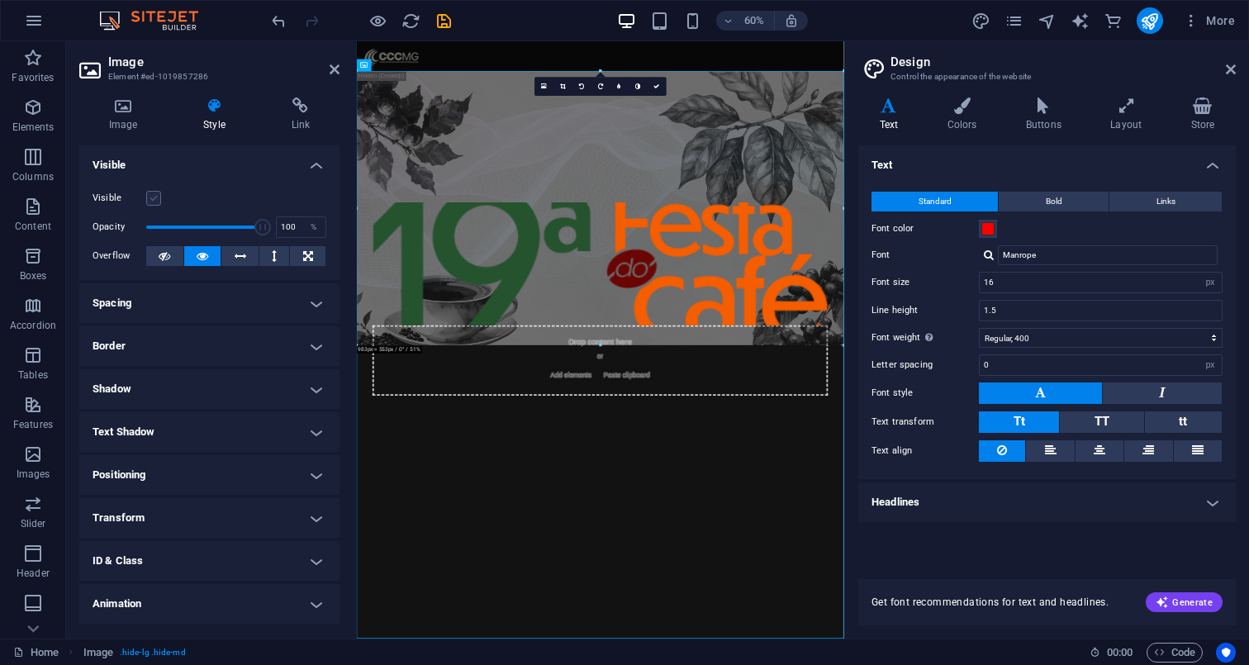
click at [149, 199] on label at bounding box center [153, 198] width 15 height 15
click at [0, 0] on input "Visible" at bounding box center [0, 0] width 0 height 0
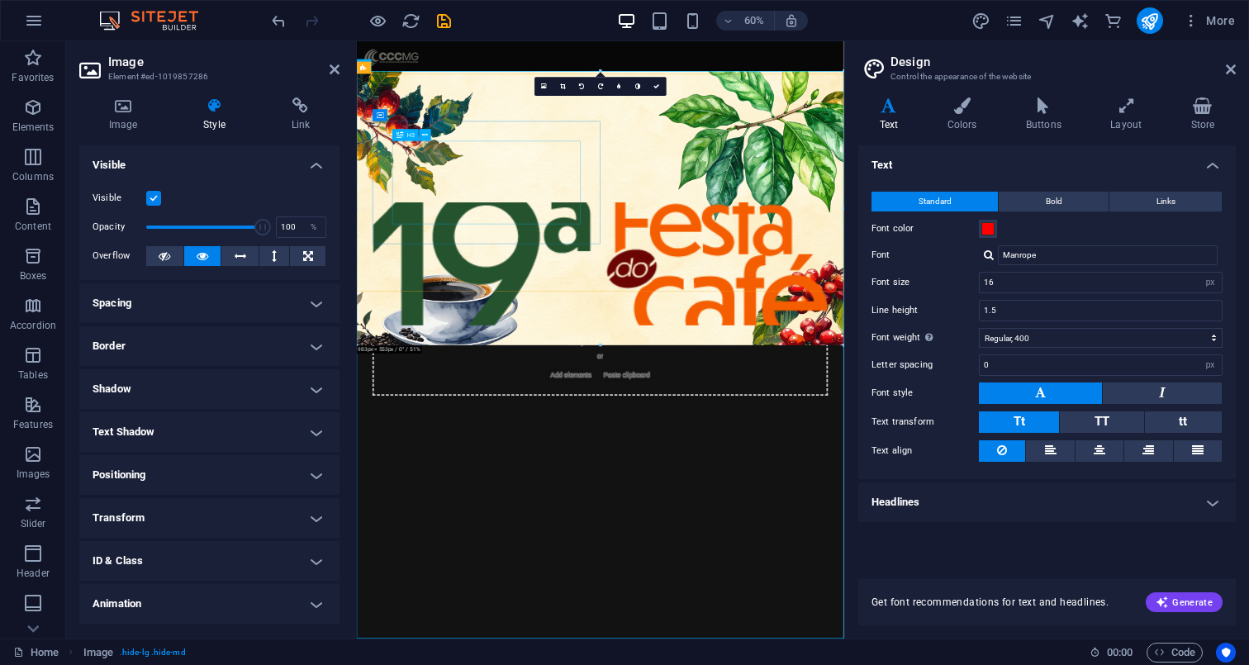
click at [515, 250] on div "A maior festa do café mineiro. Conexões,negócios e tradição." at bounding box center [762, 241] width 693 height 69
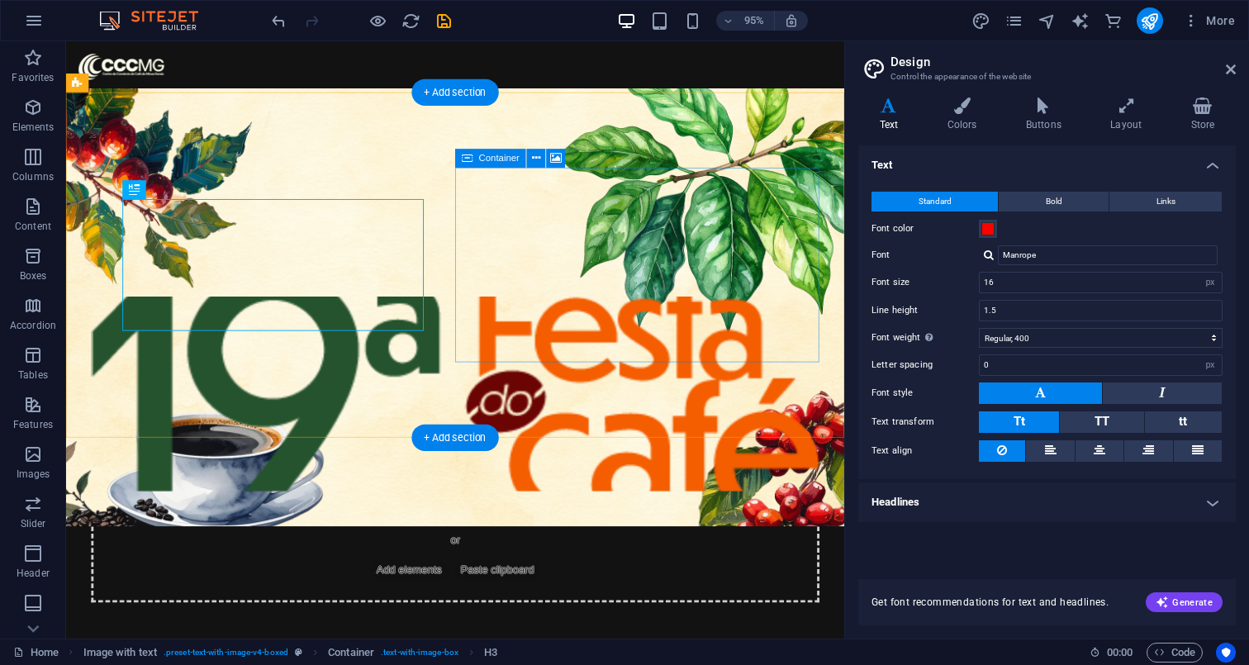
click at [524, 514] on div "Drop content here or Add elements Paste clipboard" at bounding box center [475, 572] width 766 height 117
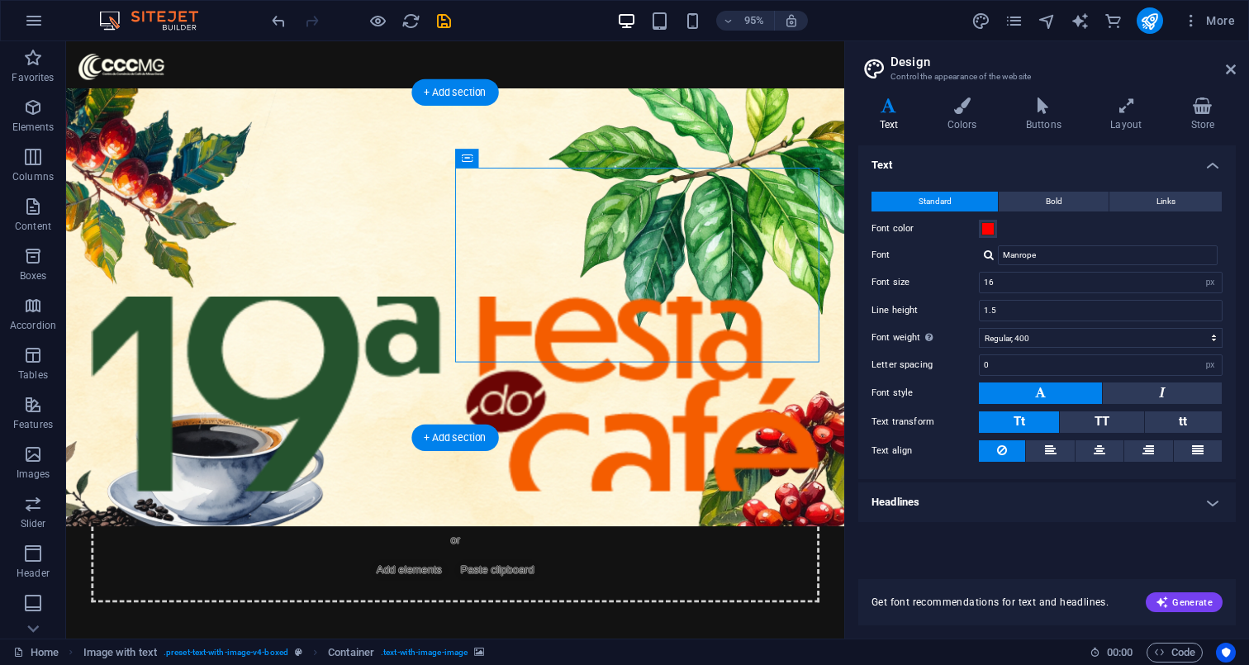
click at [527, 358] on figure at bounding box center [475, 412] width 766 height 205
click at [535, 342] on figure at bounding box center [475, 412] width 766 height 205
click at [471, 149] on icon at bounding box center [467, 158] width 11 height 19
click at [535, 154] on icon at bounding box center [536, 158] width 8 height 17
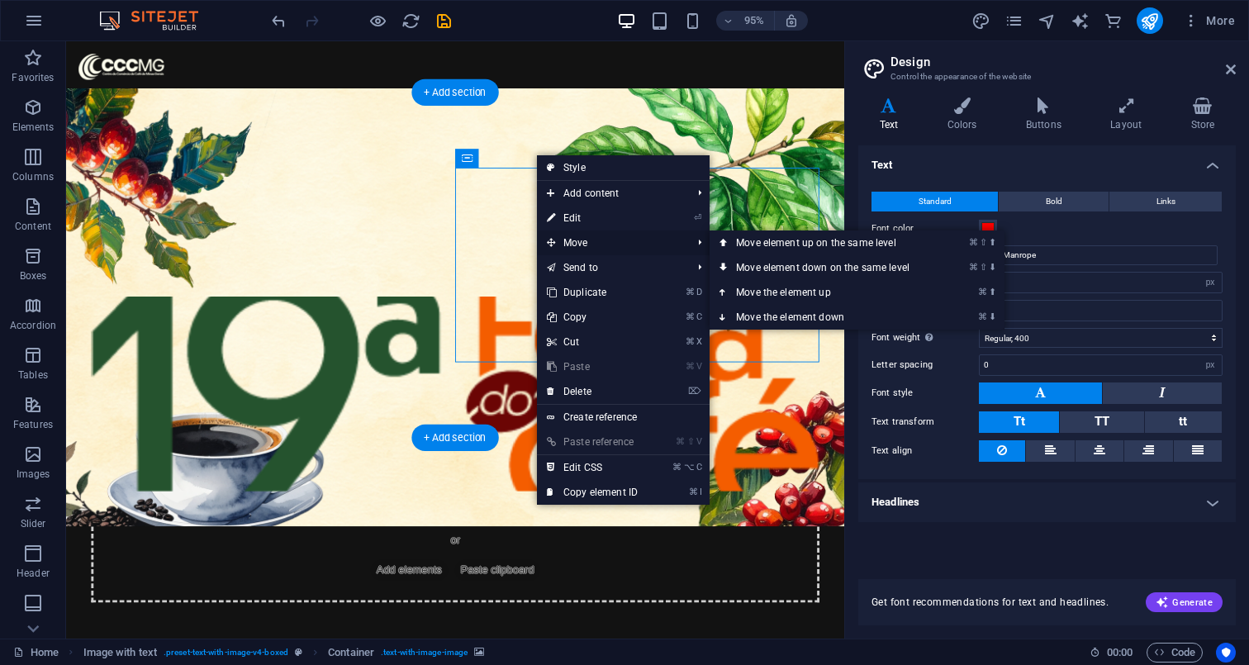
click at [591, 239] on span "Move" at bounding box center [611, 242] width 148 height 25
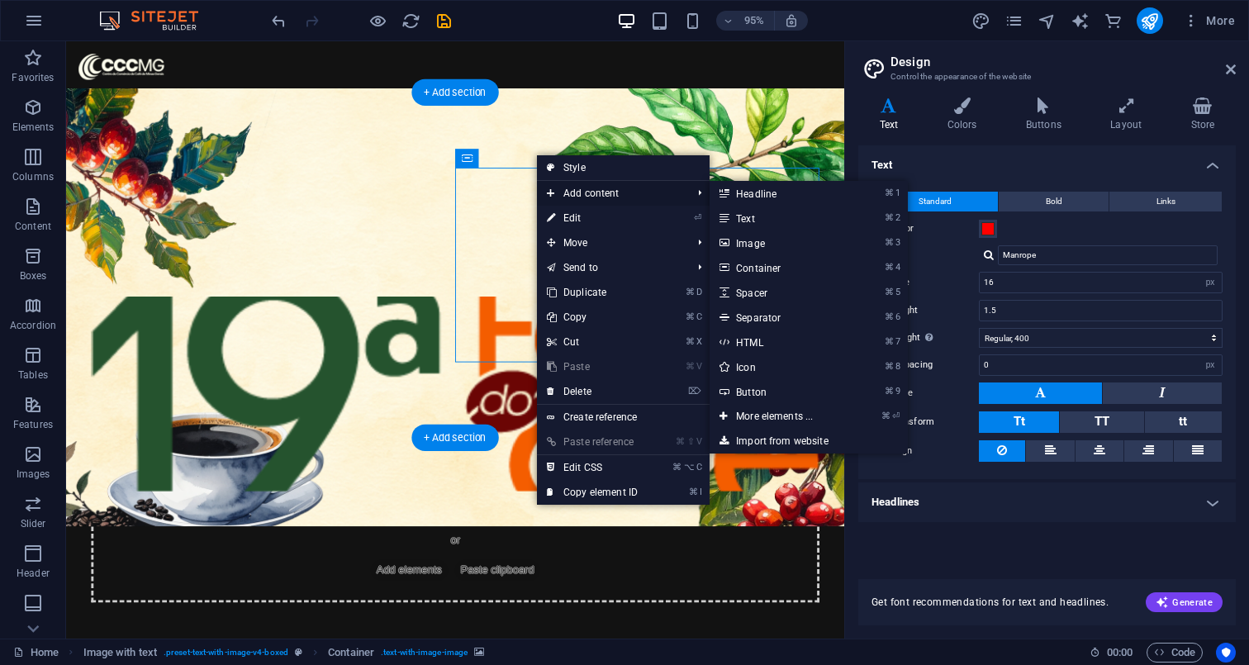
click at [585, 194] on span "Add content" at bounding box center [611, 193] width 148 height 25
click at [608, 216] on link "⏎ Edit" at bounding box center [592, 218] width 111 height 25
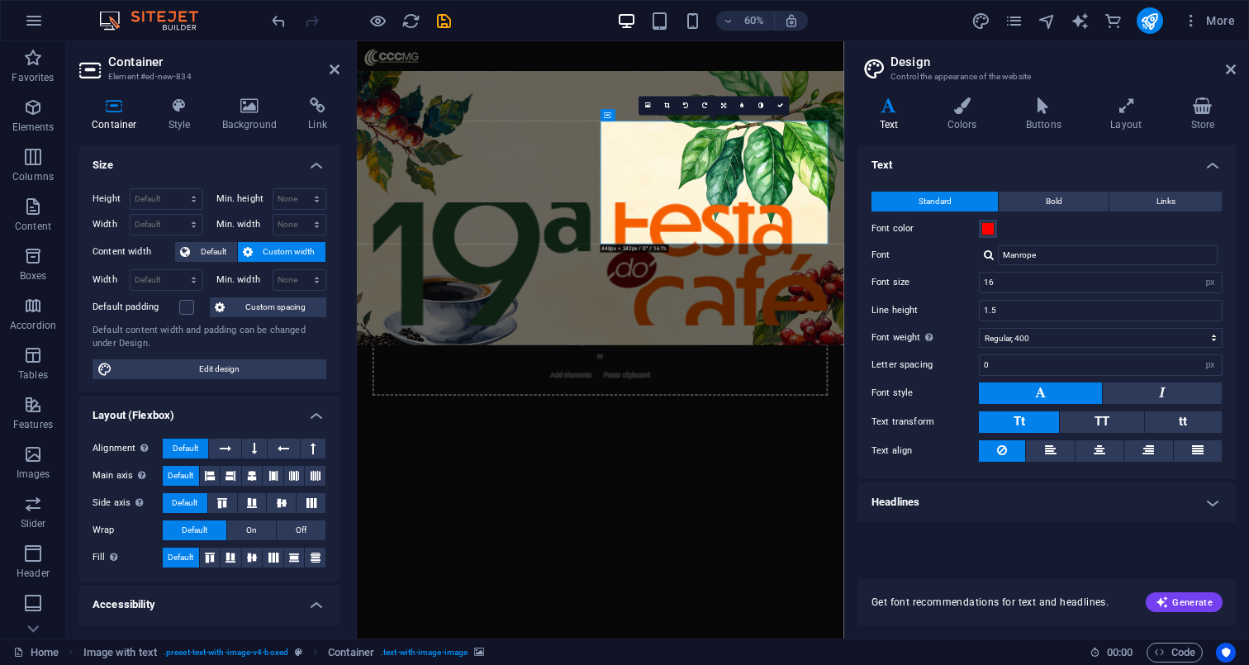
drag, startPoint x: 1035, startPoint y: 351, endPoint x: 983, endPoint y: 297, distance: 75.3
click at [983, 310] on figure at bounding box center [762, 412] width 759 height 205
click at [670, 107] on icon at bounding box center [667, 105] width 6 height 6
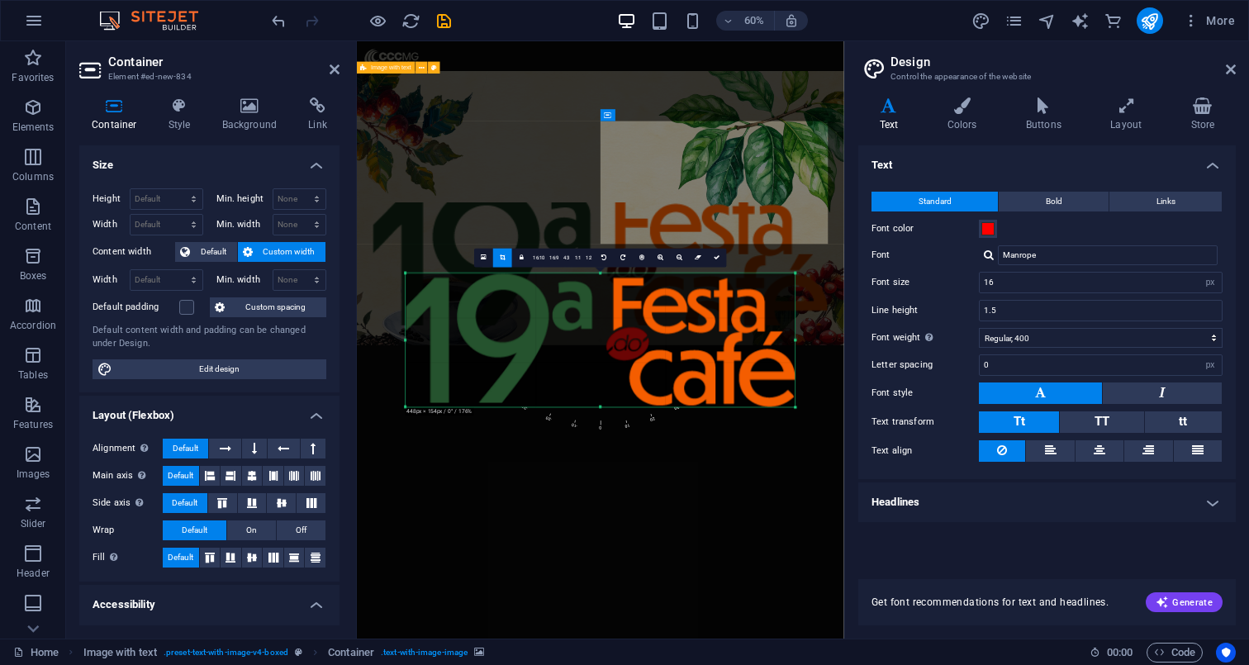
click at [702, 170] on div "Drag here to replace the existing content. Press “Ctrl” if you want to create a…" at bounding box center [600, 339] width 487 height 597
click at [735, 211] on div "Drag here to replace the existing content. Press “Ctrl” if you want to create a…" at bounding box center [600, 339] width 487 height 597
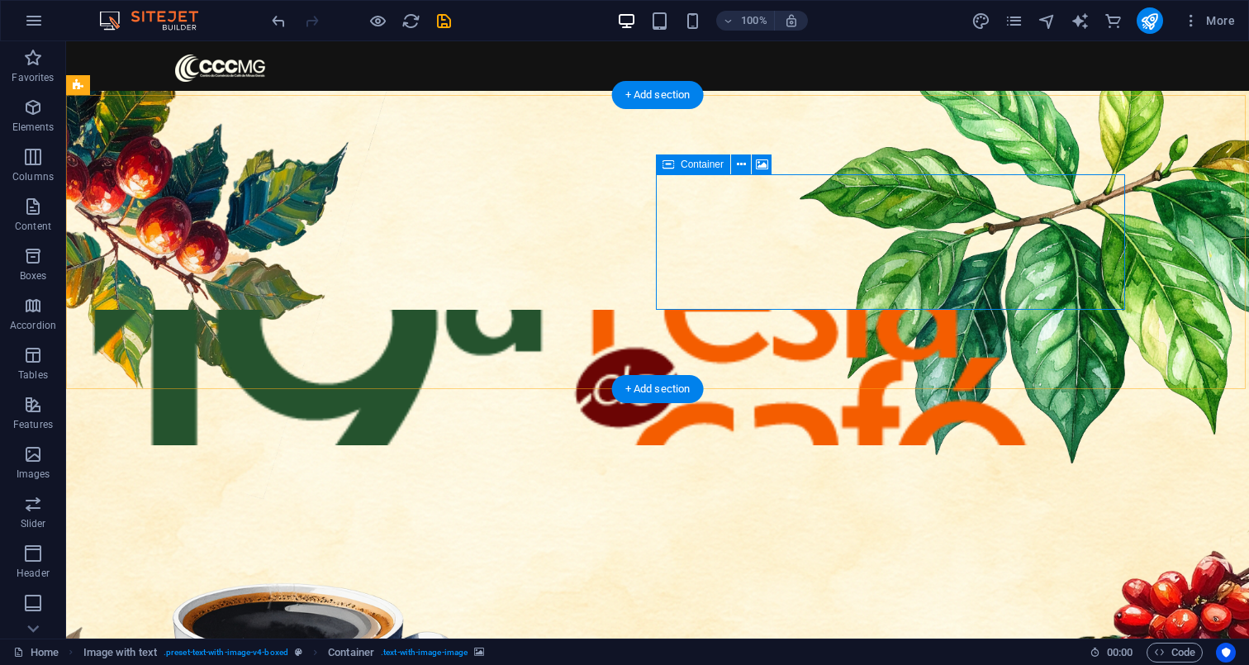
click at [766, 445] on div "Drop content here or Add elements Paste clipboard" at bounding box center [561, 503] width 938 height 117
drag, startPoint x: 924, startPoint y: 263, endPoint x: 944, endPoint y: 288, distance: 31.7
click at [945, 445] on div "Drop content here or Add elements Paste clipboard" at bounding box center [561, 503] width 938 height 117
click at [763, 445] on div "Drop content here or Add elements Paste clipboard" at bounding box center [561, 503] width 938 height 117
click at [748, 445] on div "Drop content here or Add elements Paste clipboard" at bounding box center [561, 503] width 938 height 117
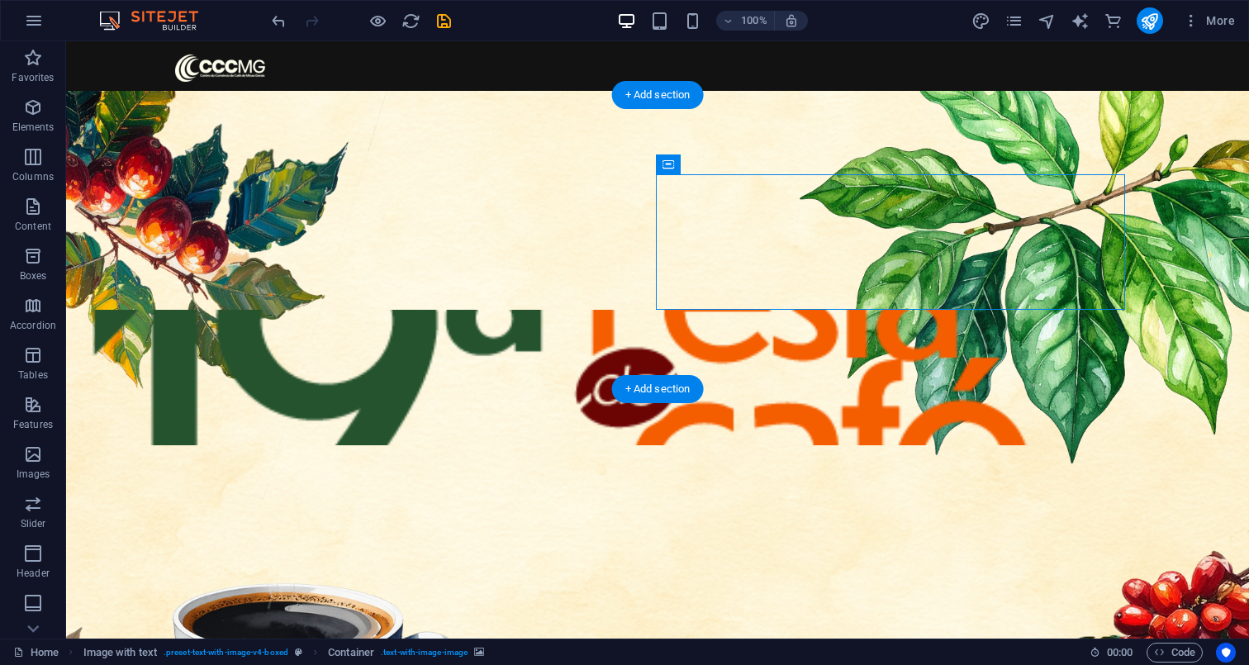
click at [748, 445] on div "Drop content here or Add elements Paste clipboard" at bounding box center [561, 503] width 938 height 117
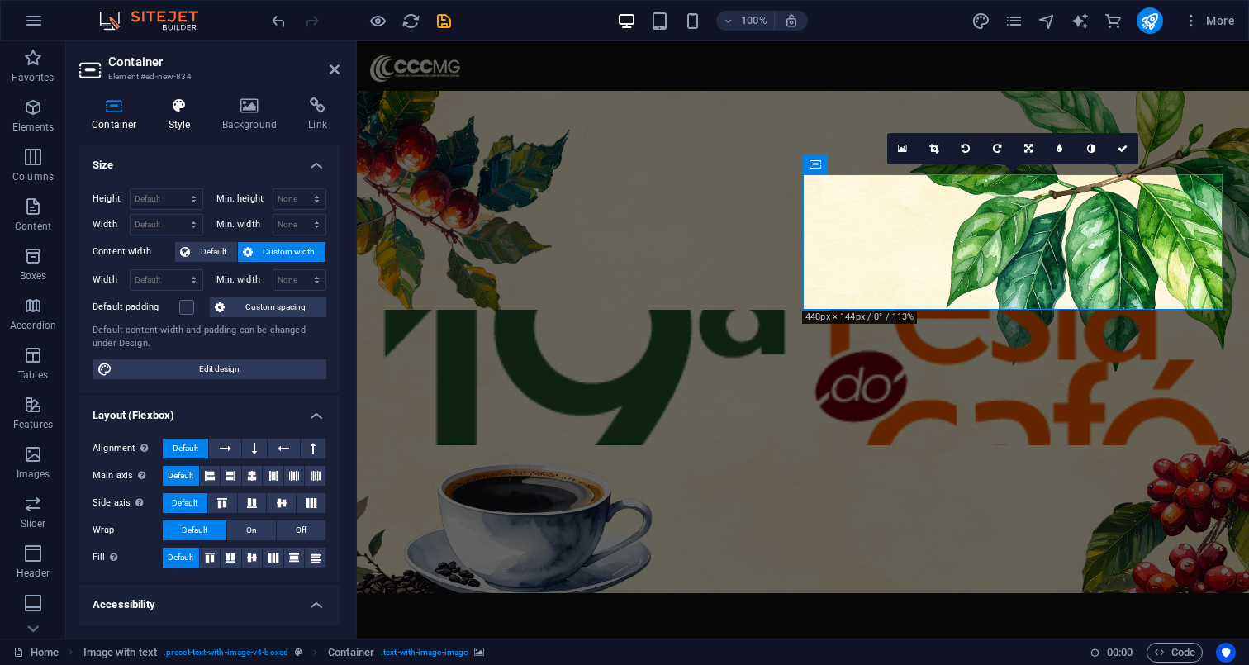
click at [177, 110] on icon at bounding box center [179, 105] width 47 height 17
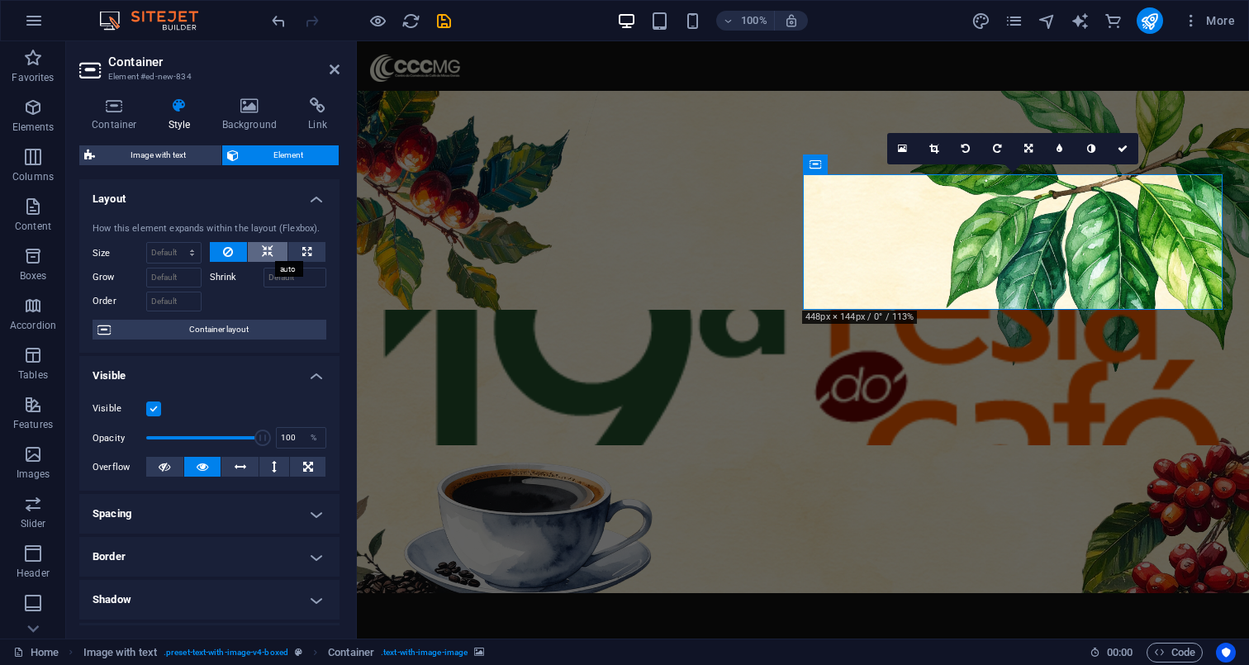
click at [262, 252] on icon at bounding box center [268, 252] width 12 height 20
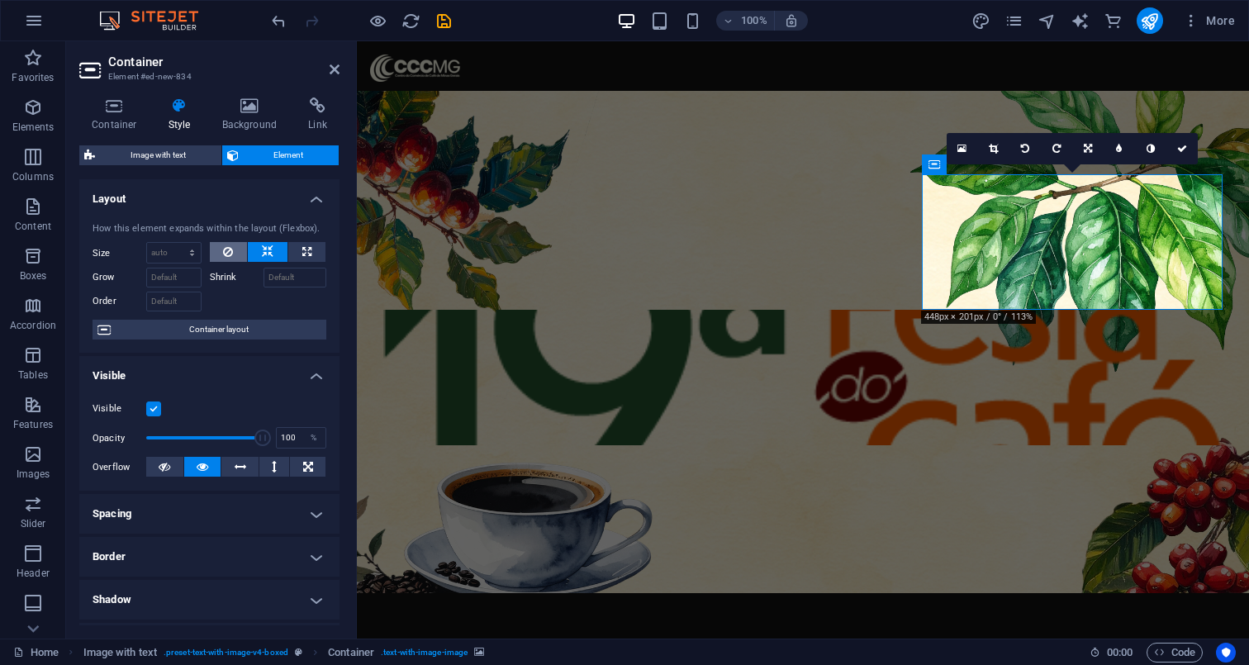
click at [238, 249] on button at bounding box center [229, 252] width 38 height 20
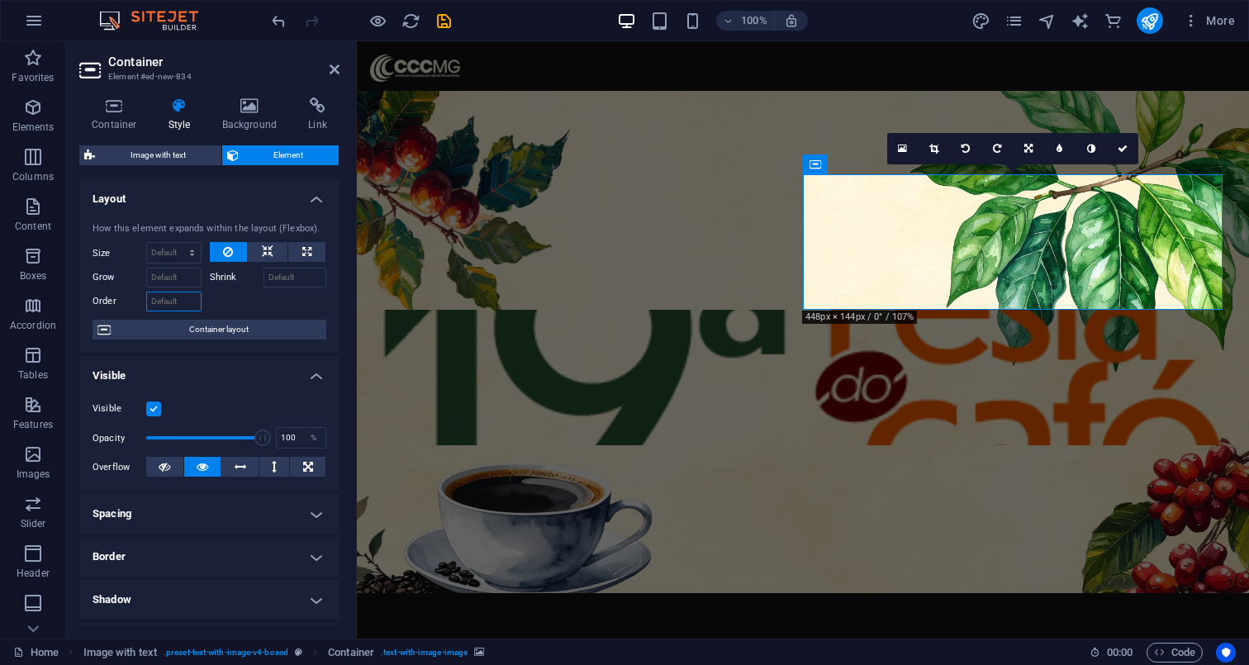
click at [164, 307] on input "Order" at bounding box center [173, 301] width 55 height 20
click at [161, 325] on span "Container layout" at bounding box center [219, 330] width 206 height 20
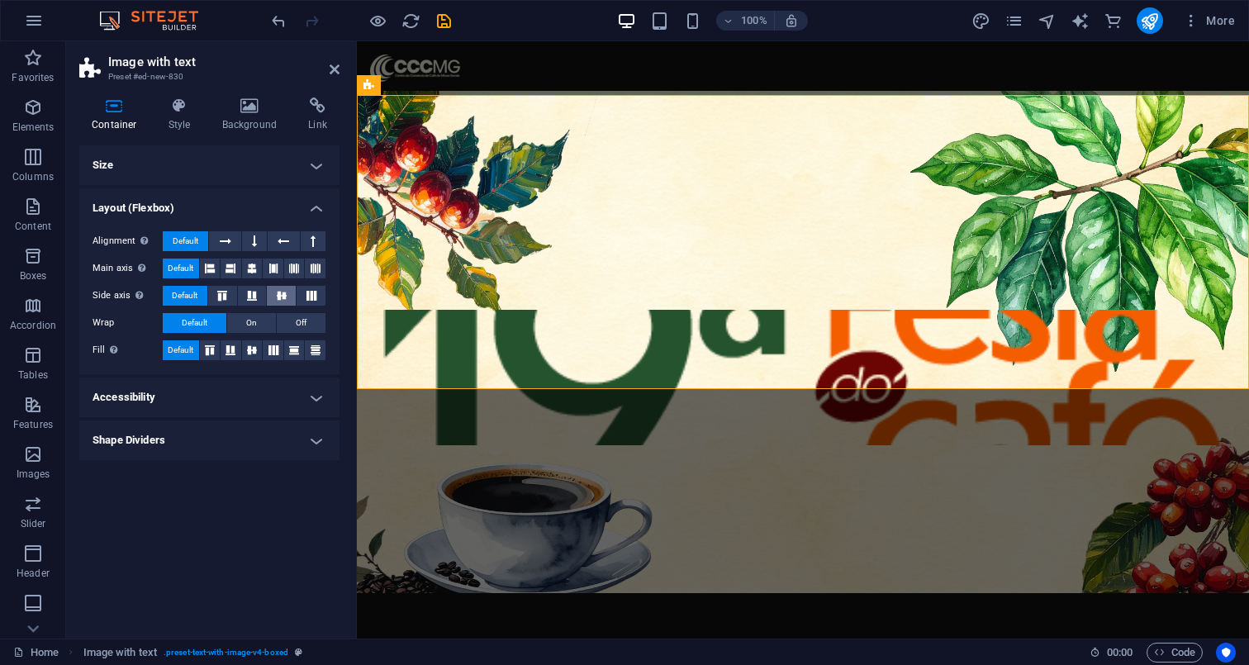
click at [275, 291] on icon at bounding box center [282, 296] width 20 height 10
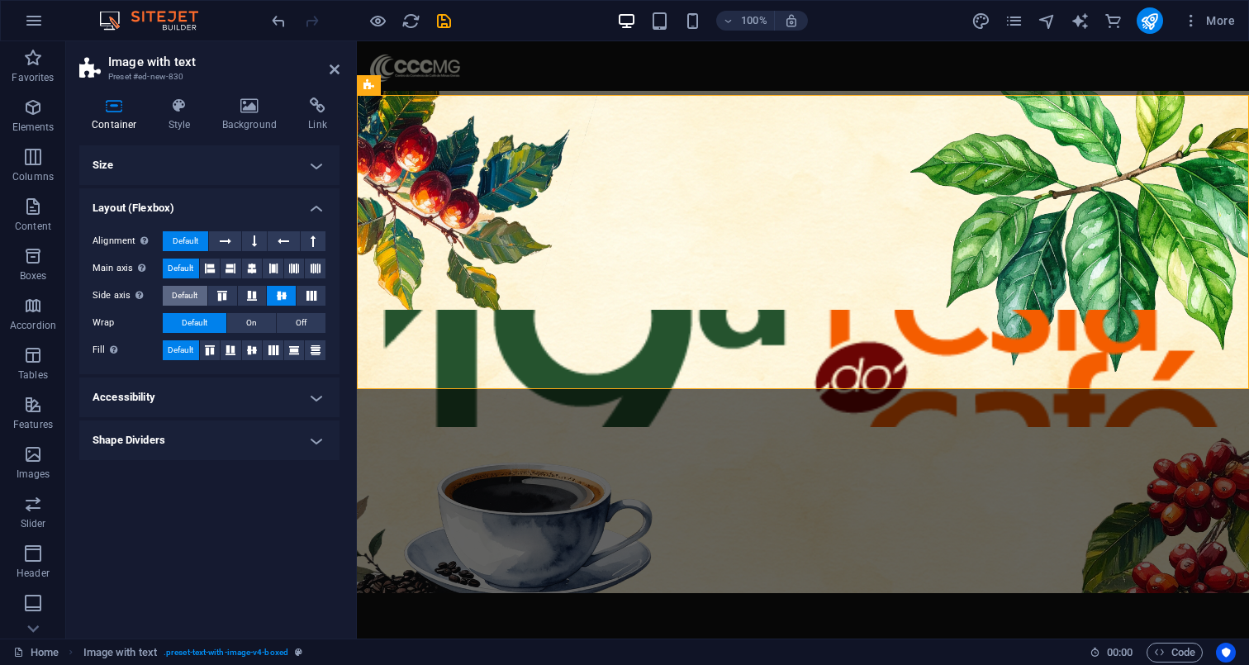
click at [189, 292] on span "Default" at bounding box center [185, 296] width 26 height 20
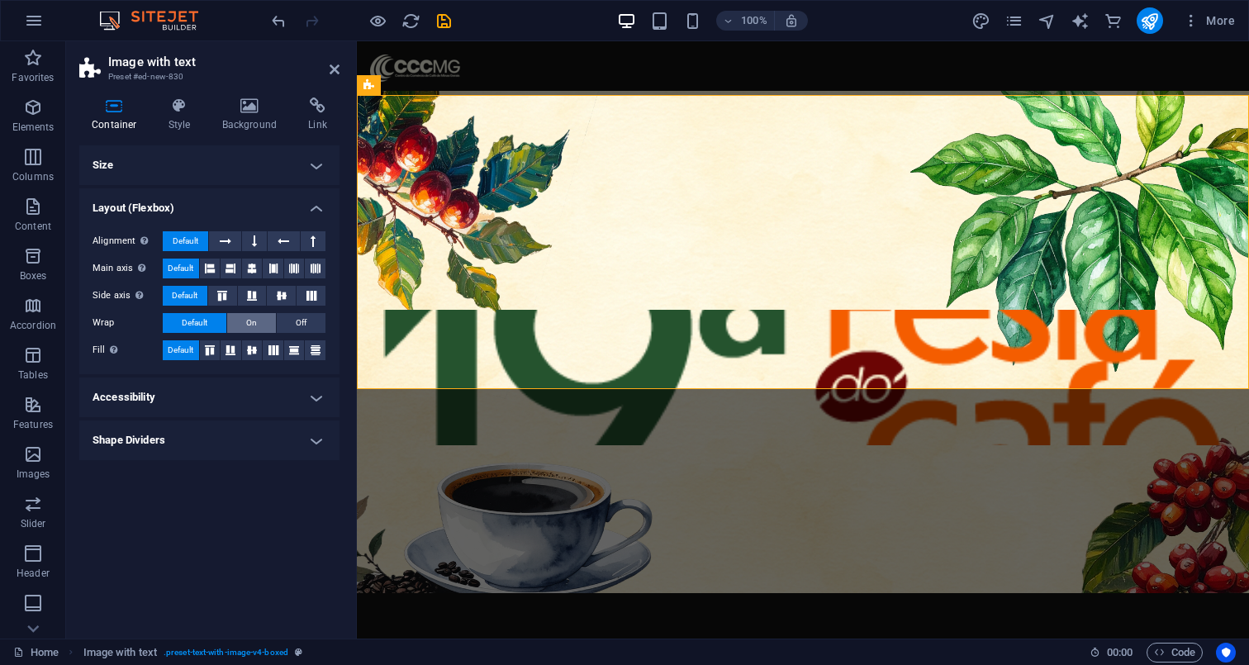
click at [246, 324] on span "On" at bounding box center [251, 323] width 11 height 20
click at [247, 347] on icon at bounding box center [252, 350] width 20 height 10
click at [252, 239] on icon at bounding box center [254, 241] width 5 height 20
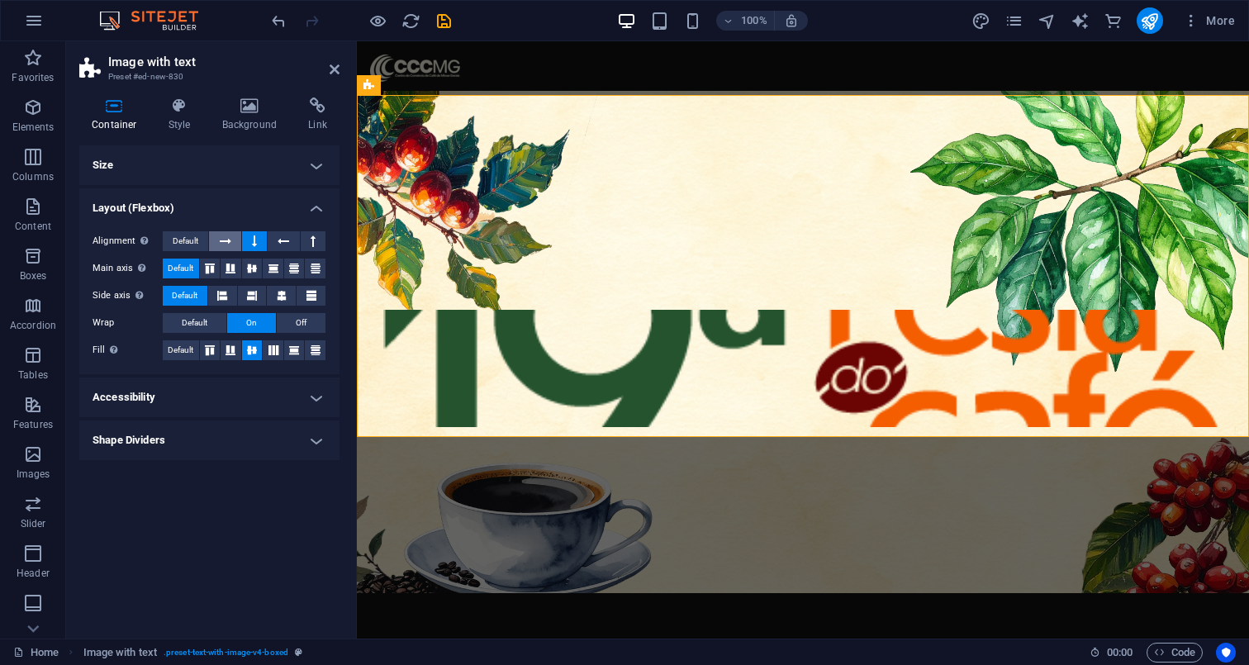
click at [228, 243] on icon at bounding box center [226, 241] width 12 height 20
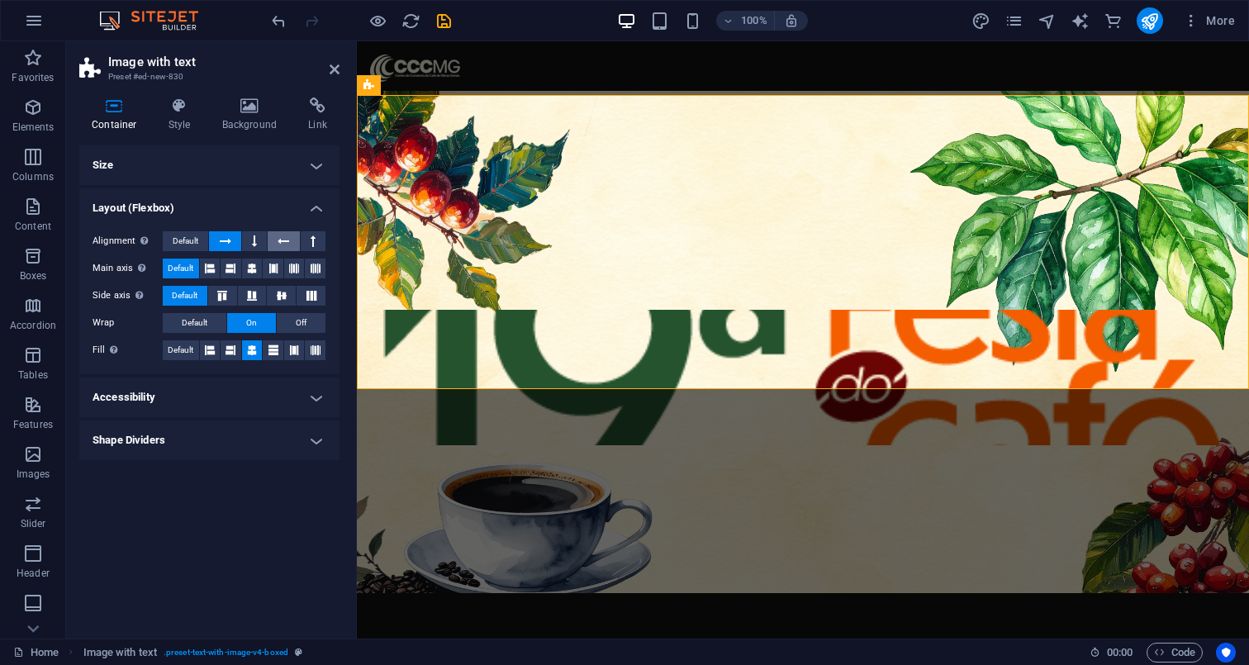
click at [271, 243] on button at bounding box center [283, 241] width 31 height 20
click at [236, 245] on button at bounding box center [224, 241] width 31 height 20
click at [947, 357] on div "A maior festa do café mineiro. Conexões,negócios e tradição. Drop content here …" at bounding box center [803, 368] width 892 height 547
click at [683, 277] on div "A maior festa do café mineiro. Conexões,negócios e tradição." at bounding box center [802, 241] width 839 height 135
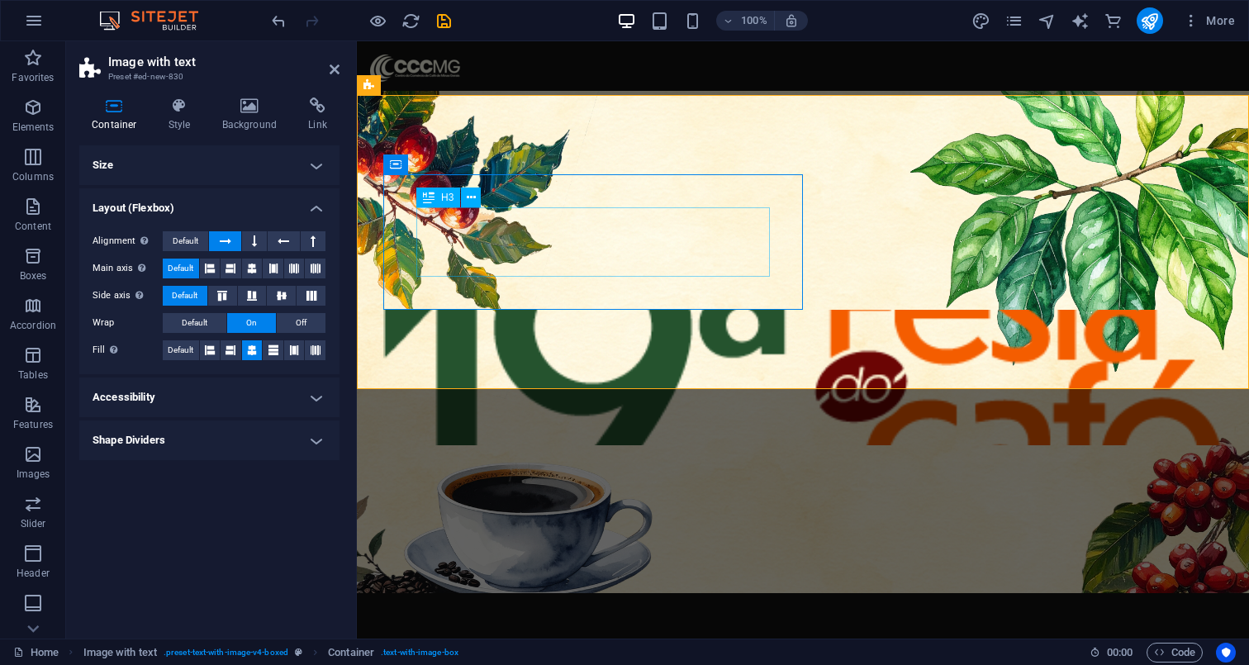
click at [614, 263] on div "A maior festa do café mineiro. Conexões,negócios e tradição." at bounding box center [802, 241] width 773 height 69
click at [443, 199] on span "H3" at bounding box center [447, 197] width 12 height 10
click at [473, 199] on icon at bounding box center [471, 197] width 9 height 17
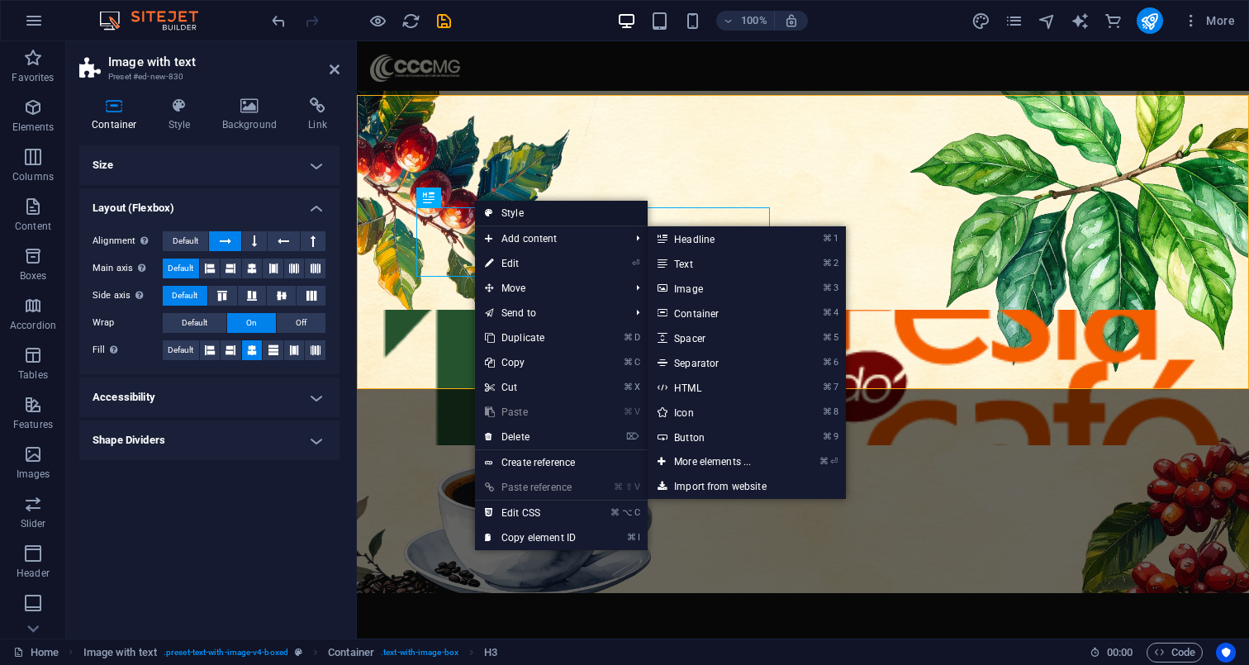
click at [514, 216] on link "Style" at bounding box center [561, 213] width 173 height 25
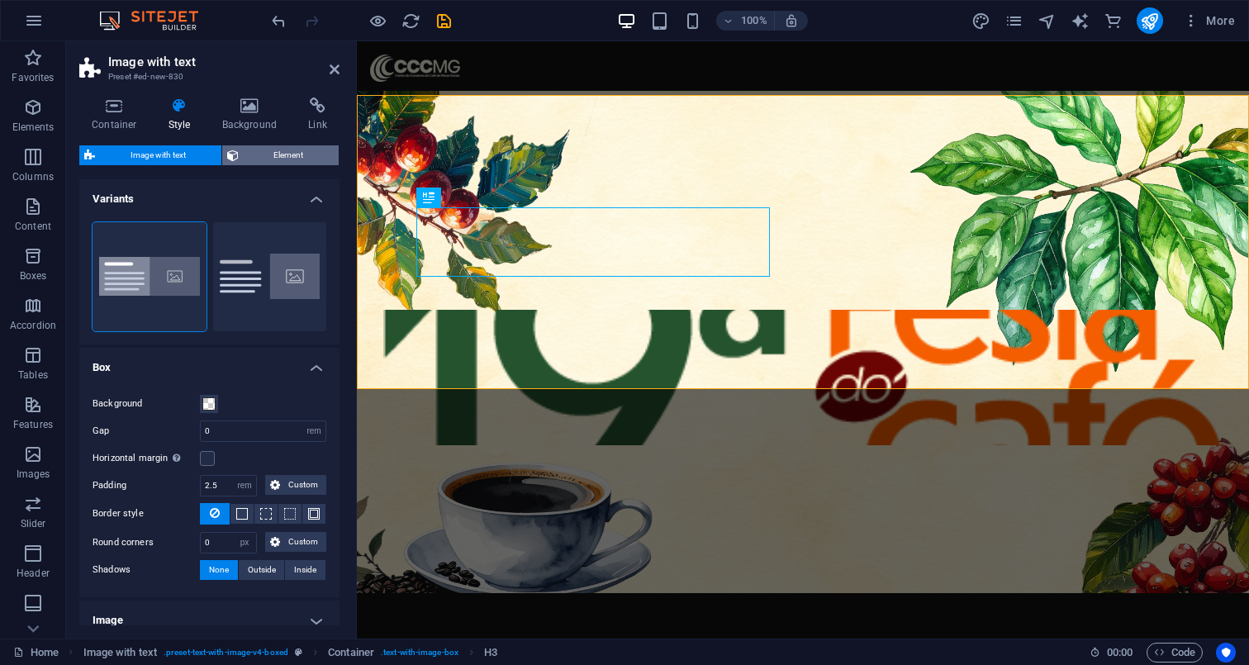
click at [255, 149] on span "Element" at bounding box center [289, 155] width 91 height 20
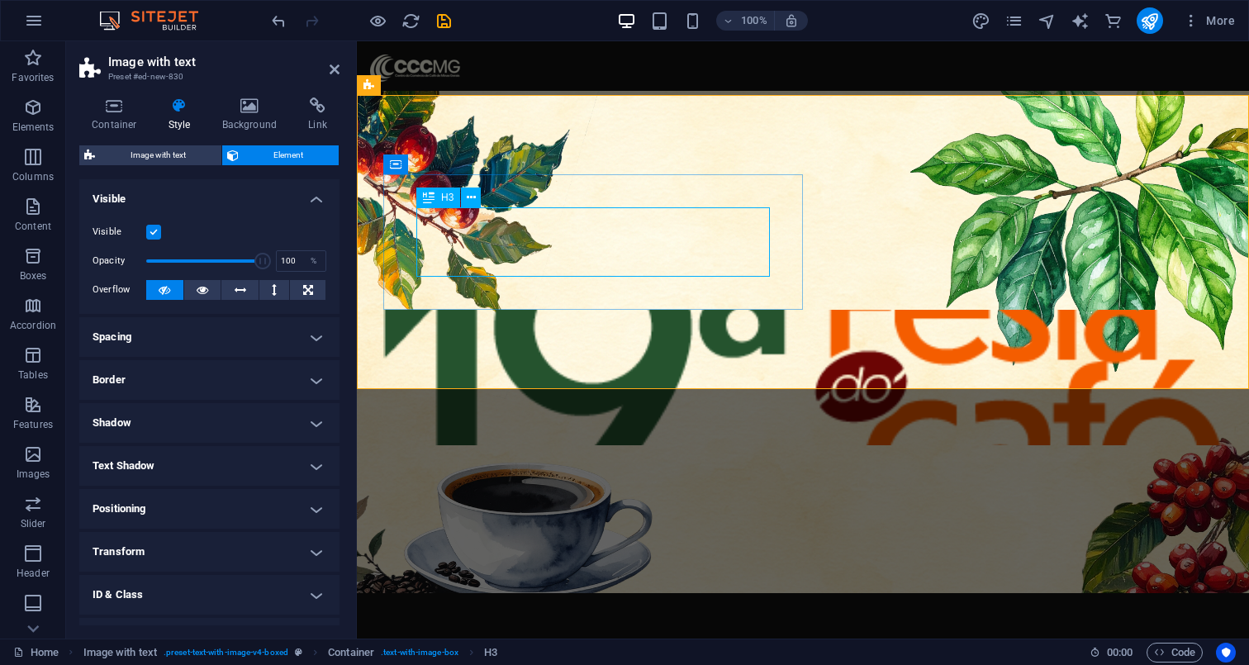
click at [613, 249] on div "A maior festa do café mineiro. Conexões,negócios e tradição." at bounding box center [802, 241] width 773 height 69
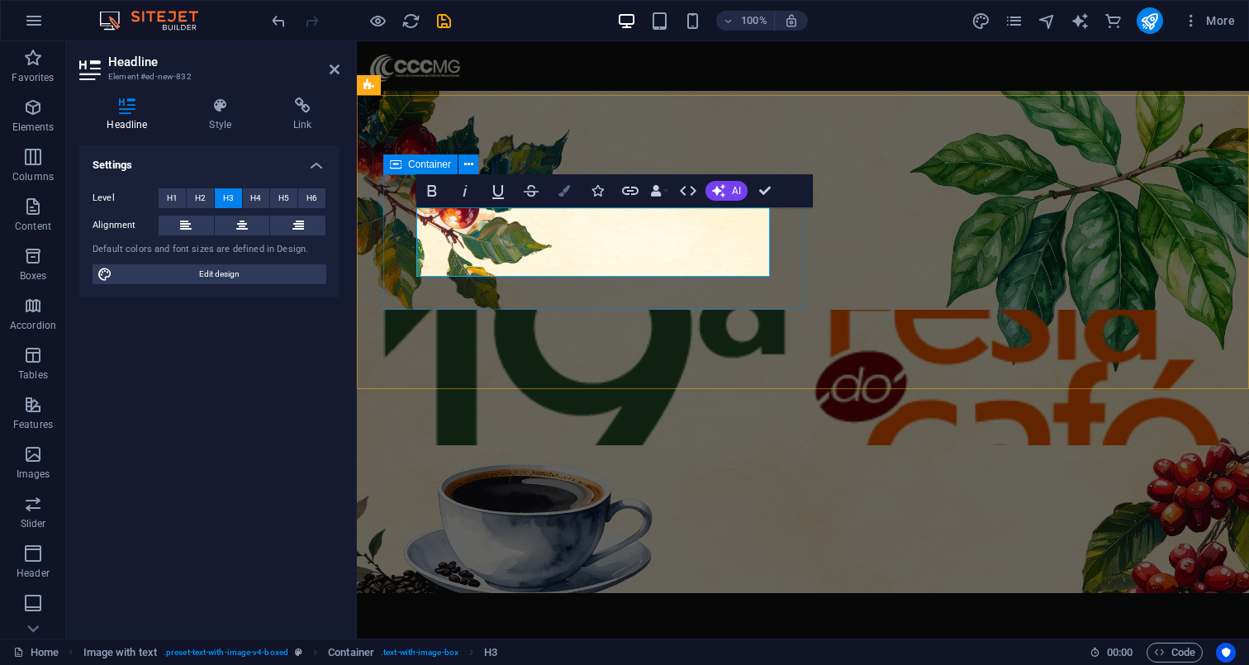
click at [554, 190] on button "Colors" at bounding box center [563, 190] width 31 height 33
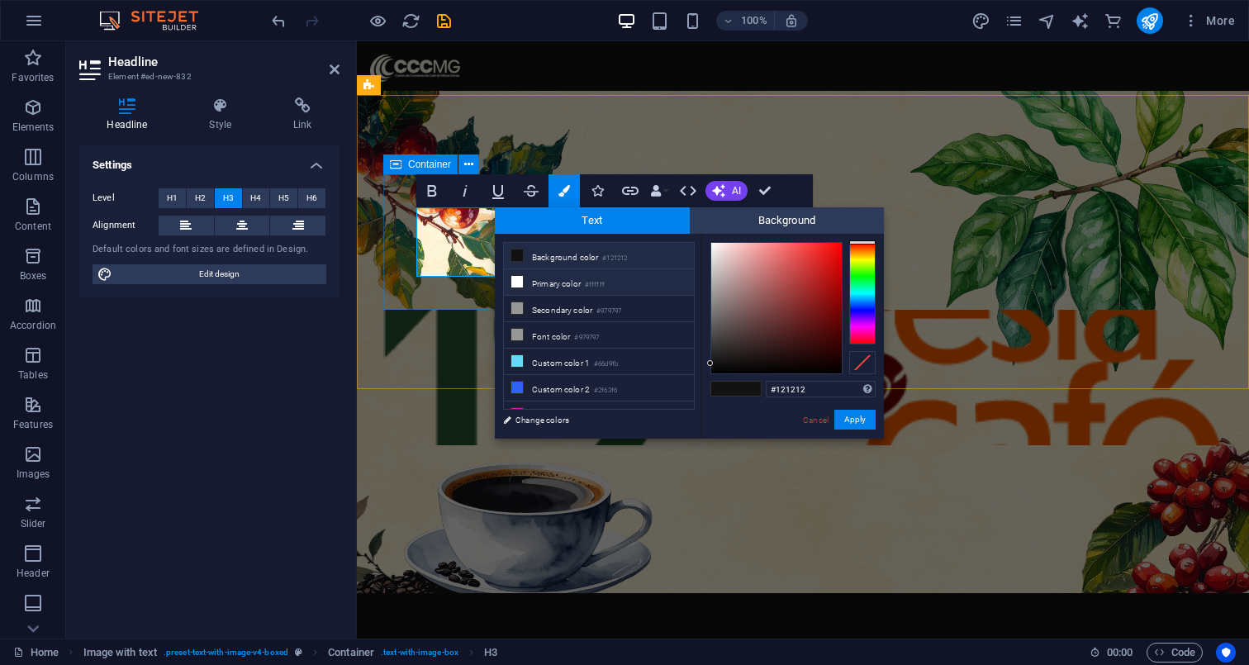
click at [520, 286] on icon at bounding box center [517, 282] width 12 height 12
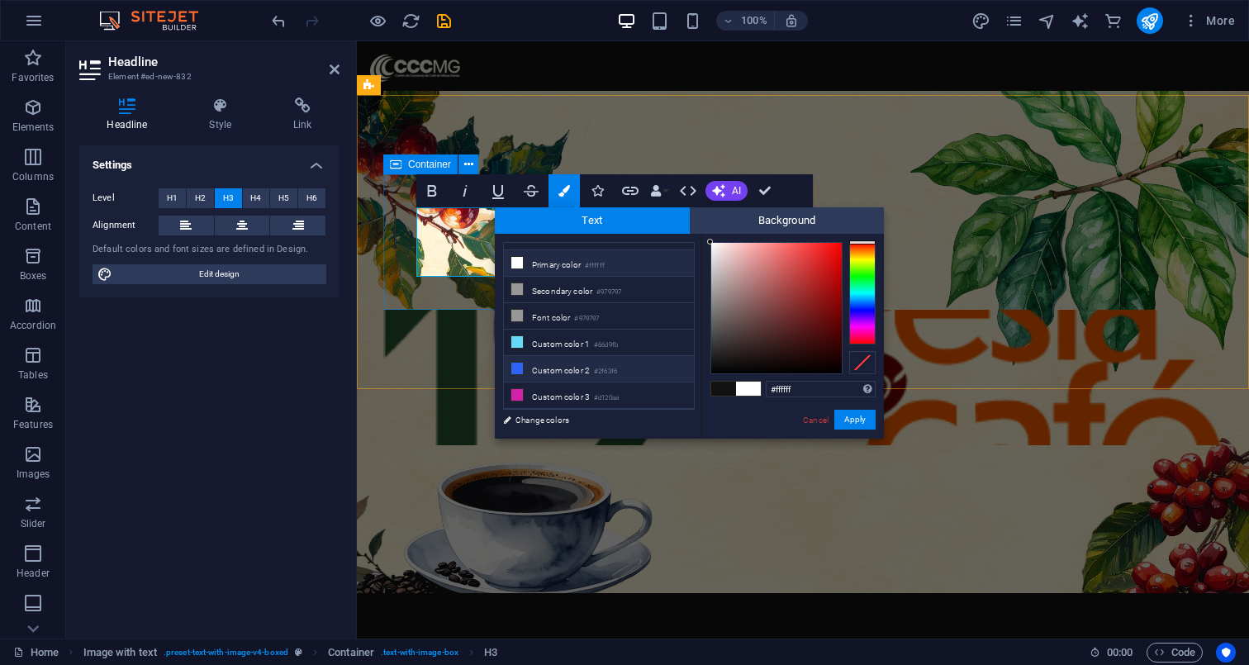
scroll to position [19, 0]
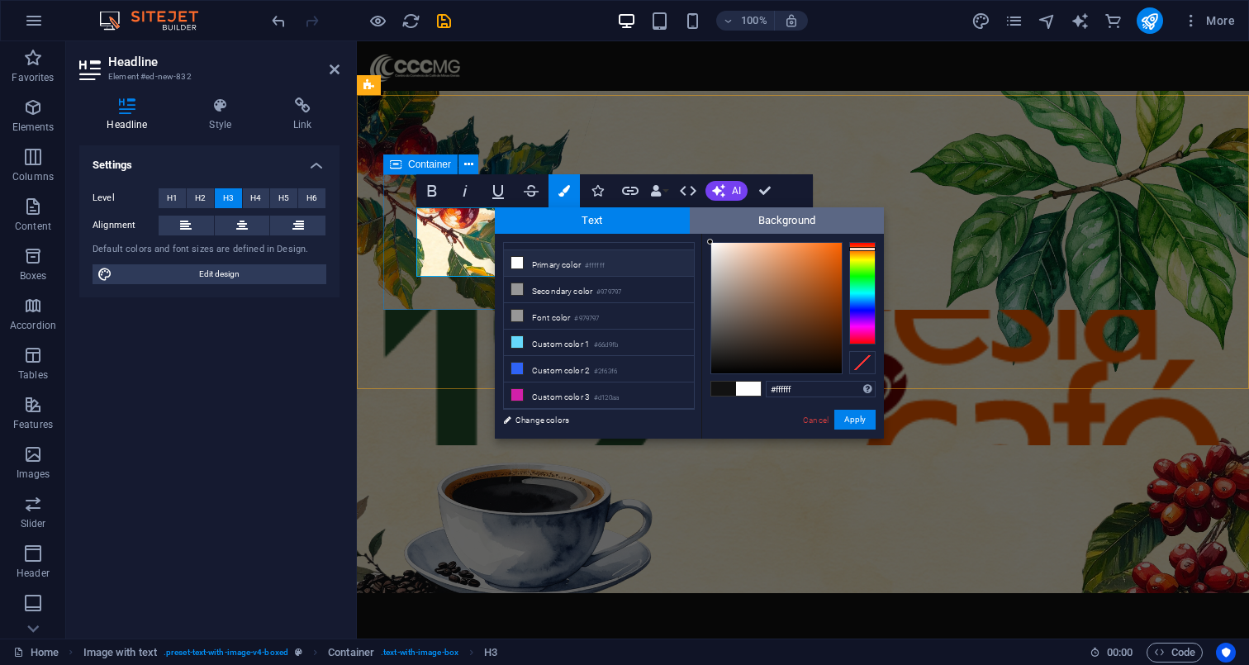
drag, startPoint x: 862, startPoint y: 249, endPoint x: 873, endPoint y: 225, distance: 25.5
click at [873, 227] on div "Text Background less Background color #121212 Primary color #ffffff Secondary c…" at bounding box center [689, 322] width 389 height 231
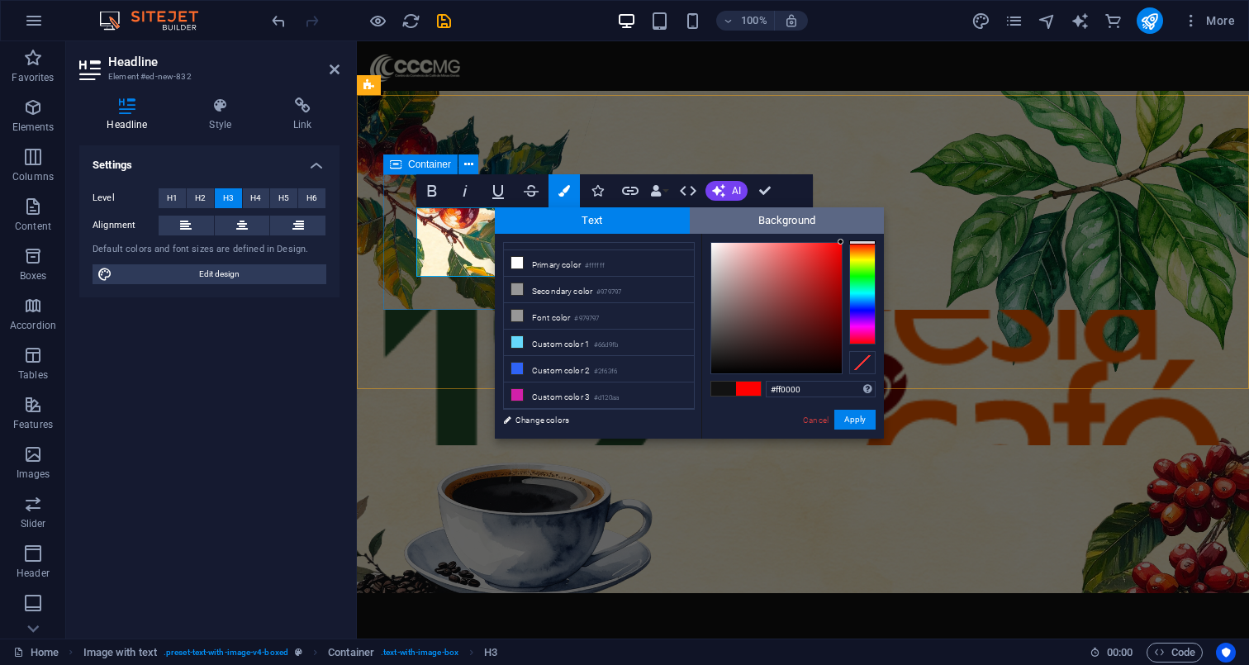
drag, startPoint x: 815, startPoint y: 266, endPoint x: 865, endPoint y: 207, distance: 76.8
click at [865, 207] on div "Text Background less Background color #121212 Primary color #ffffff Secondary c…" at bounding box center [689, 322] width 389 height 231
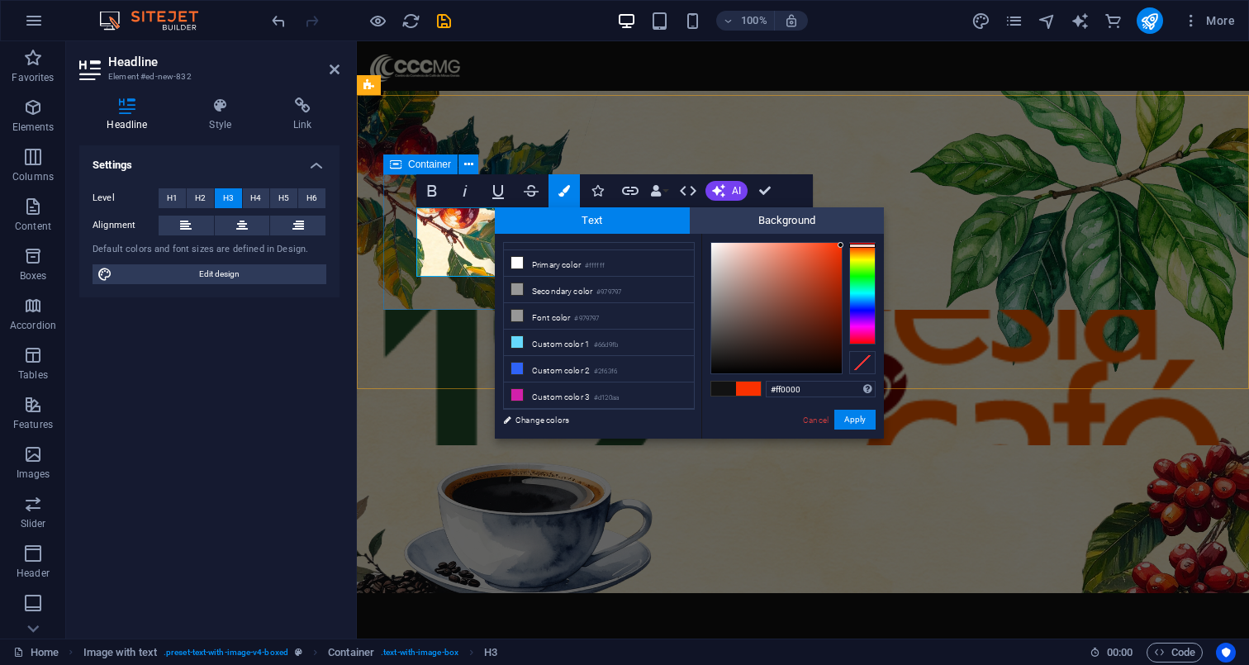
drag, startPoint x: 865, startPoint y: 245, endPoint x: 865, endPoint y: 234, distance: 11.6
click at [865, 234] on div "#ff0000 Supported formats #0852ed rgb(8, 82, 237) rgba(8, 82, 237, 90%) hsv(221…" at bounding box center [792, 456] width 182 height 444
type input "#ff0000"
click at [868, 242] on div at bounding box center [862, 242] width 26 height 4
click at [852, 417] on button "Apply" at bounding box center [854, 420] width 41 height 20
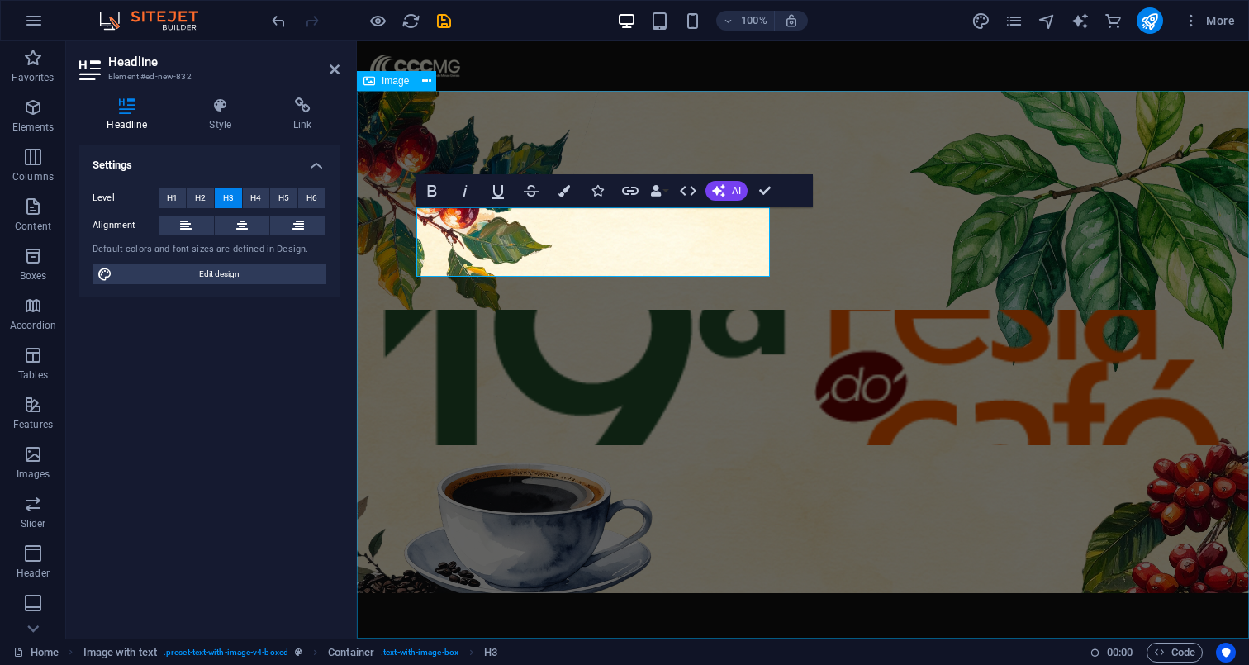
click at [806, 478] on figure at bounding box center [803, 364] width 892 height 547
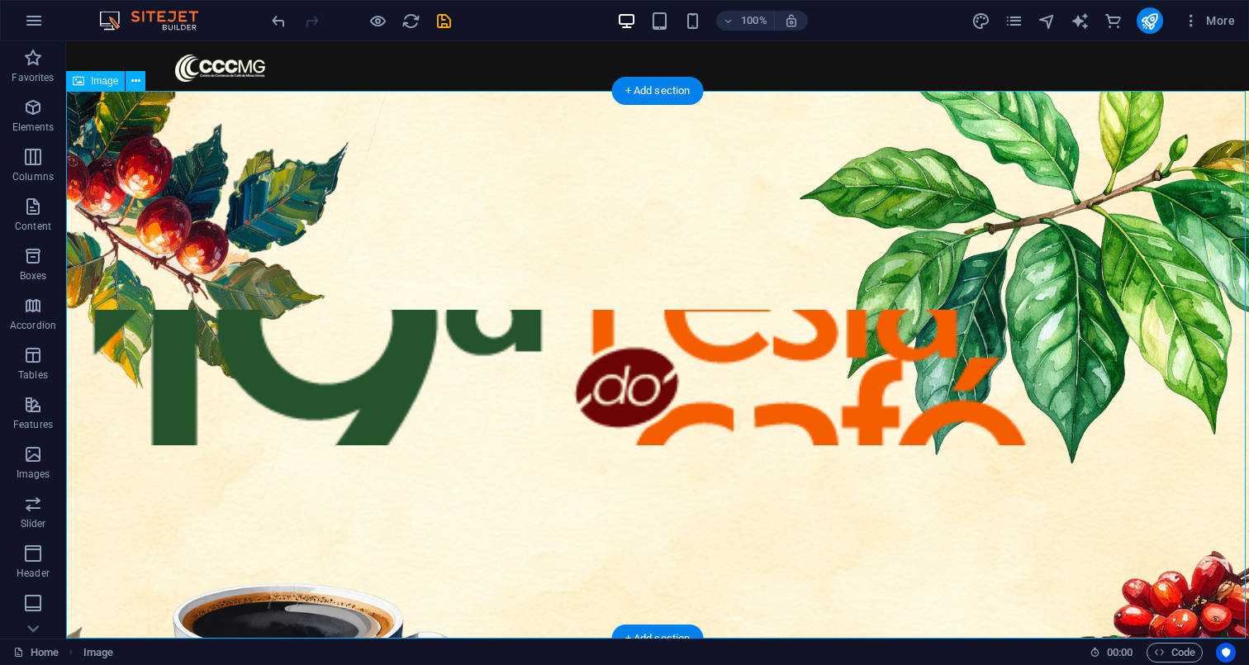
click at [1073, 617] on figure at bounding box center [657, 364] width 1182 height 547
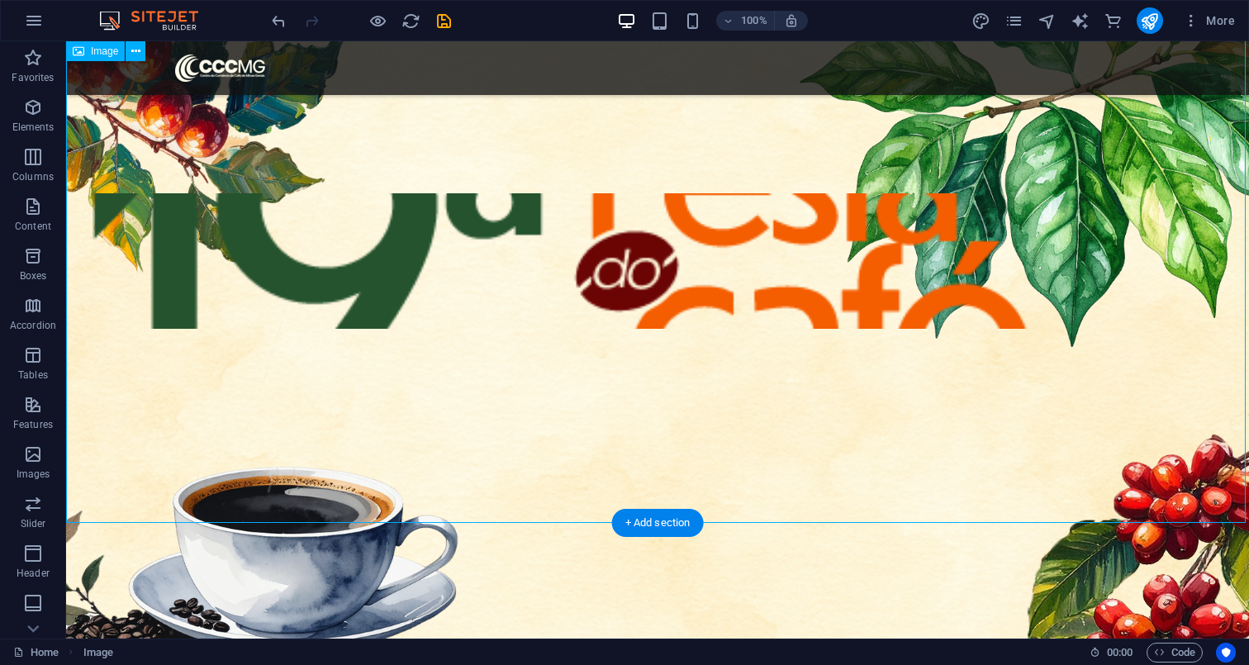
scroll to position [116, 0]
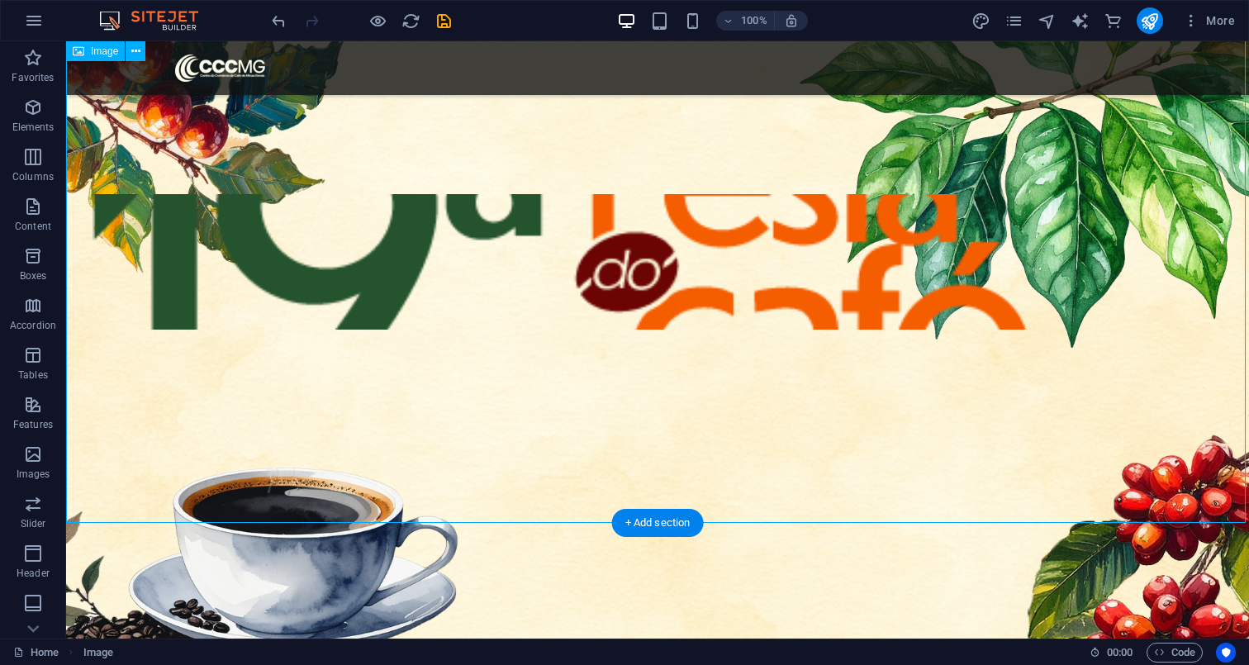
click at [817, 462] on figure at bounding box center [657, 248] width 1182 height 547
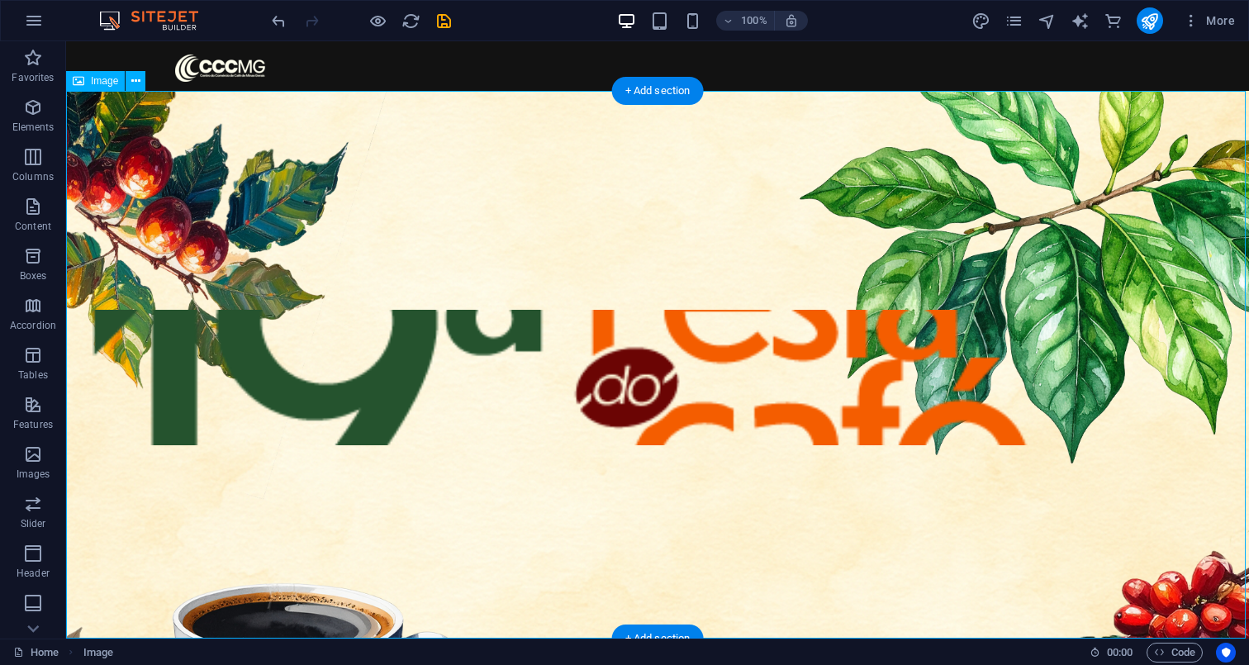
scroll to position [0, 0]
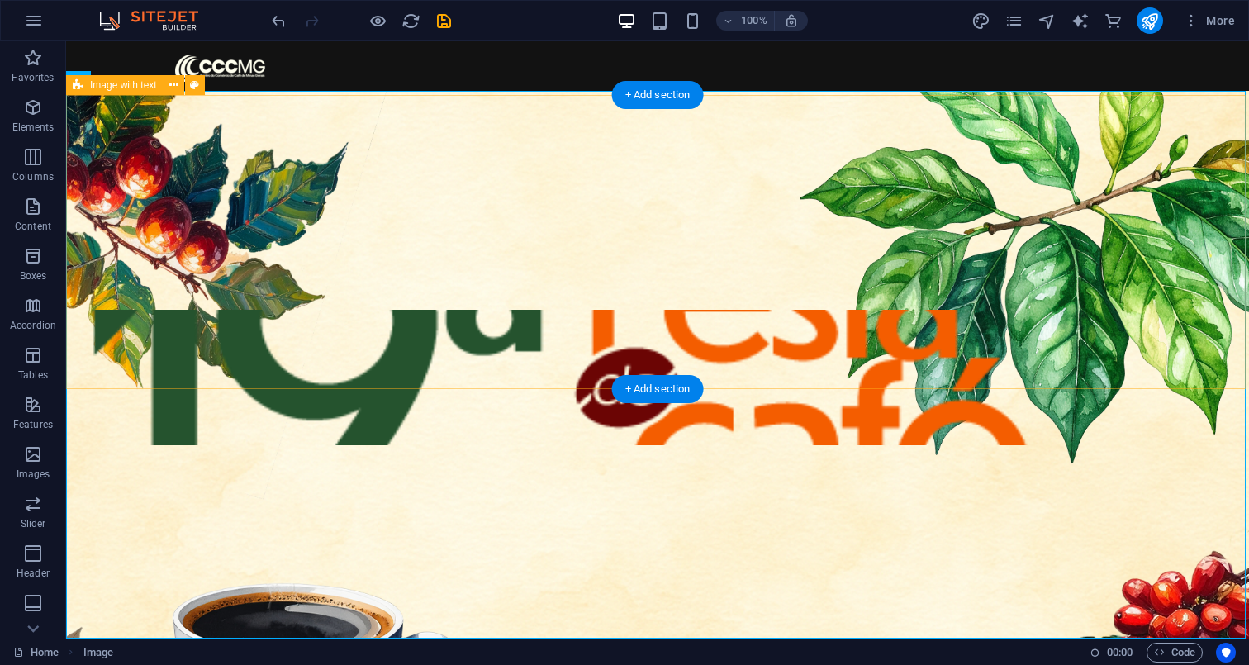
click at [564, 387] on div "A maior festa do café mineiro. Conexões,negócios e tradição. Drop content here …" at bounding box center [657, 368] width 1182 height 547
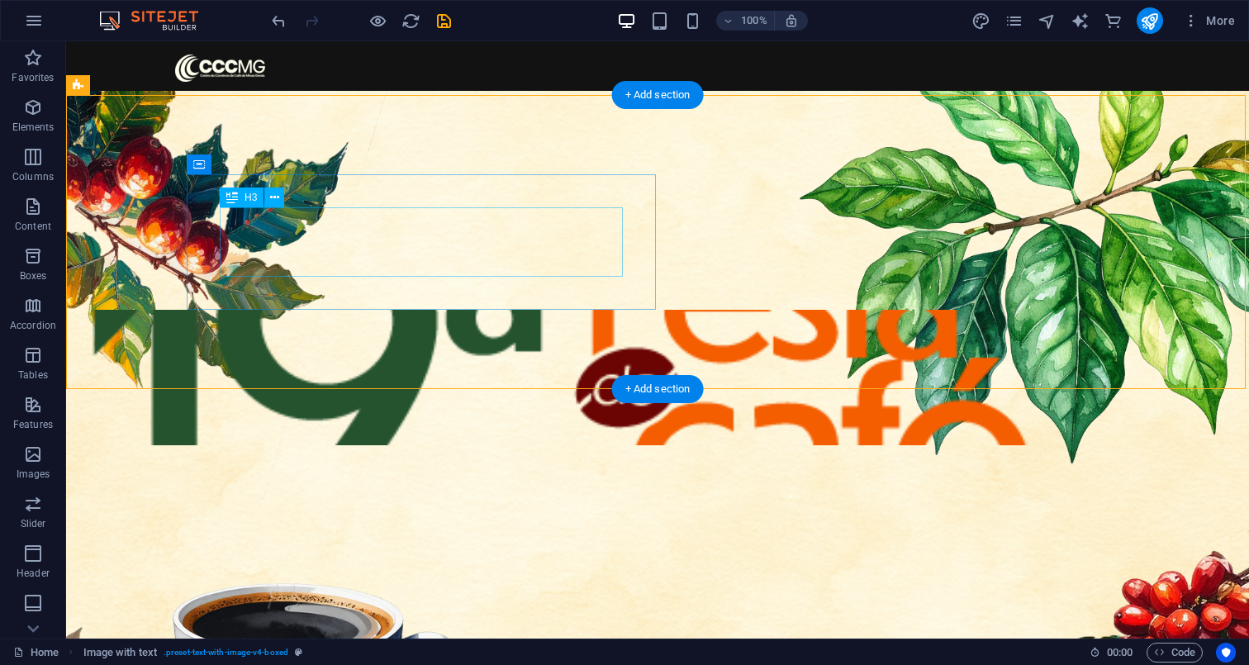
click at [450, 258] on div "A maior festa do café mineiro. Conexões,negócios e tradição." at bounding box center [562, 241] width 872 height 69
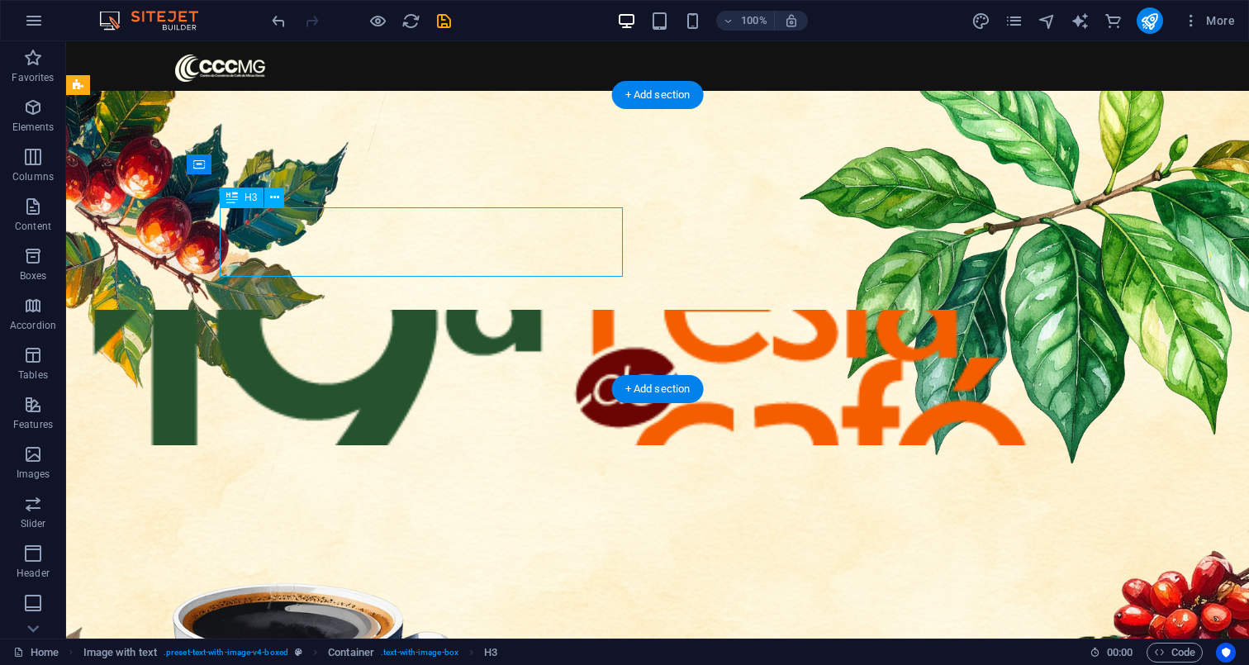
drag, startPoint x: 449, startPoint y: 244, endPoint x: 449, endPoint y: 276, distance: 32.2
click at [449, 276] on div "A maior festa do café mineiro. Conexões,negócios e tradição." at bounding box center [562, 241] width 872 height 69
click at [509, 220] on div "A maior festa do café mineiro. Conexões,negócios e tradição." at bounding box center [562, 241] width 872 height 69
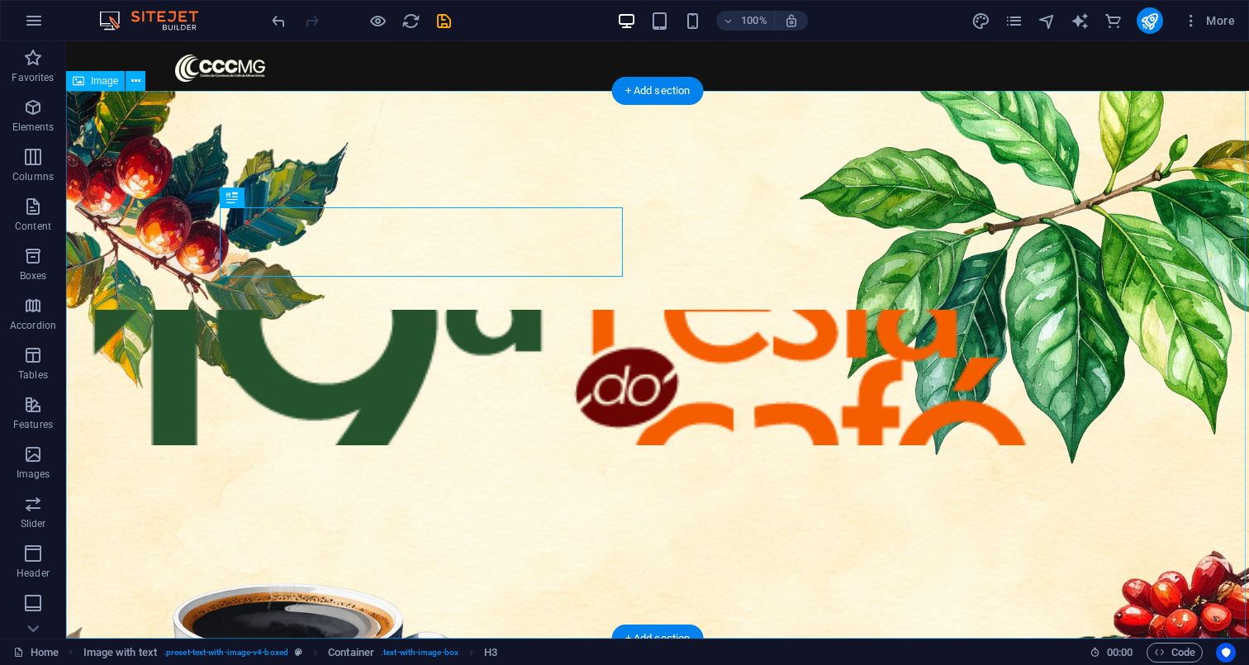
click at [481, 480] on figure at bounding box center [657, 364] width 1182 height 547
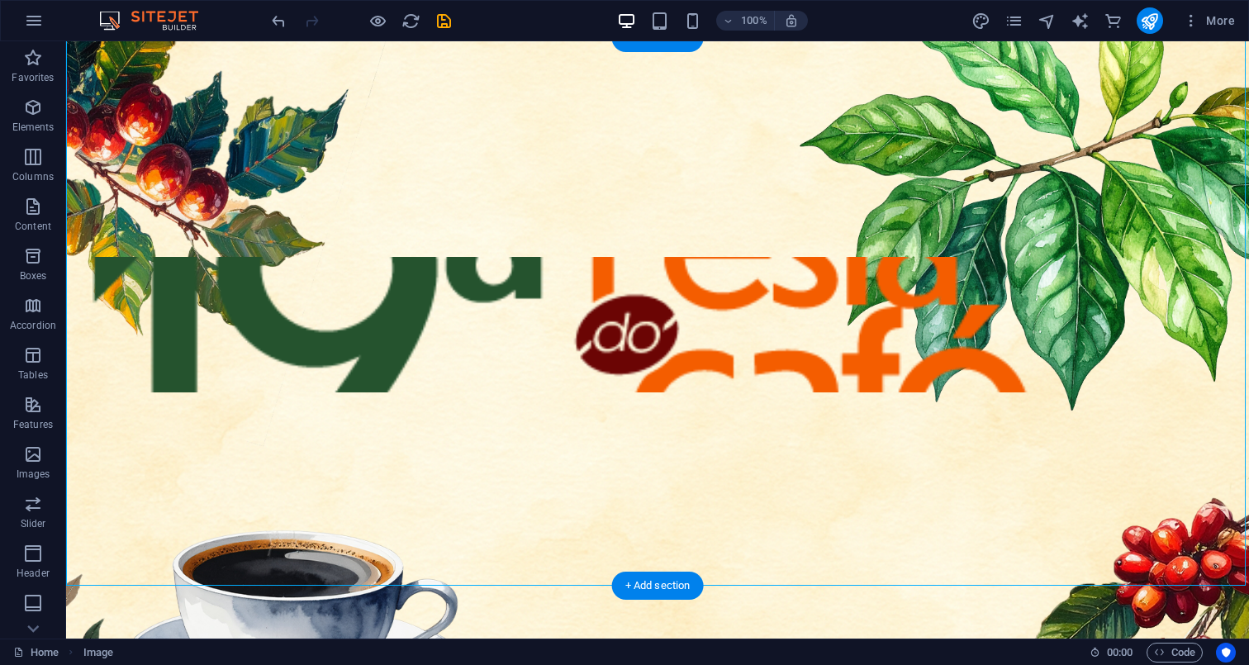
scroll to position [64, 0]
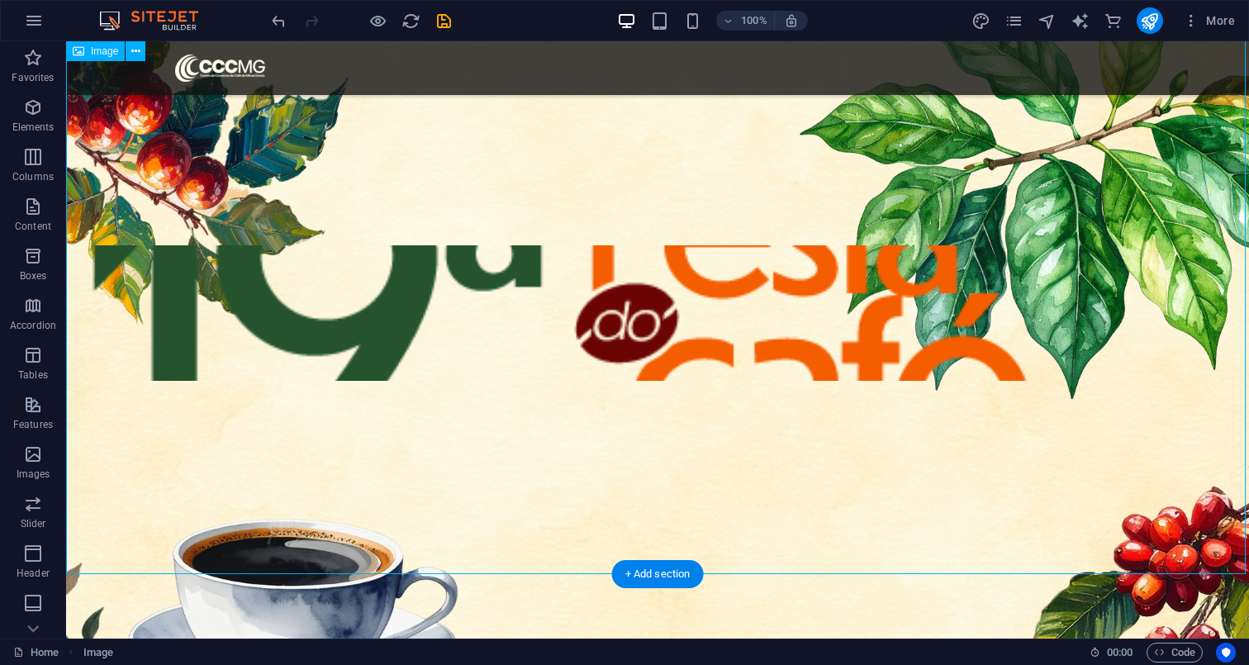
click at [1055, 570] on figure at bounding box center [657, 299] width 1182 height 547
click at [672, 570] on div "+ Add section" at bounding box center [658, 574] width 92 height 28
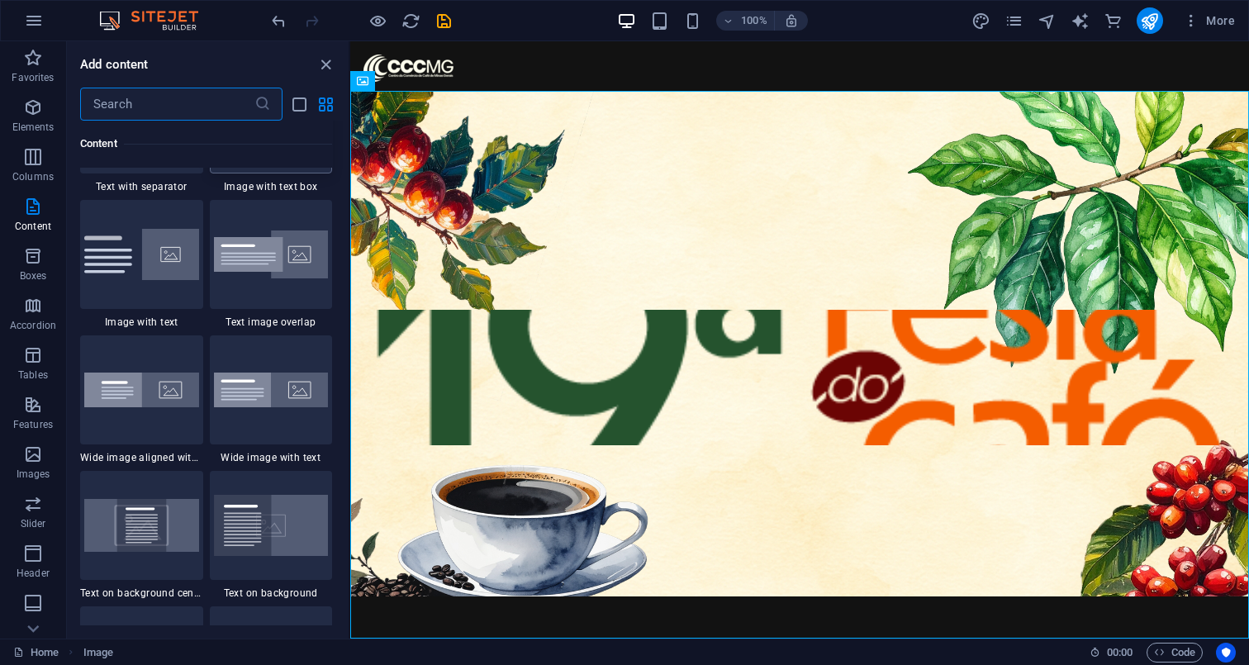
scroll to position [3131, 0]
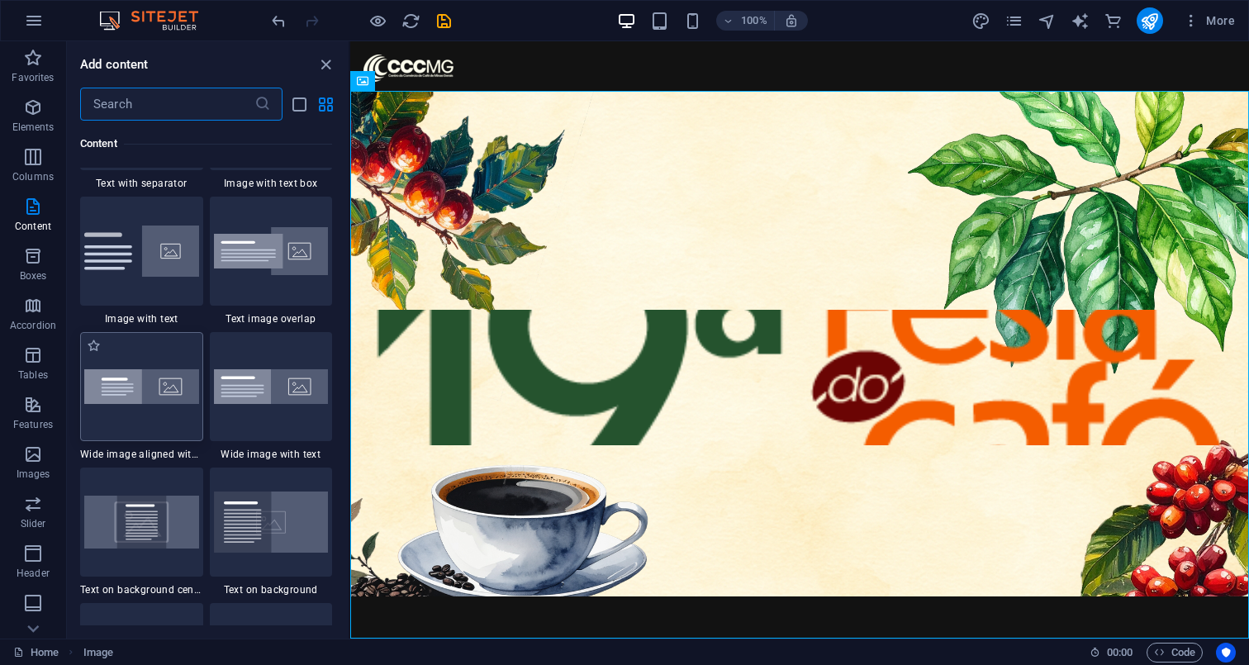
click at [150, 441] on div at bounding box center [141, 386] width 123 height 109
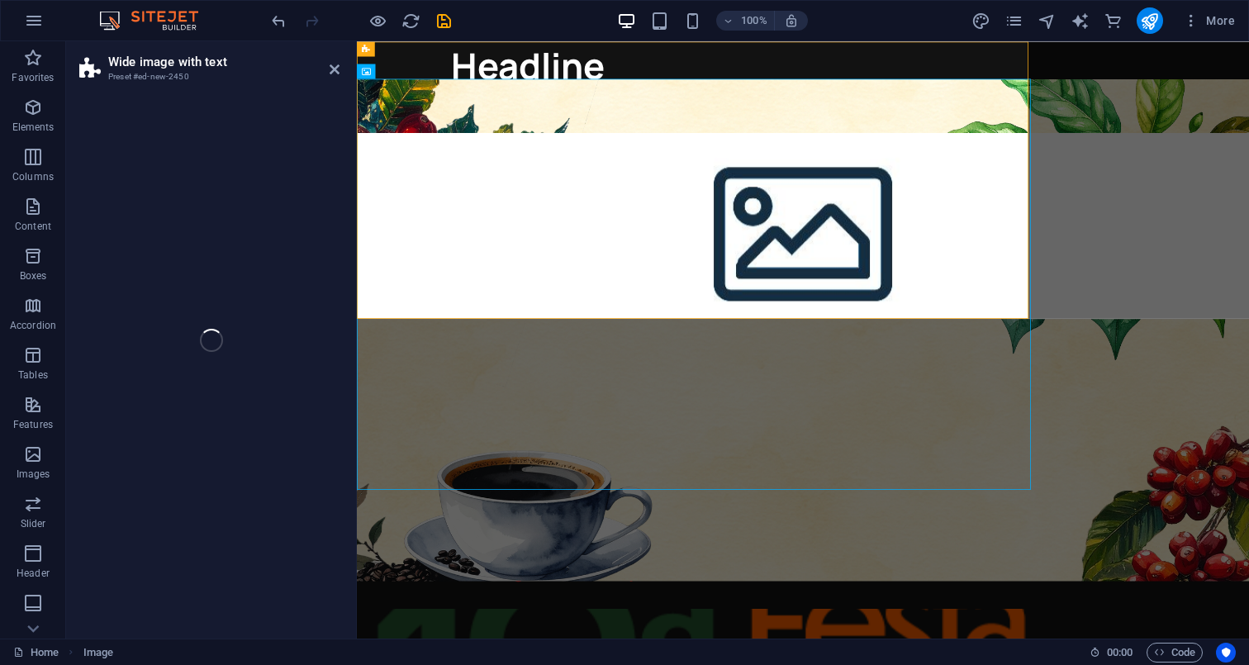
select select "%"
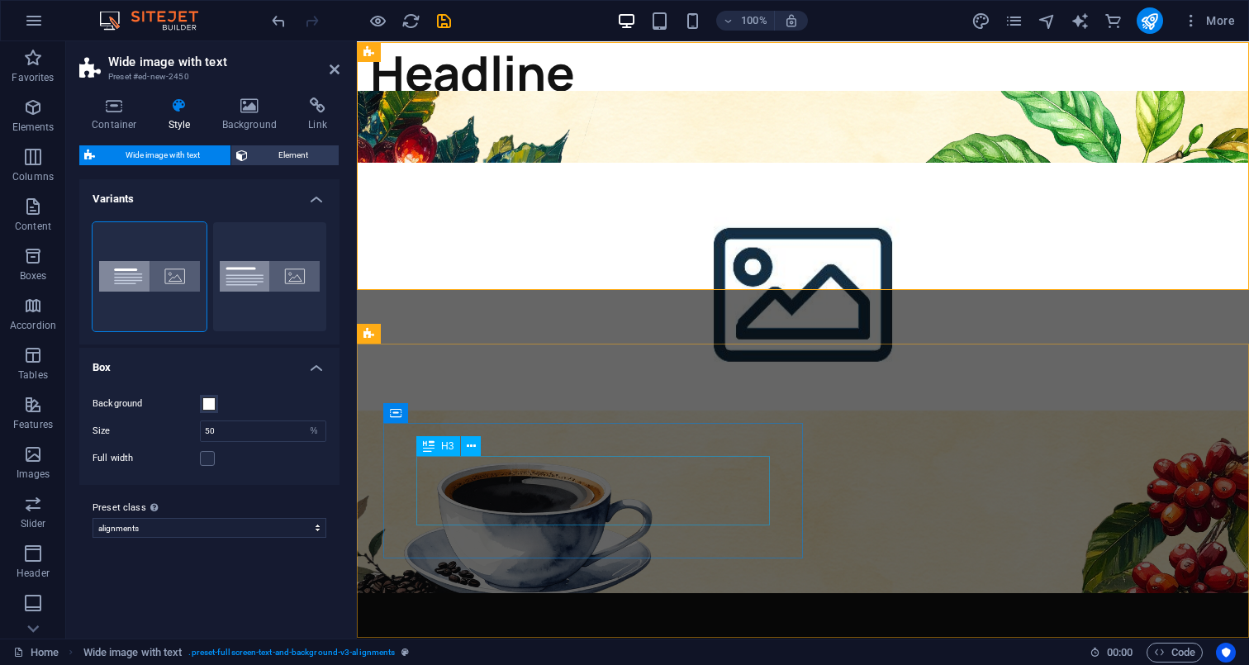
scroll to position [0, 0]
click at [1197, 26] on icon "button" at bounding box center [1190, 20] width 17 height 17
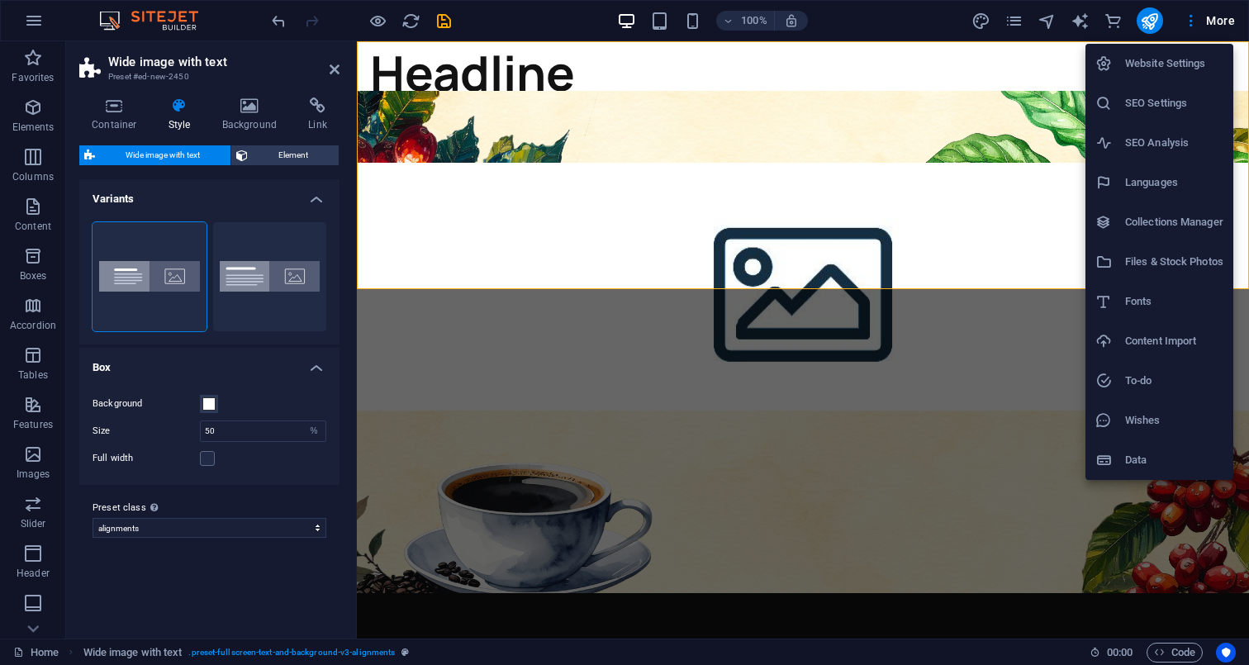
click at [934, 194] on div at bounding box center [624, 332] width 1249 height 665
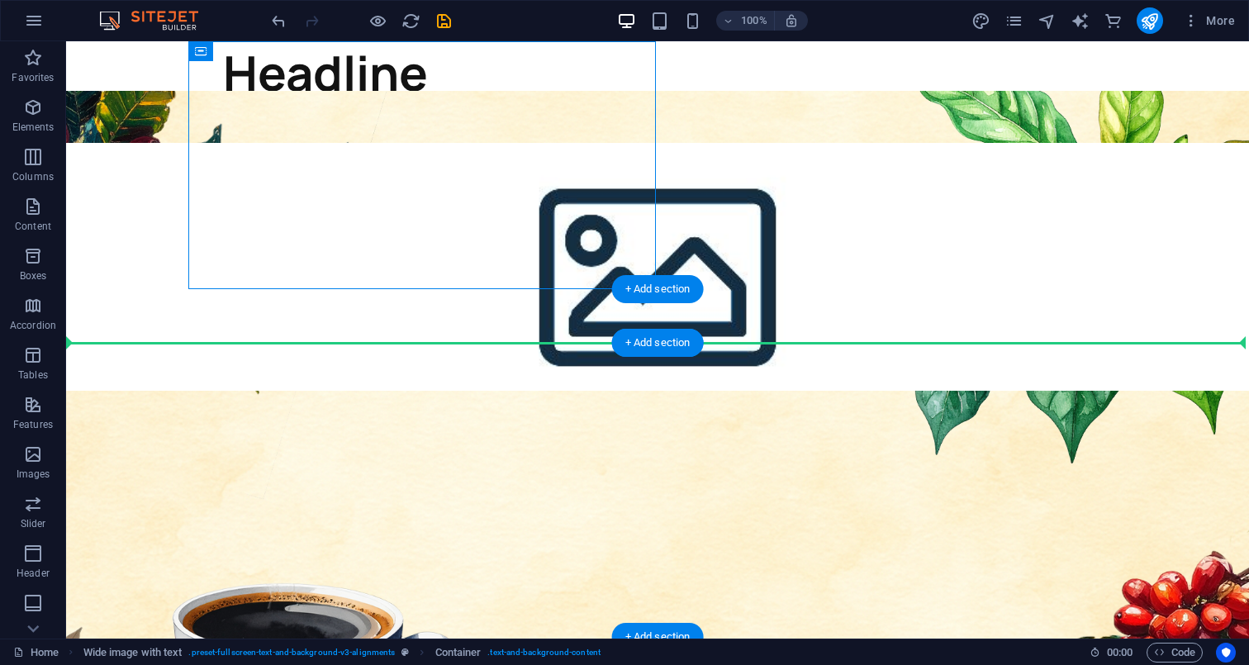
drag, startPoint x: 354, startPoint y: 59, endPoint x: 631, endPoint y: 386, distance: 428.9
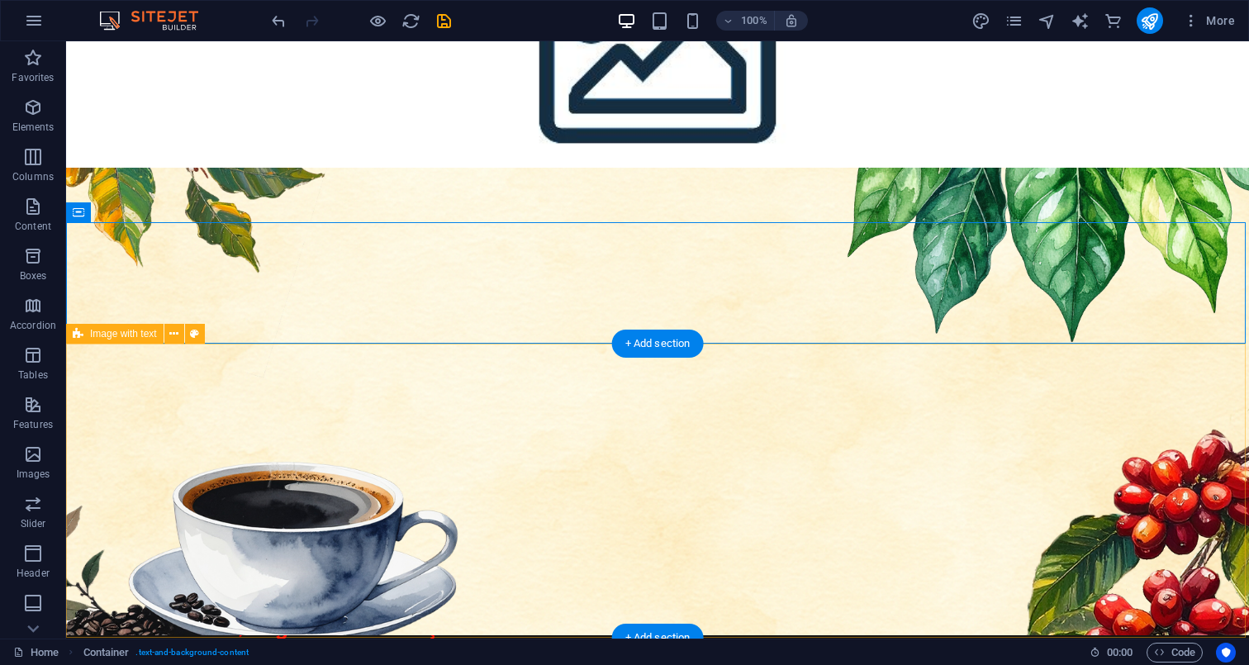
scroll to position [120, 0]
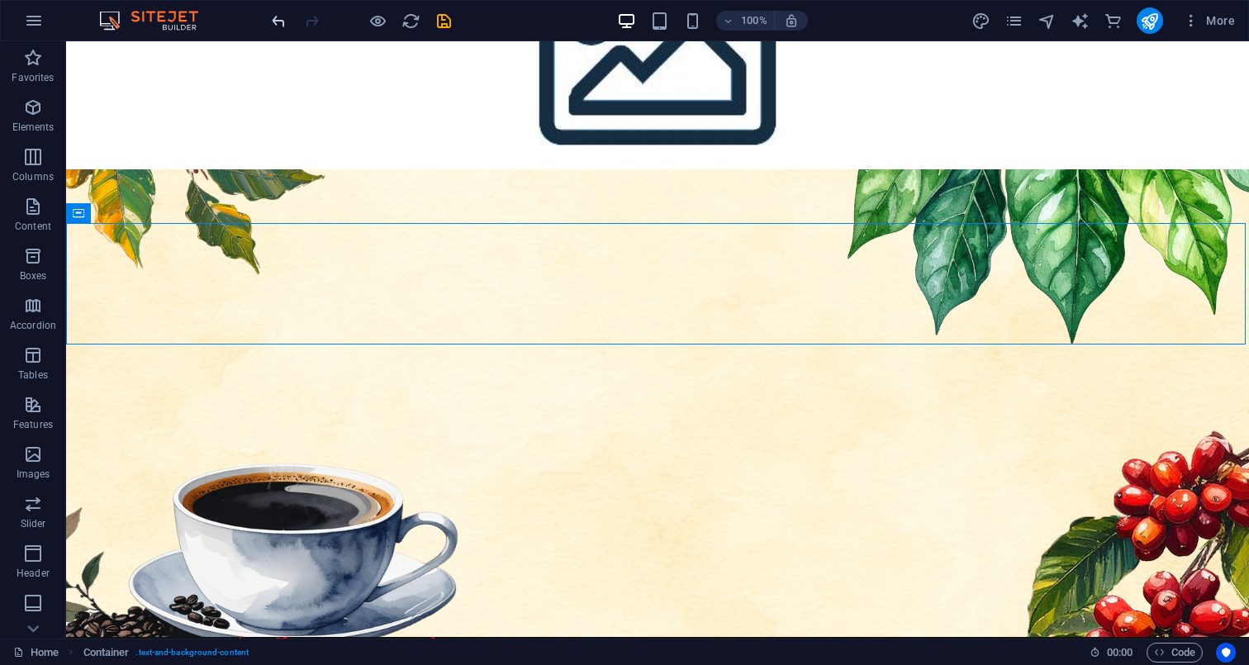
click at [287, 23] on icon "undo" at bounding box center [278, 21] width 19 height 19
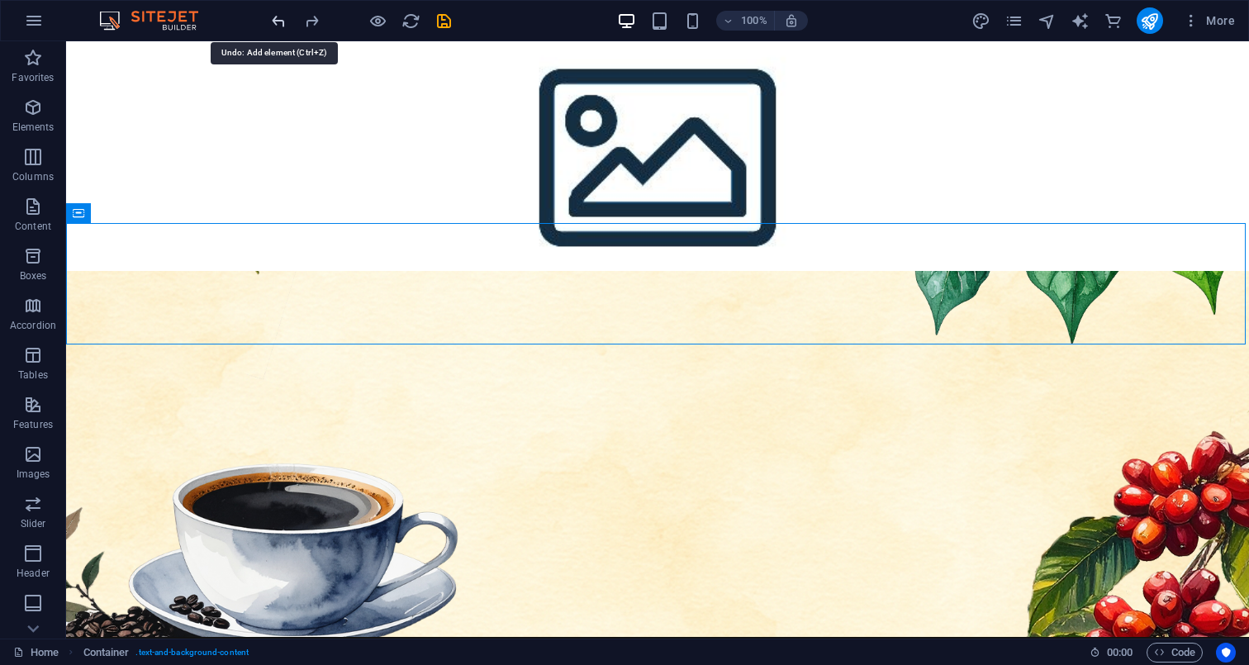
scroll to position [116, 0]
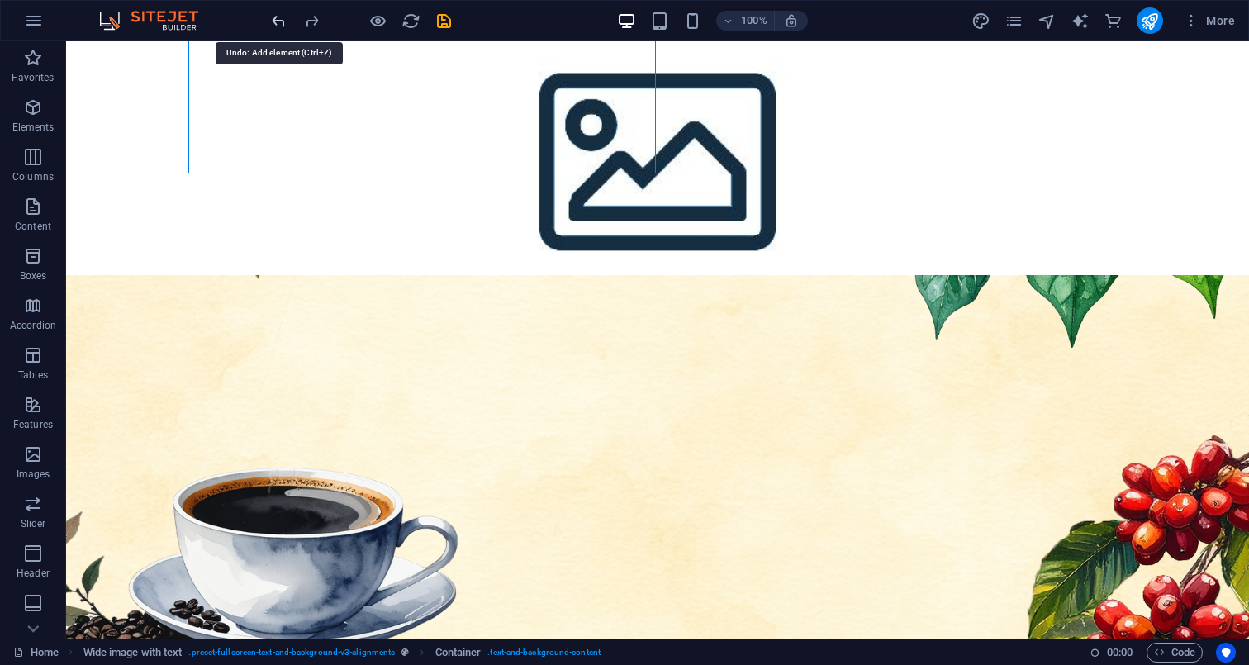
click at [287, 23] on icon "undo" at bounding box center [278, 21] width 19 height 19
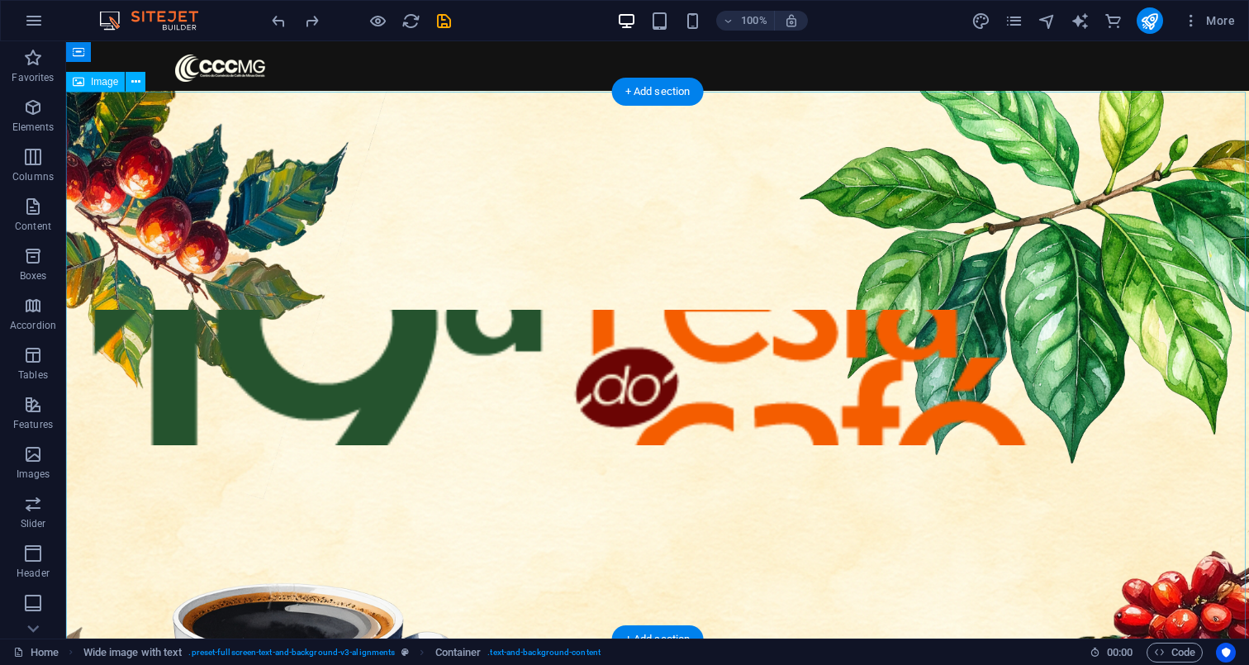
scroll to position [0, 0]
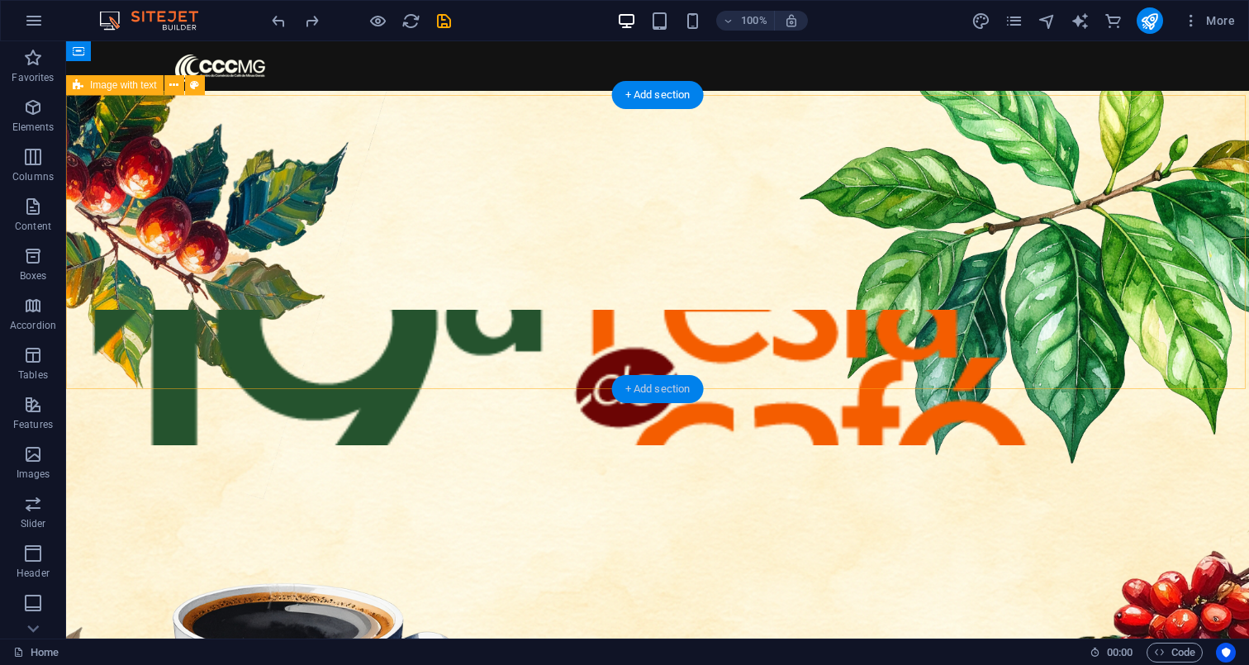
click at [667, 388] on div "+ Add section" at bounding box center [658, 389] width 92 height 28
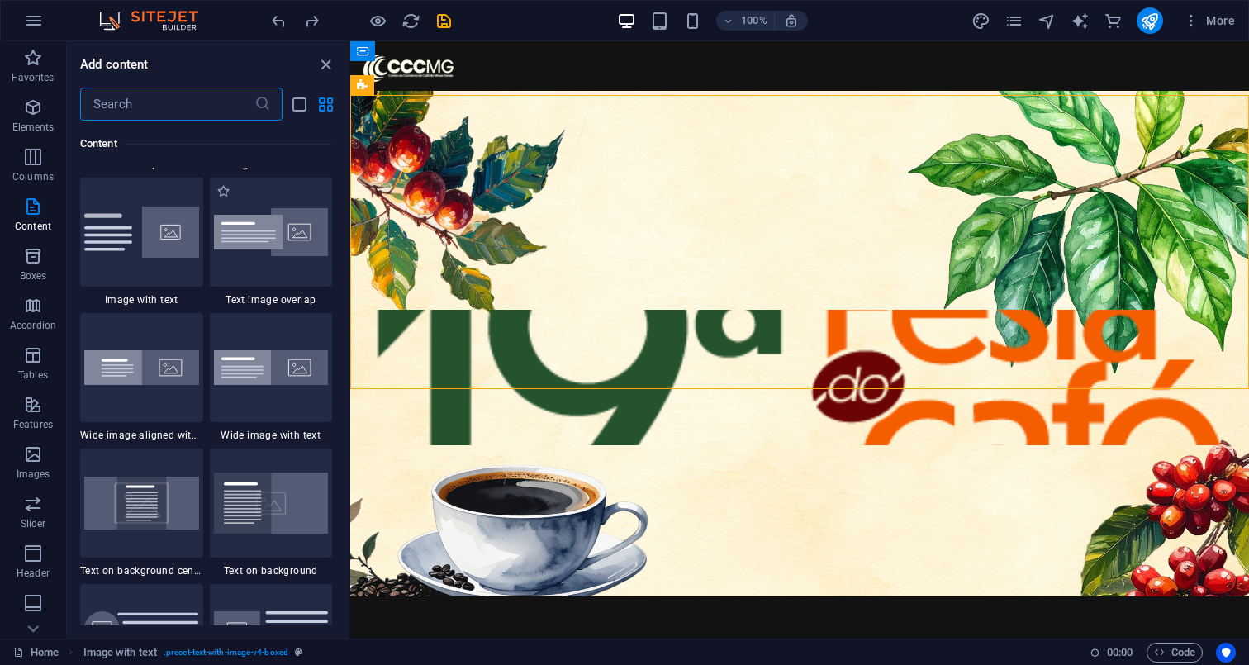
scroll to position [3150, 0]
click at [154, 385] on img at bounding box center [141, 367] width 115 height 35
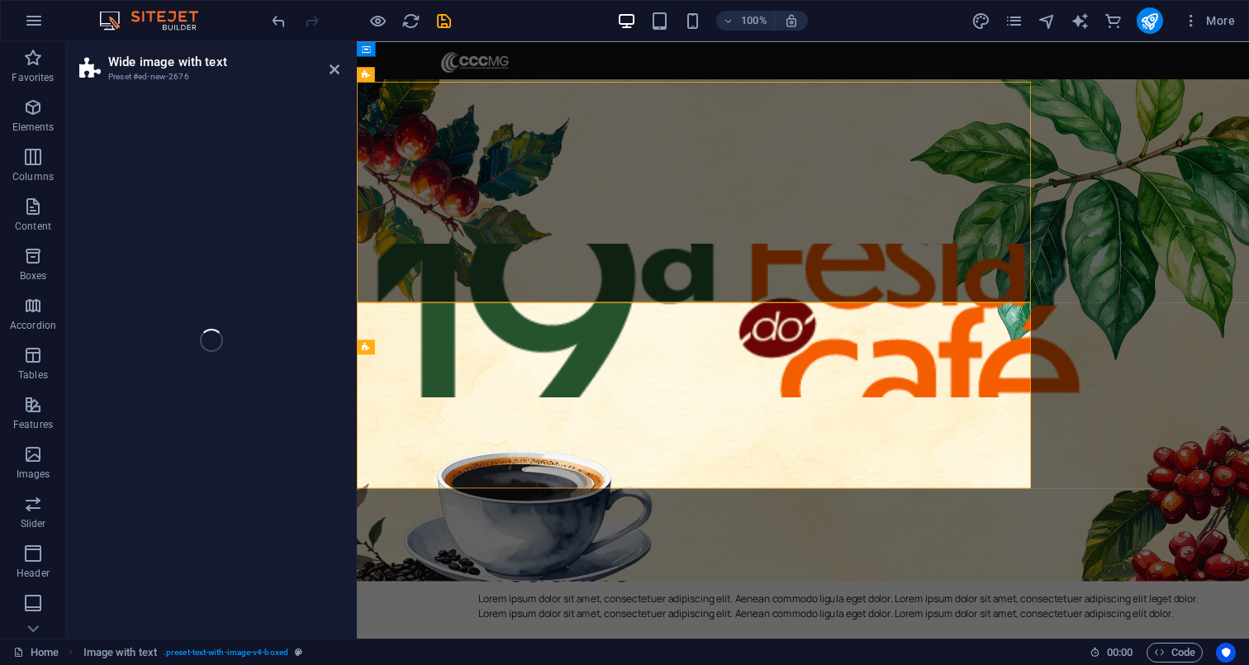
select select "%"
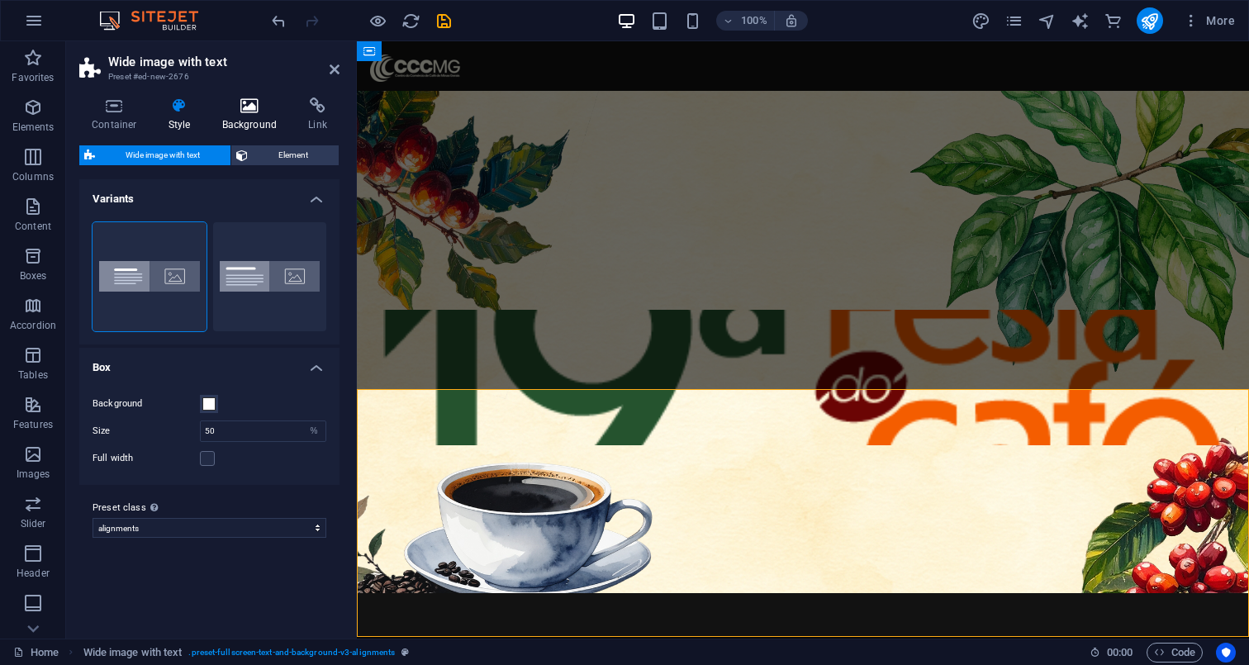
click at [249, 112] on icon at bounding box center [250, 105] width 80 height 17
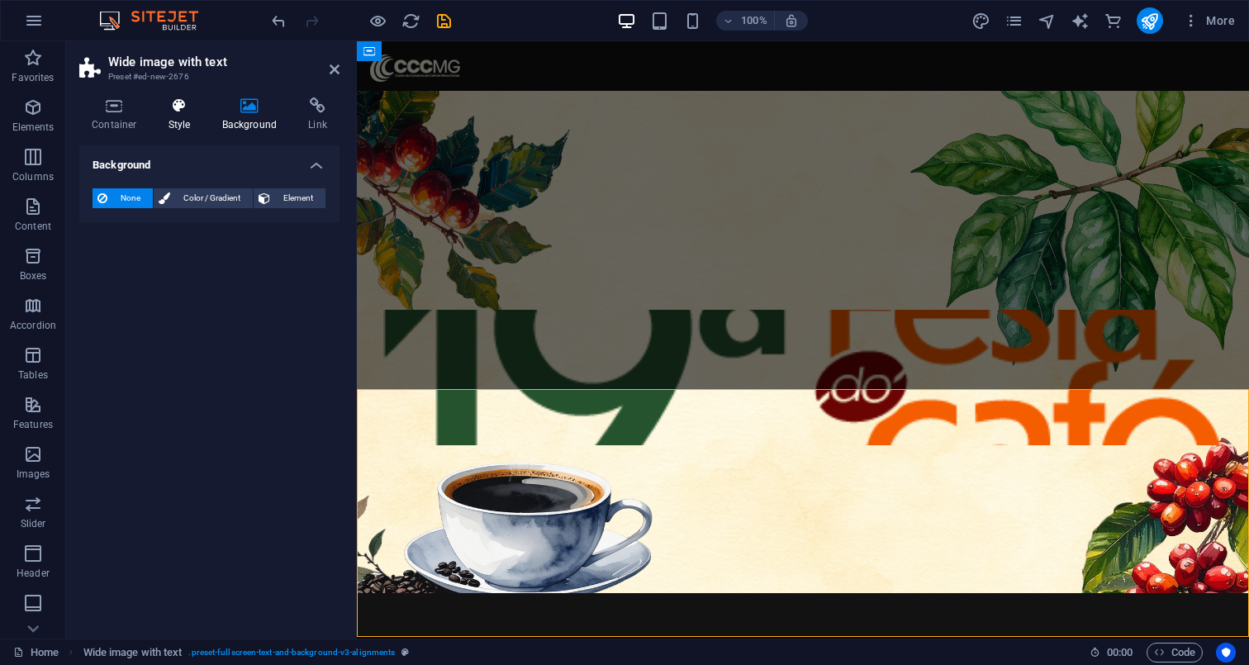
click at [175, 111] on icon at bounding box center [179, 105] width 47 height 17
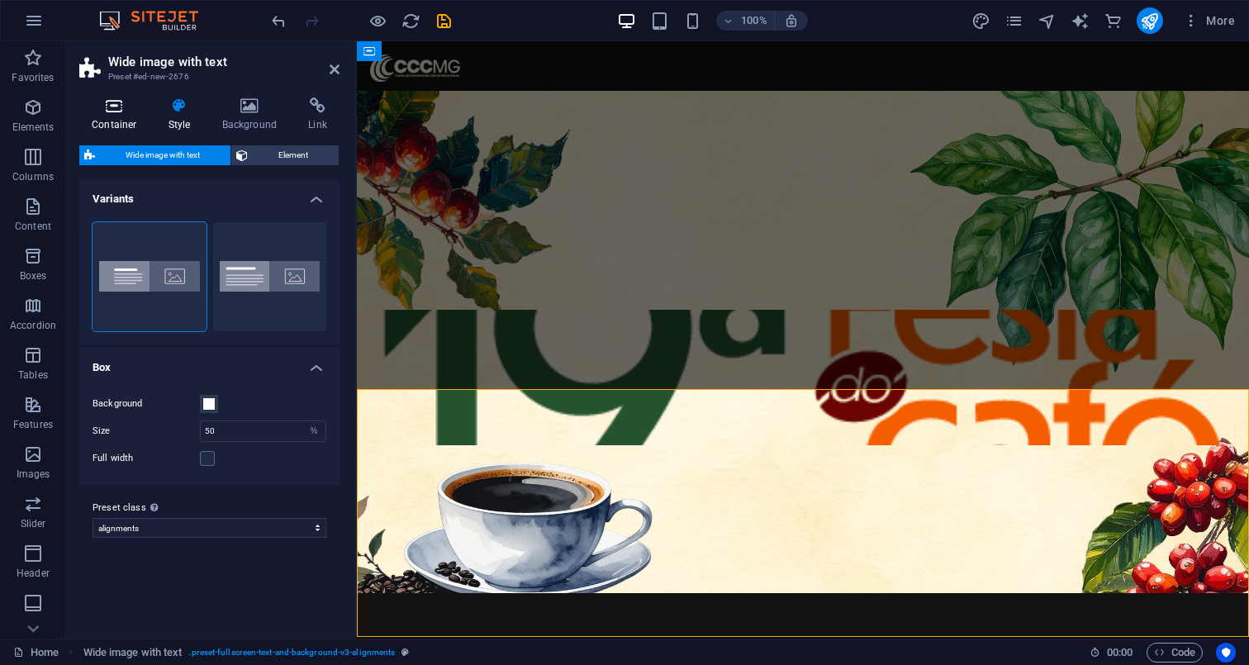
click at [121, 114] on h4 "Container" at bounding box center [117, 114] width 77 height 35
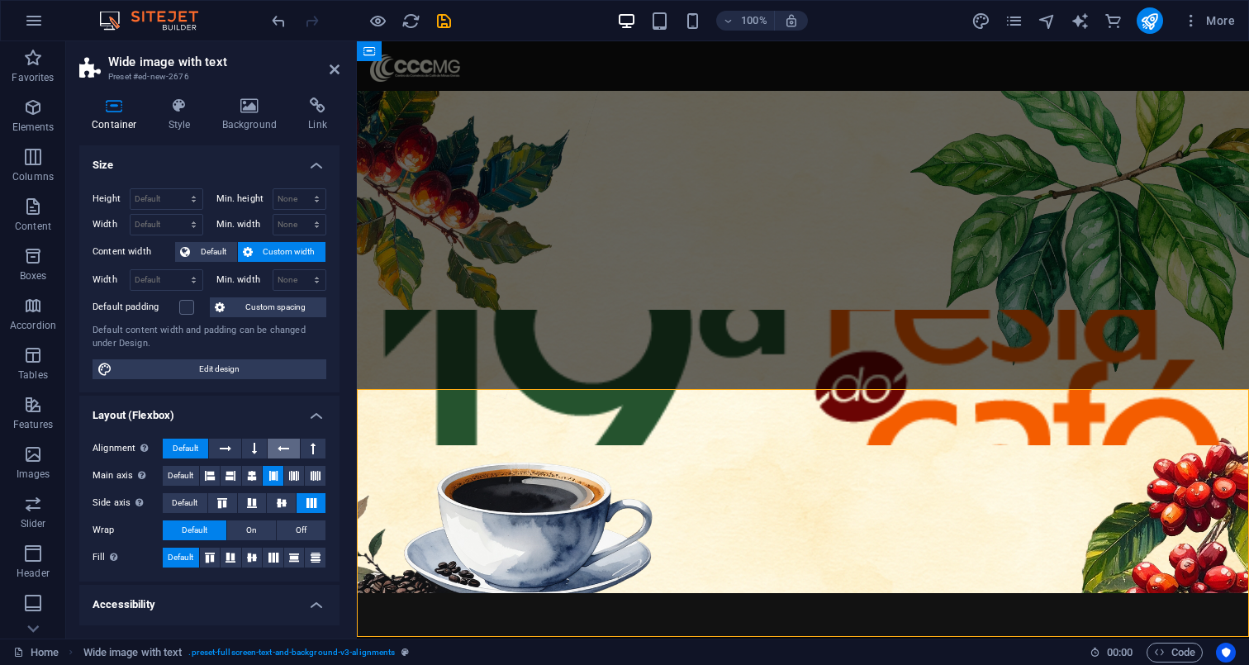
click at [281, 443] on icon at bounding box center [283, 448] width 12 height 20
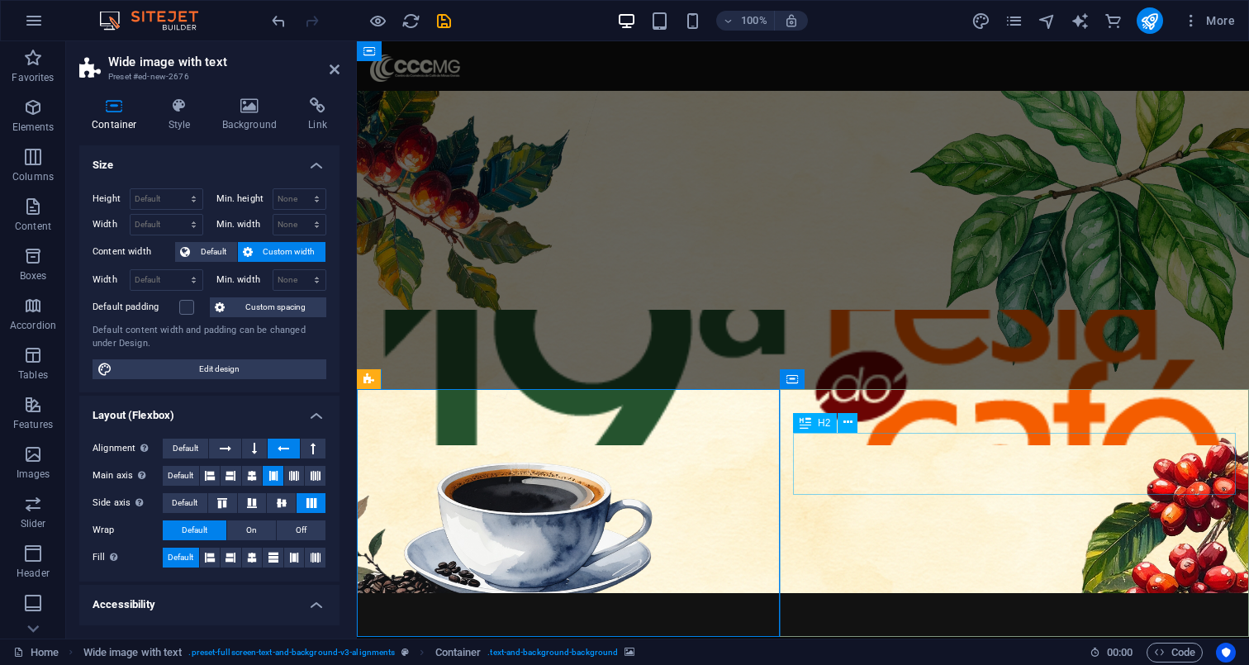
click at [895, 642] on div "Headline" at bounding box center [802, 673] width 865 height 62
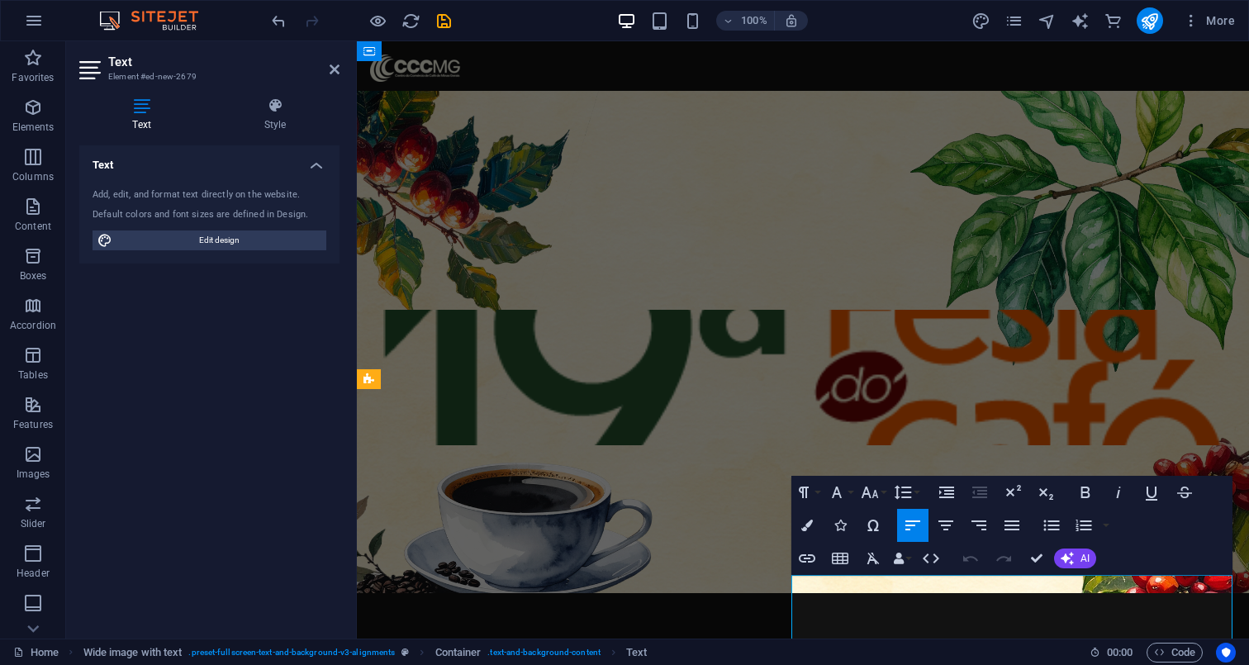
click at [802, 520] on icon "button" at bounding box center [807, 525] width 12 height 12
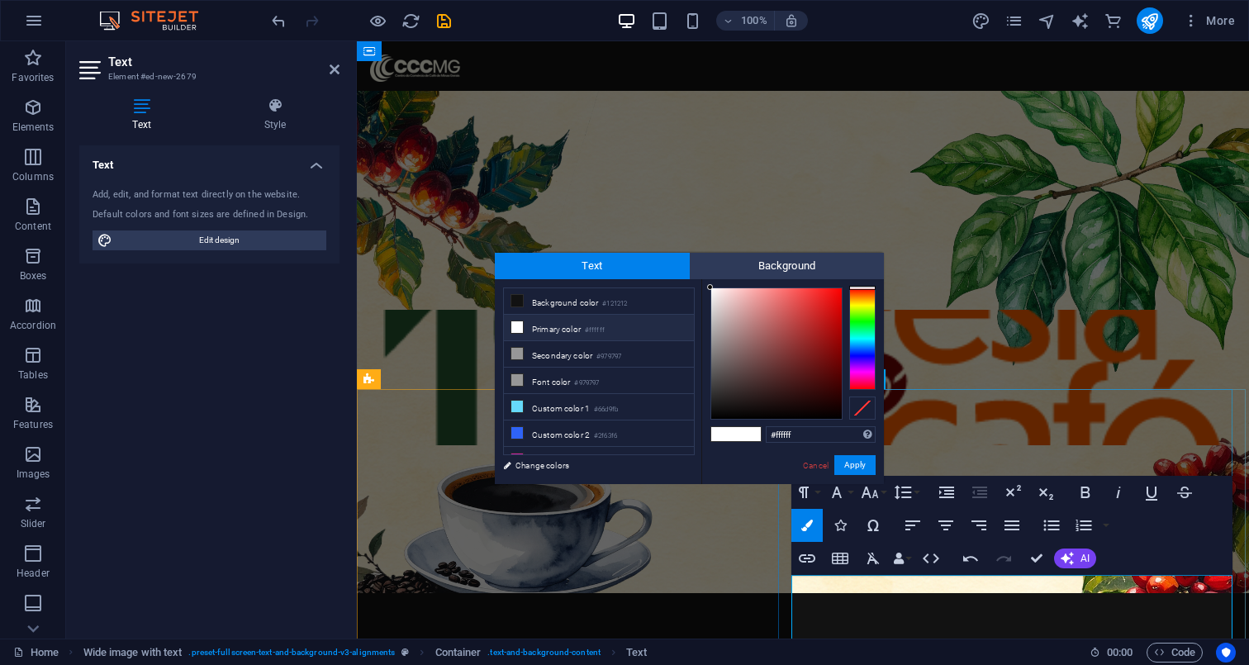
click at [737, 438] on span at bounding box center [748, 434] width 25 height 14
type input "#000000"
drag, startPoint x: 770, startPoint y: 351, endPoint x: 680, endPoint y: 447, distance: 130.9
click at [682, 445] on div "less Background color #121212 Primary color #ffffff Secondary color #979797 Fon…" at bounding box center [689, 381] width 389 height 205
click at [857, 464] on button "Apply" at bounding box center [854, 465] width 41 height 20
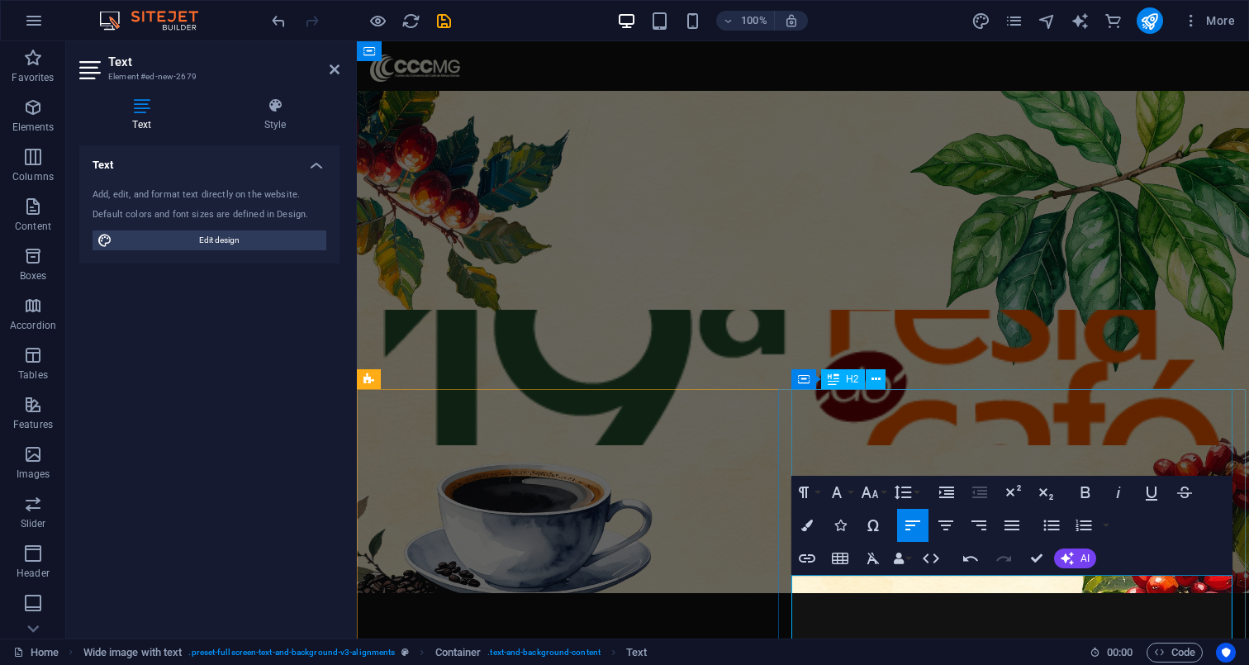
click at [706, 502] on div "Container Slider Unequal Columns H1 Banner Banner Container Slider Slider Unequ…" at bounding box center [803, 339] width 892 height 597
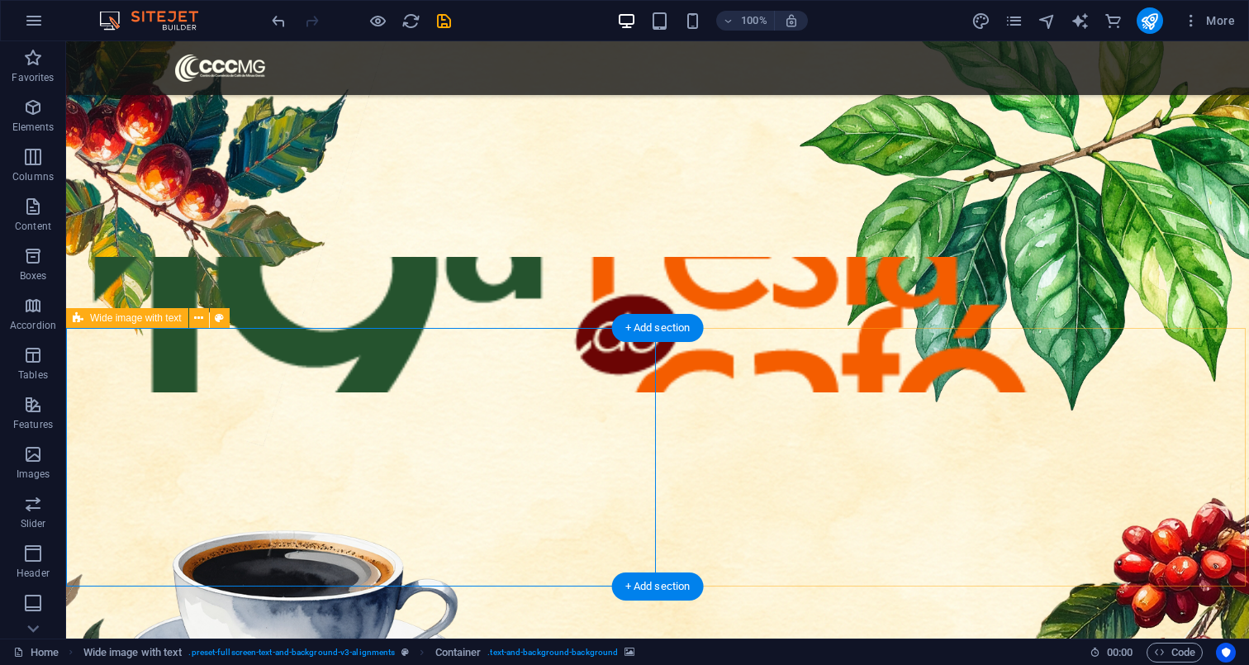
scroll to position [63, 0]
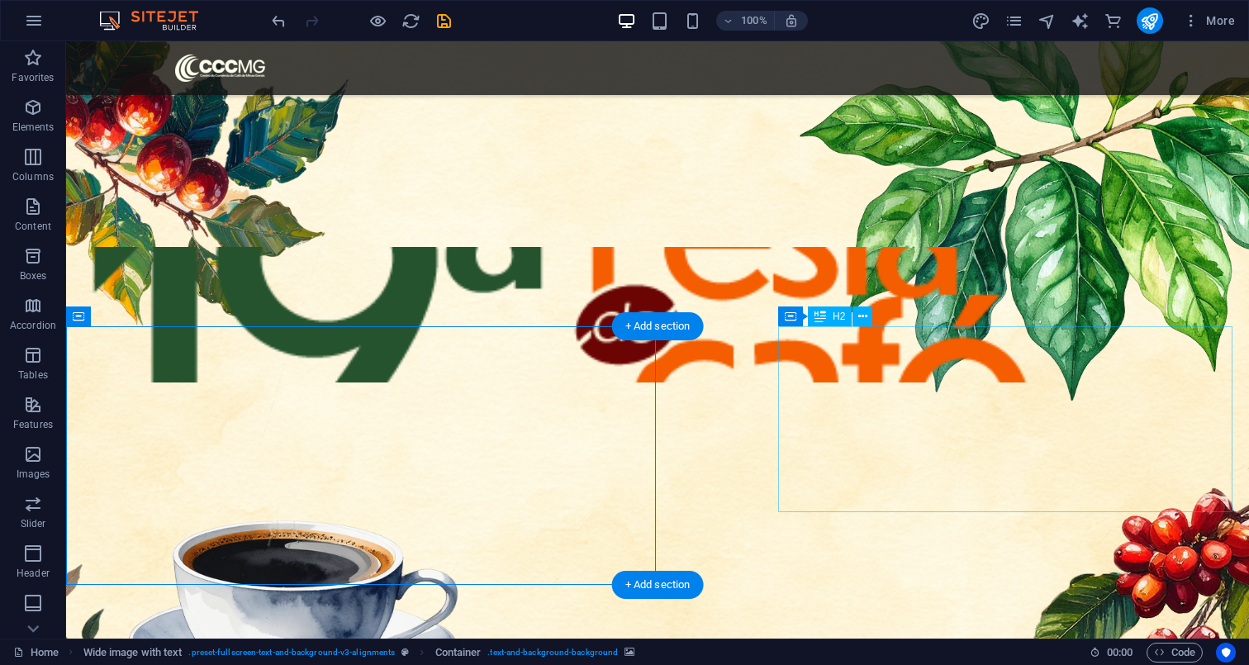
click at [863, 579] on div "Uma tradição que conecta o café com o futuro." at bounding box center [712, 641] width 978 height 125
drag, startPoint x: 866, startPoint y: 400, endPoint x: 803, endPoint y: 400, distance: 63.6
click at [803, 579] on div "Uma tradição que conecta o café com o futuro." at bounding box center [712, 641] width 978 height 125
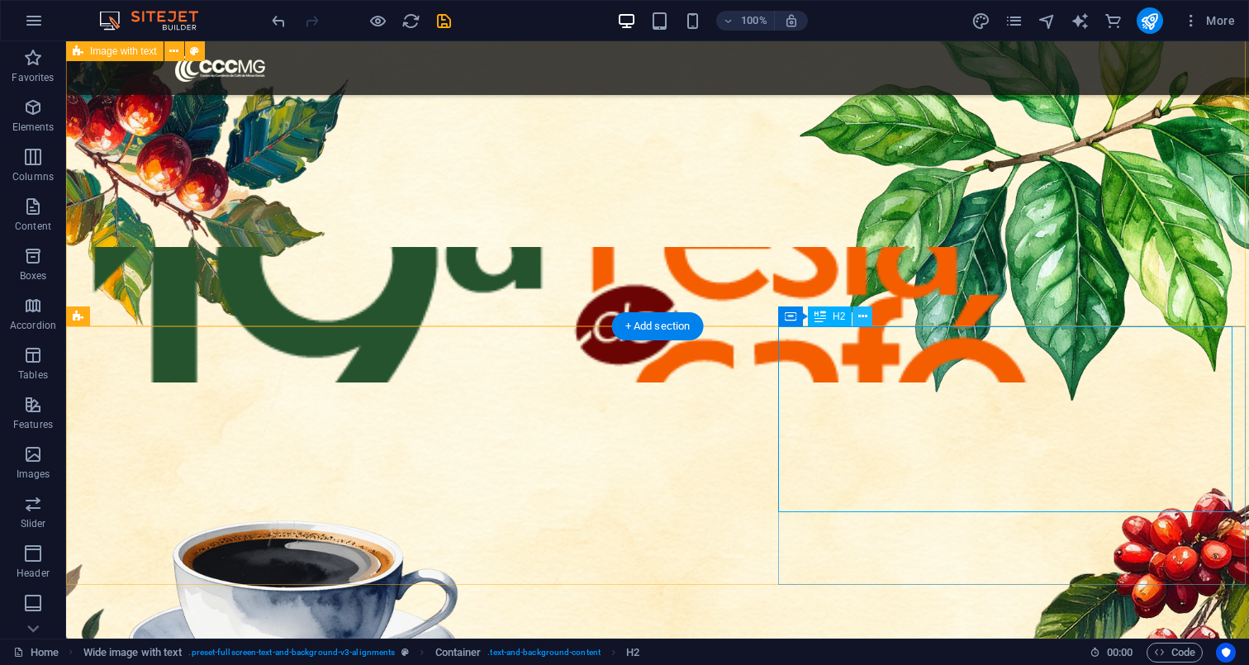
click at [859, 319] on icon at bounding box center [862, 316] width 9 height 17
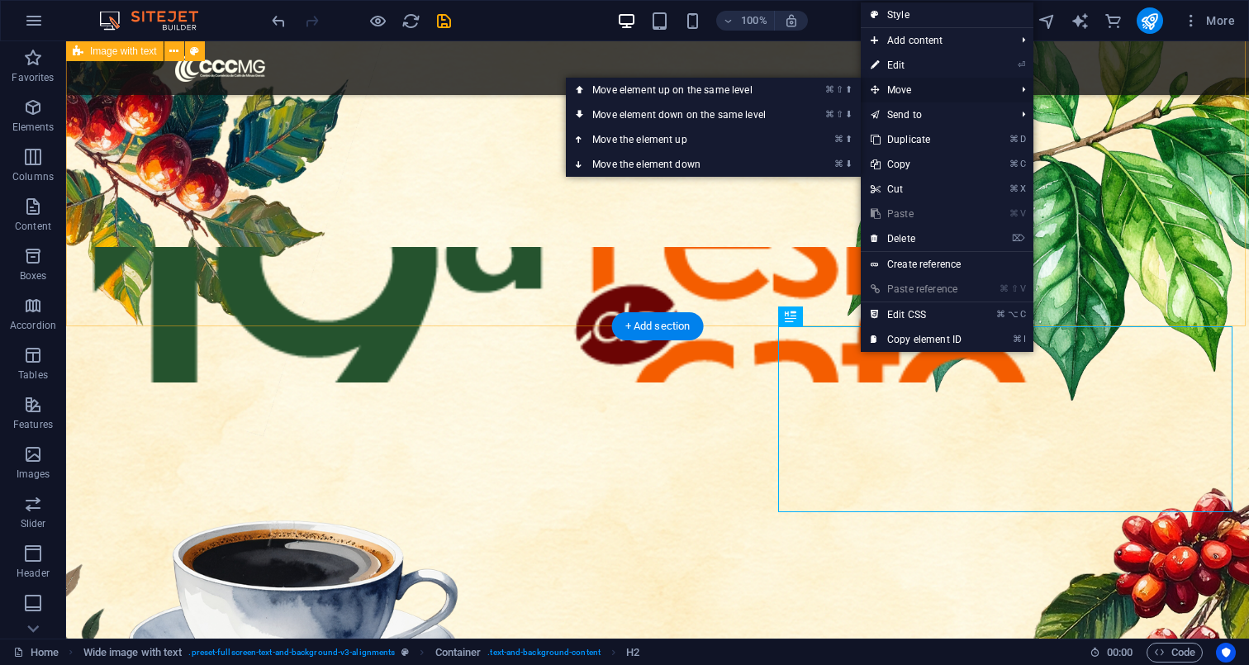
click at [905, 88] on span "Move" at bounding box center [934, 90] width 148 height 25
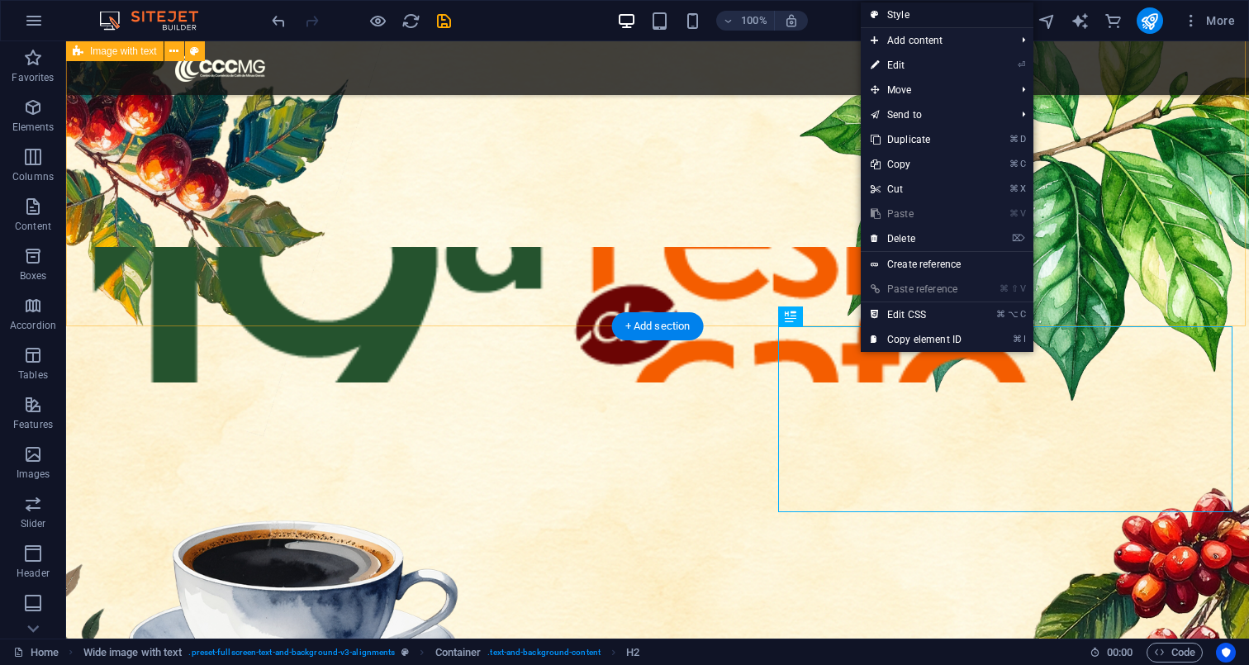
click at [899, 13] on link "Style" at bounding box center [946, 14] width 173 height 25
select select "%"
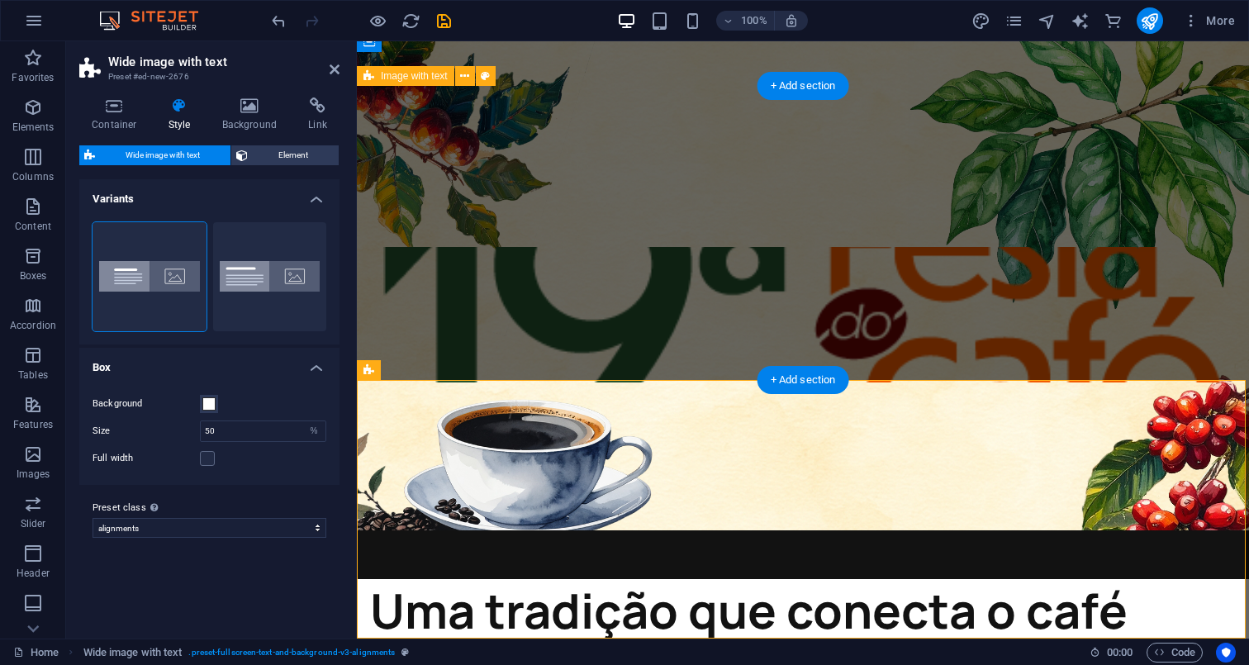
scroll to position [9, 0]
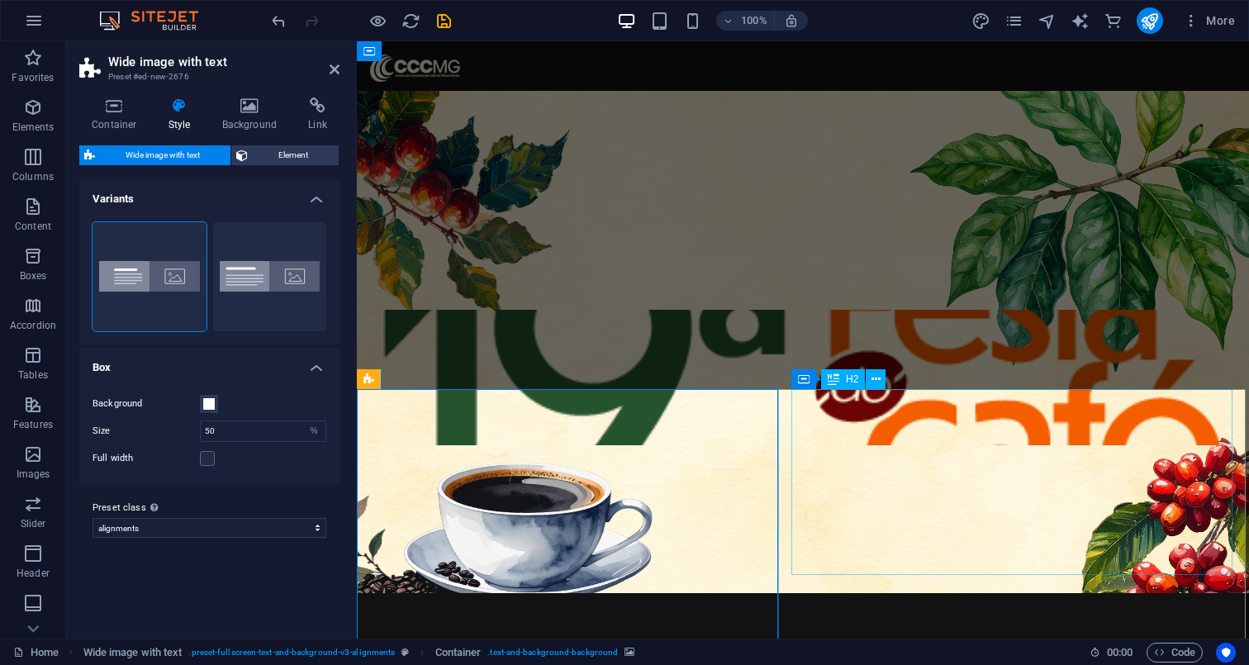
scroll to position [0, 0]
click at [1206, 17] on span "More" at bounding box center [1208, 20] width 52 height 17
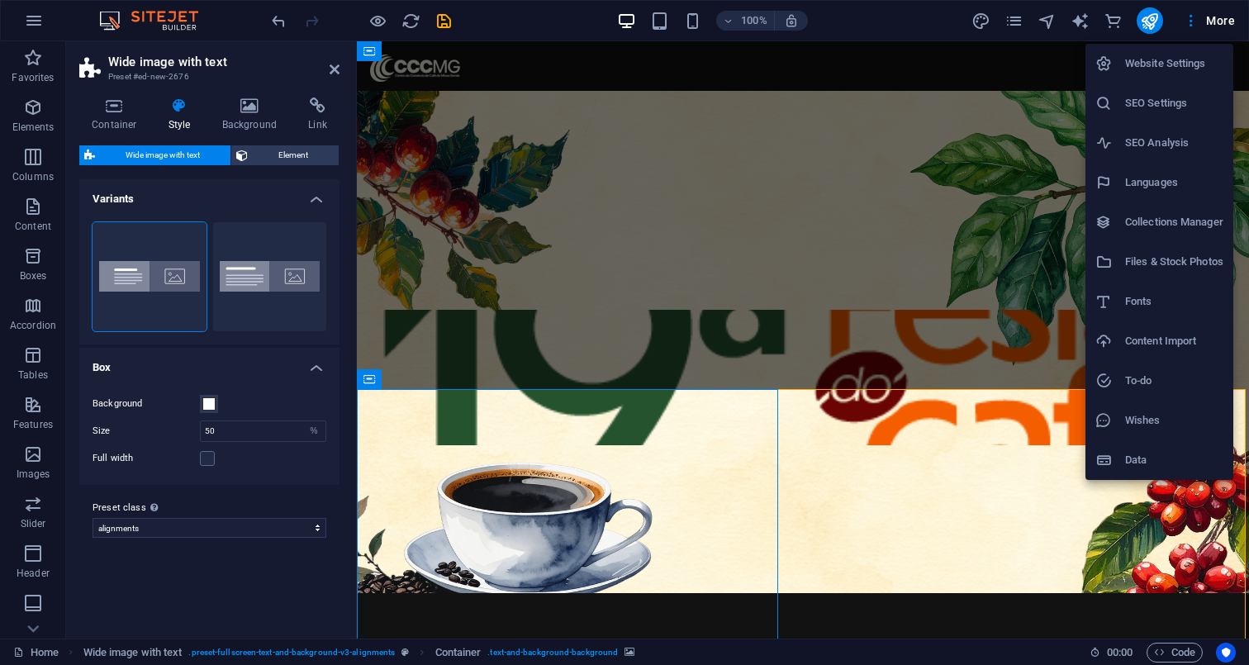
click at [38, 14] on div at bounding box center [624, 332] width 1249 height 665
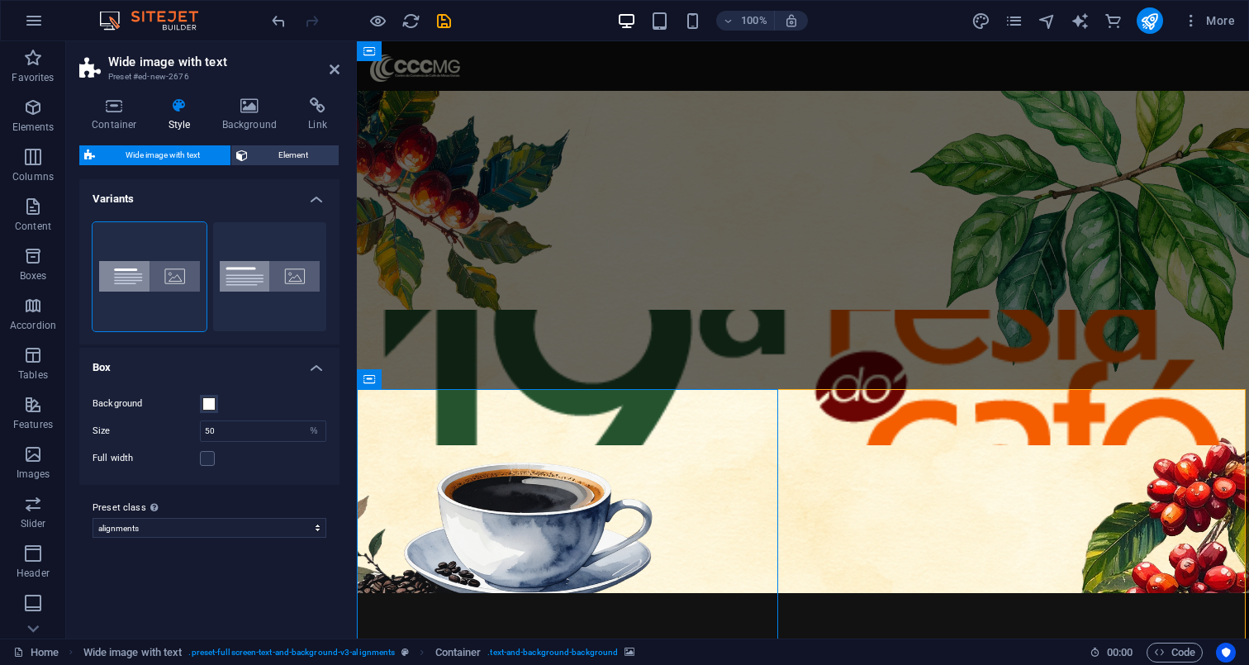
click at [112, 12] on img at bounding box center [157, 21] width 124 height 20
click at [172, 17] on img at bounding box center [157, 21] width 124 height 20
